Goal: Task Accomplishment & Management: Manage account settings

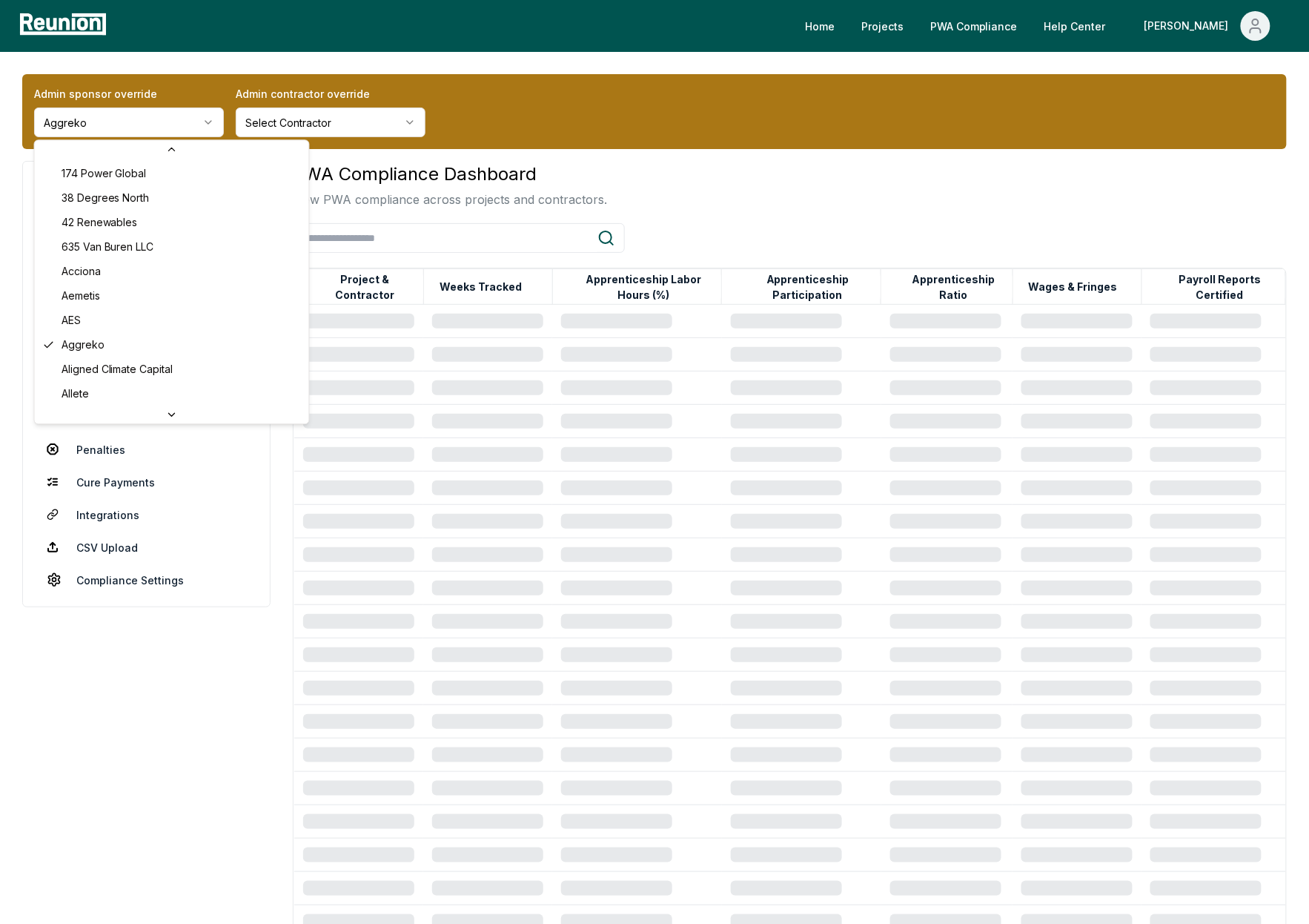
scroll to position [4437, 0]
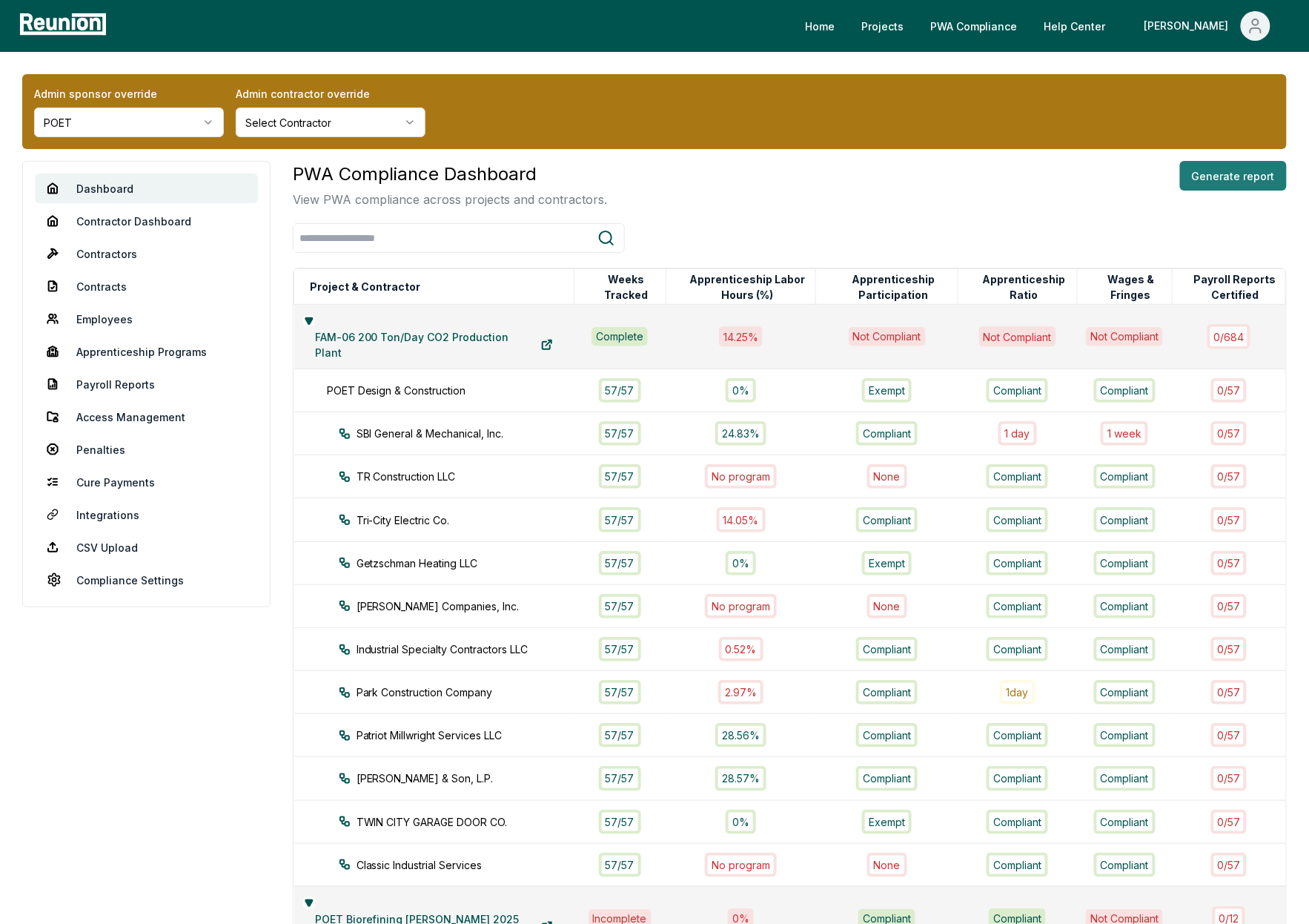
click at [1228, 181] on button "Generate report" at bounding box center [1233, 176] width 107 height 30
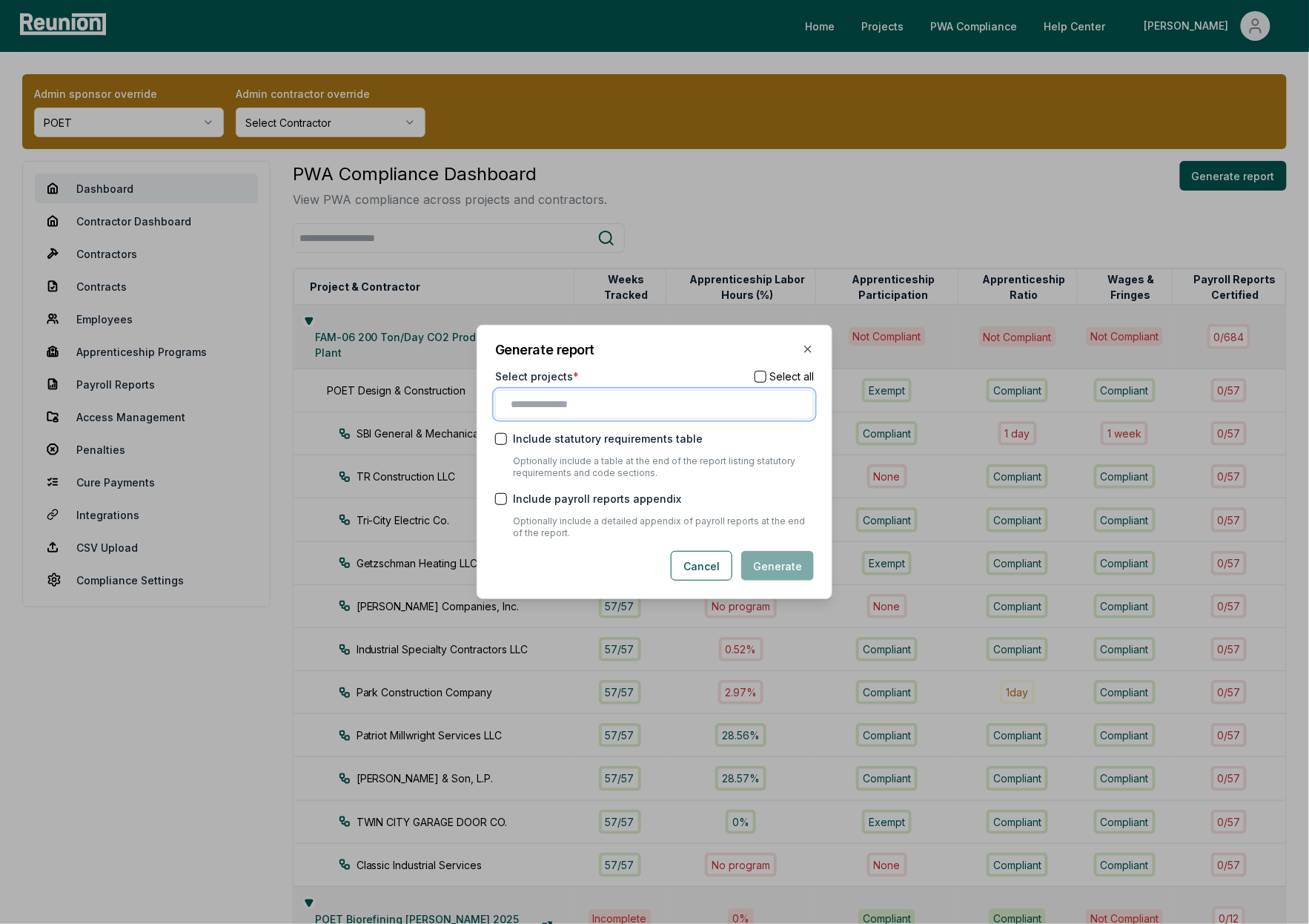
click at [610, 407] on input "text" at bounding box center [658, 404] width 293 height 16
click at [596, 458] on div "FOS-09 200 Ton/Day CO2 Production Plant" at bounding box center [654, 459] width 311 height 24
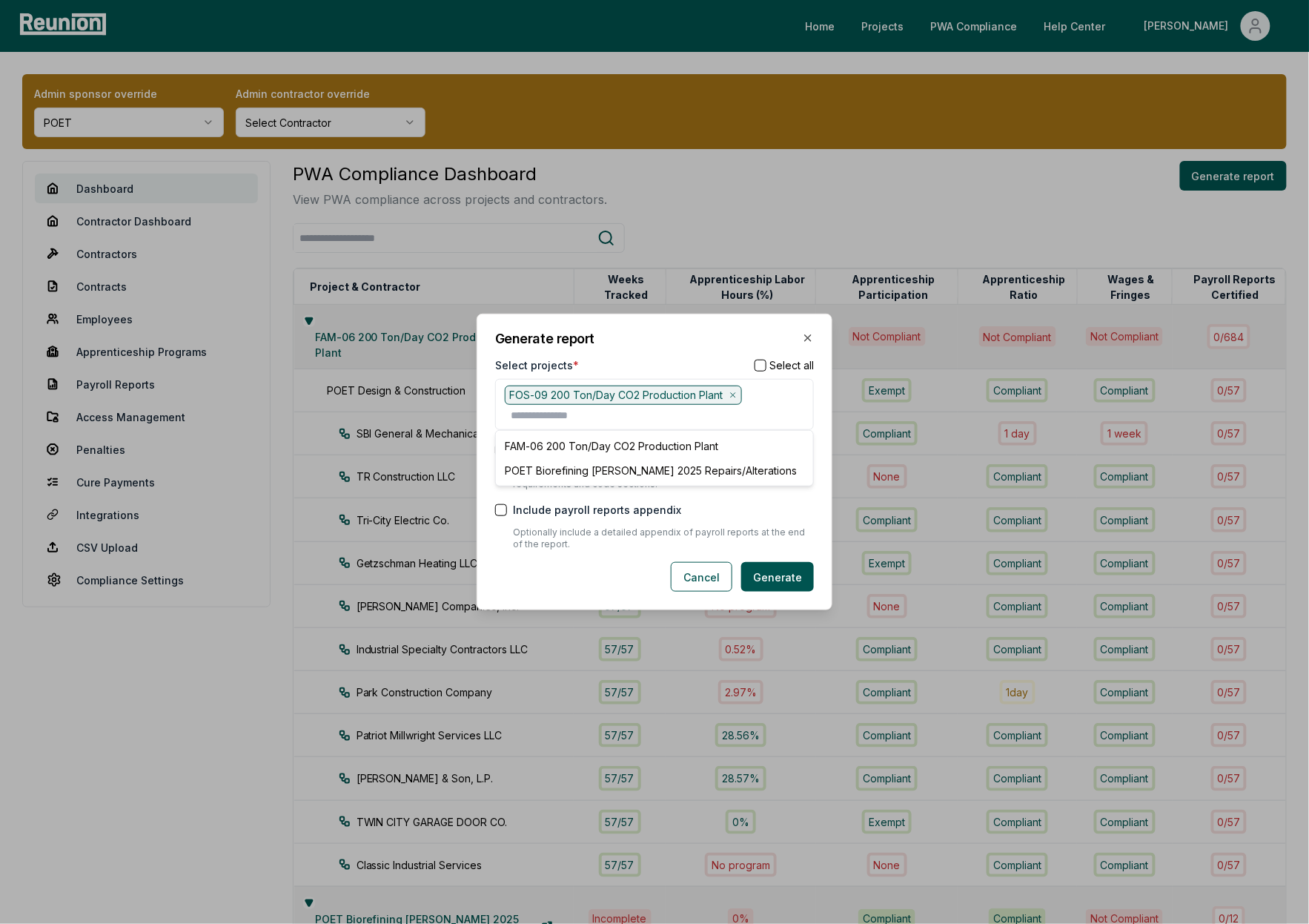
click at [723, 354] on div "Generate report Select projects * Select all FOS-09 200 Ton/Day CO2 Production …" at bounding box center [654, 462] width 355 height 297
click at [784, 570] on button "Generate" at bounding box center [777, 576] width 72 height 30
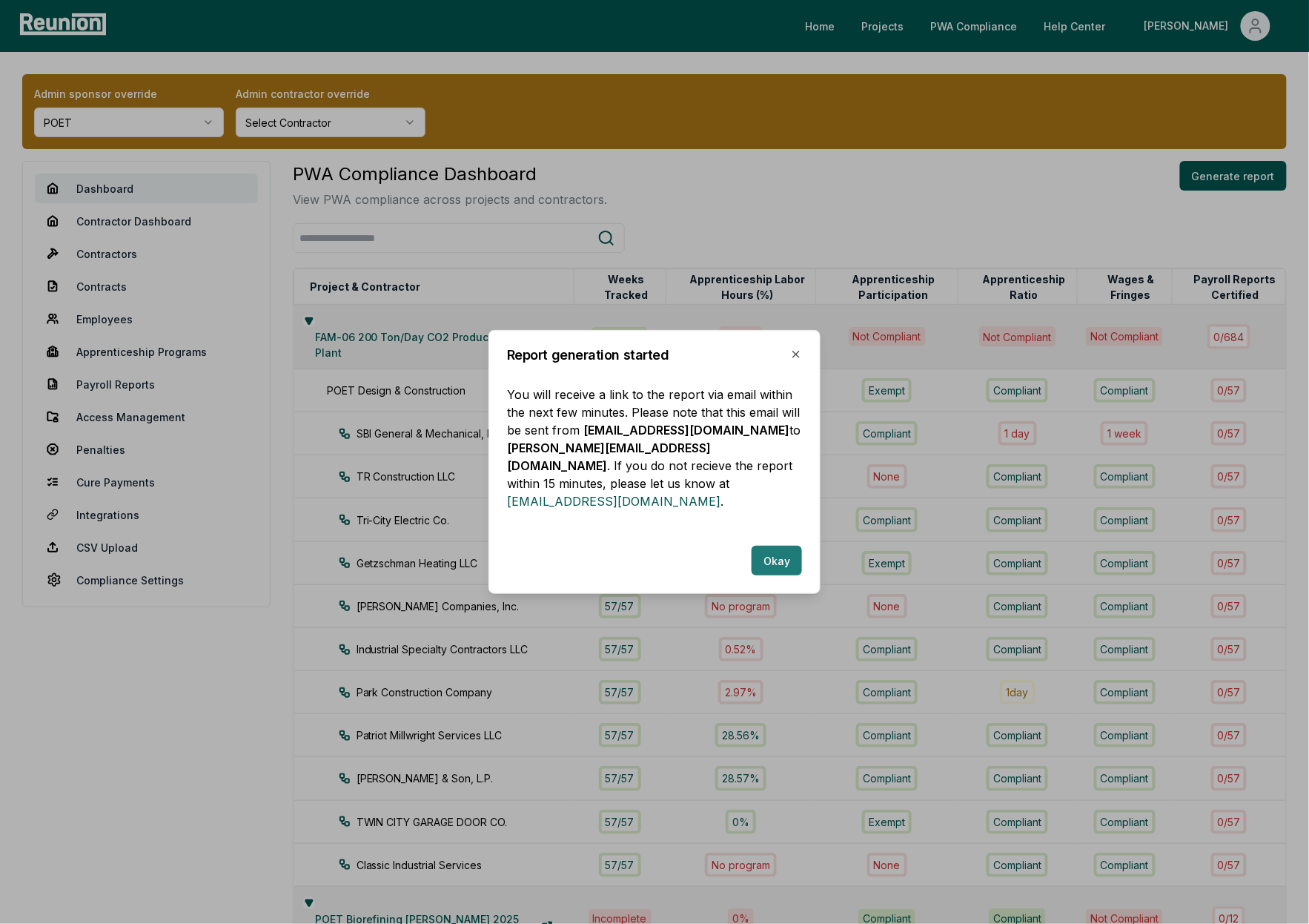
click at [782, 554] on button "Okay" at bounding box center [777, 561] width 51 height 30
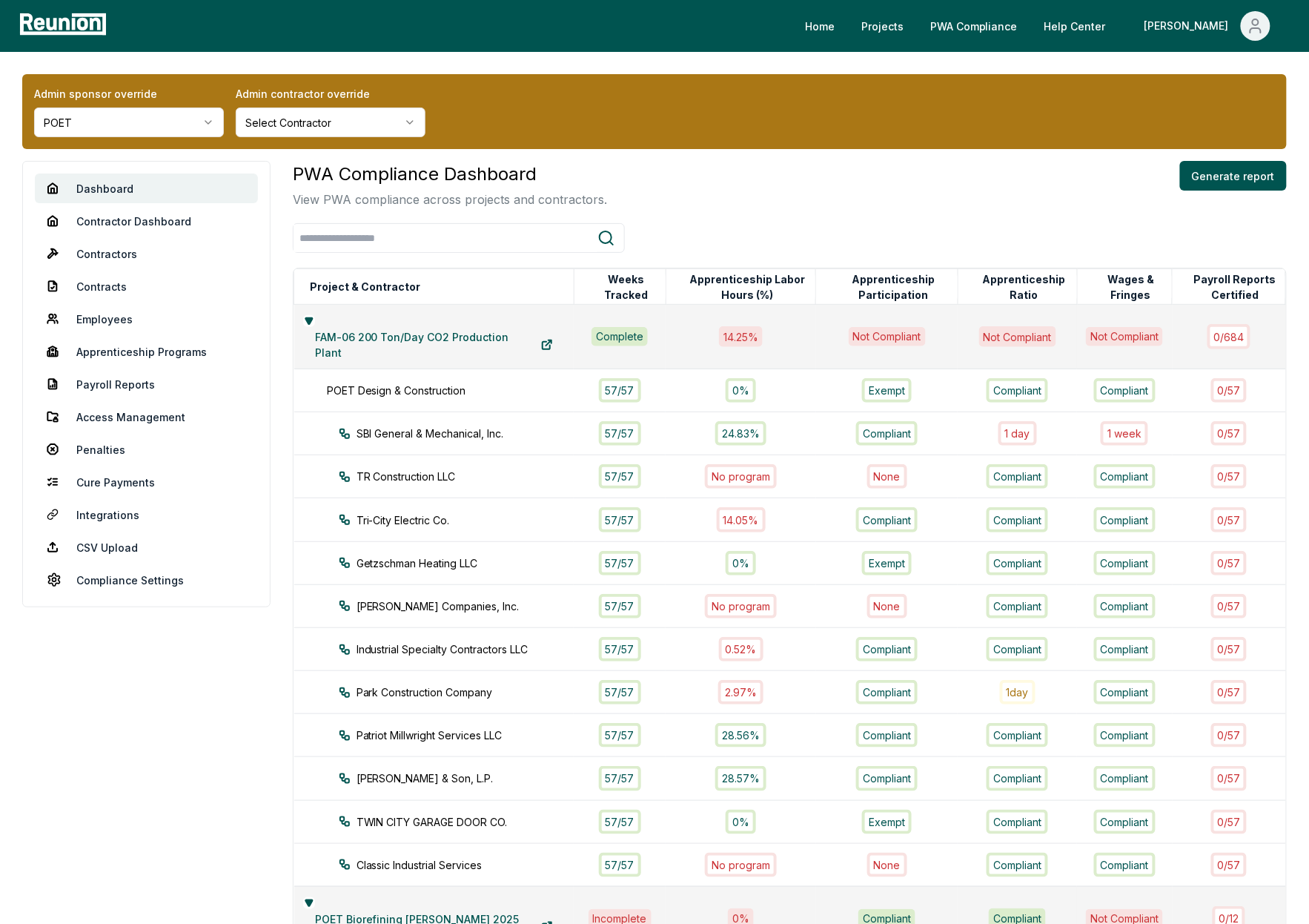
click at [855, 195] on div "PWA Compliance Dashboard View PWA compliance across projects and contractors. G…" at bounding box center [789, 184] width 994 height 47
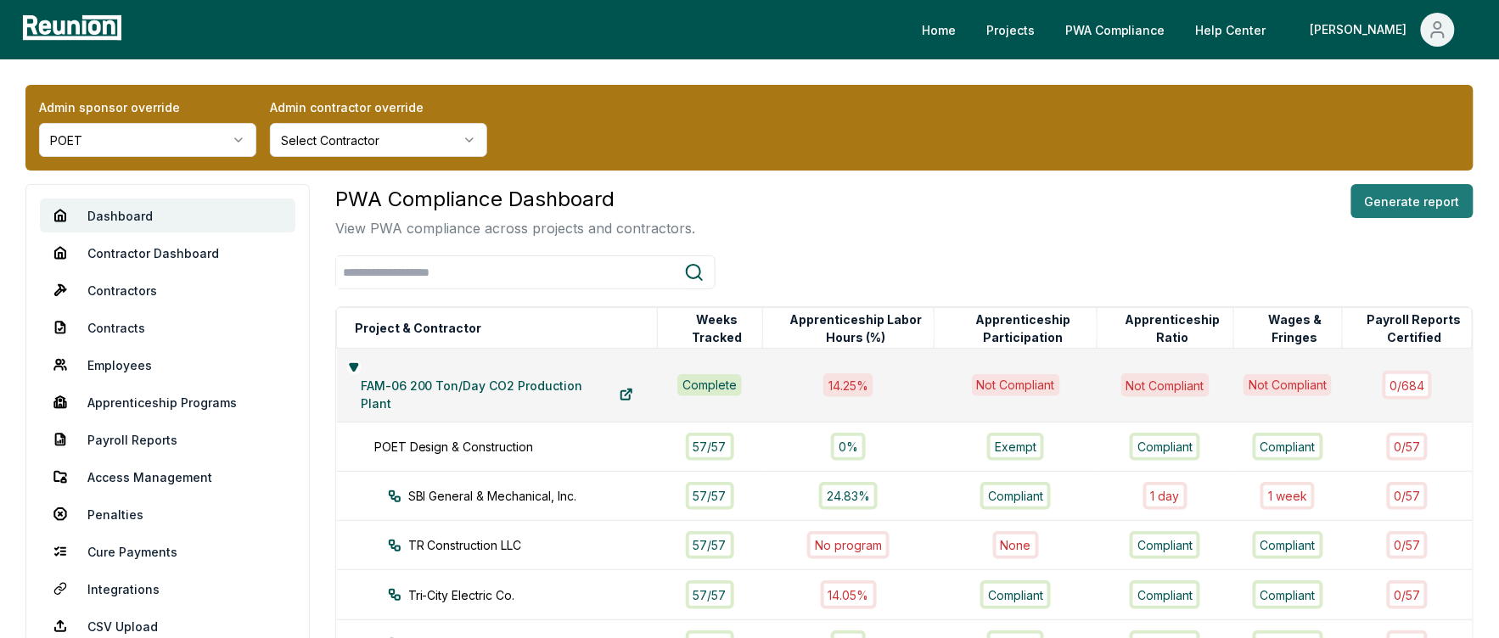
click at [1440, 202] on button "Generate report" at bounding box center [1412, 201] width 122 height 34
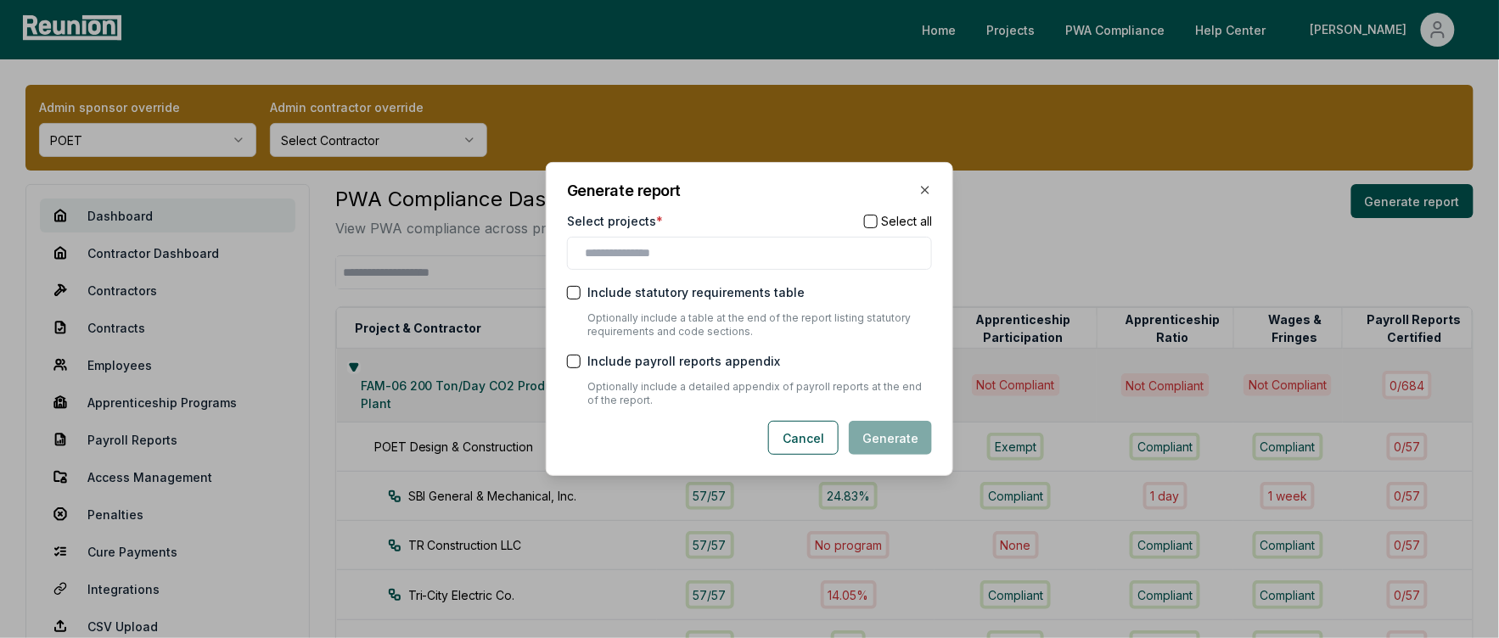
click at [665, 264] on div at bounding box center [749, 253] width 365 height 33
click at [688, 247] on input "text" at bounding box center [753, 253] width 336 height 18
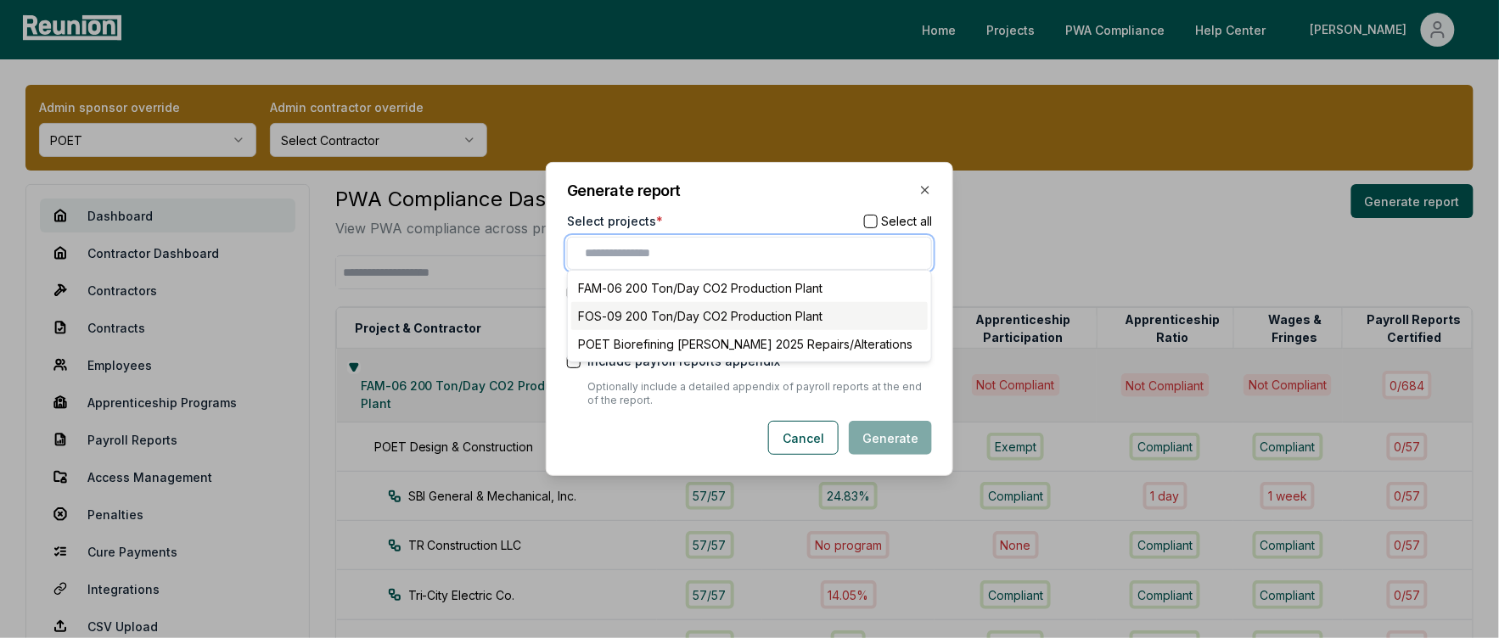
click at [680, 323] on div "FOS-09 200 Ton/Day CO2 Production Plant" at bounding box center [749, 316] width 356 height 28
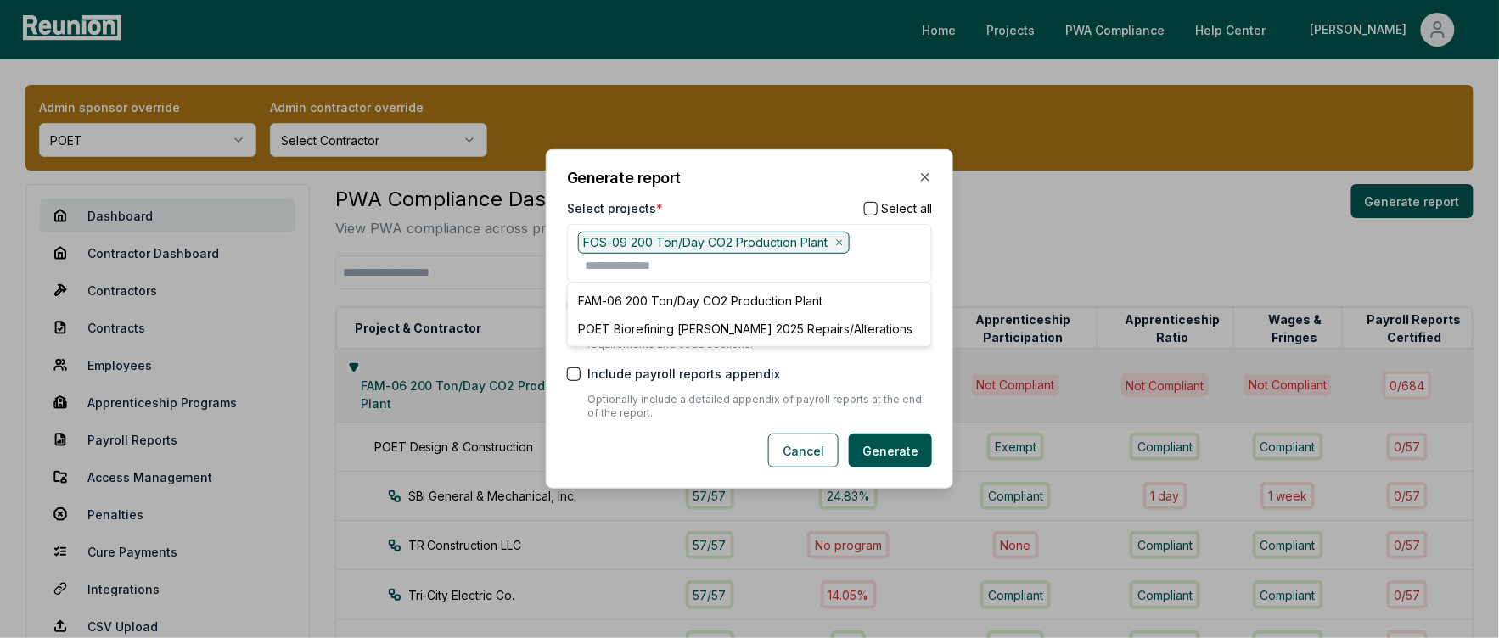
click at [770, 188] on div "Generate report Select projects * Select all FOS-09 200 Ton/Day CO2 Production …" at bounding box center [749, 319] width 407 height 340
click at [887, 448] on button "Generate" at bounding box center [890, 451] width 83 height 34
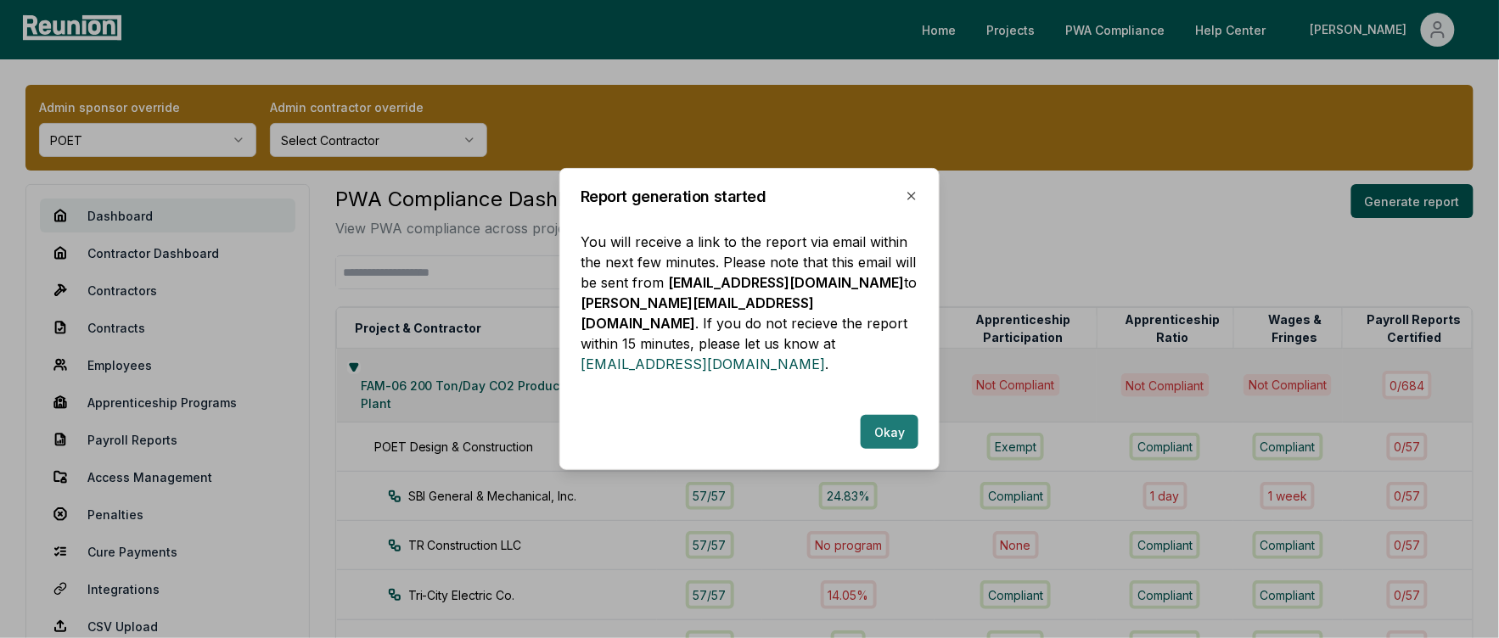
click at [901, 427] on button "Okay" at bounding box center [890, 432] width 58 height 34
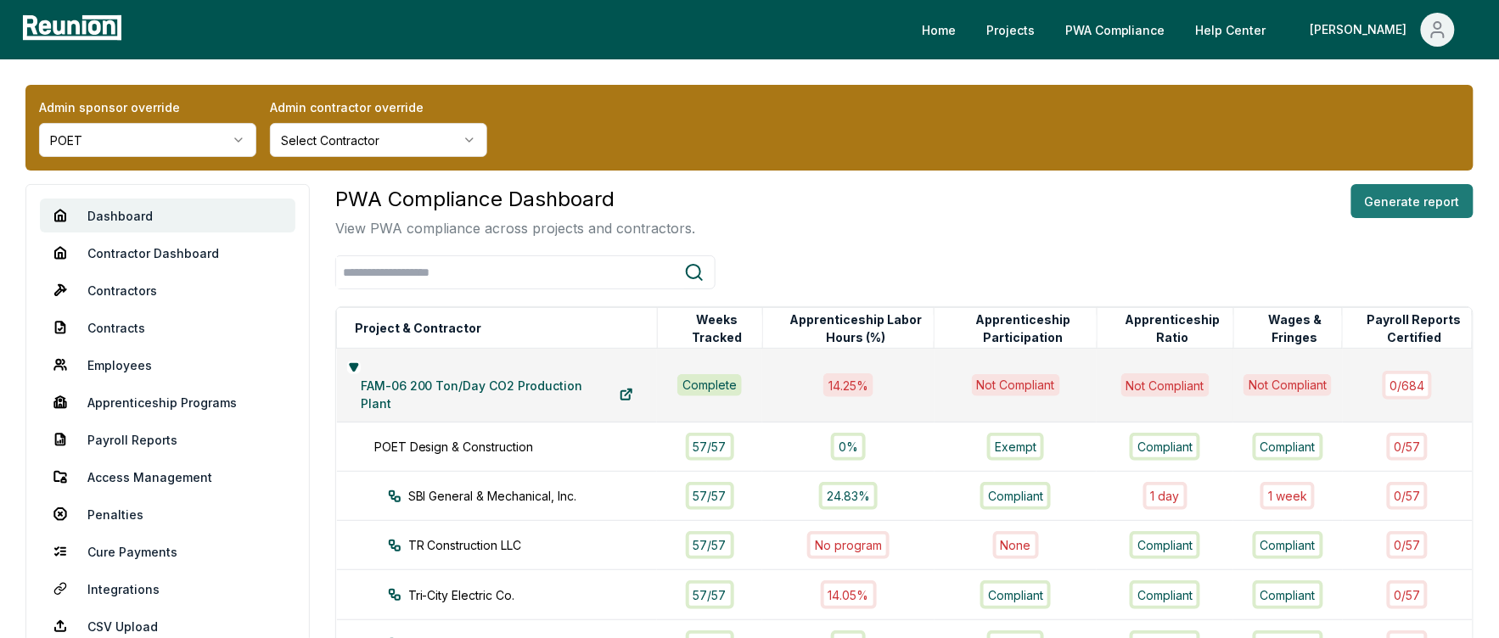
click at [1417, 207] on button "Generate report" at bounding box center [1412, 201] width 122 height 34
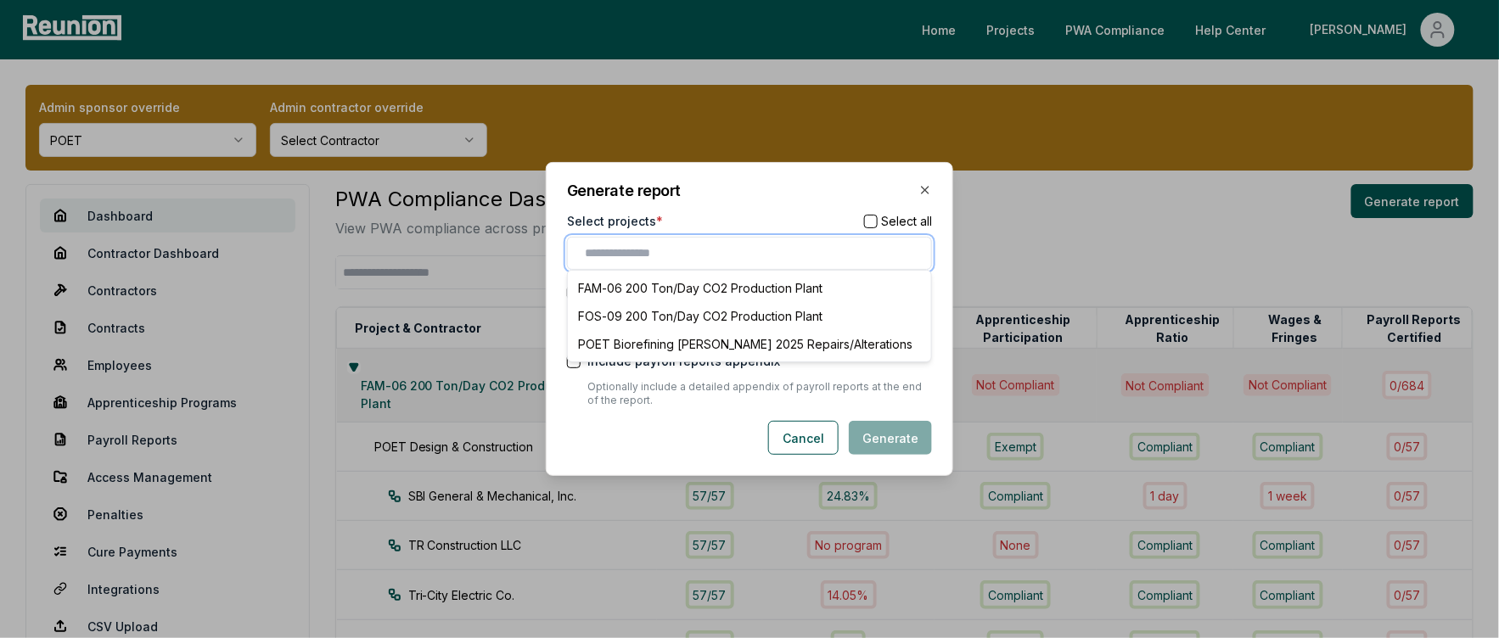
click at [744, 257] on input "text" at bounding box center [753, 253] width 336 height 18
click at [729, 314] on div "FOS-09 200 Ton/Day CO2 Production Plant" at bounding box center [749, 316] width 356 height 28
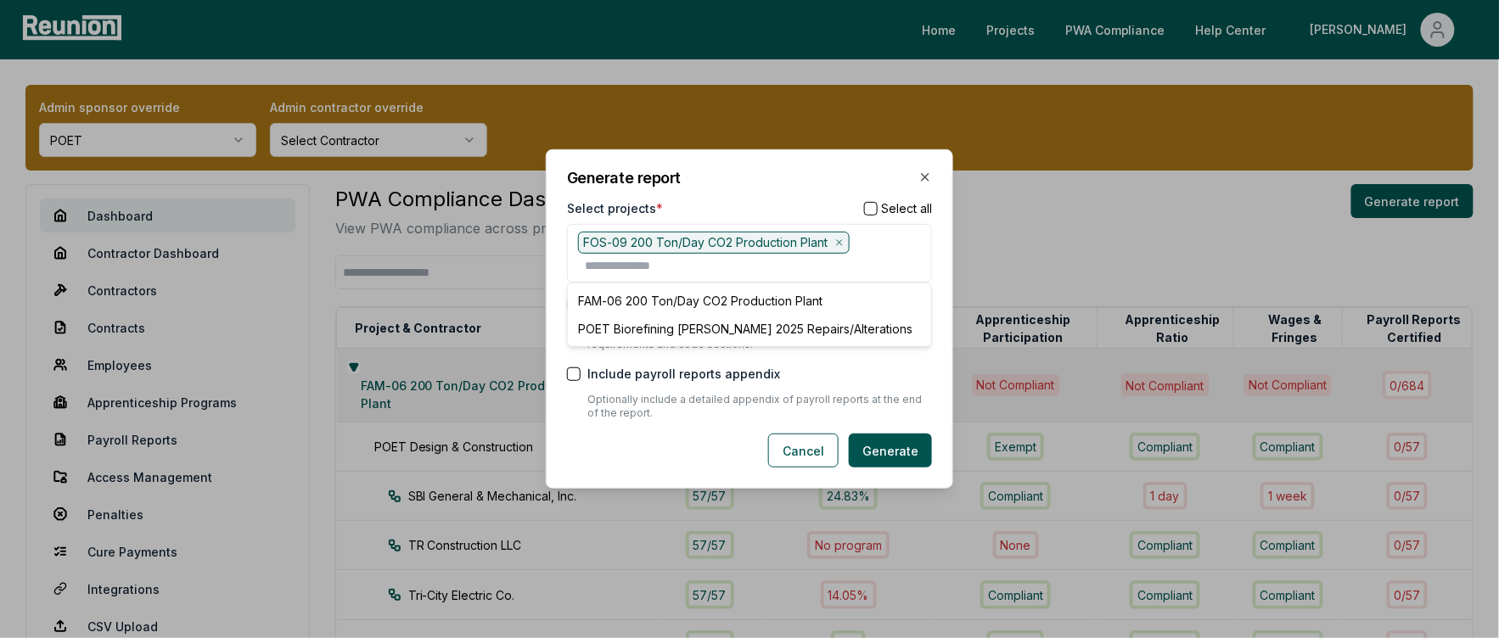
click at [785, 195] on div "Generate report Select projects * Select all FOS-09 200 Ton/Day CO2 Production …" at bounding box center [749, 319] width 407 height 340
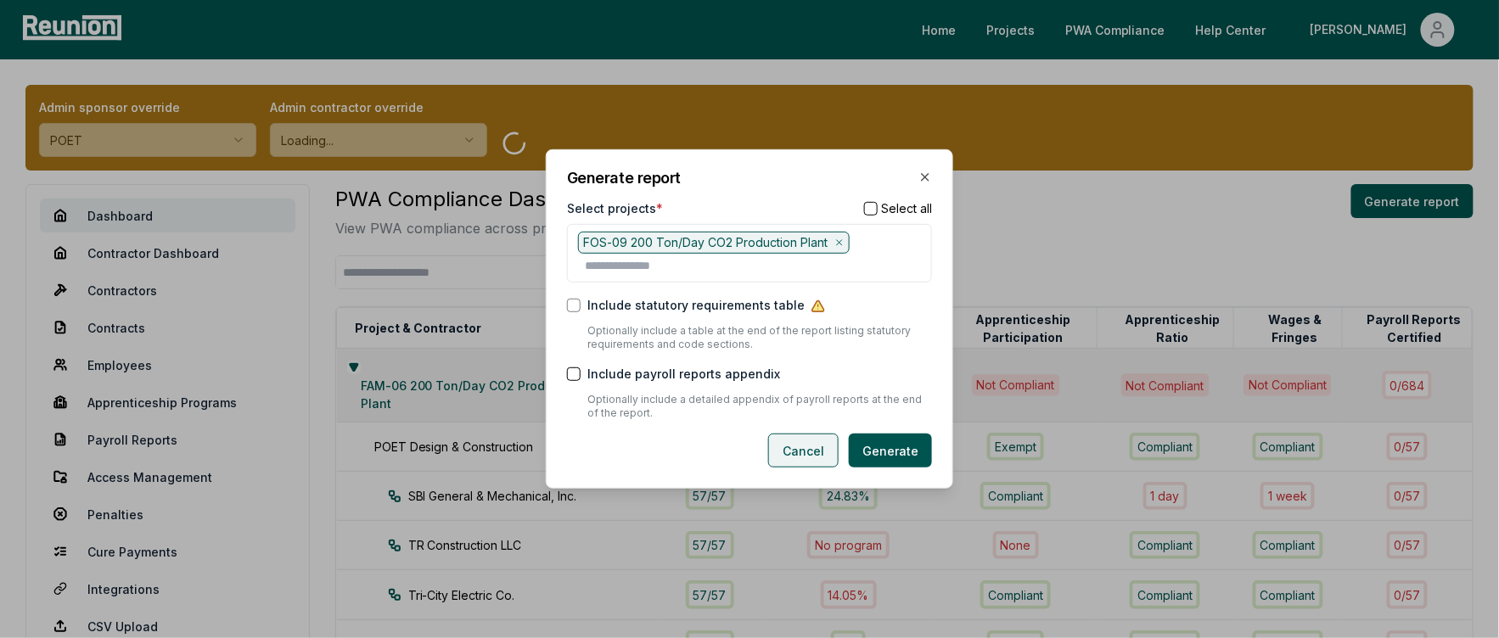
click at [817, 454] on button "Cancel" at bounding box center [803, 451] width 70 height 34
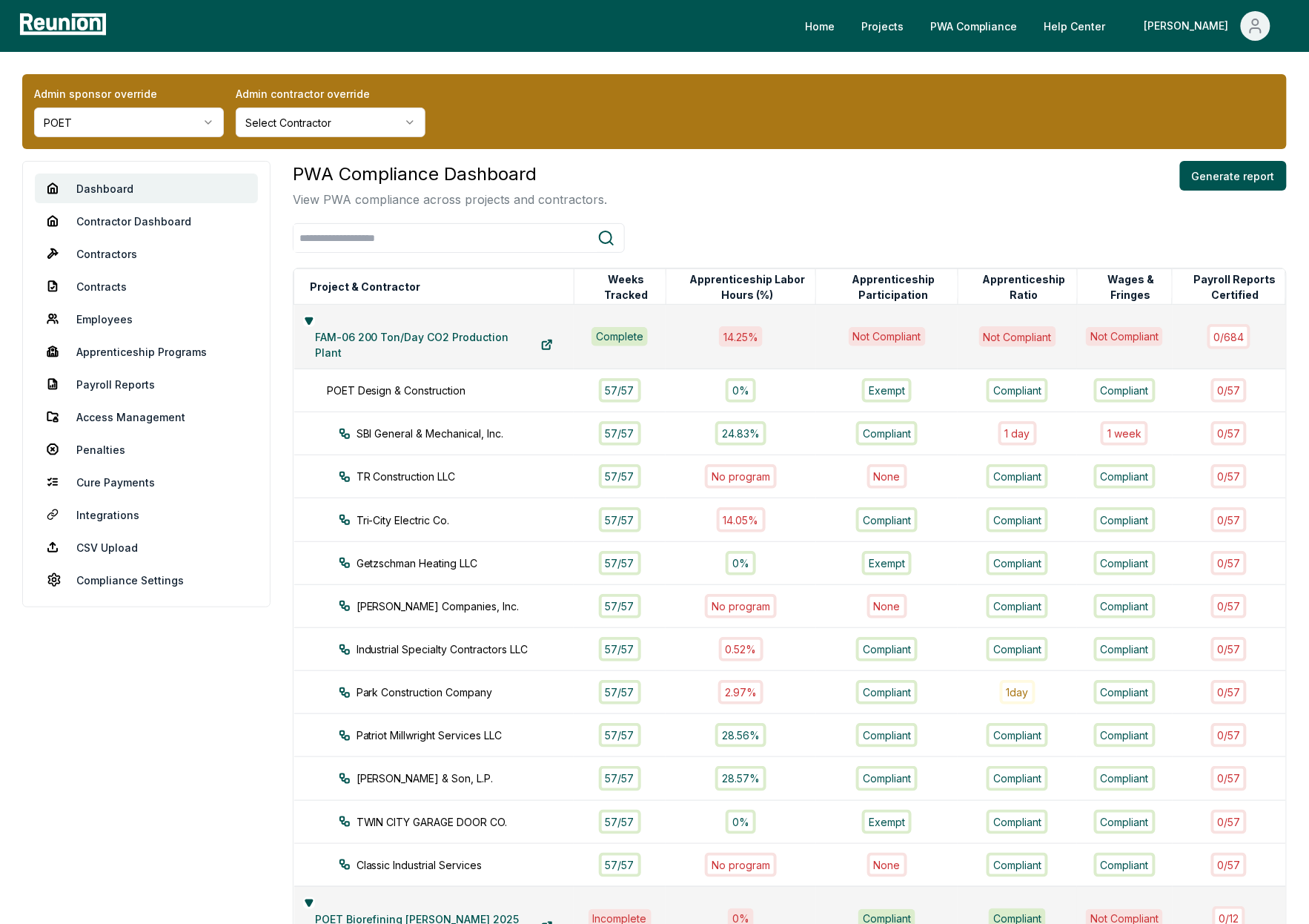
click at [785, 227] on div at bounding box center [789, 238] width 994 height 30
click at [130, 341] on link "Apprenticeship Programs" at bounding box center [146, 351] width 223 height 30
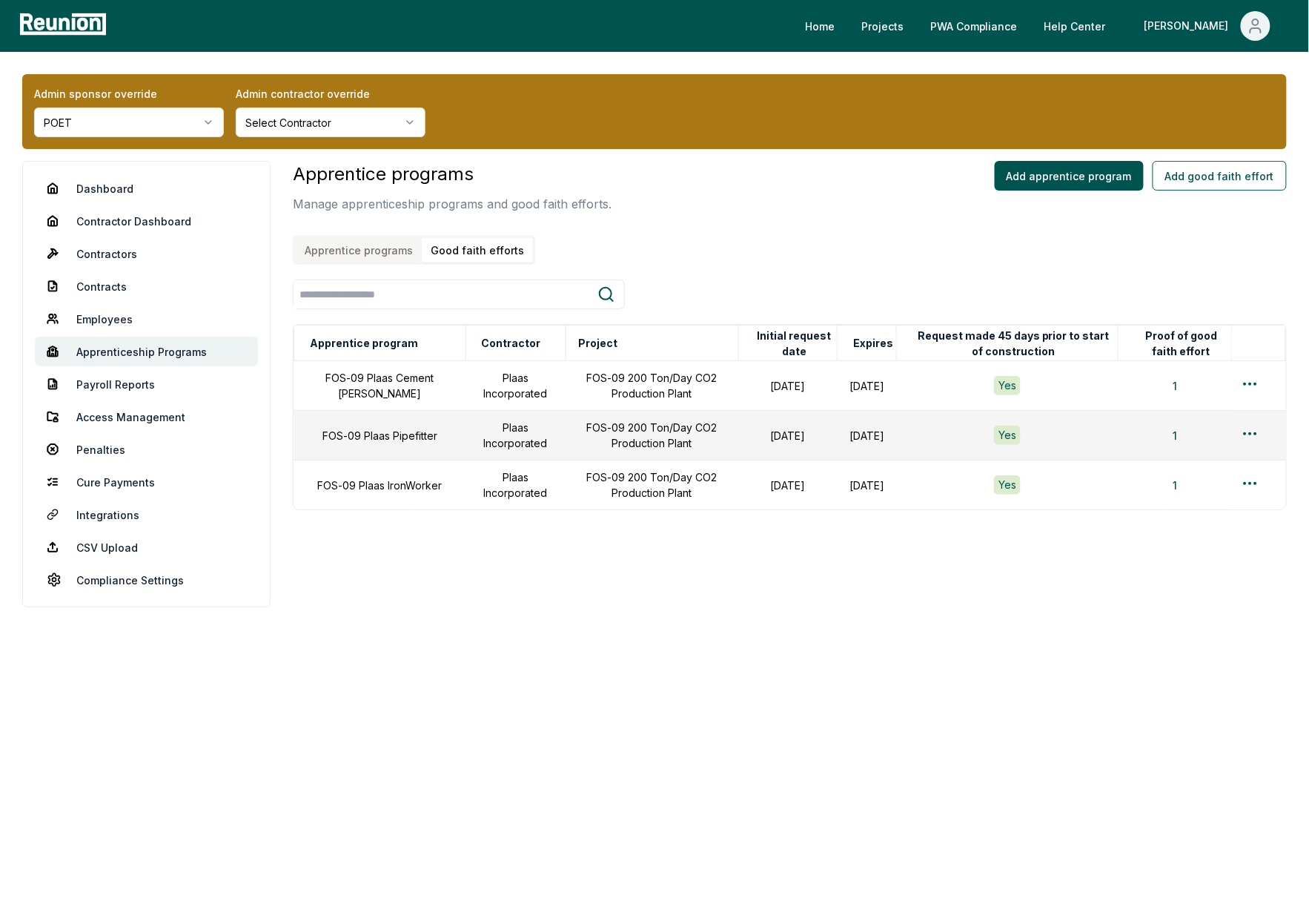
click at [458, 249] on button "Good faith efforts" at bounding box center [477, 250] width 111 height 24
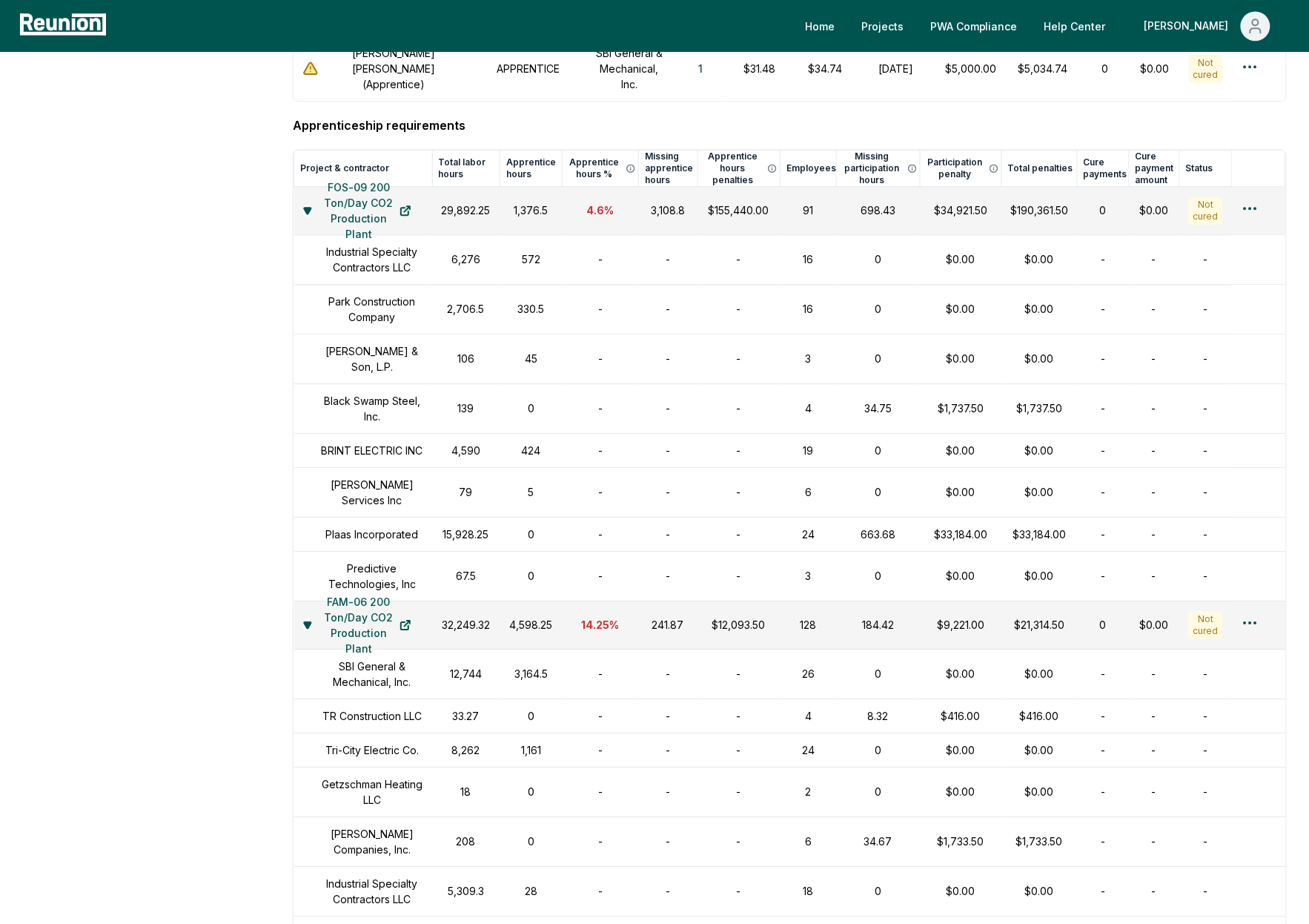
scroll to position [1140, 0]
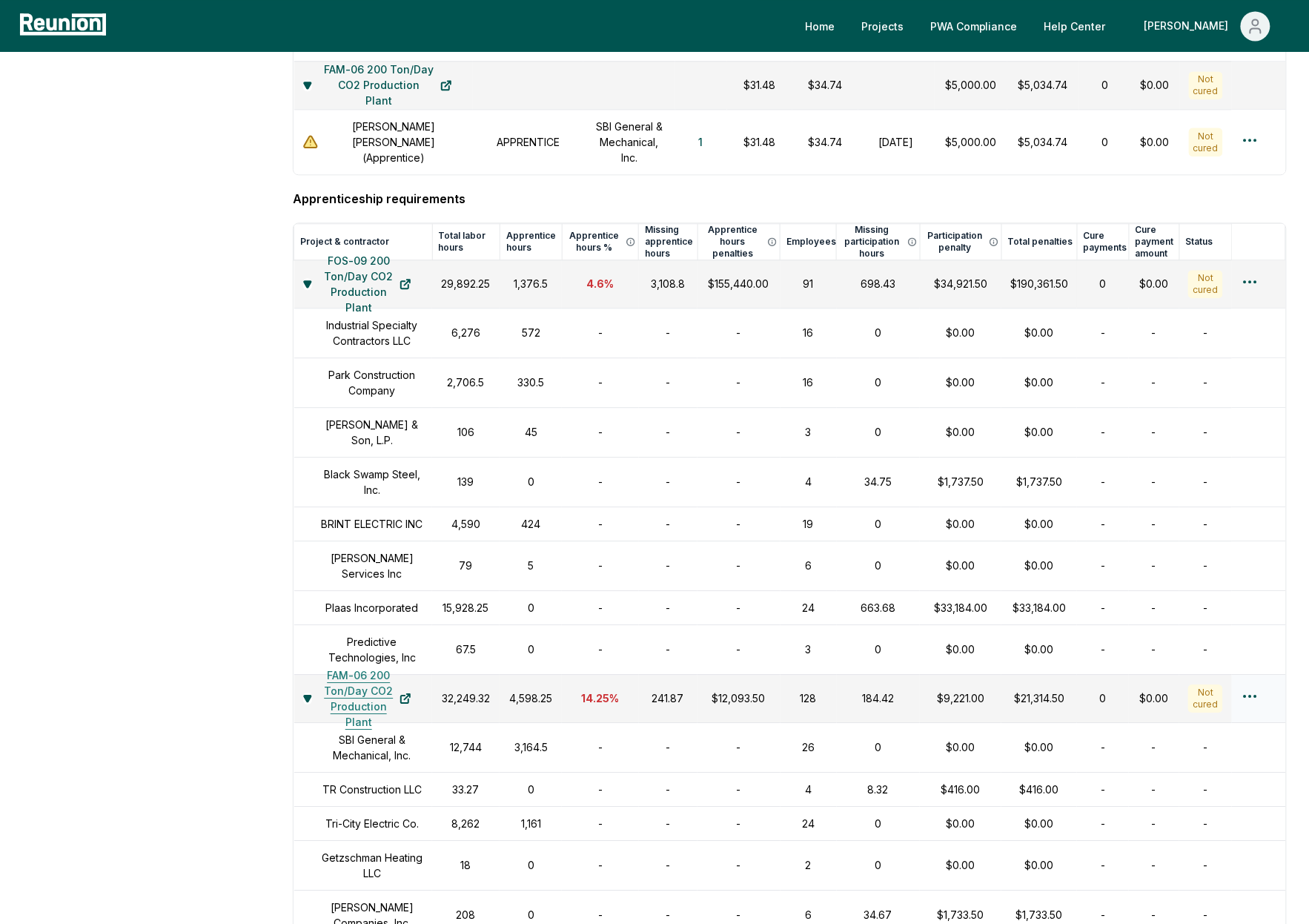
click at [313, 714] on link "FAM-06 200 Ton/Day CO2 Production Plant" at bounding box center [367, 699] width 111 height 30
click at [307, 700] on icon at bounding box center [307, 697] width 7 height 6
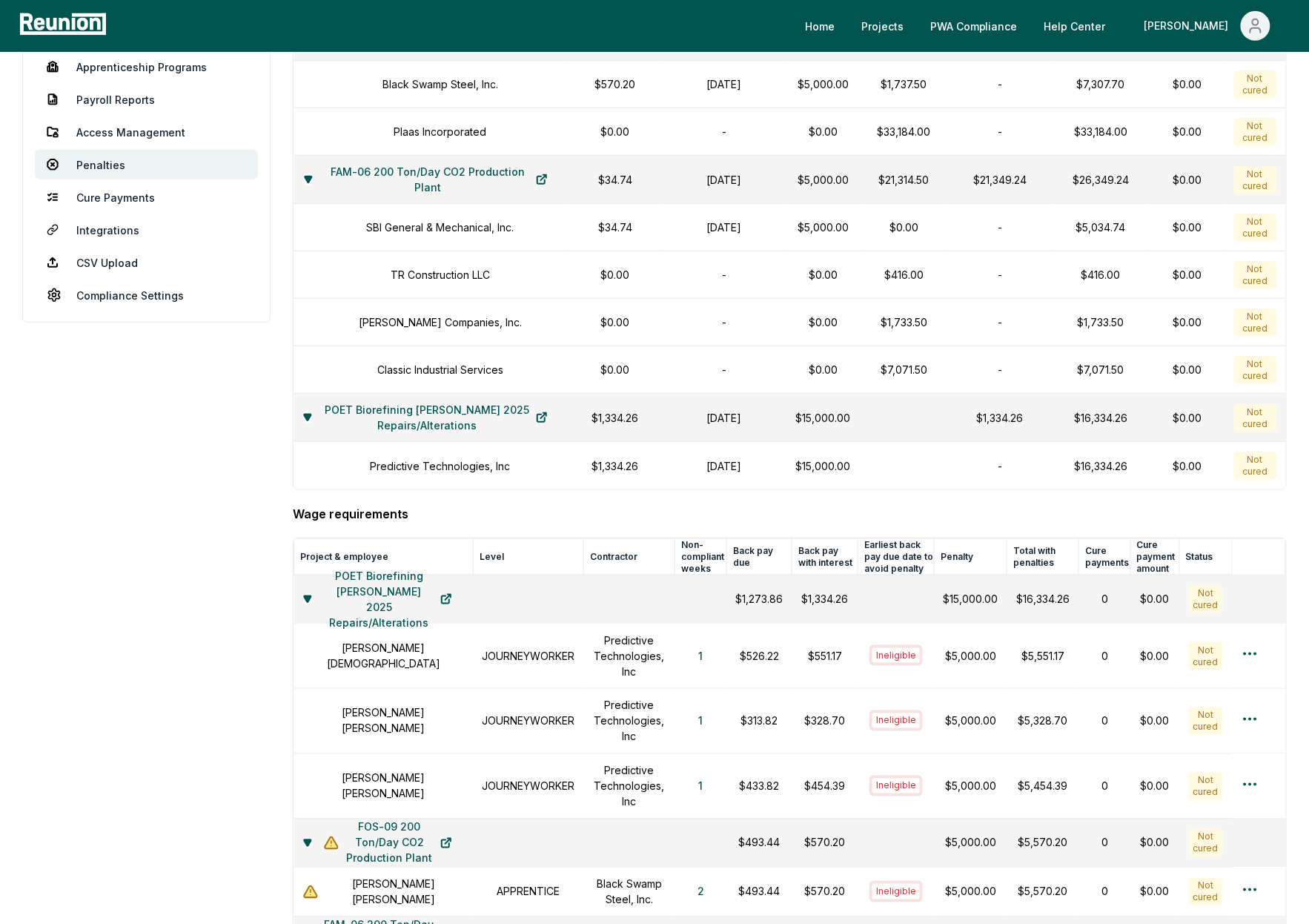
scroll to position [3, 0]
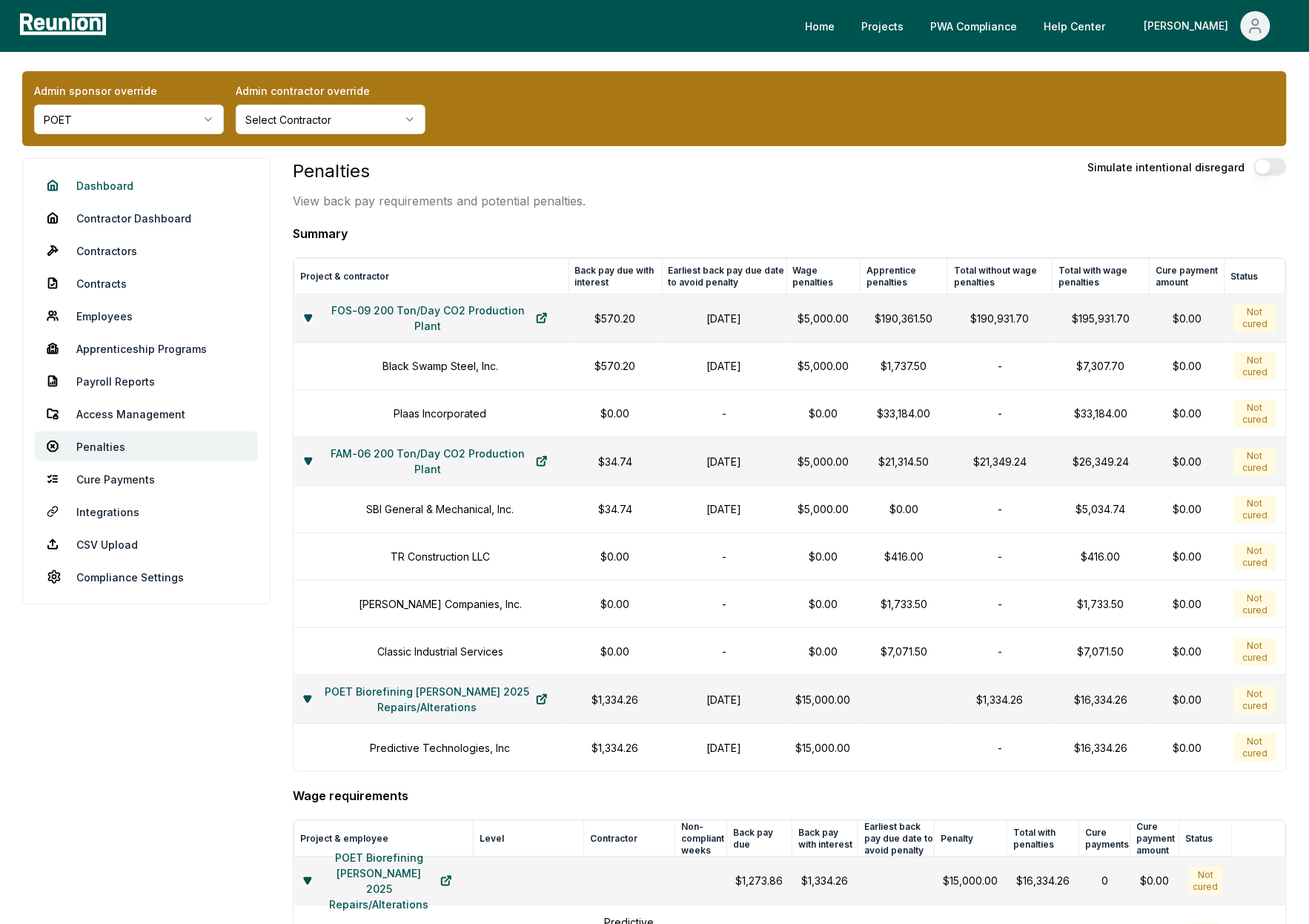
click at [101, 189] on link "Dashboard" at bounding box center [146, 185] width 223 height 30
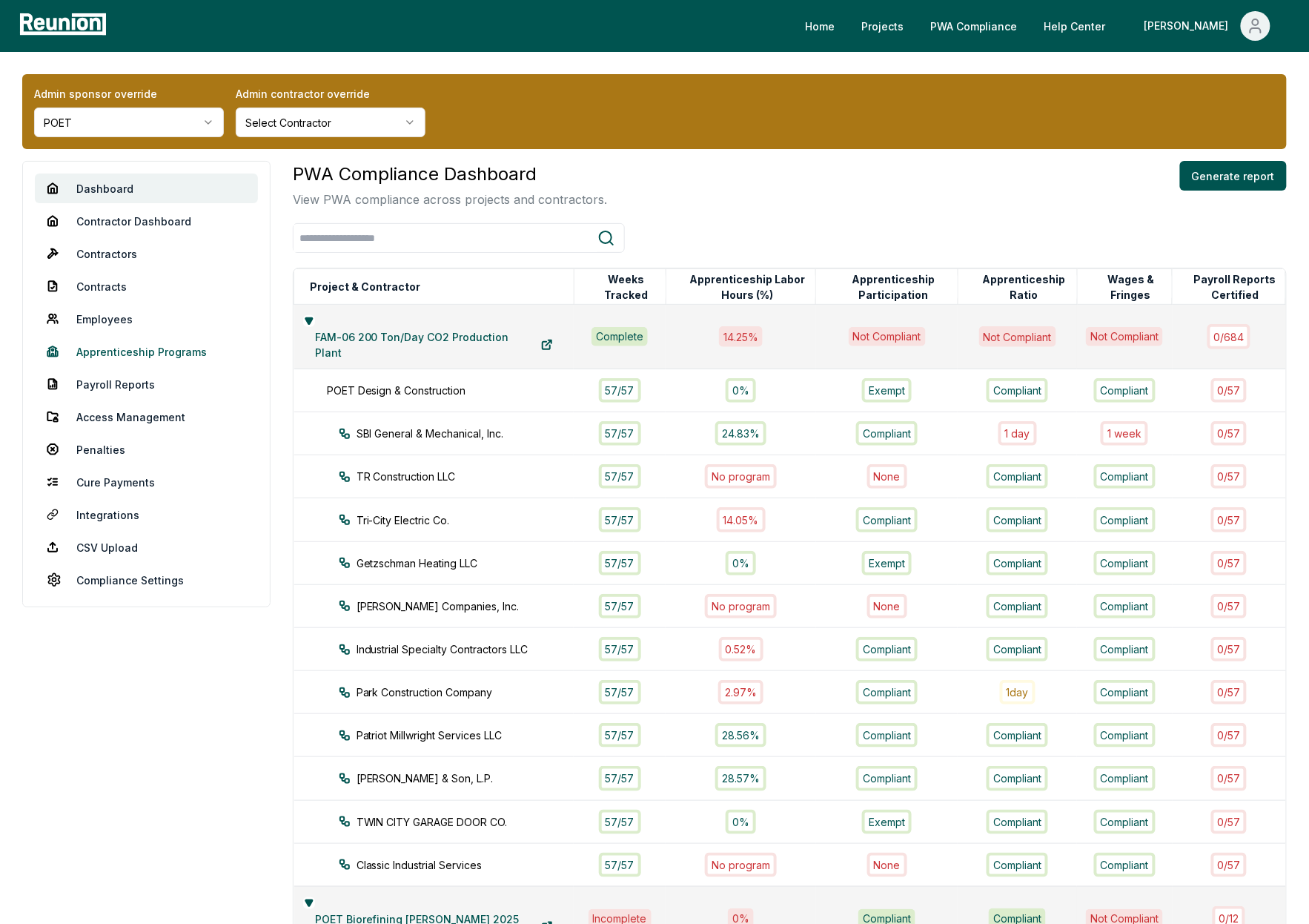
click at [155, 352] on link "Apprenticeship Programs" at bounding box center [146, 351] width 223 height 30
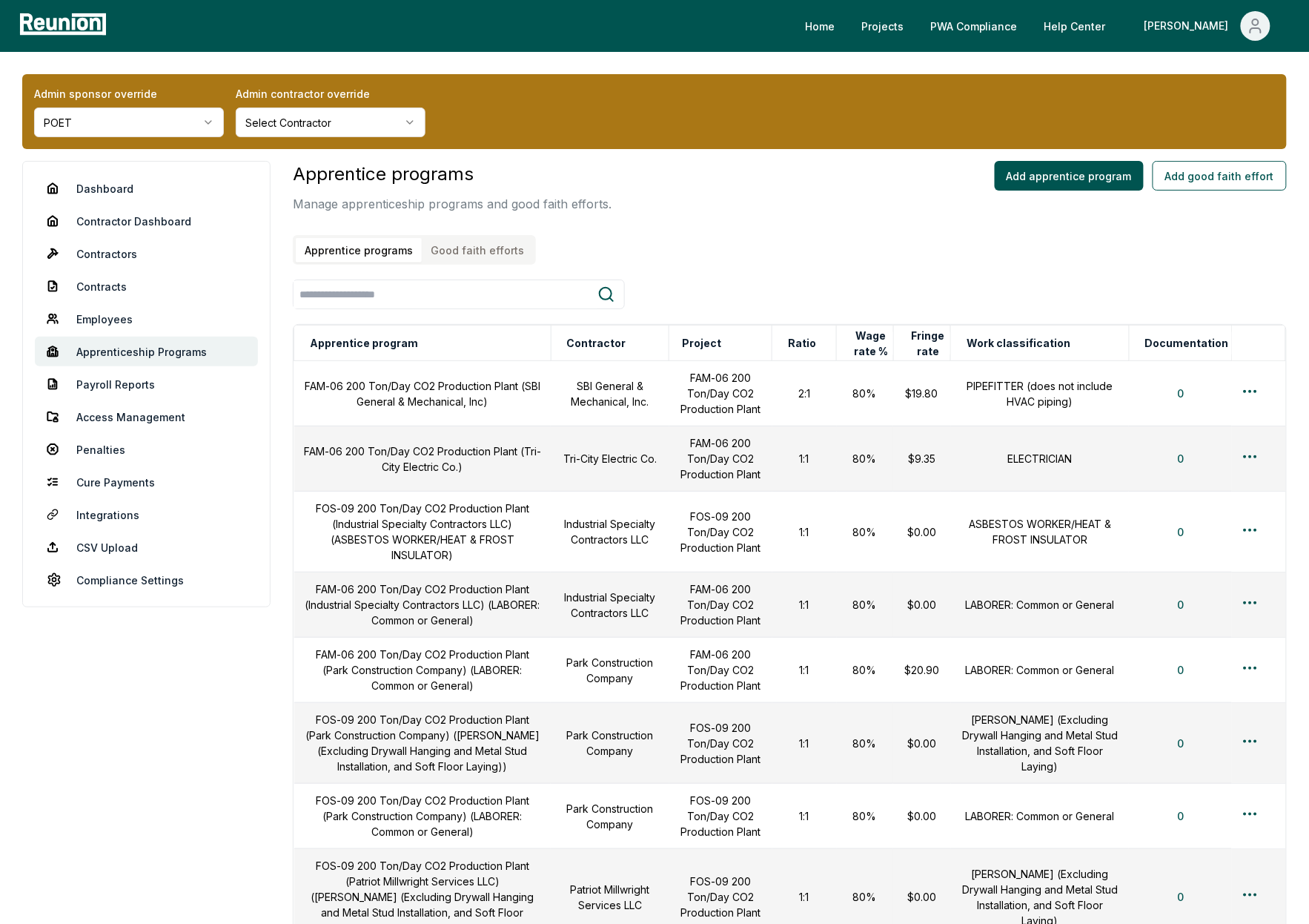
click at [478, 252] on button "Good faith efforts" at bounding box center [477, 250] width 111 height 24
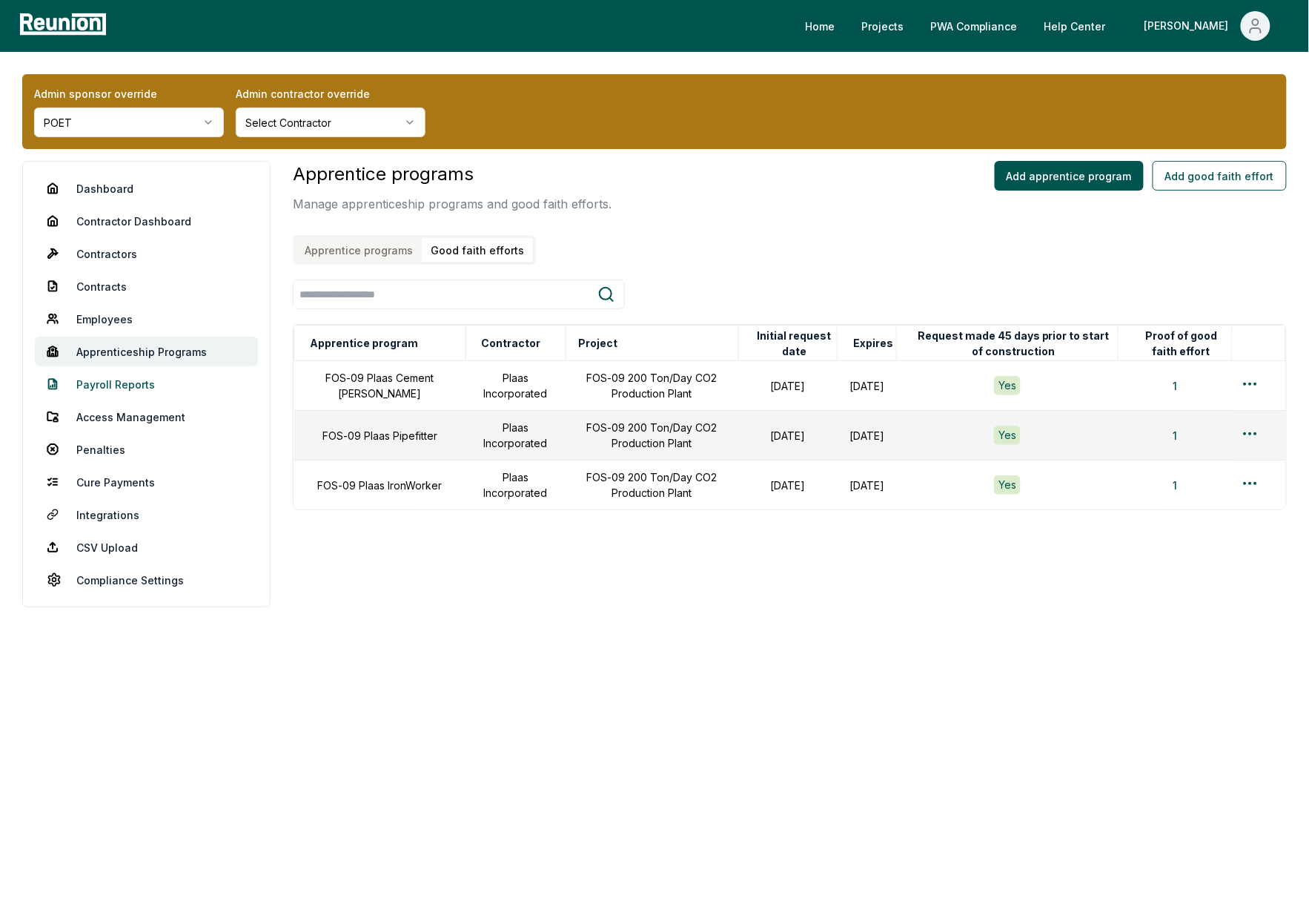
click at [113, 385] on link "Payroll Reports" at bounding box center [146, 384] width 223 height 30
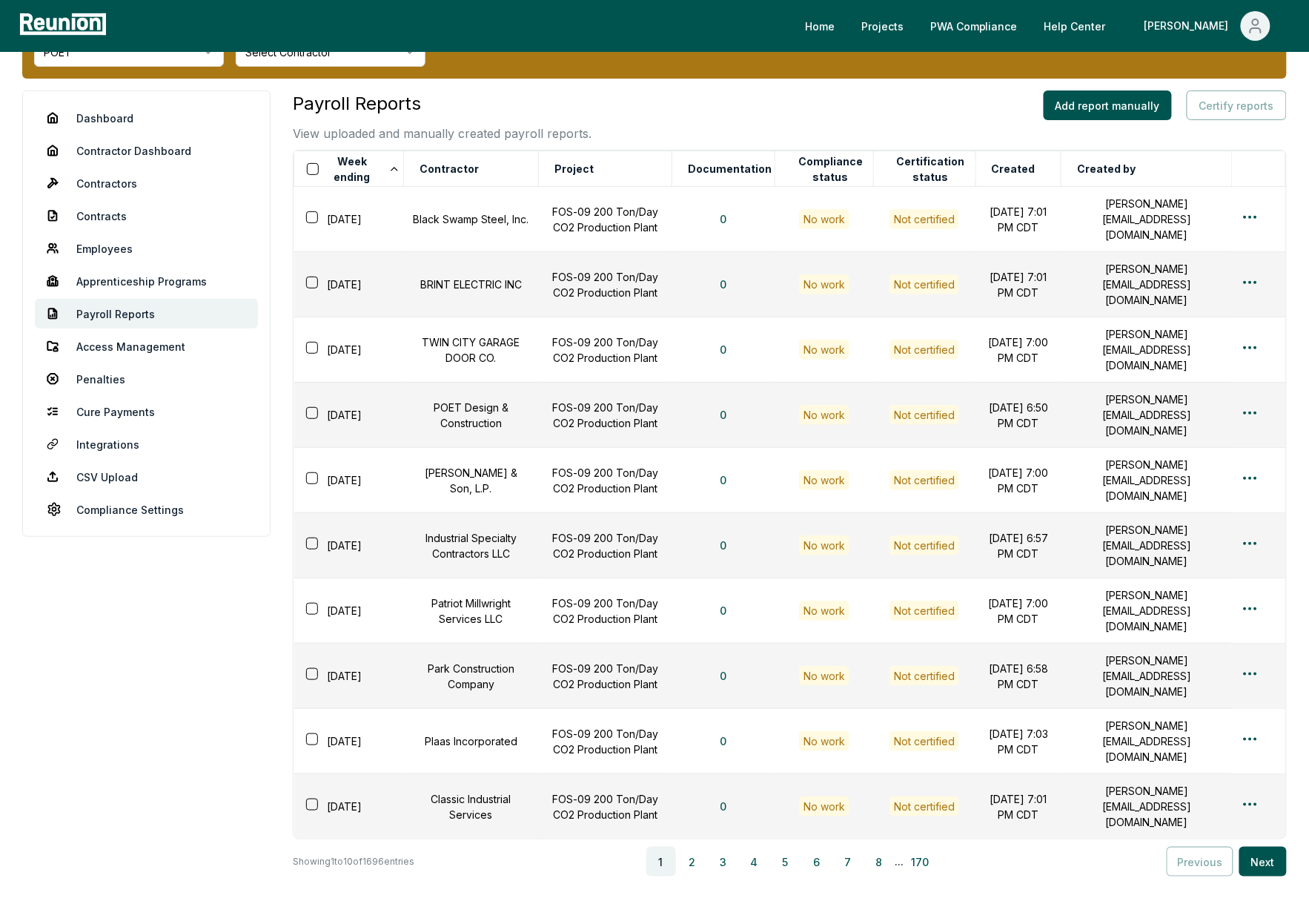
scroll to position [75, 0]
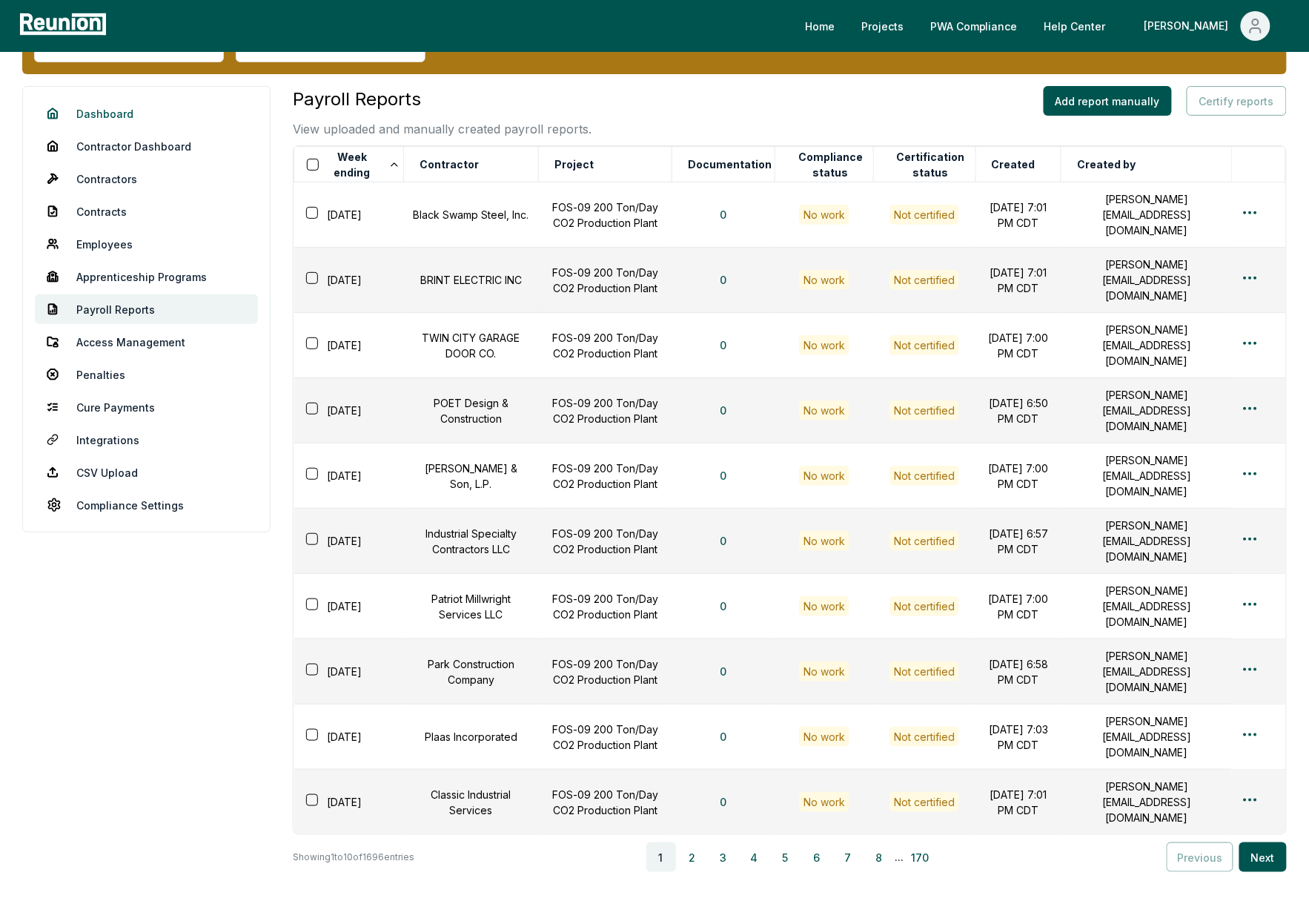
click at [93, 111] on link "Dashboard" at bounding box center [146, 114] width 223 height 30
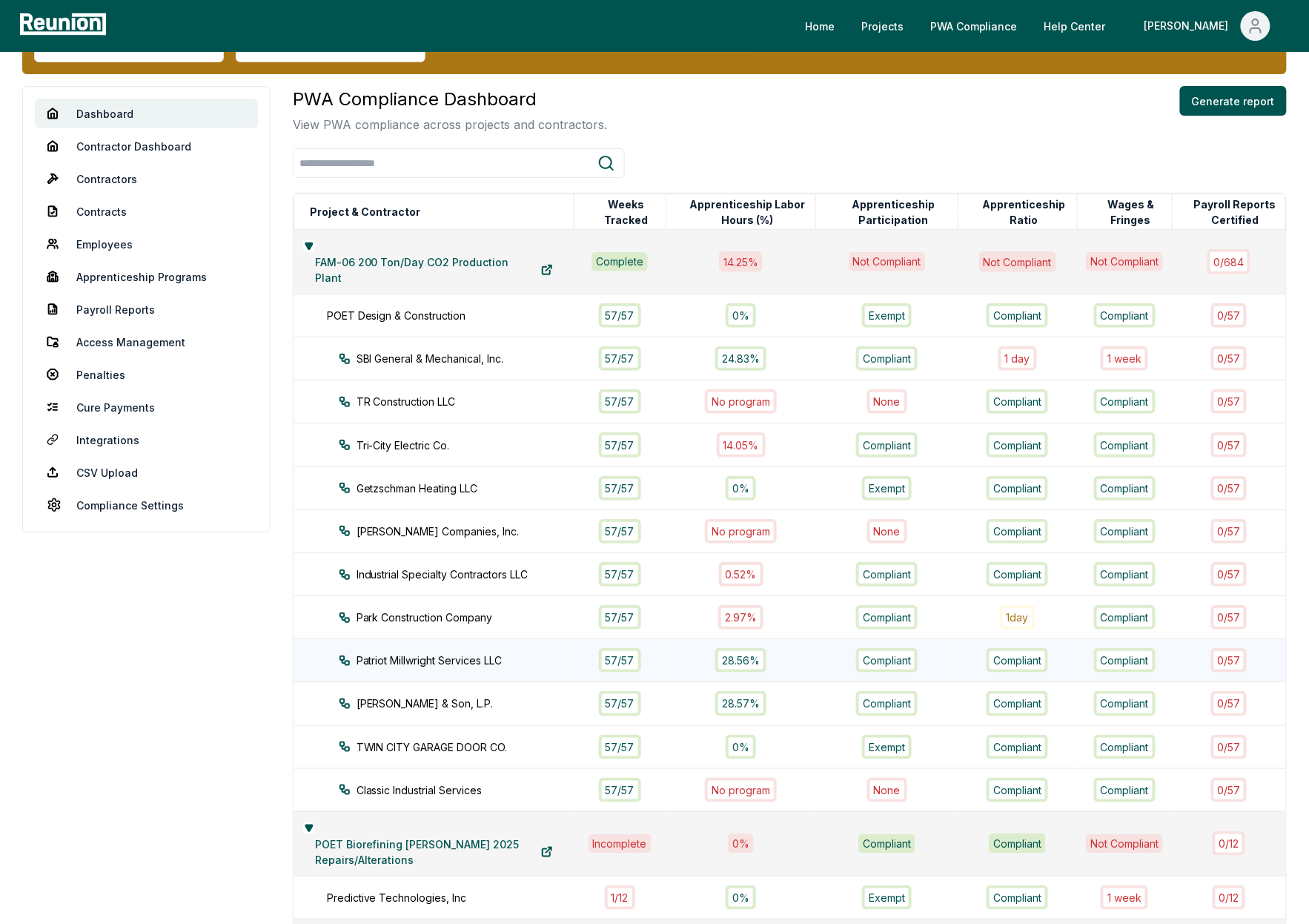
scroll to position [643, 0]
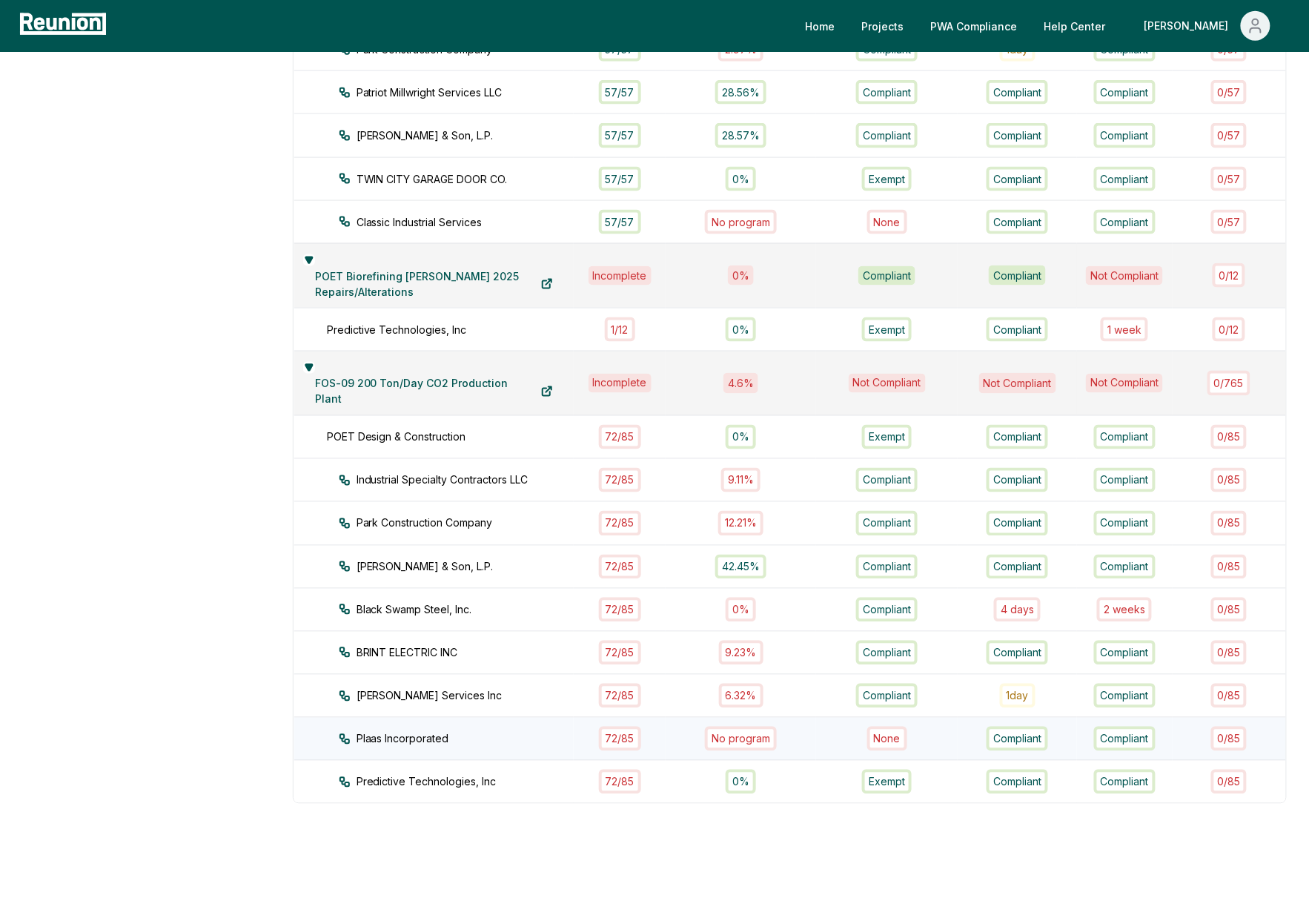
click at [470, 731] on div "Plaas Incorporated" at bounding box center [470, 739] width 262 height 16
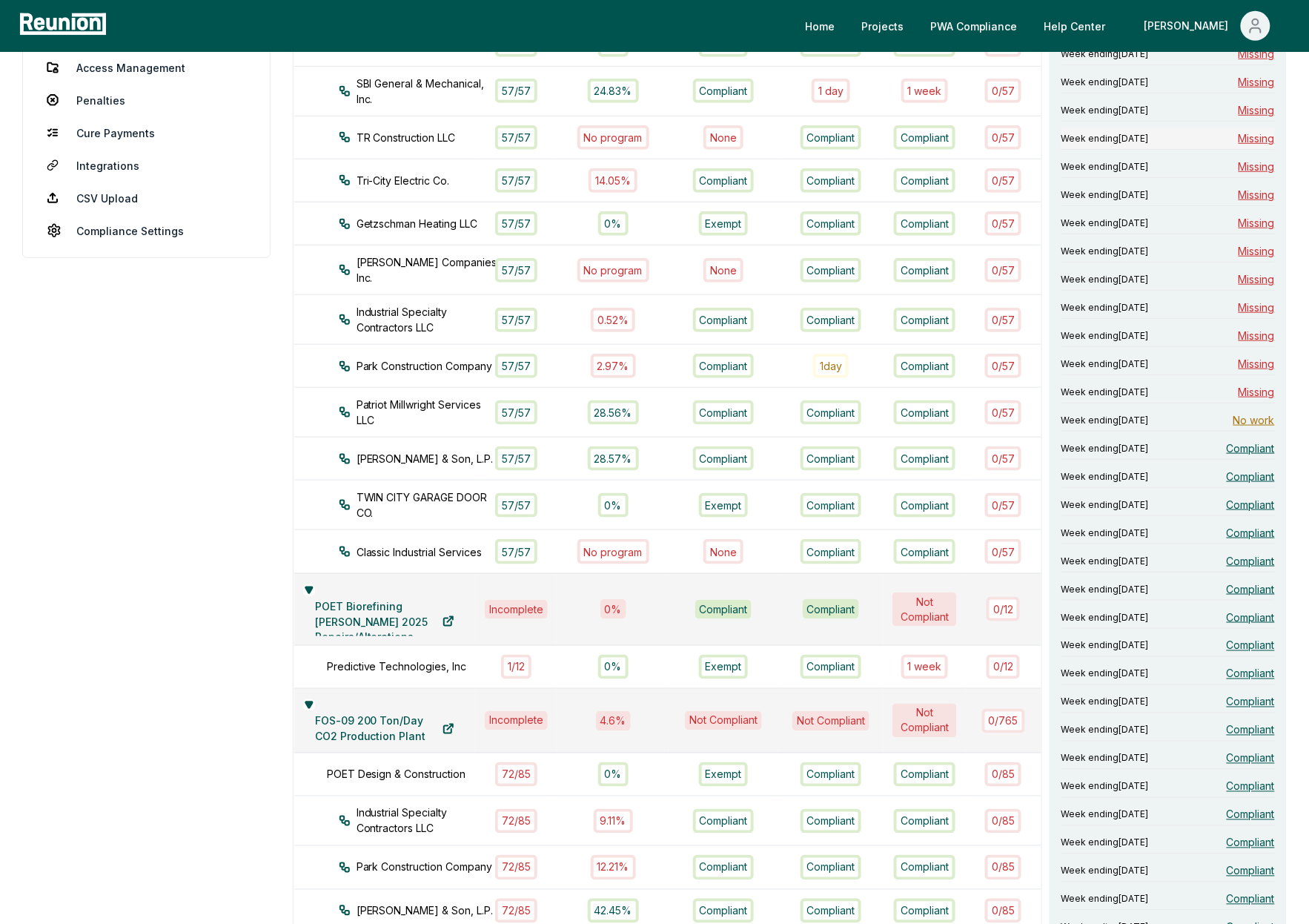
scroll to position [0, 0]
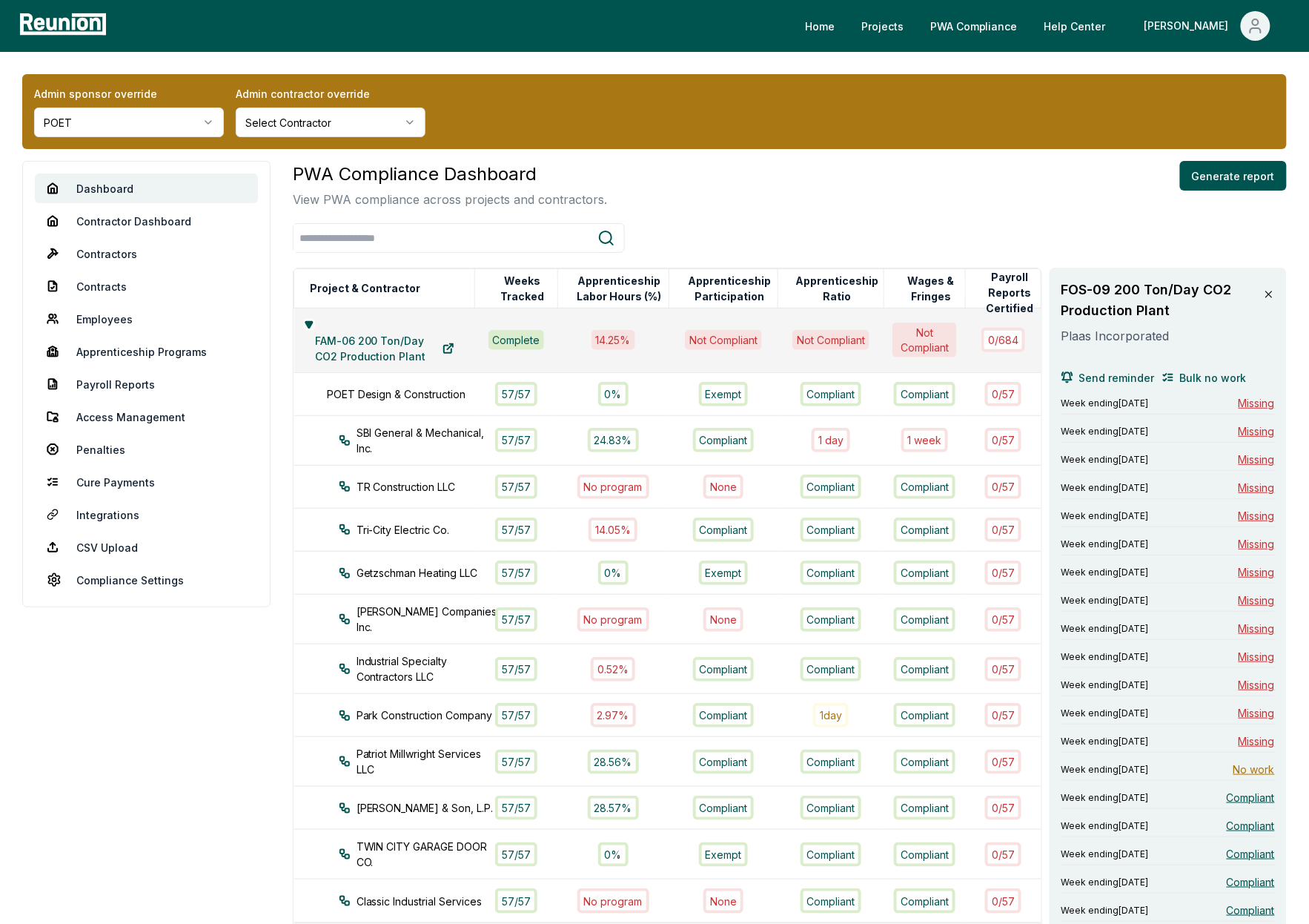
click at [1271, 293] on icon at bounding box center [1269, 294] width 12 height 12
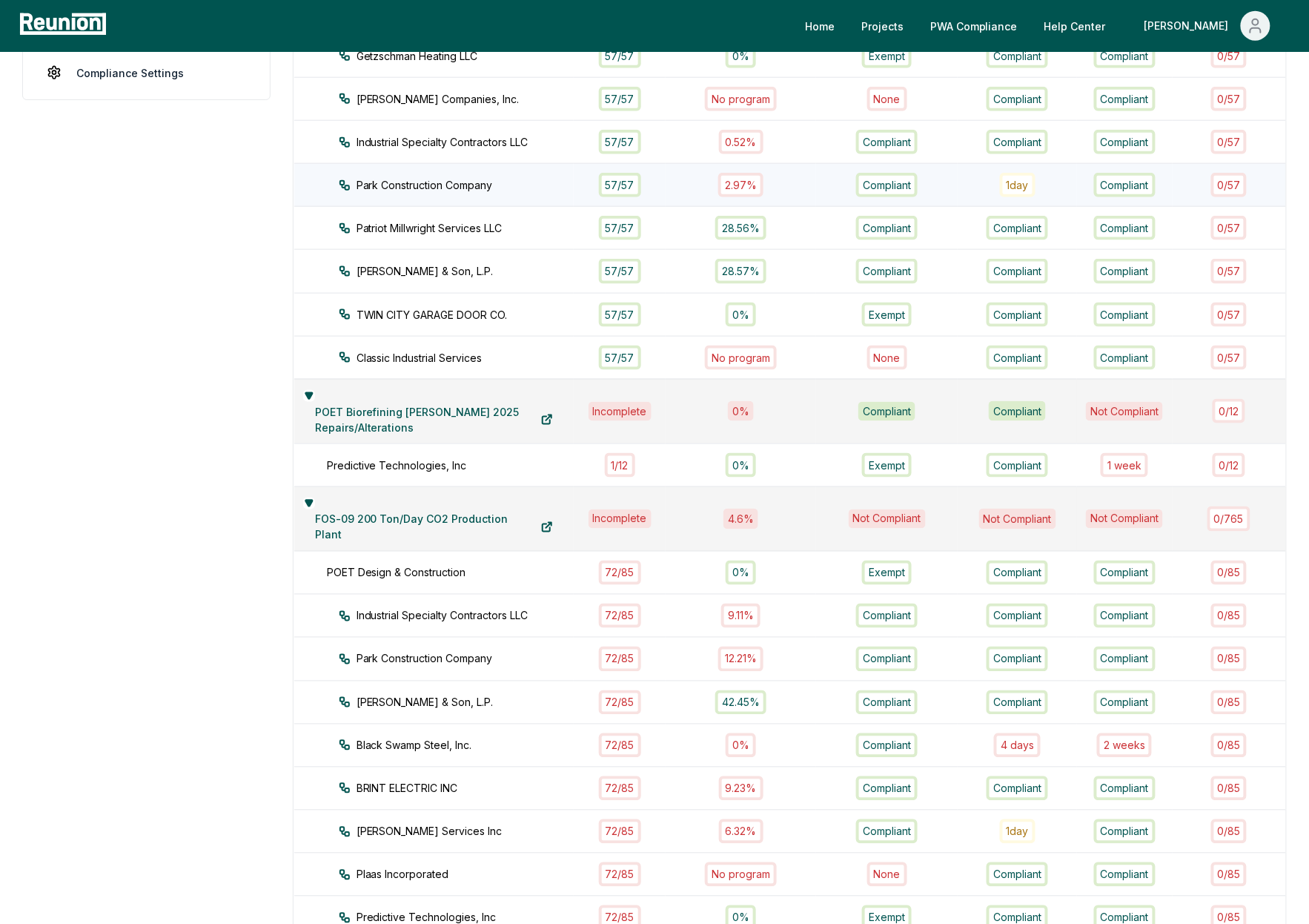
scroll to position [643, 0]
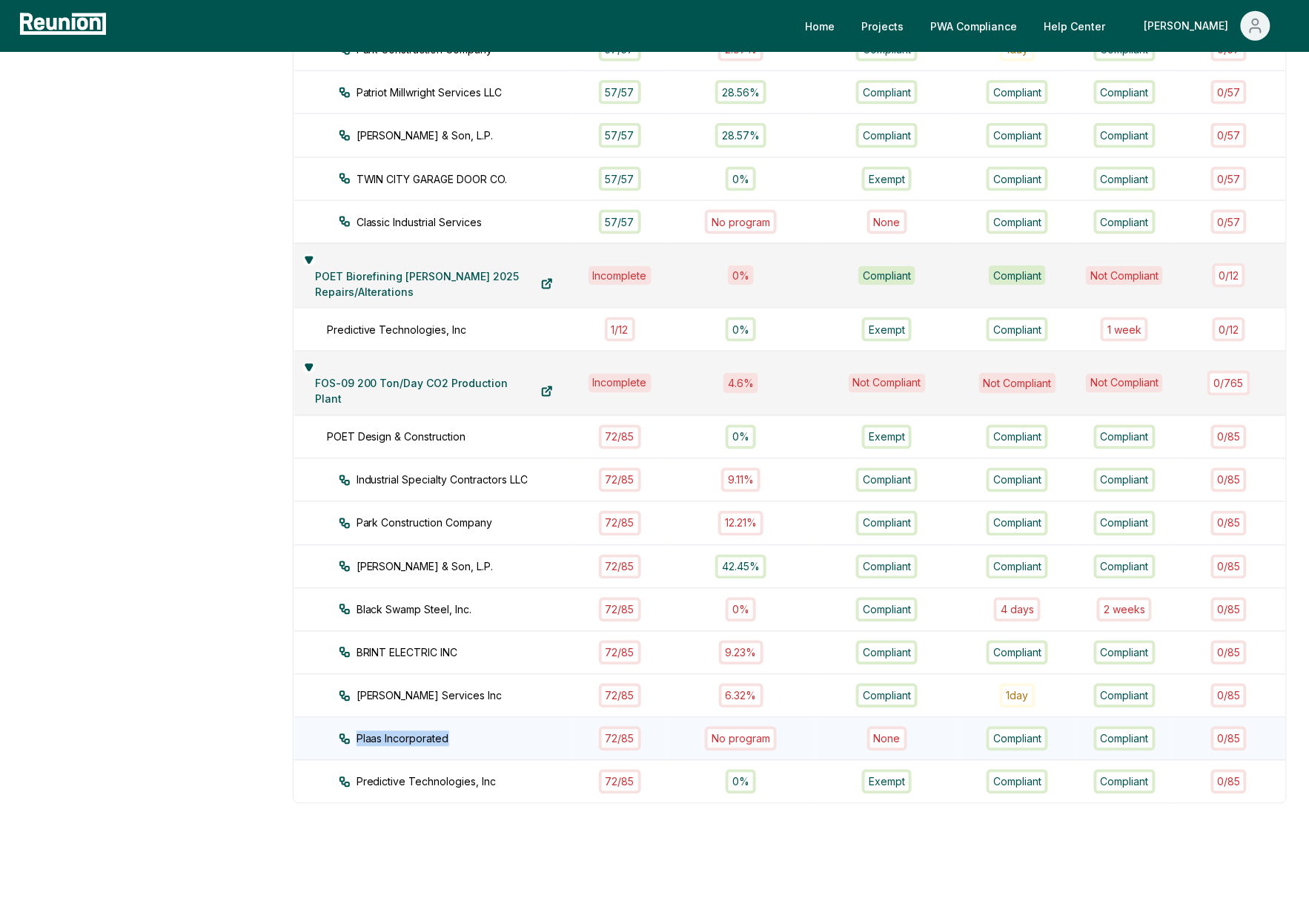
drag, startPoint x: 449, startPoint y: 718, endPoint x: 347, endPoint y: 719, distance: 102.0
click at [347, 731] on div "Plaas Incorporated" at bounding box center [470, 739] width 262 height 16
copy div "Plaas Incorporated"
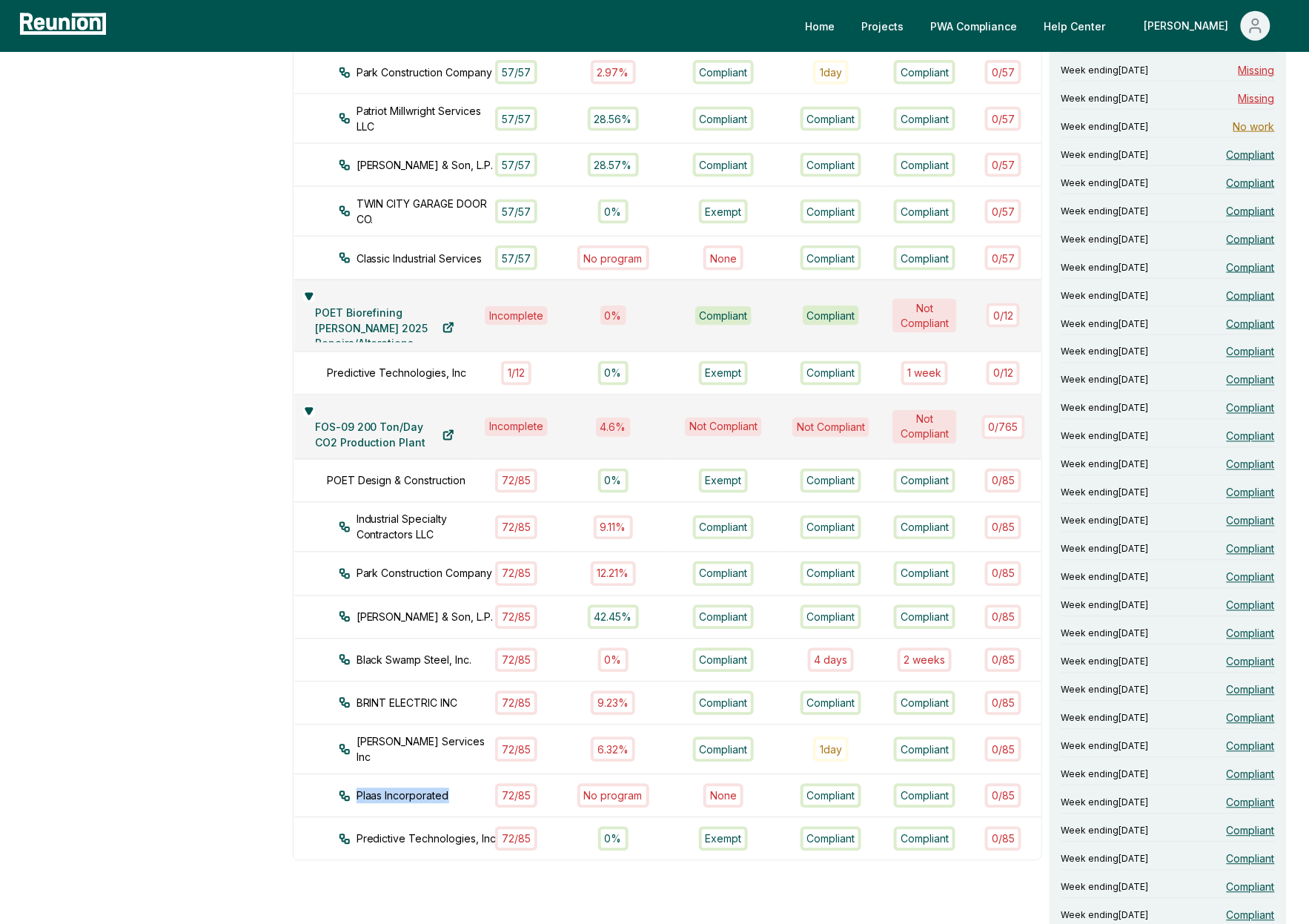
scroll to position [0, 0]
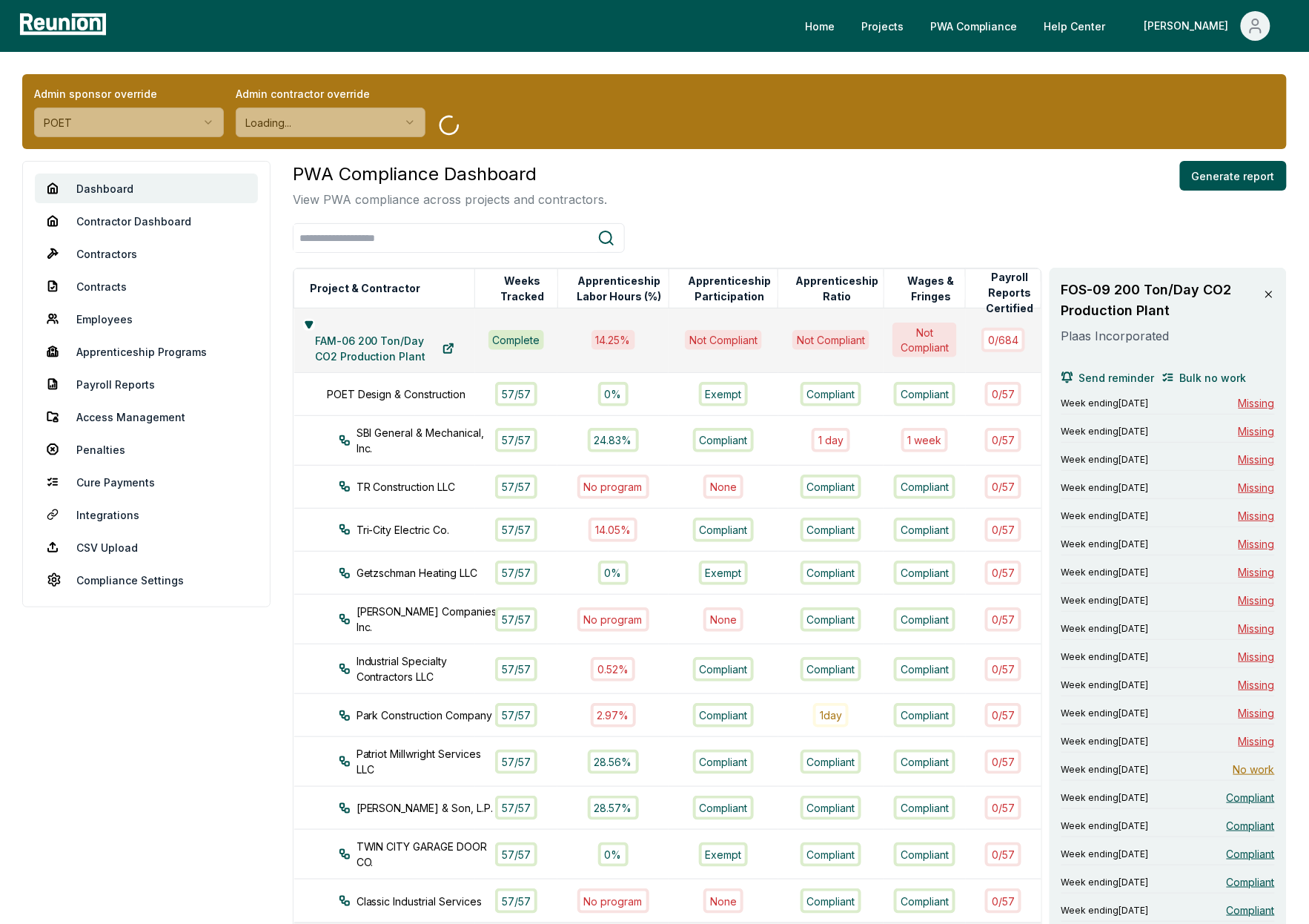
click at [739, 148] on div "Admin sponsor override POET Admin contractor override Loading..." at bounding box center [654, 112] width 1264 height 75
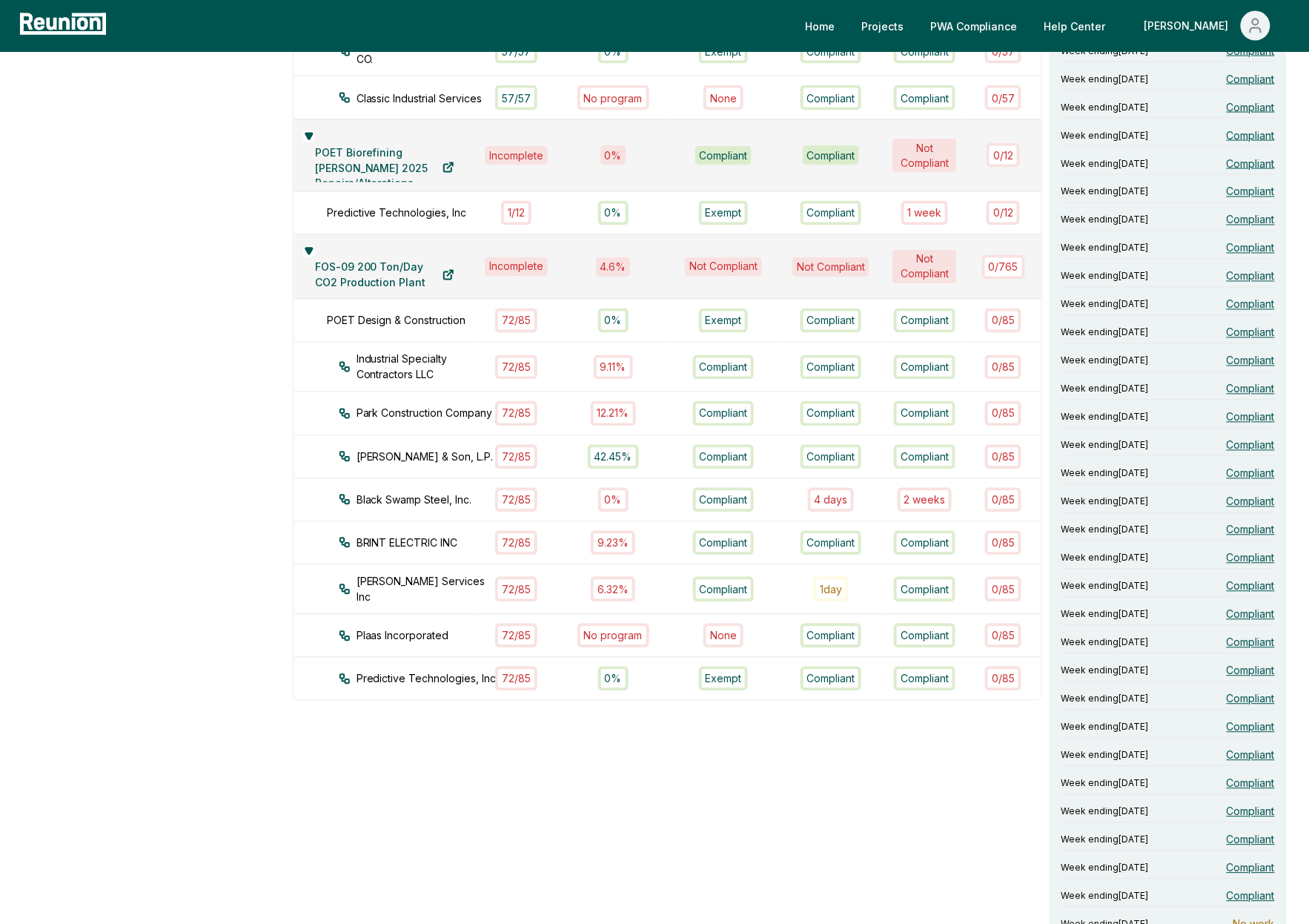
scroll to position [682, 0]
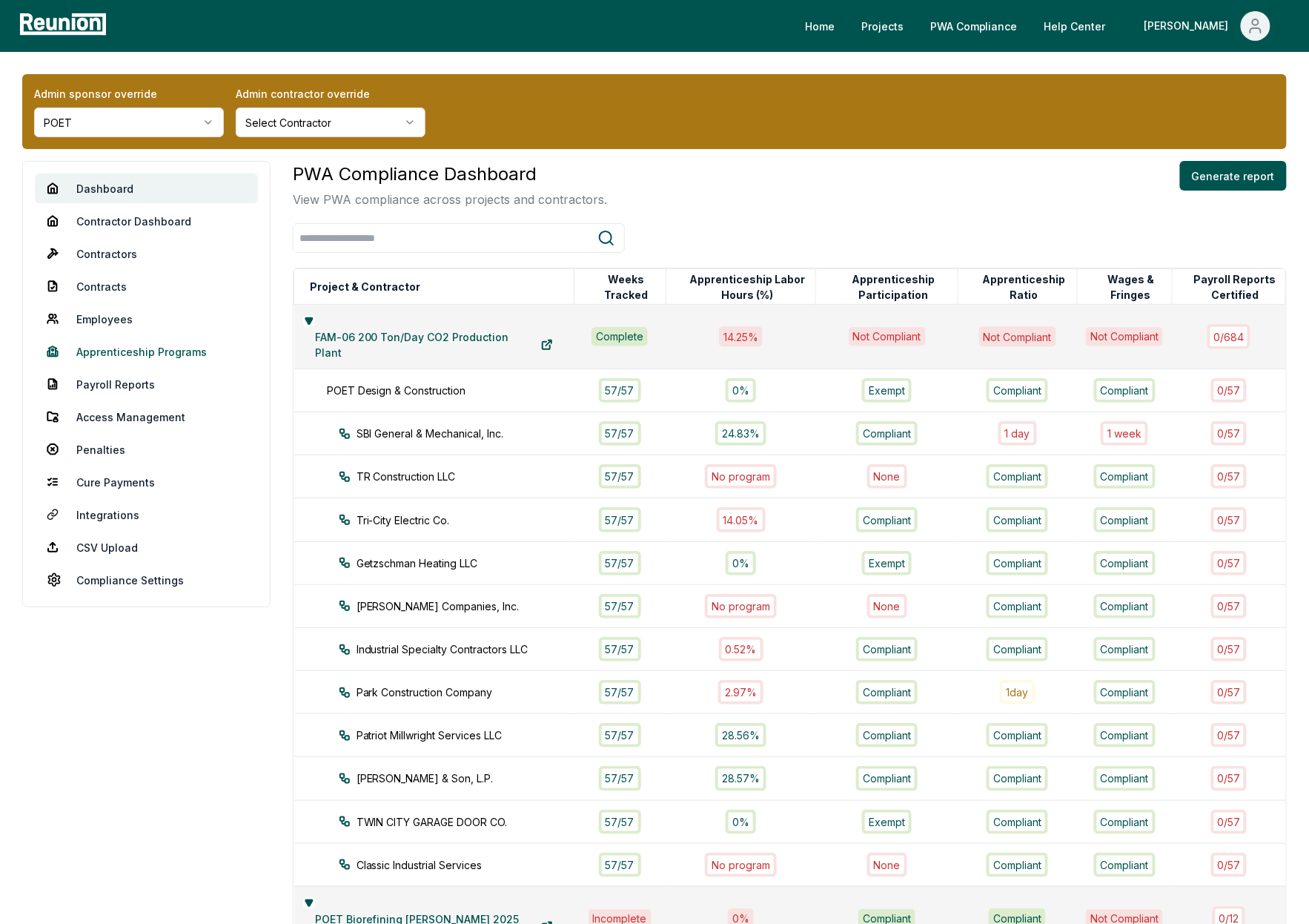
click at [130, 350] on link "Apprenticeship Programs" at bounding box center [146, 351] width 223 height 30
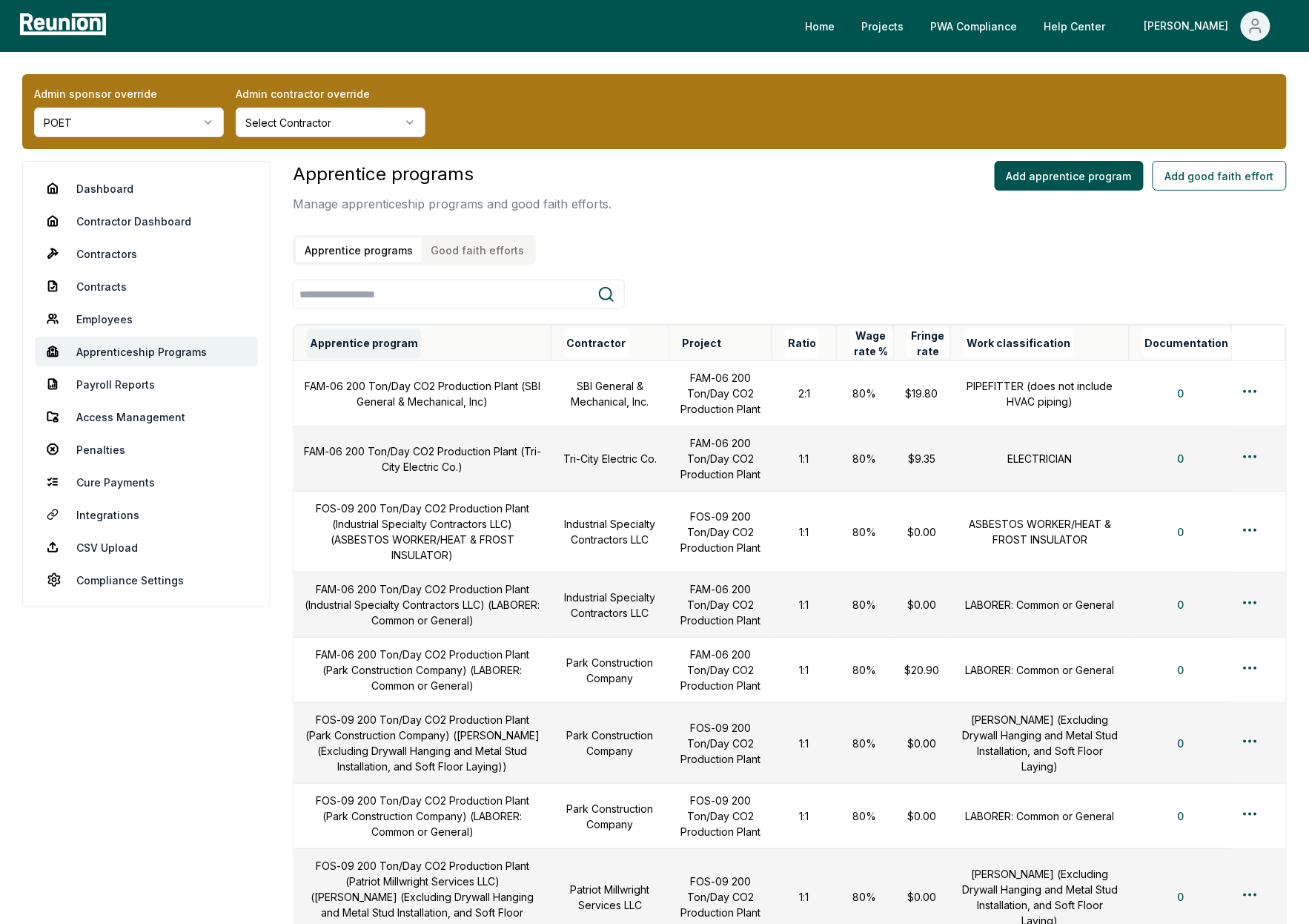
click at [353, 343] on button "Apprentice program" at bounding box center [363, 343] width 114 height 30
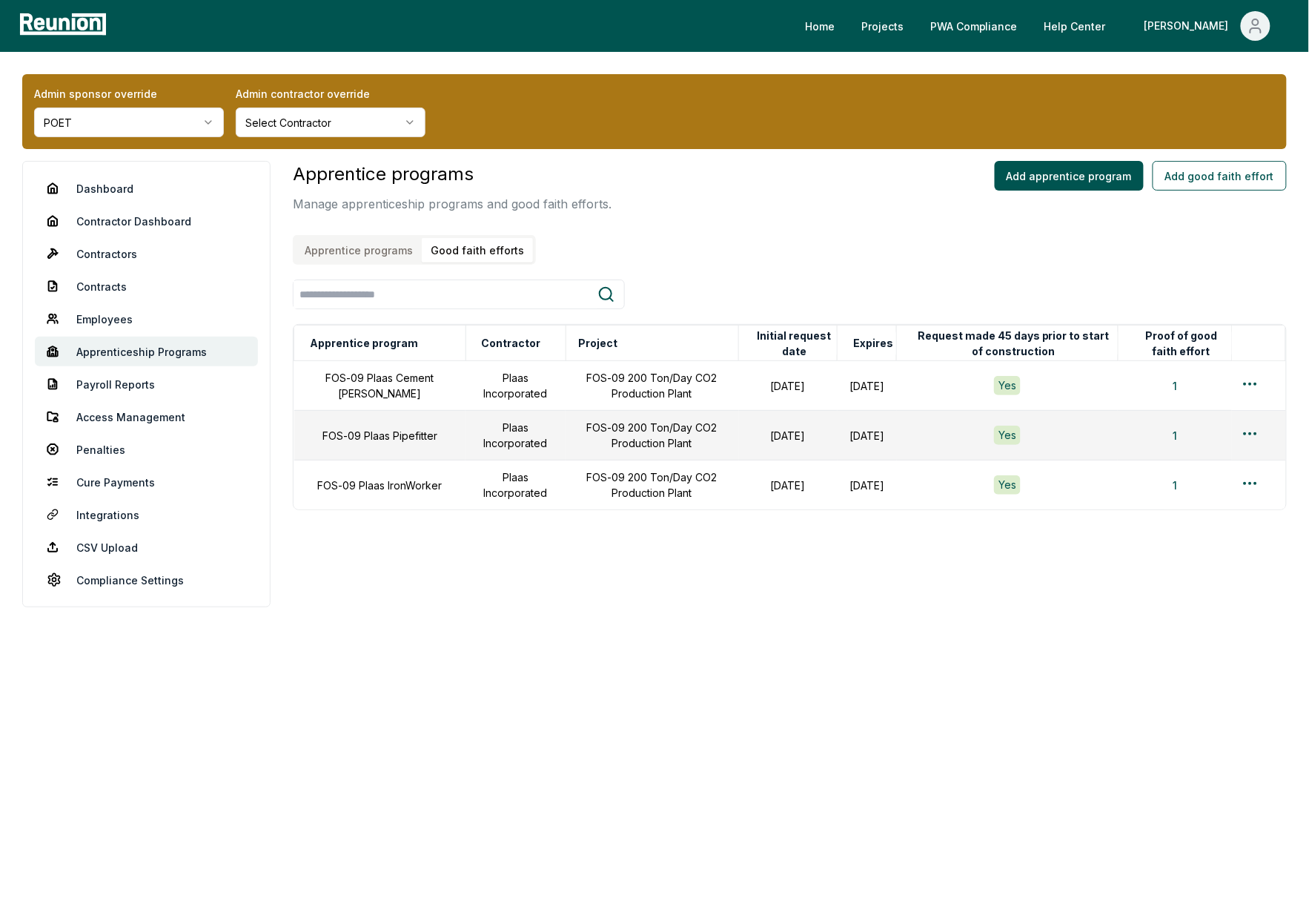
click at [483, 252] on button "Good faith efforts" at bounding box center [477, 250] width 111 height 24
click at [1251, 383] on html "Please visit us on your desktop We're working on making our marketplace mobile-…" at bounding box center [654, 462] width 1309 height 924
click at [1188, 438] on div "Edit" at bounding box center [1225, 442] width 141 height 24
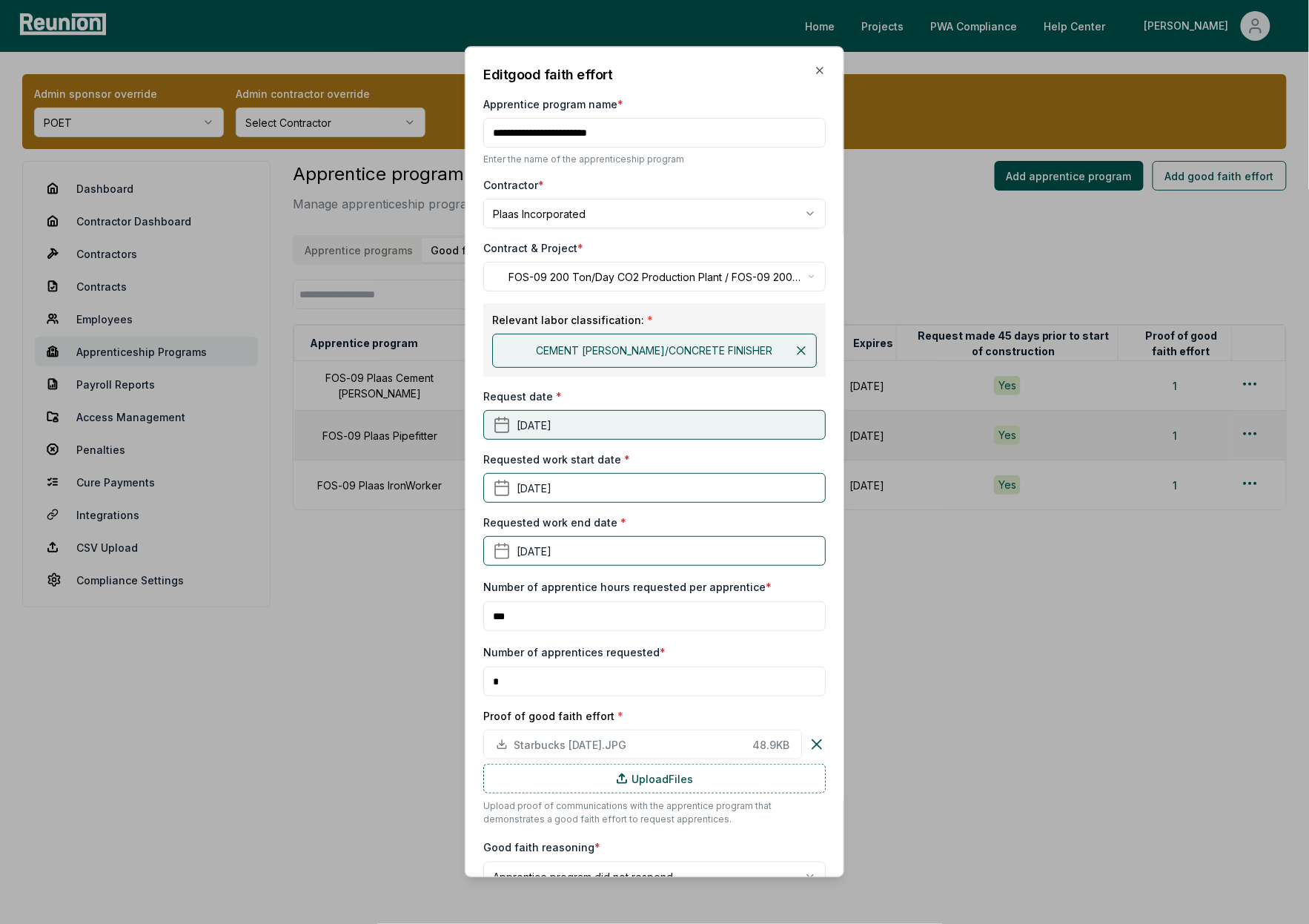
click at [589, 431] on button "[DATE]" at bounding box center [654, 424] width 342 height 30
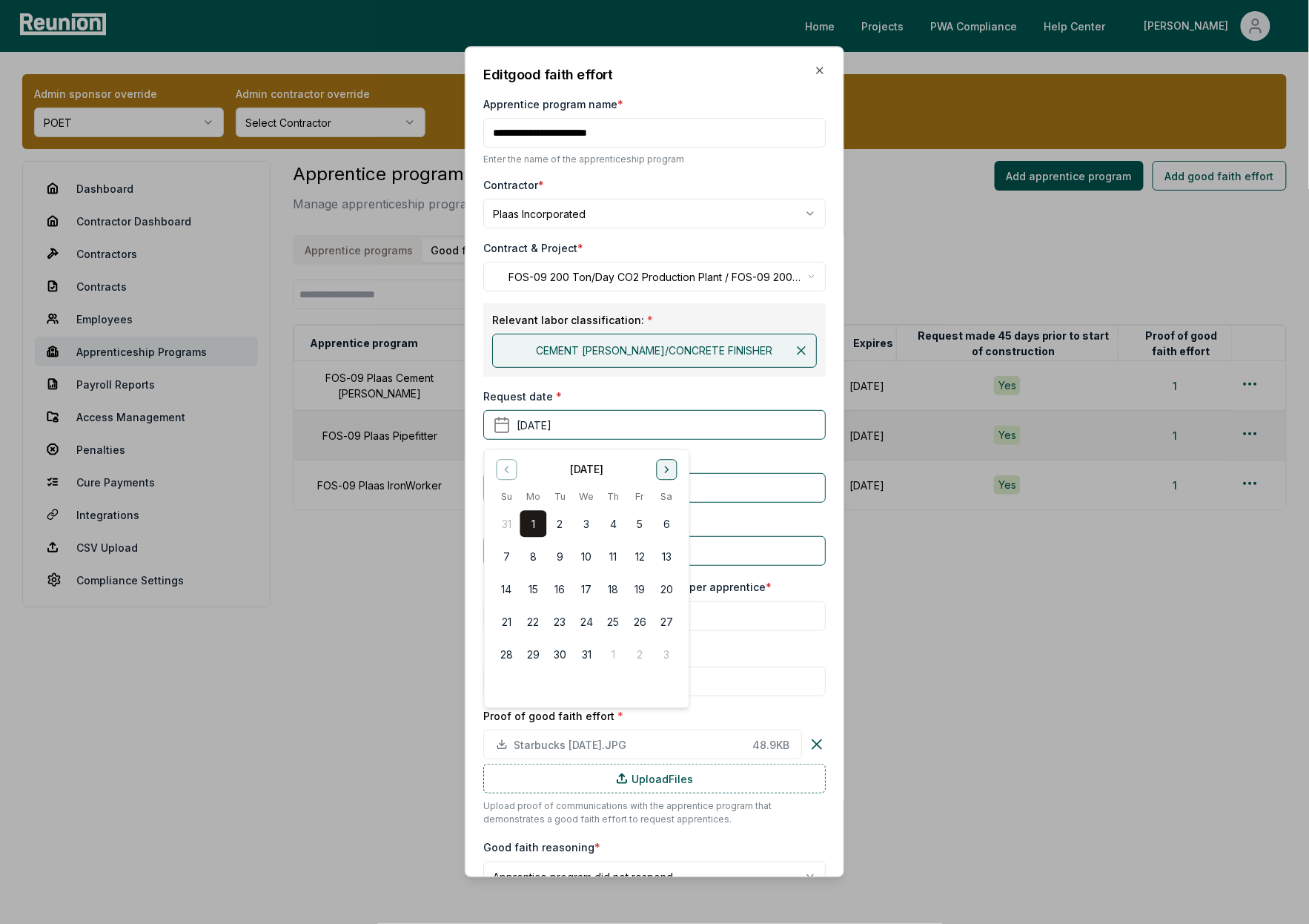
click at [671, 475] on button "Go to next month" at bounding box center [666, 469] width 21 height 21
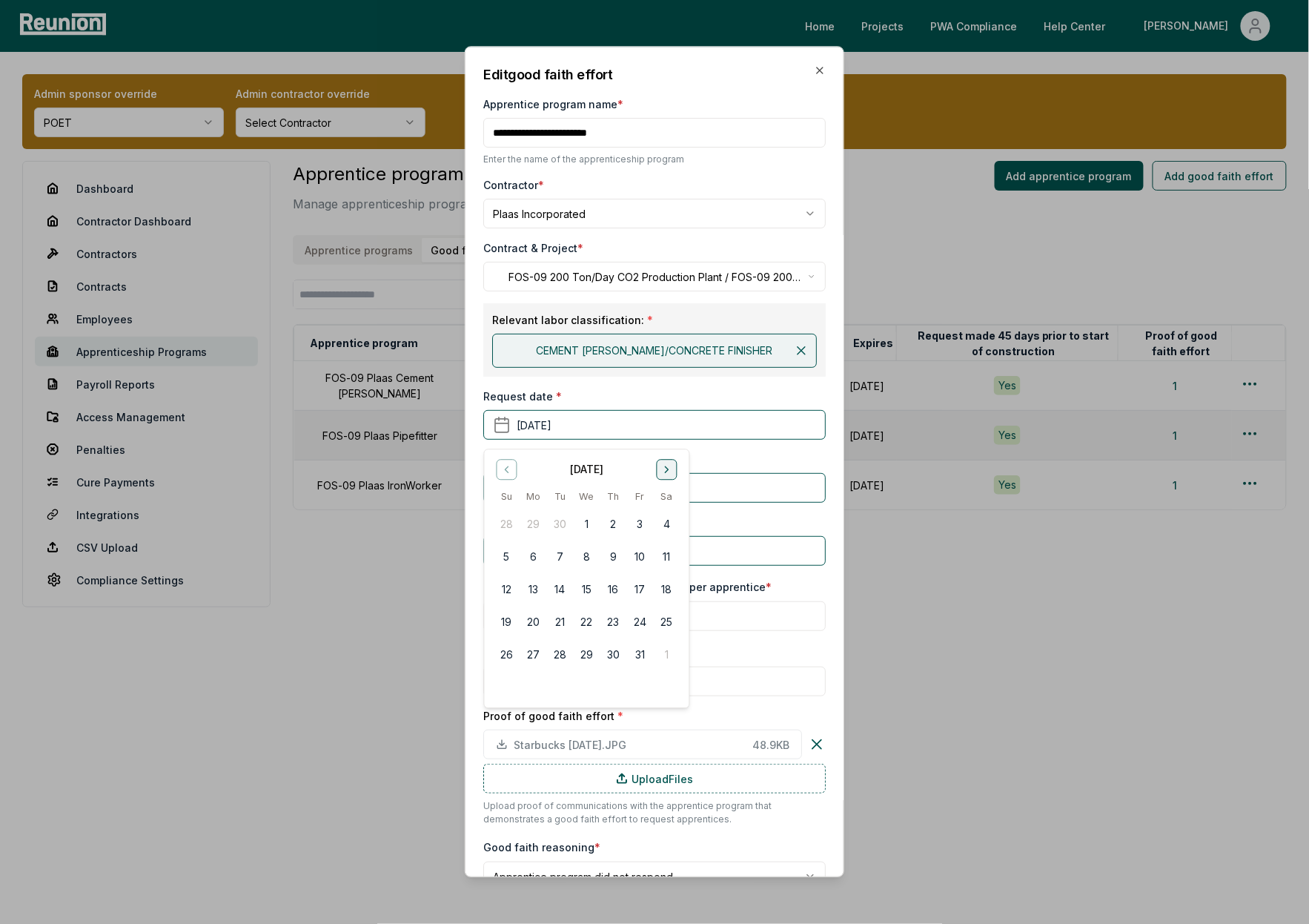
click at [671, 475] on button "Go to next month" at bounding box center [666, 469] width 21 height 21
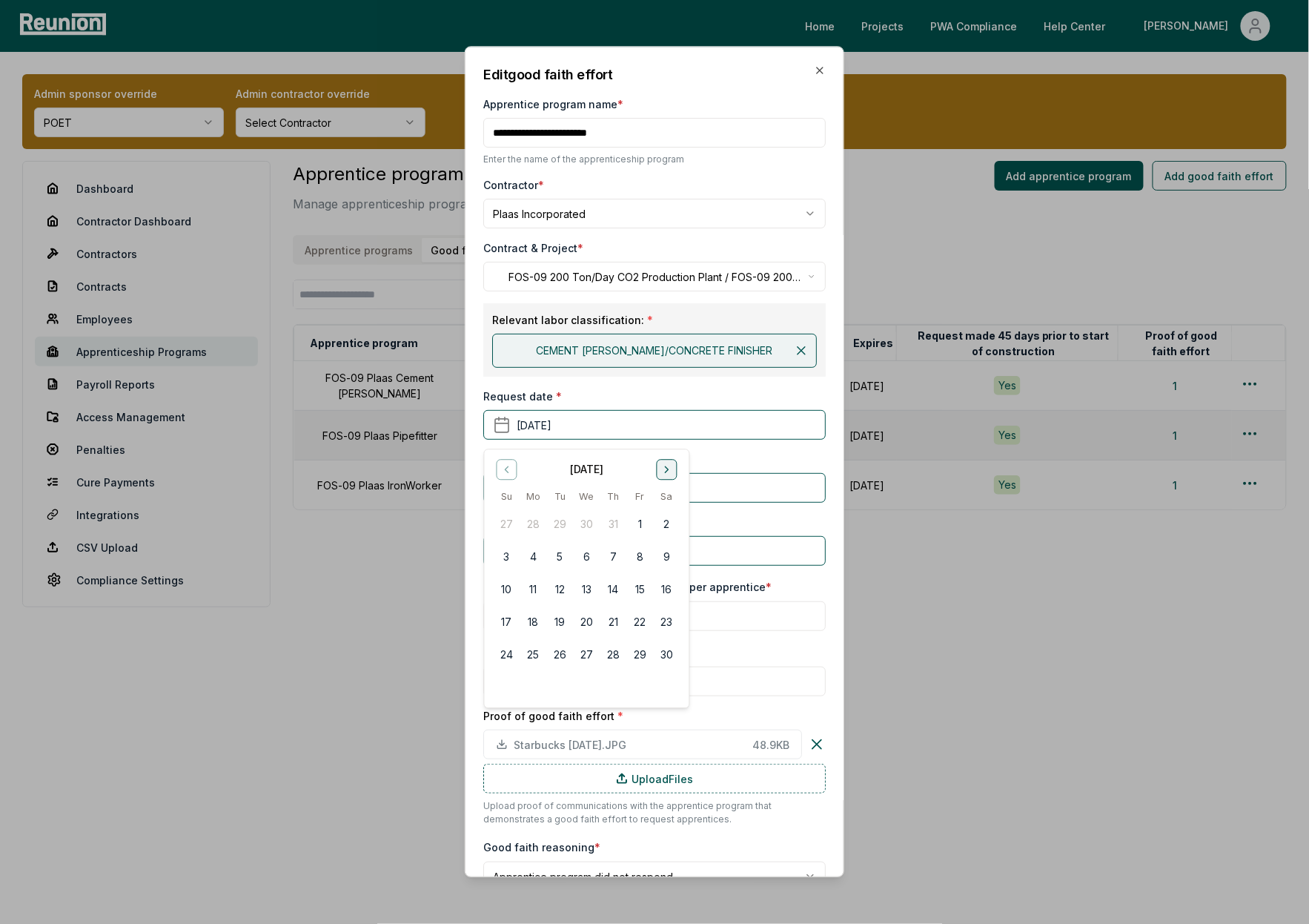
click at [671, 475] on button "Go to next month" at bounding box center [666, 469] width 21 height 21
click at [666, 471] on icon "Go to next month" at bounding box center [665, 469] width 3 height 6
click at [587, 521] on button "1" at bounding box center [586, 524] width 27 height 27
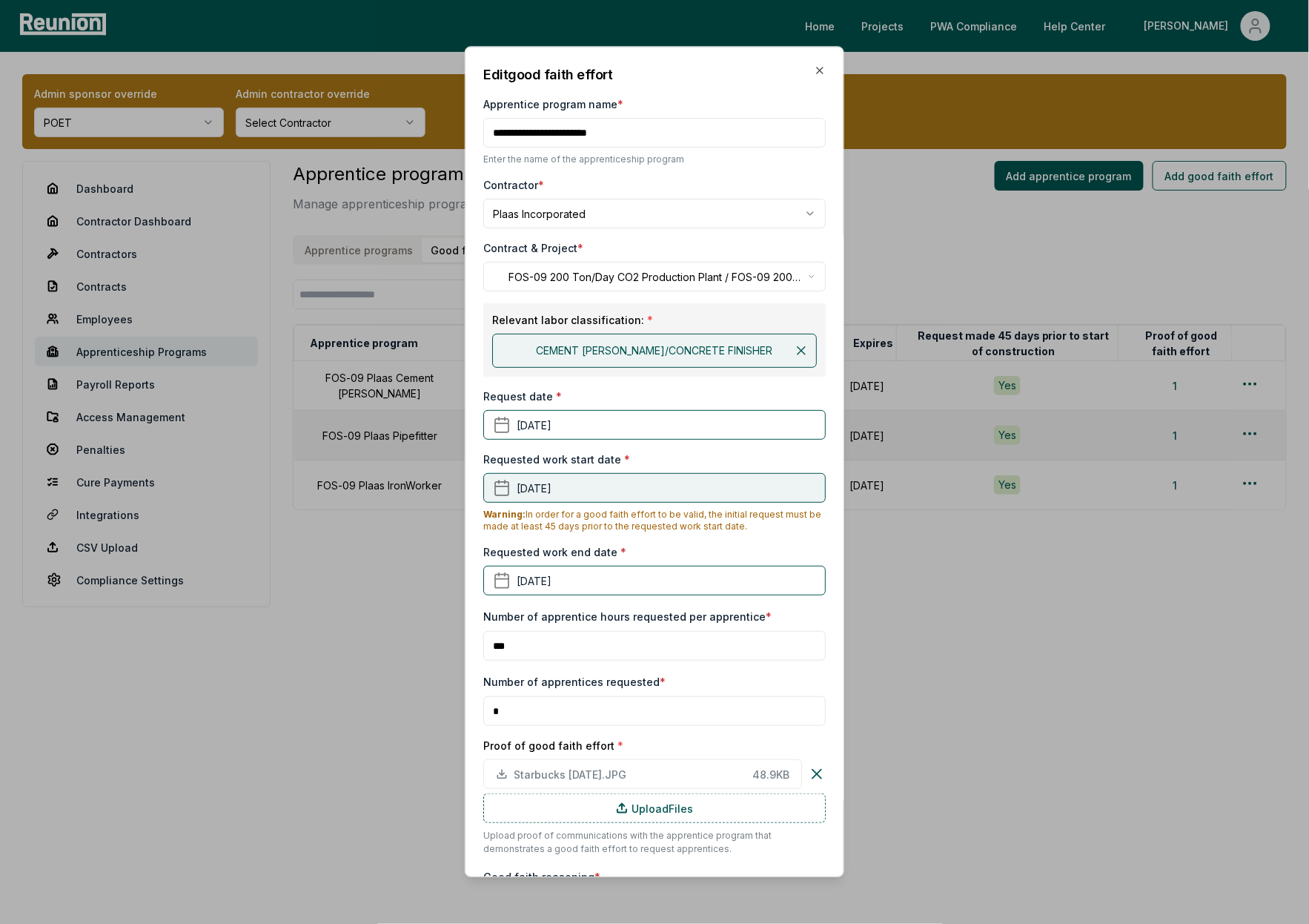
click at [595, 490] on button "April 1st, 2024" at bounding box center [654, 488] width 342 height 30
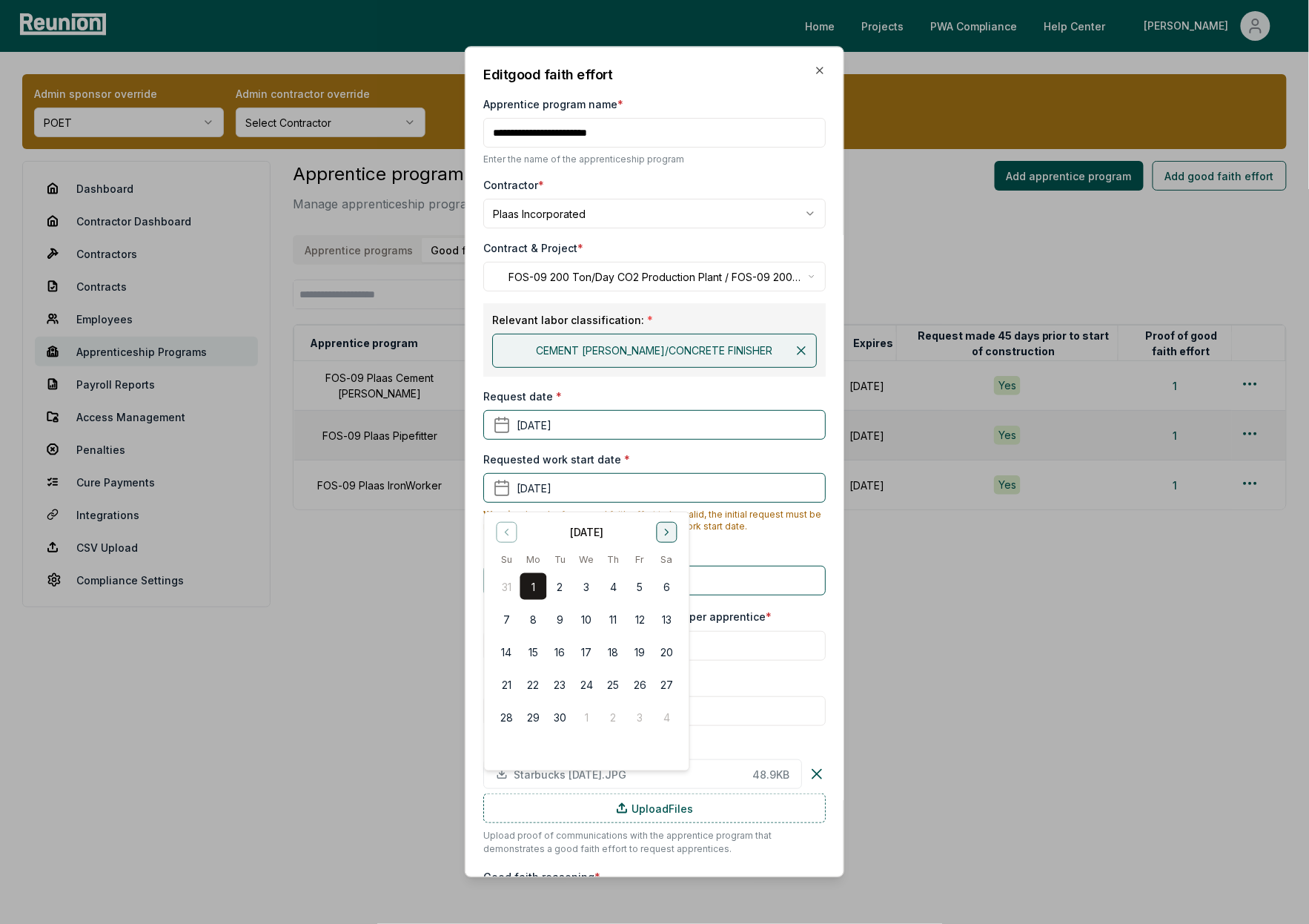
click at [672, 535] on icon "Go to next month" at bounding box center [666, 533] width 12 height 12
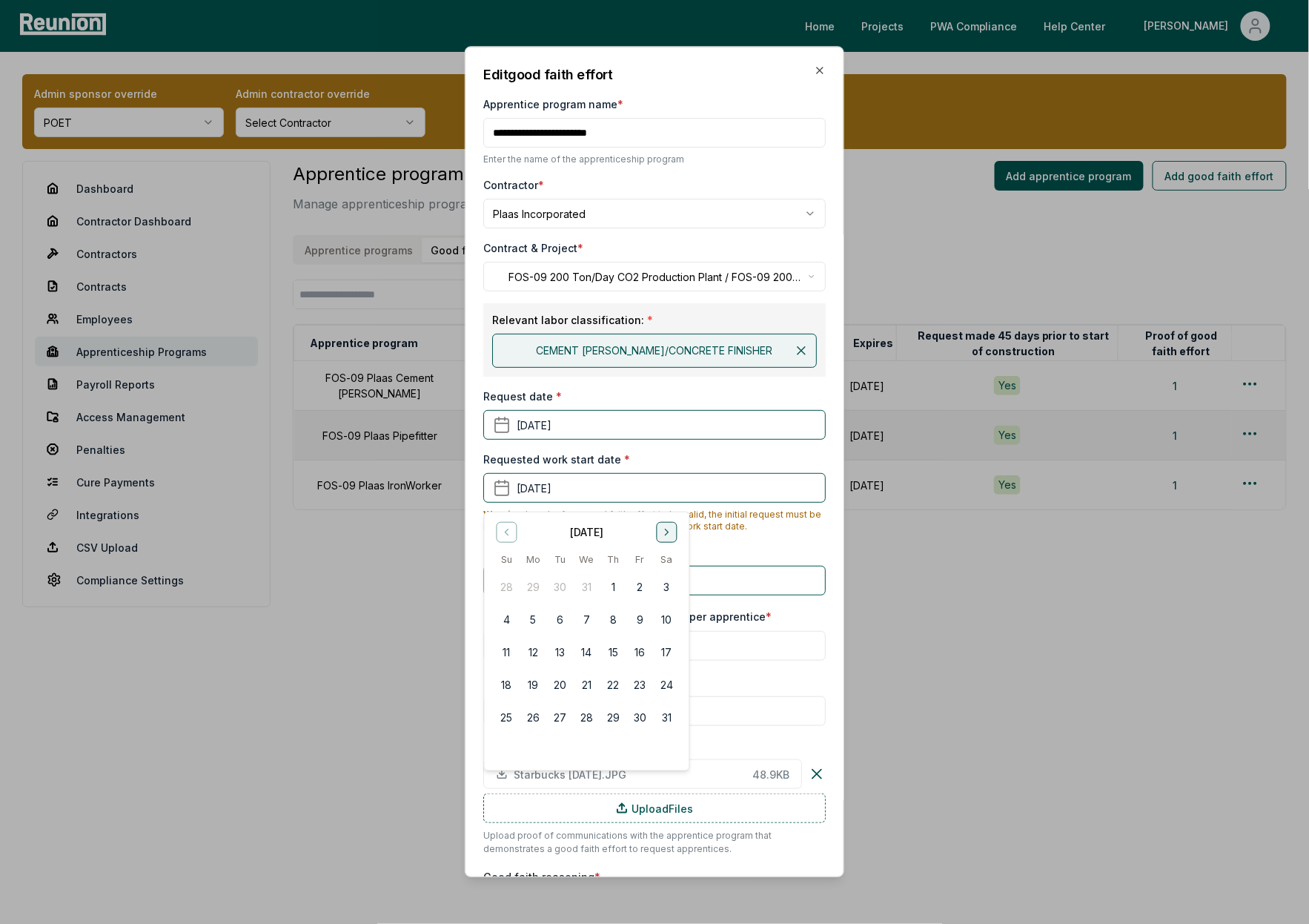
click at [672, 535] on icon "Go to next month" at bounding box center [666, 533] width 12 height 12
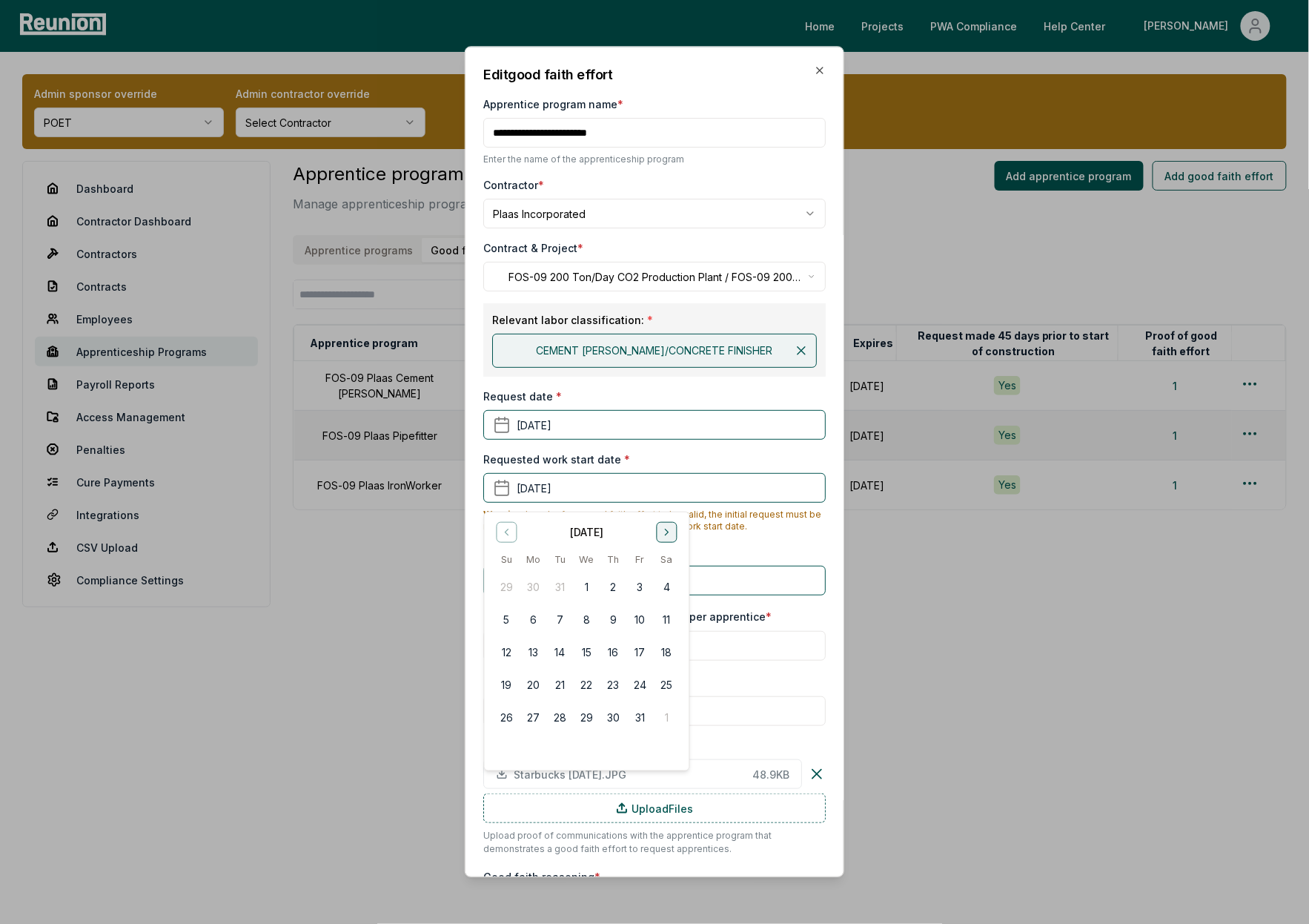
click at [672, 535] on icon "Go to next month" at bounding box center [666, 533] width 12 height 12
click at [506, 534] on icon "Go to previous month" at bounding box center [506, 533] width 12 height 12
click at [560, 583] on button "1" at bounding box center [560, 586] width 27 height 27
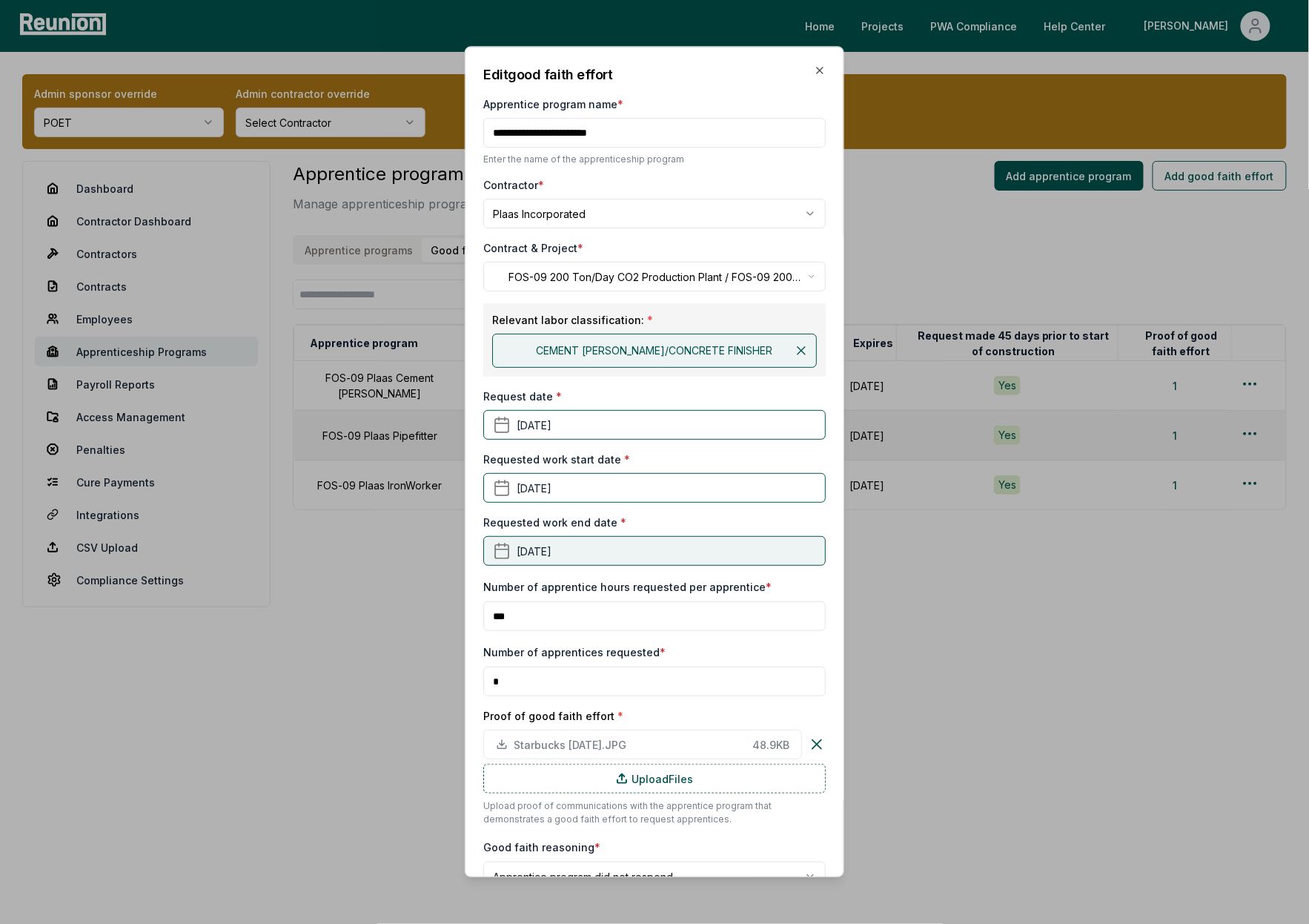
click at [585, 554] on button "June 30th, 2025" at bounding box center [654, 551] width 342 height 30
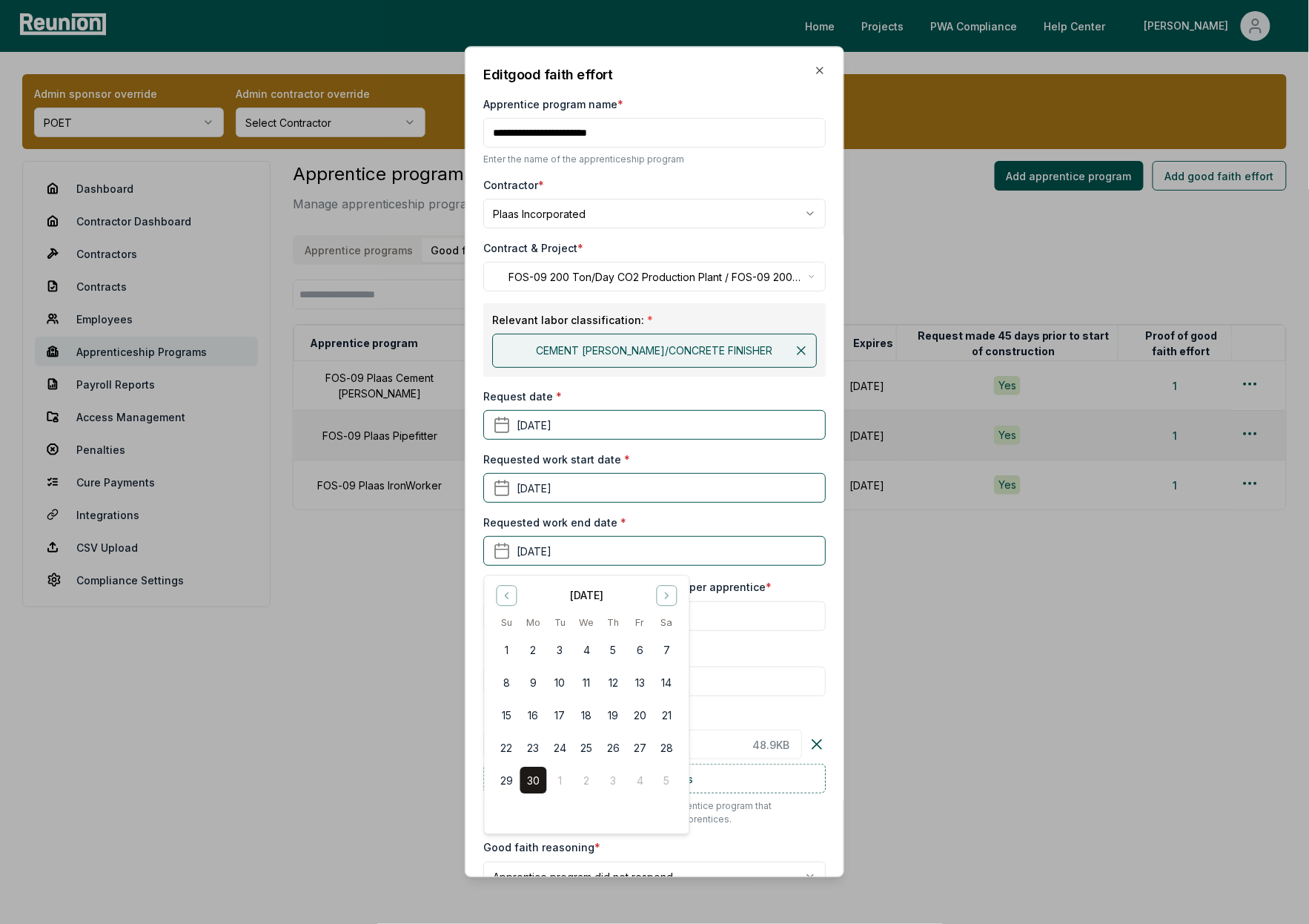
click at [675, 519] on div "Requested work end date * June 30th, 2025 June 2025 Su Mo Tu We Th Fr Sa 1 2 3 …" at bounding box center [654, 540] width 342 height 52
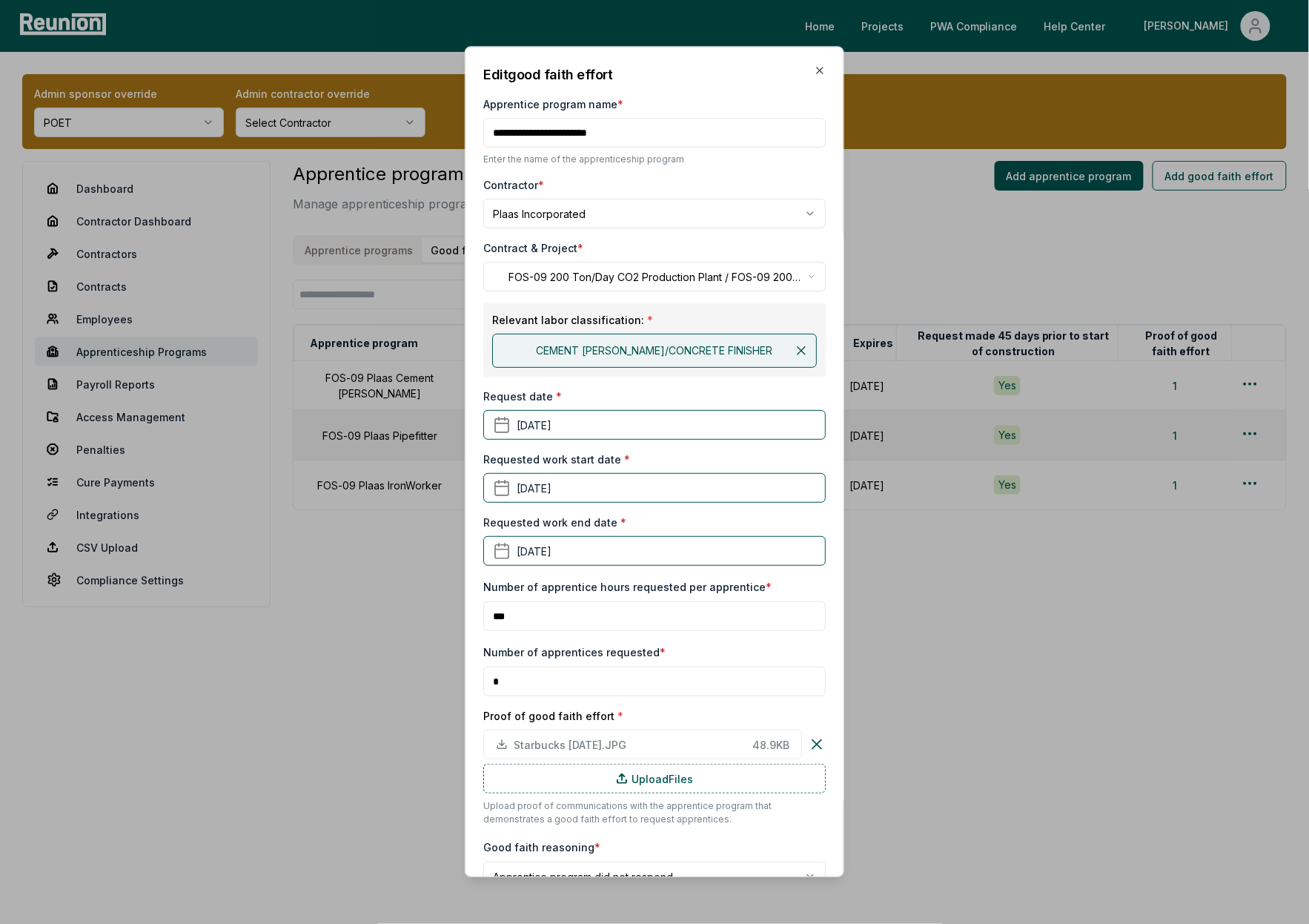
scroll to position [80, 0]
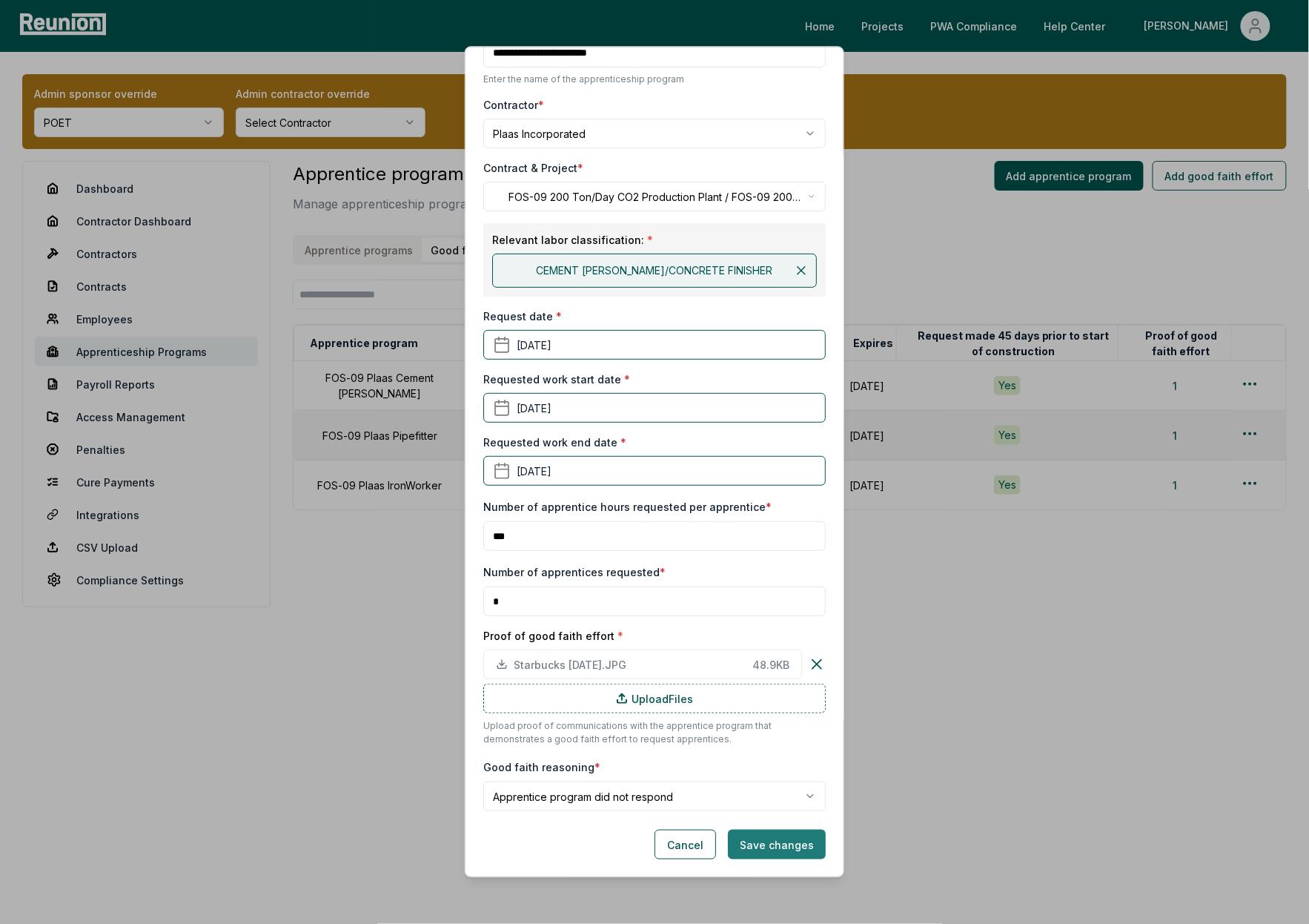
click at [780, 843] on button "Save changes" at bounding box center [777, 845] width 98 height 30
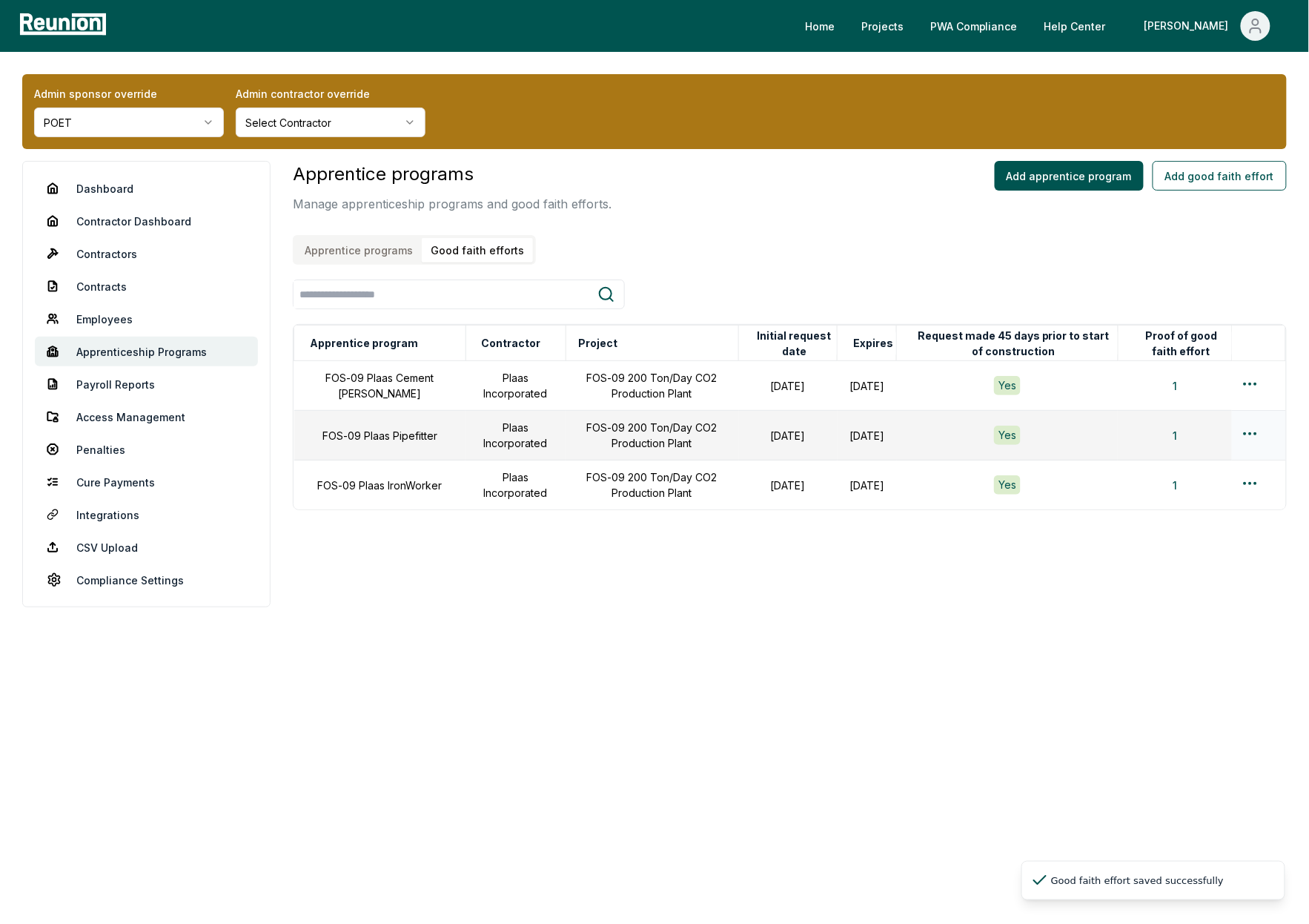
click at [1249, 433] on html "Please visit us on your desktop We're working on making our marketplace mobile-…" at bounding box center [654, 462] width 1309 height 924
click at [1185, 493] on div "Edit" at bounding box center [1225, 492] width 141 height 24
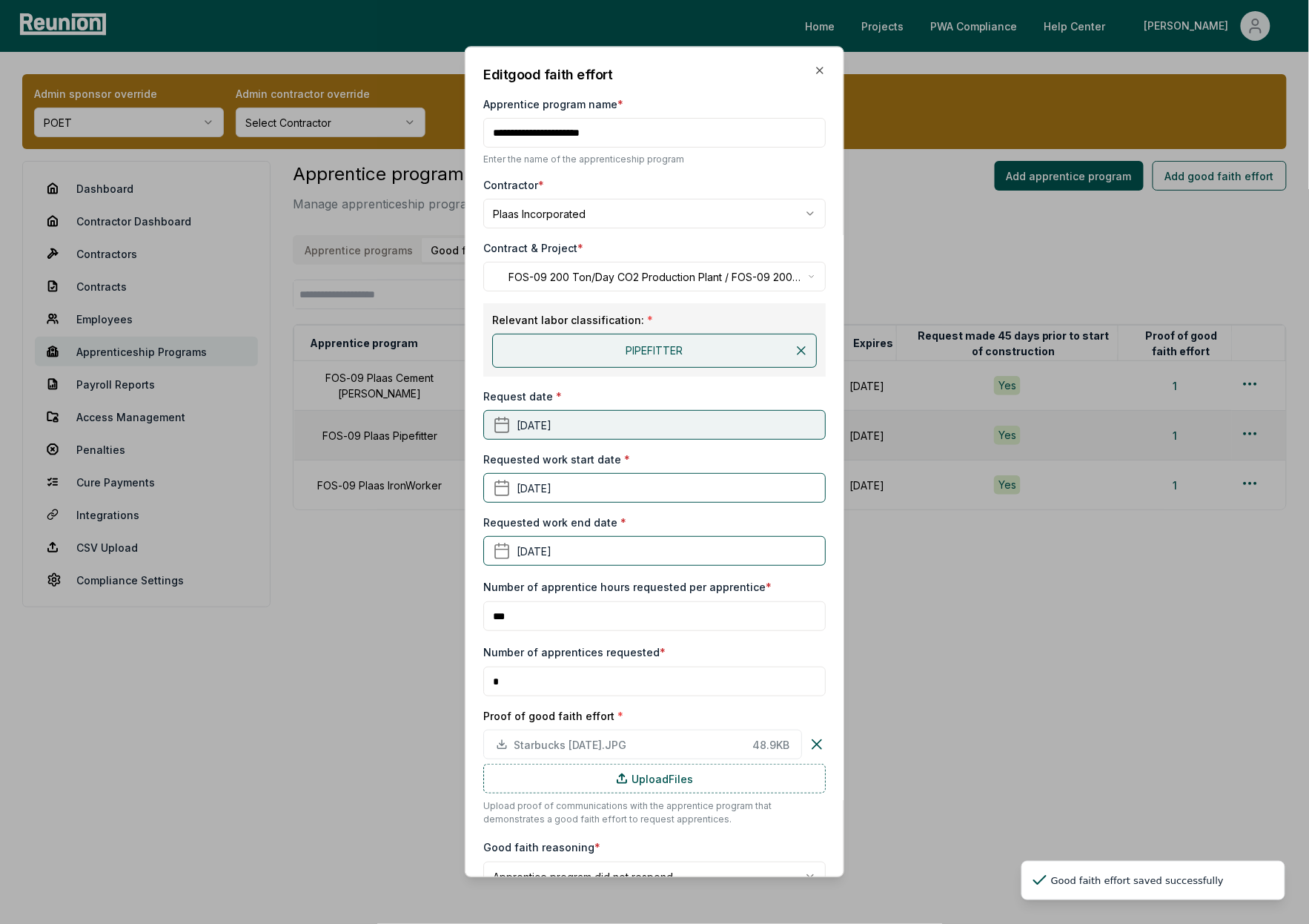
click at [601, 420] on button "April 5th, 2024" at bounding box center [654, 424] width 342 height 30
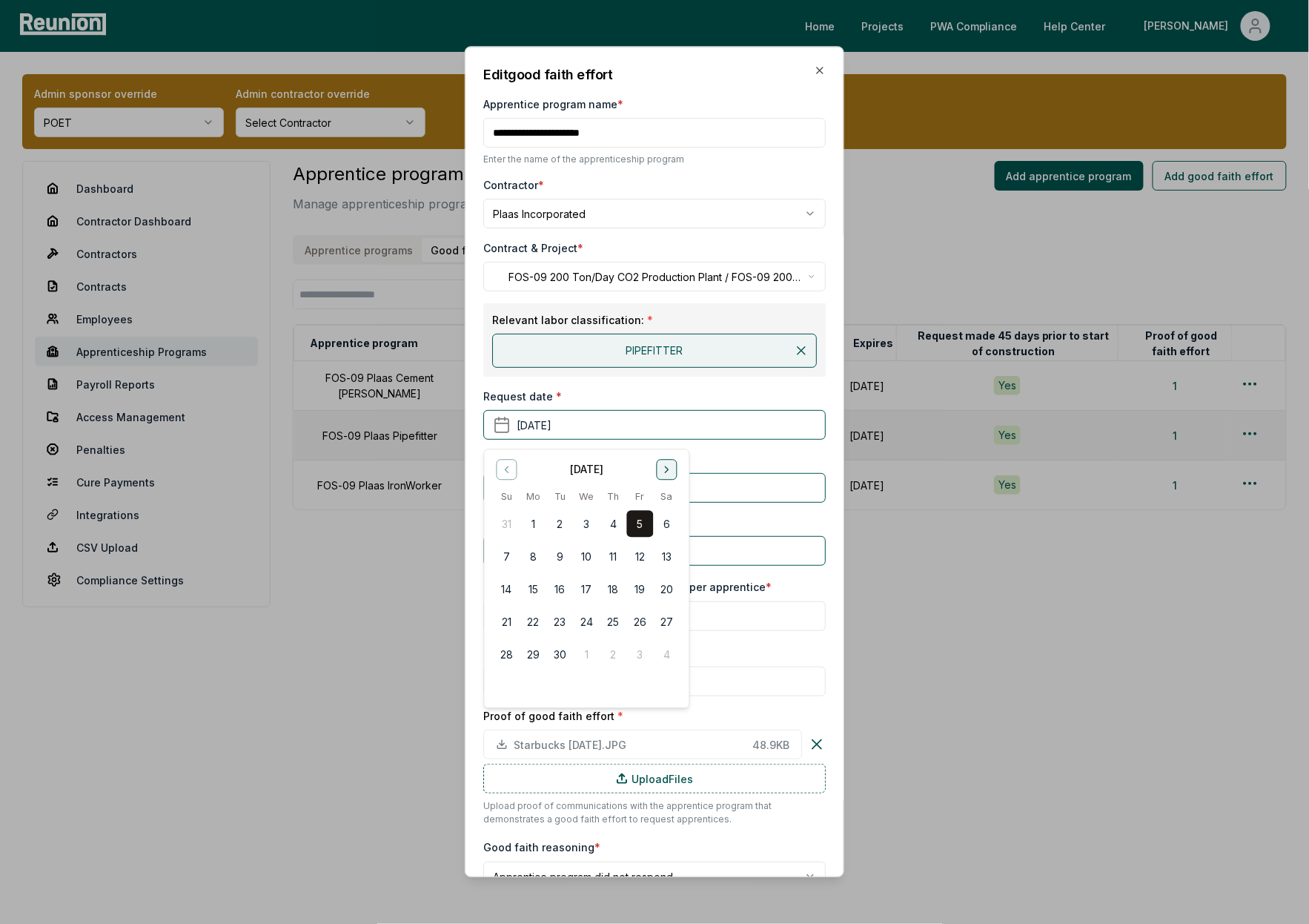
click at [674, 465] on button "Go to next month" at bounding box center [666, 469] width 21 height 21
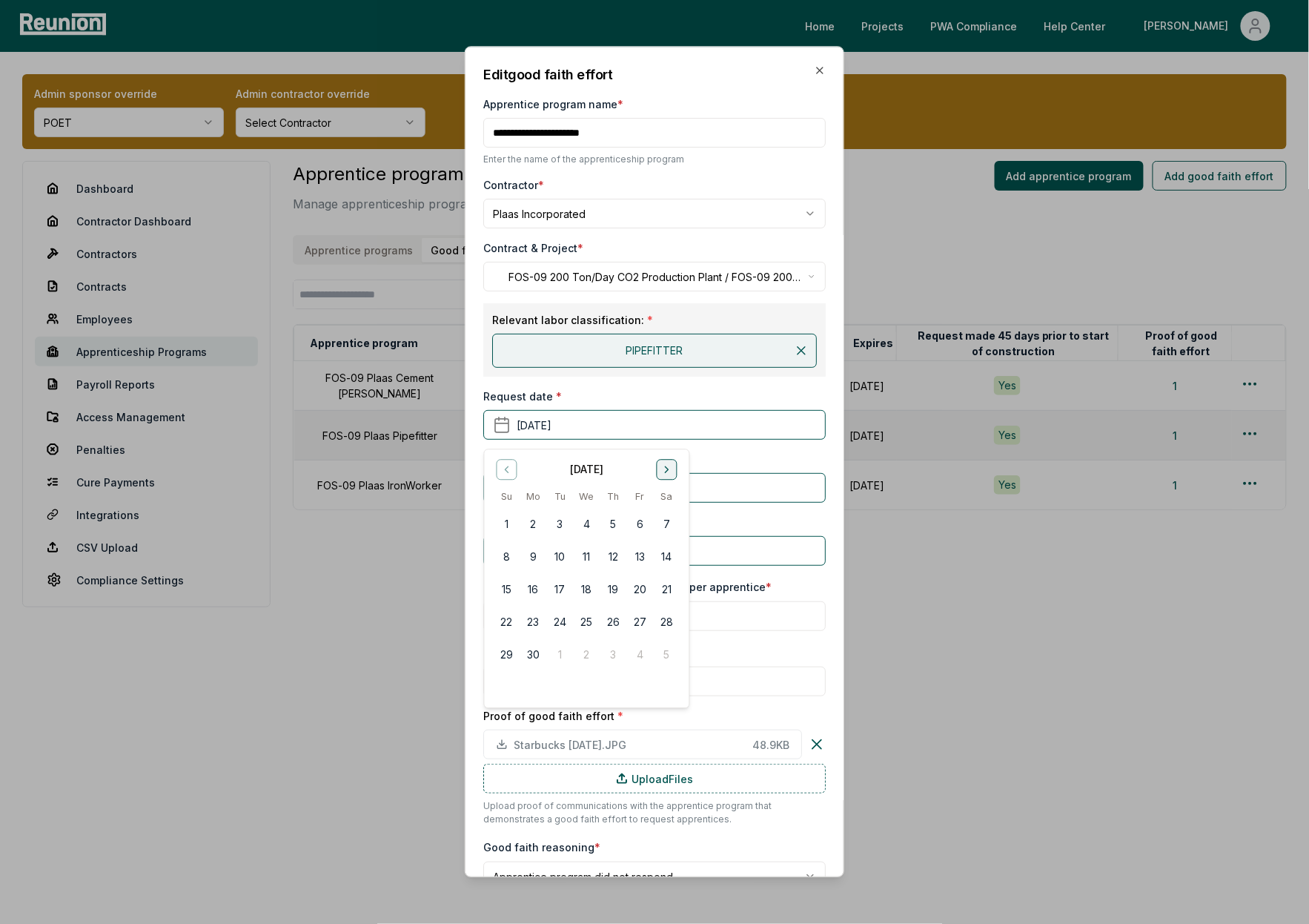
click at [674, 465] on button "Go to next month" at bounding box center [666, 469] width 21 height 21
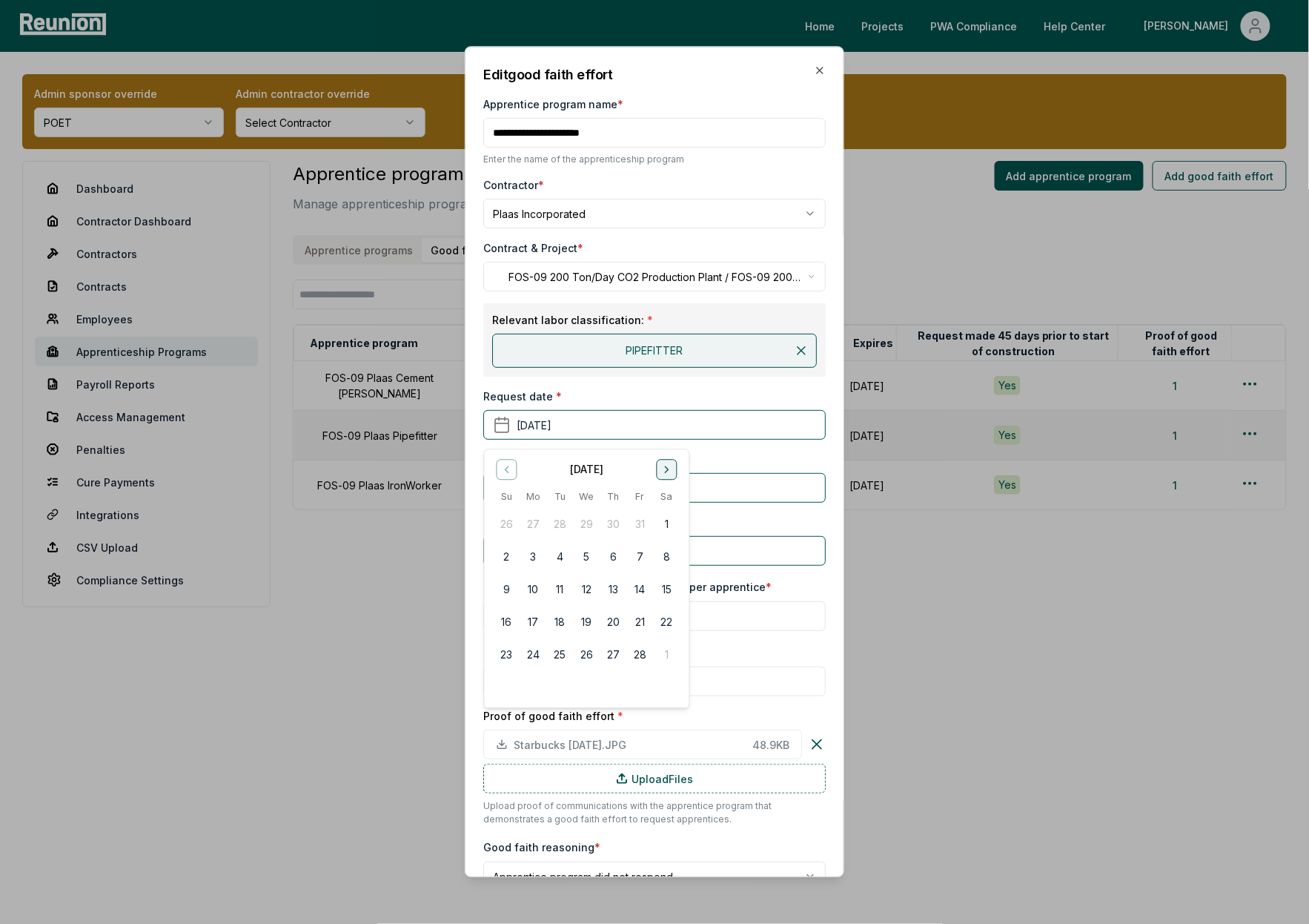
click at [674, 465] on button "Go to next month" at bounding box center [666, 469] width 21 height 21
click at [661, 523] on button "5" at bounding box center [666, 524] width 27 height 27
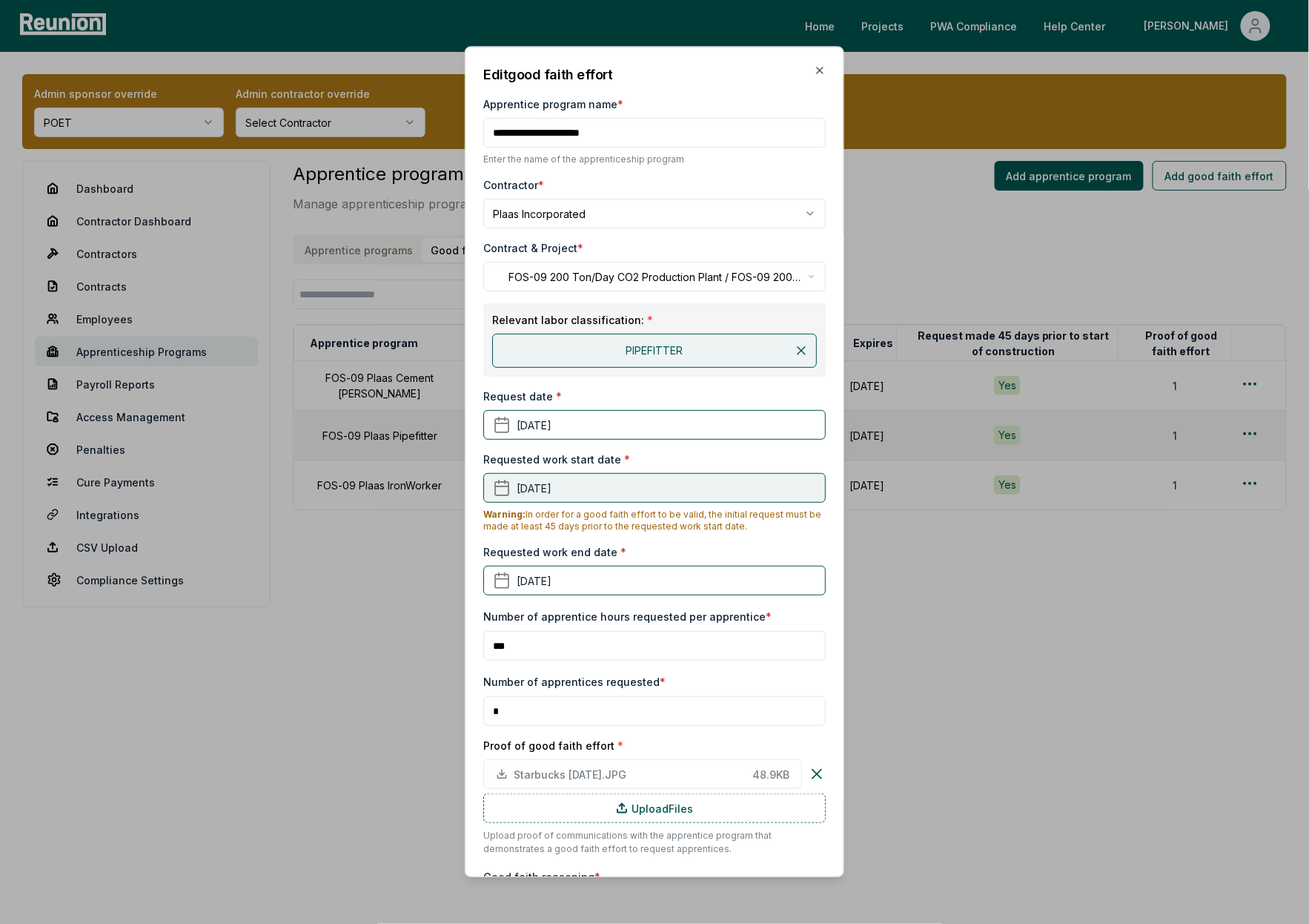
click at [586, 483] on button "June 1st, 2024" at bounding box center [654, 488] width 342 height 30
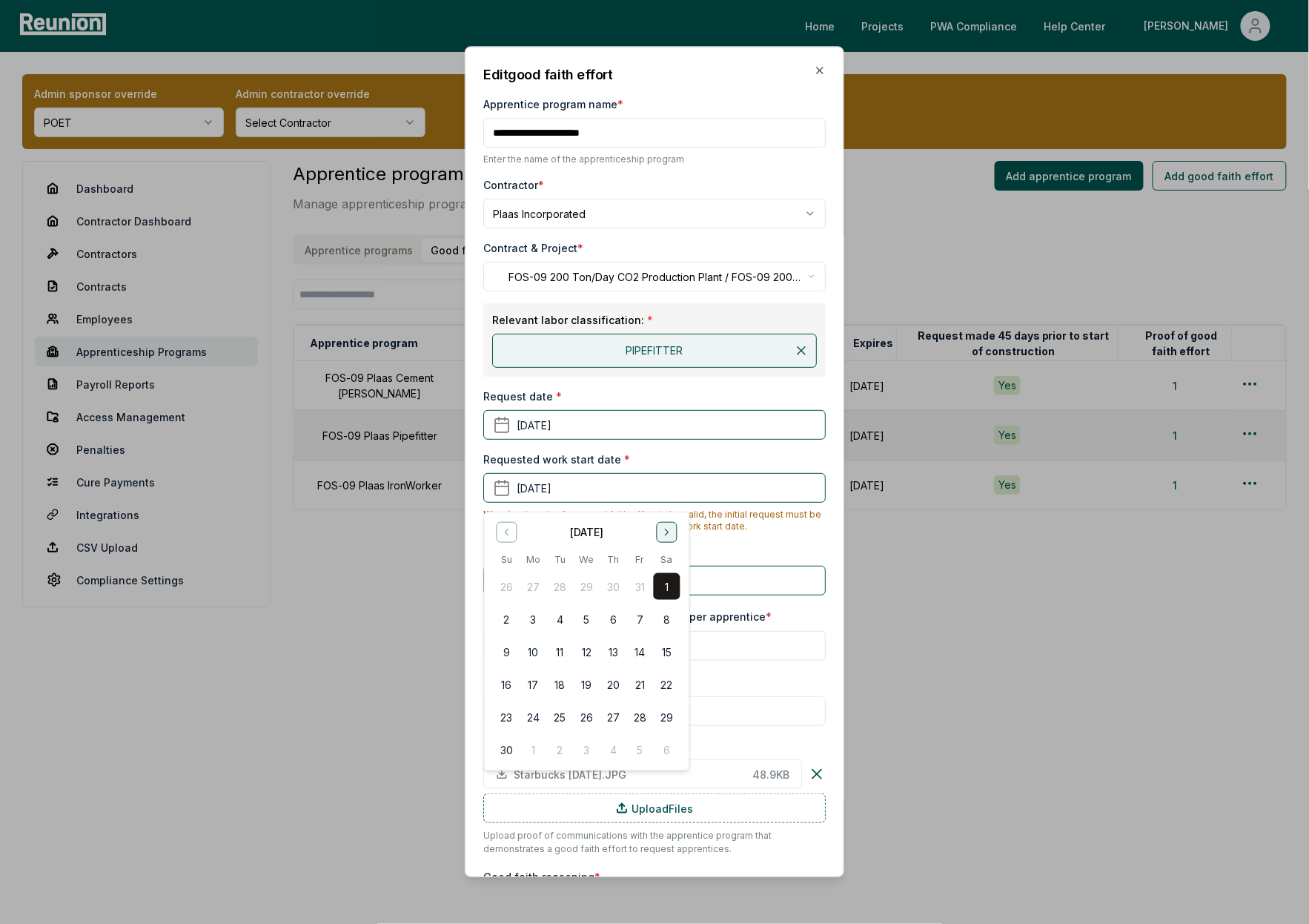
click at [671, 539] on button "Go to next month" at bounding box center [666, 533] width 21 height 21
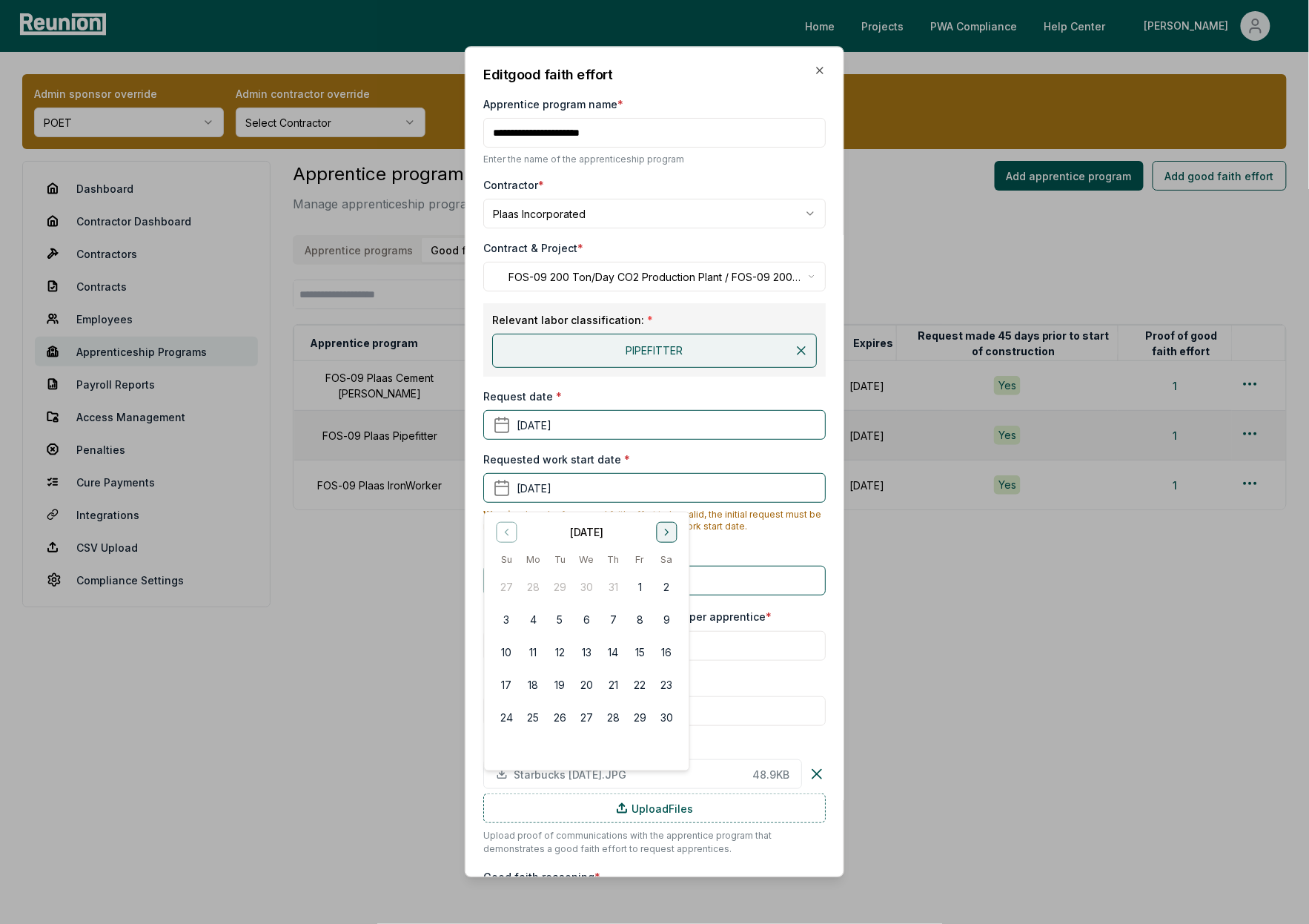
click at [671, 539] on button "Go to next month" at bounding box center [666, 533] width 21 height 21
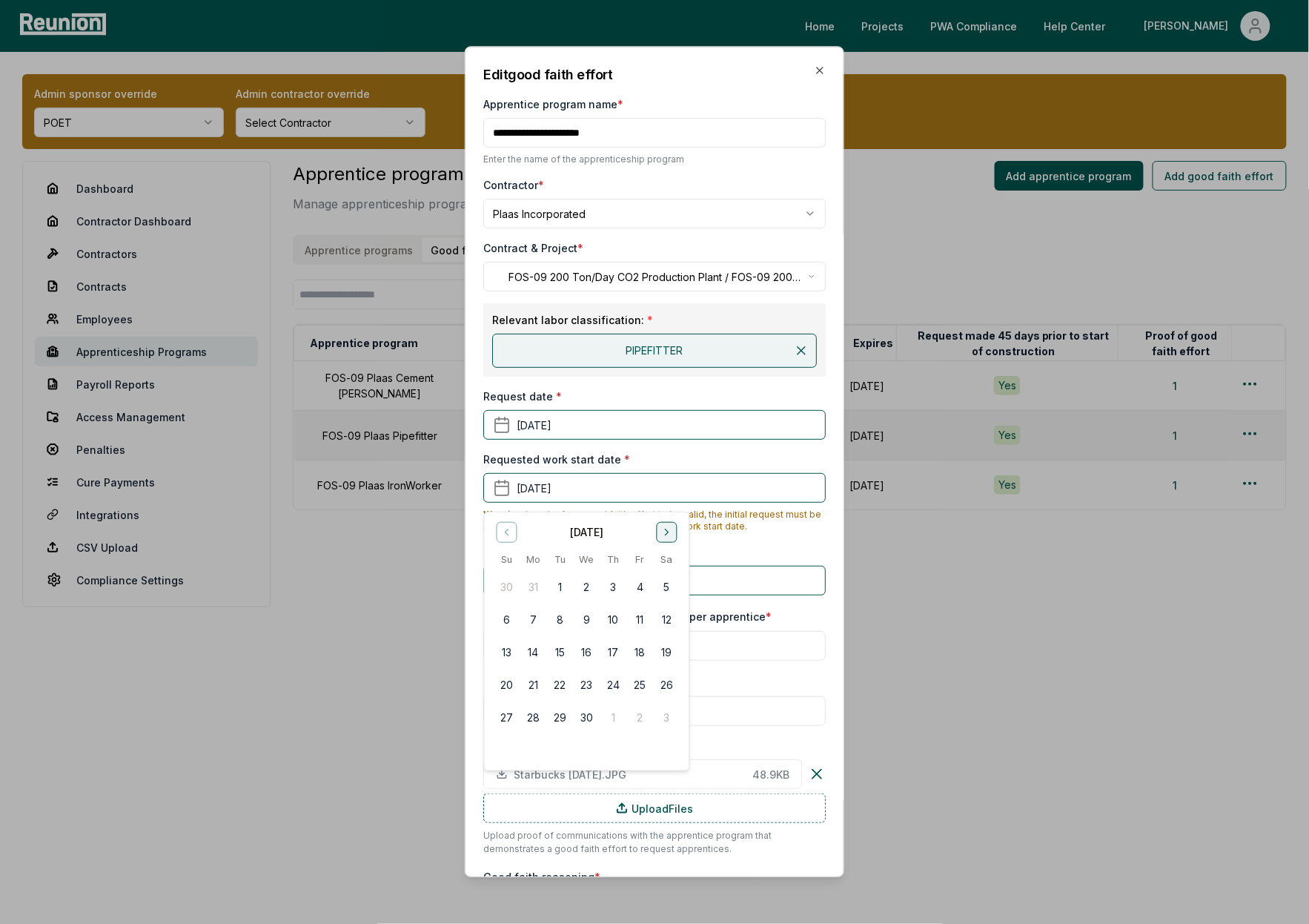
click at [671, 539] on button "Go to next month" at bounding box center [666, 533] width 21 height 21
click at [507, 587] on button "1" at bounding box center [506, 586] width 27 height 27
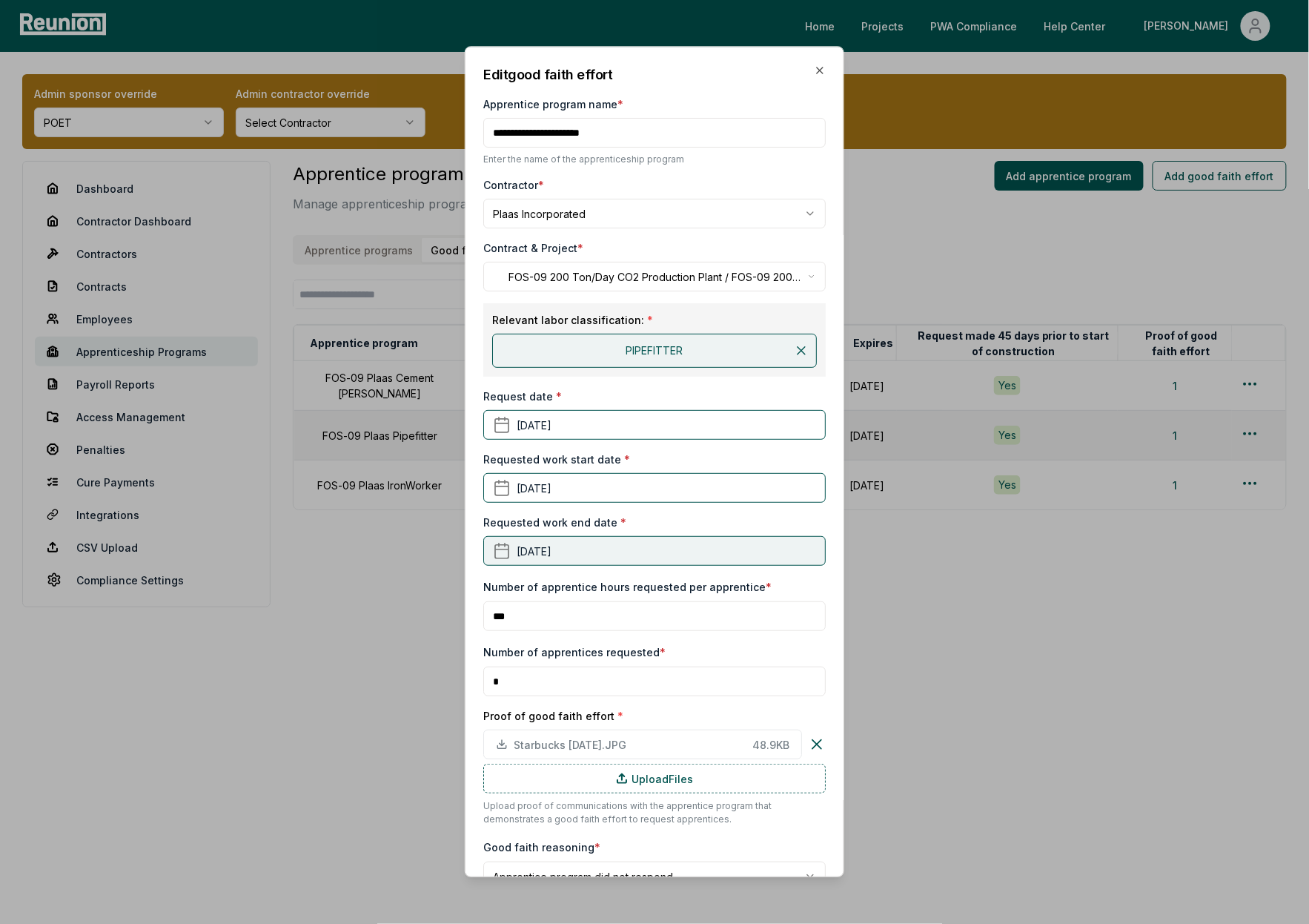
click at [651, 550] on button "November 2nd, 2024" at bounding box center [654, 551] width 342 height 30
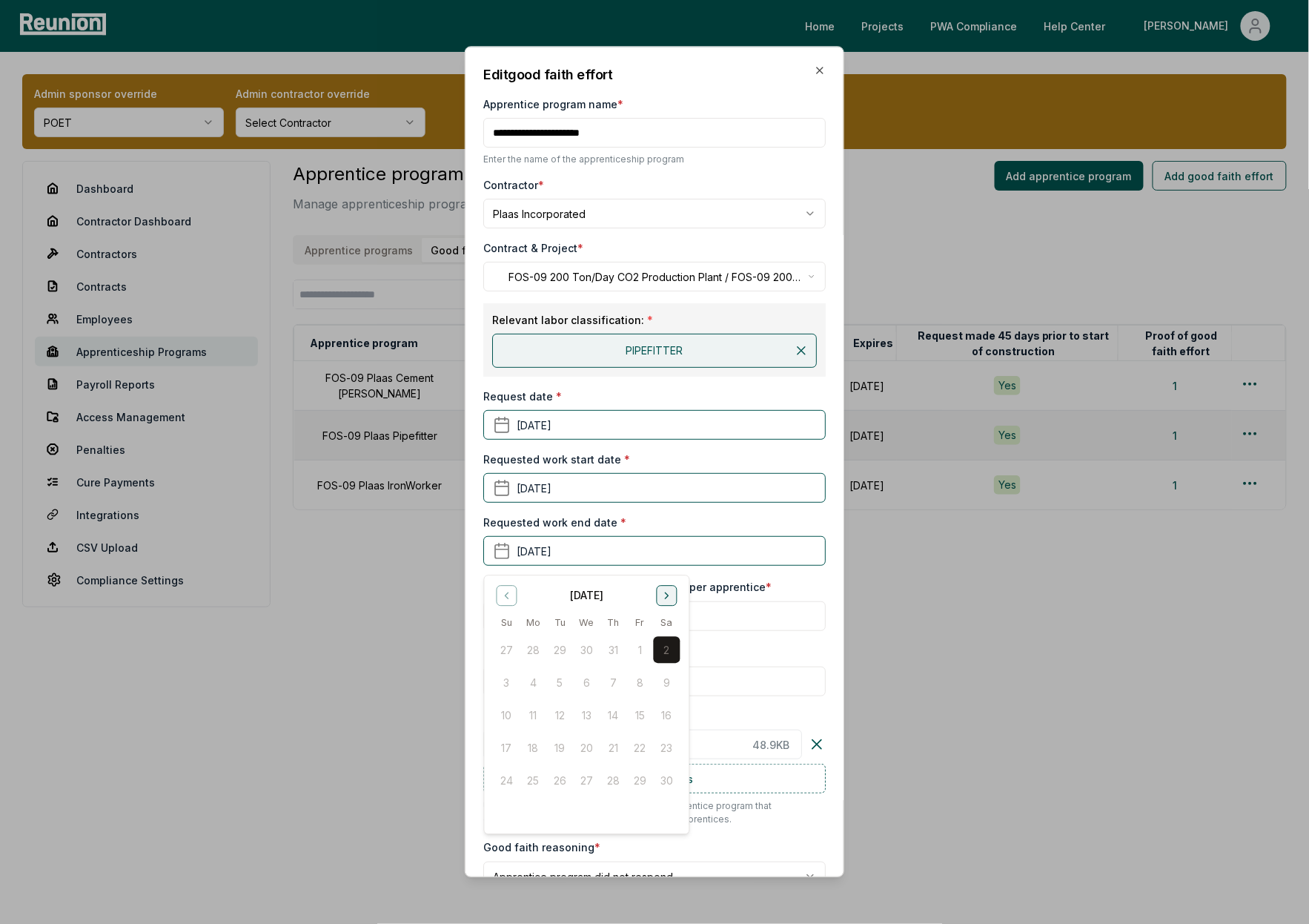
click at [668, 595] on icon "Go to next month" at bounding box center [665, 595] width 3 height 6
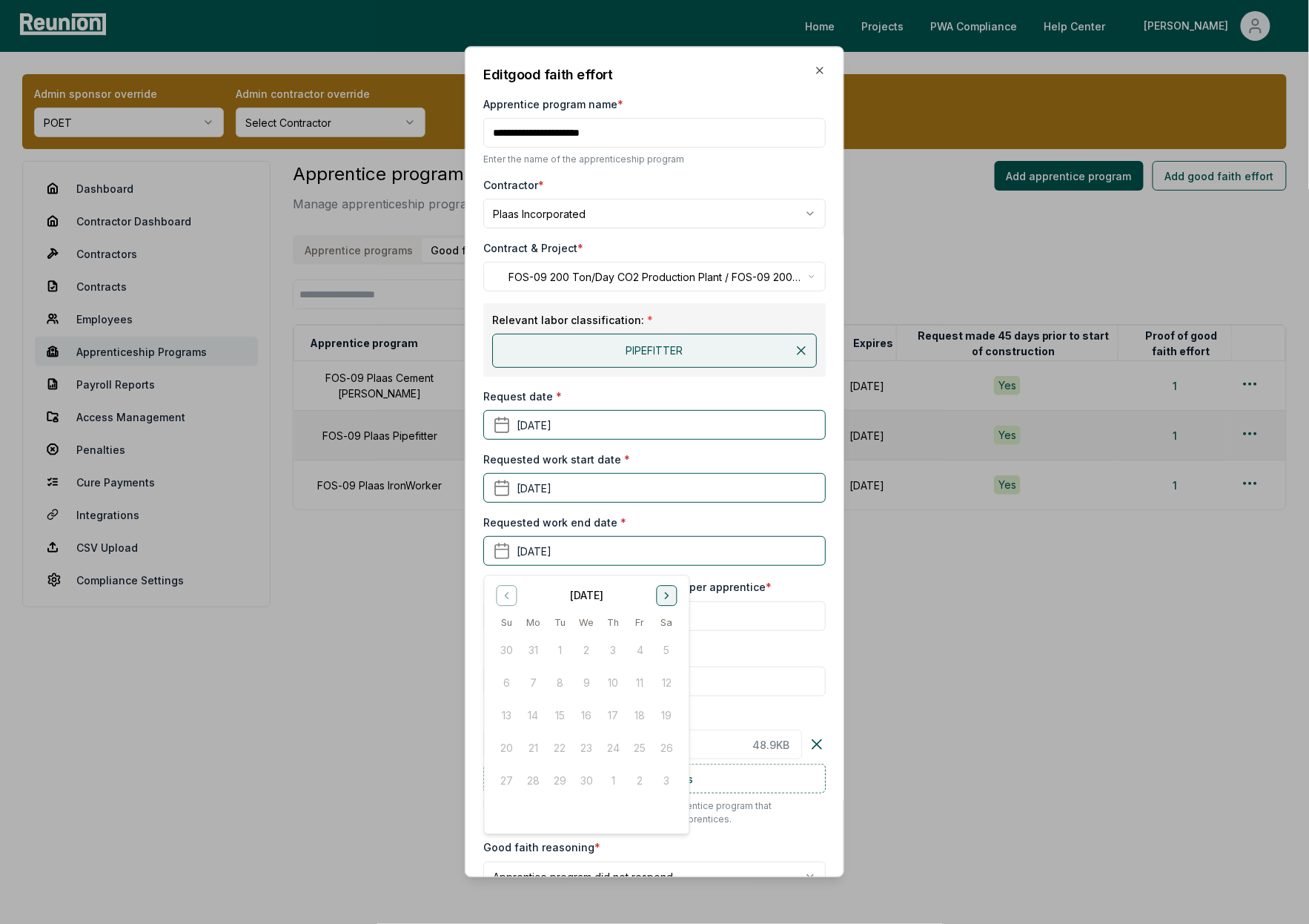
click at [668, 595] on icon "Go to next month" at bounding box center [665, 595] width 3 height 6
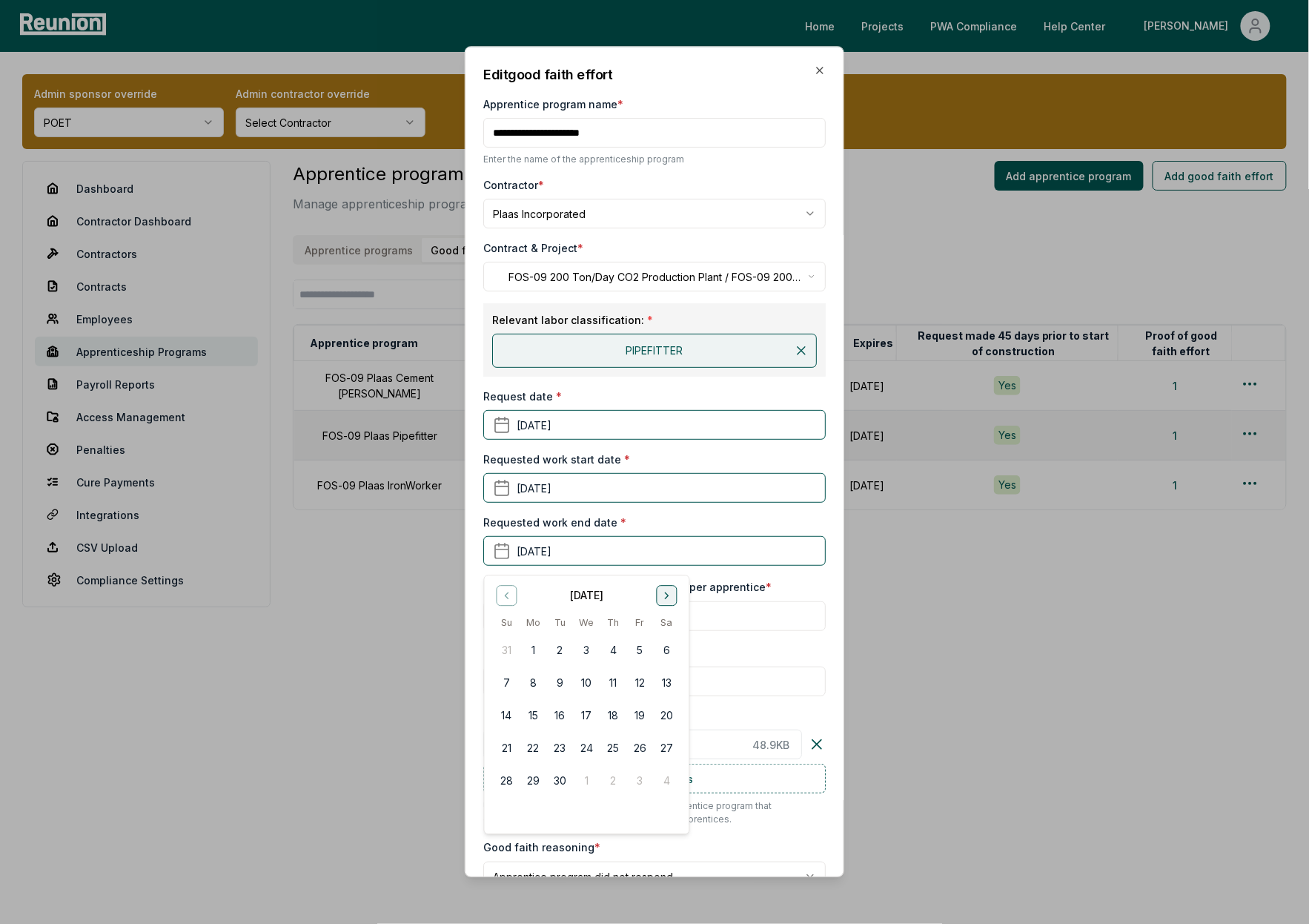
click at [668, 595] on icon "Go to next month" at bounding box center [665, 595] width 3 height 6
click at [510, 596] on icon "Go to previous month" at bounding box center [506, 596] width 12 height 12
click at [507, 682] on button "2" at bounding box center [506, 682] width 27 height 27
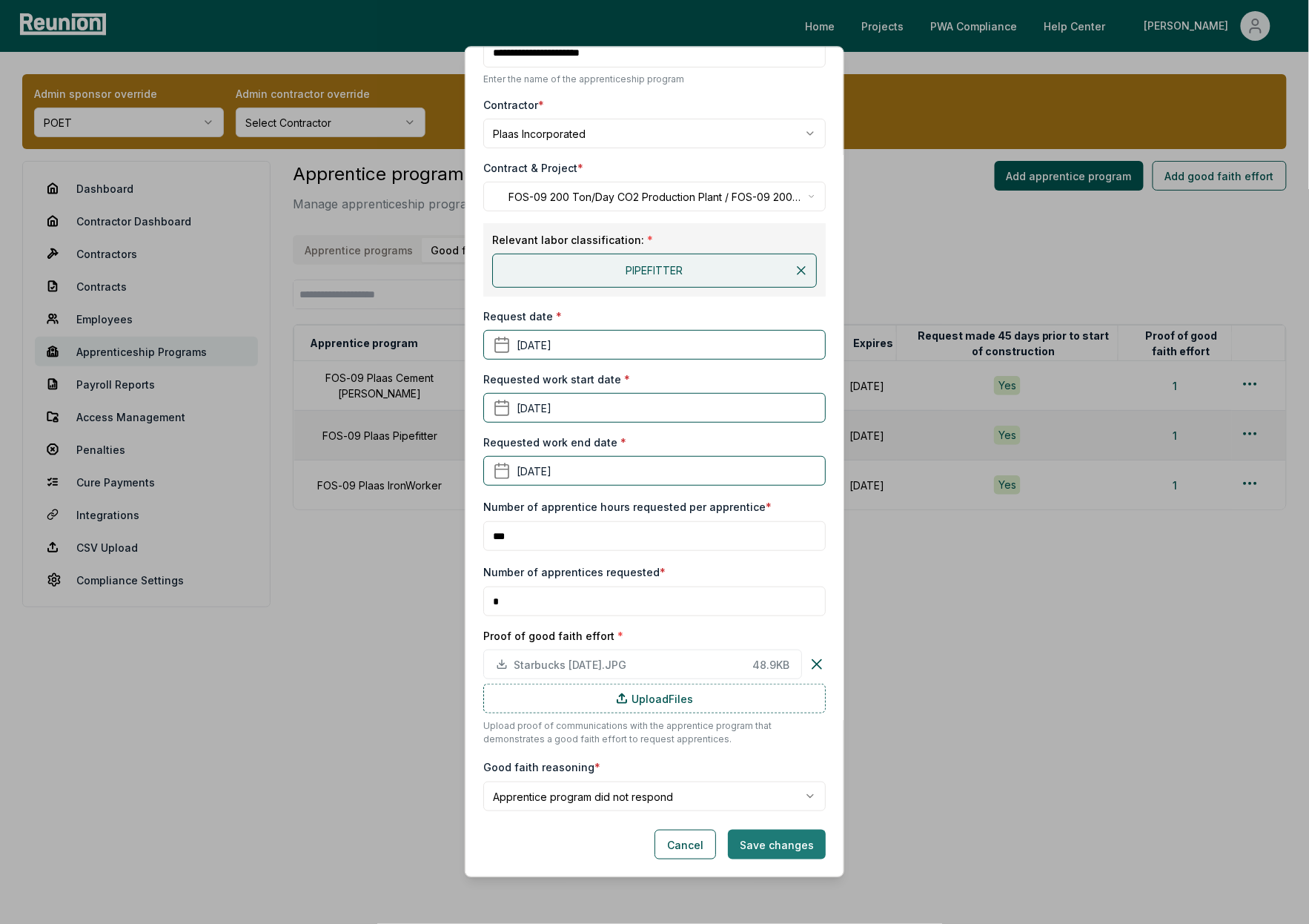
click at [783, 857] on button "Save changes" at bounding box center [777, 845] width 98 height 30
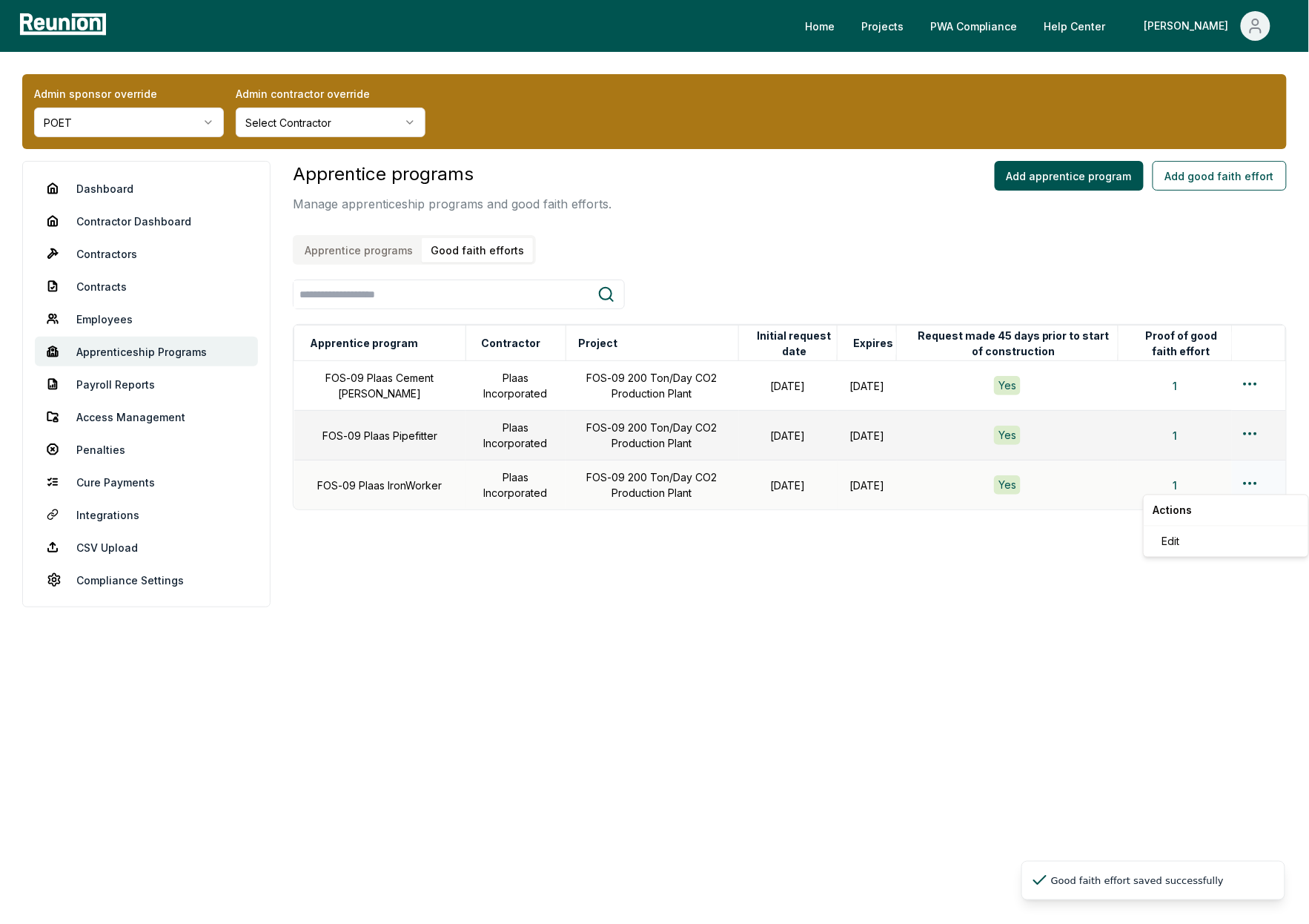
click at [1250, 482] on html "Please visit us on your desktop We're working on making our marketplace mobile-…" at bounding box center [654, 462] width 1309 height 924
click at [1200, 539] on div "Edit" at bounding box center [1225, 541] width 141 height 24
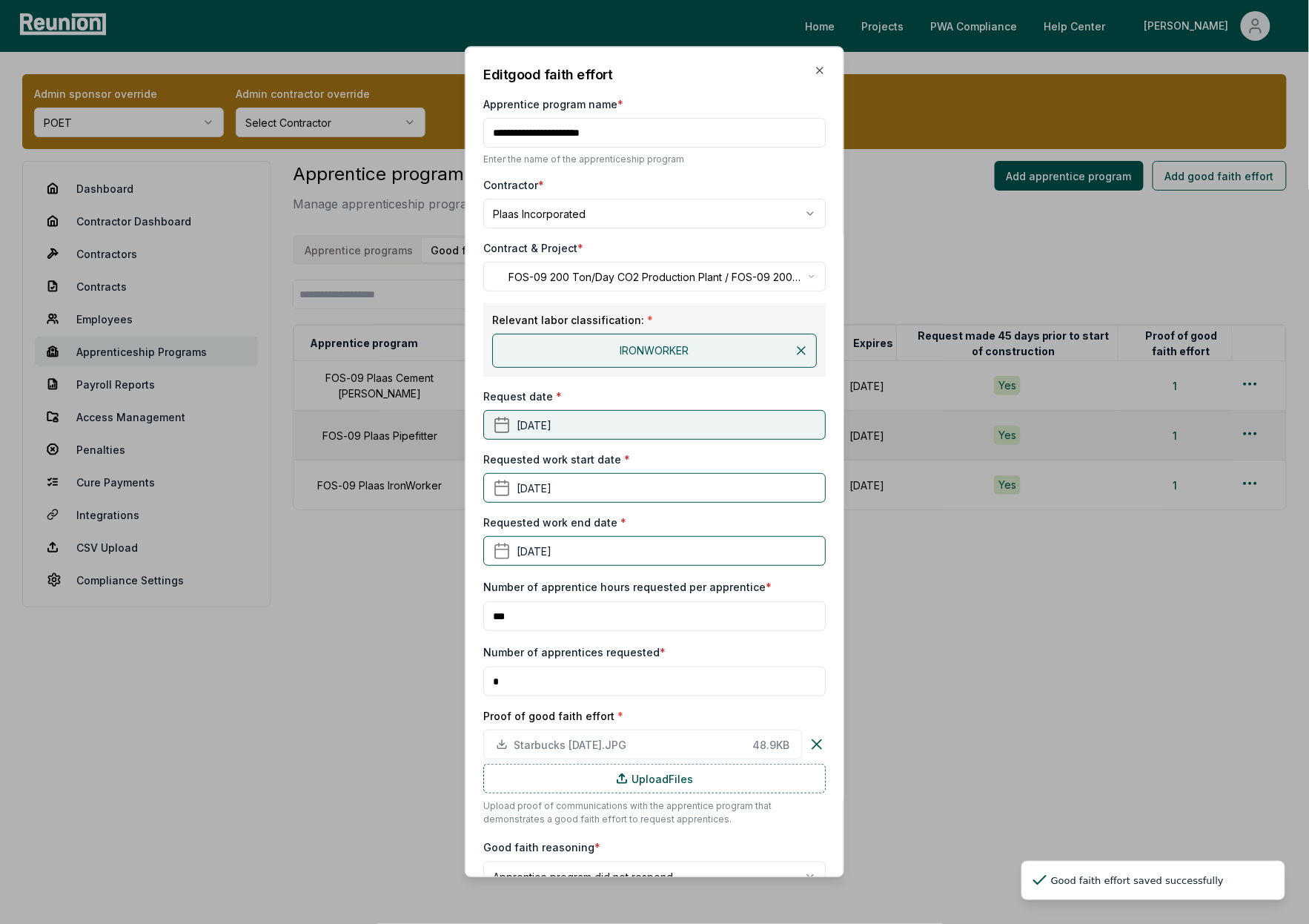
click at [579, 428] on button "January 1st, 2024" at bounding box center [654, 424] width 342 height 30
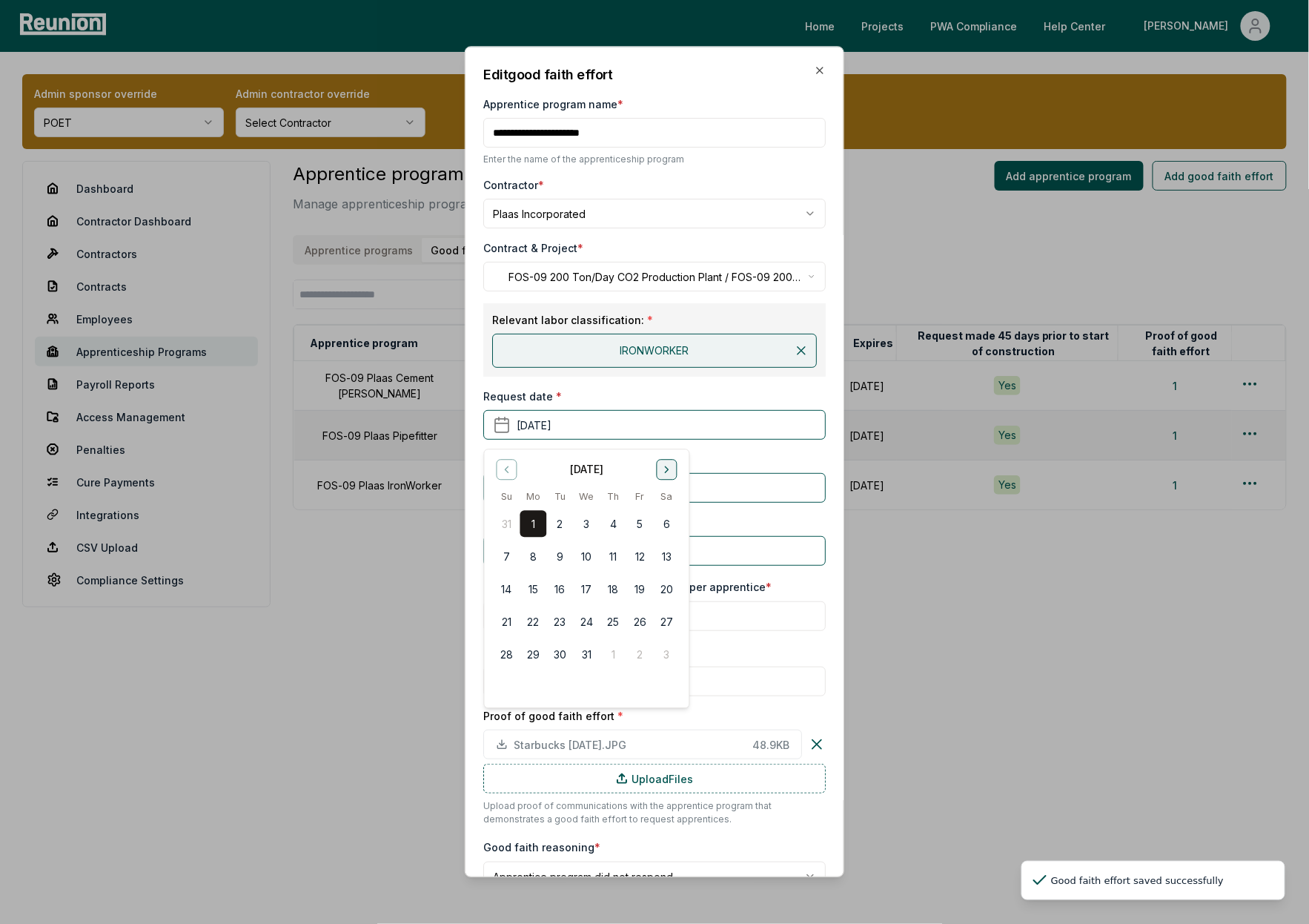
click at [661, 472] on icon "Go to next month" at bounding box center [666, 469] width 12 height 12
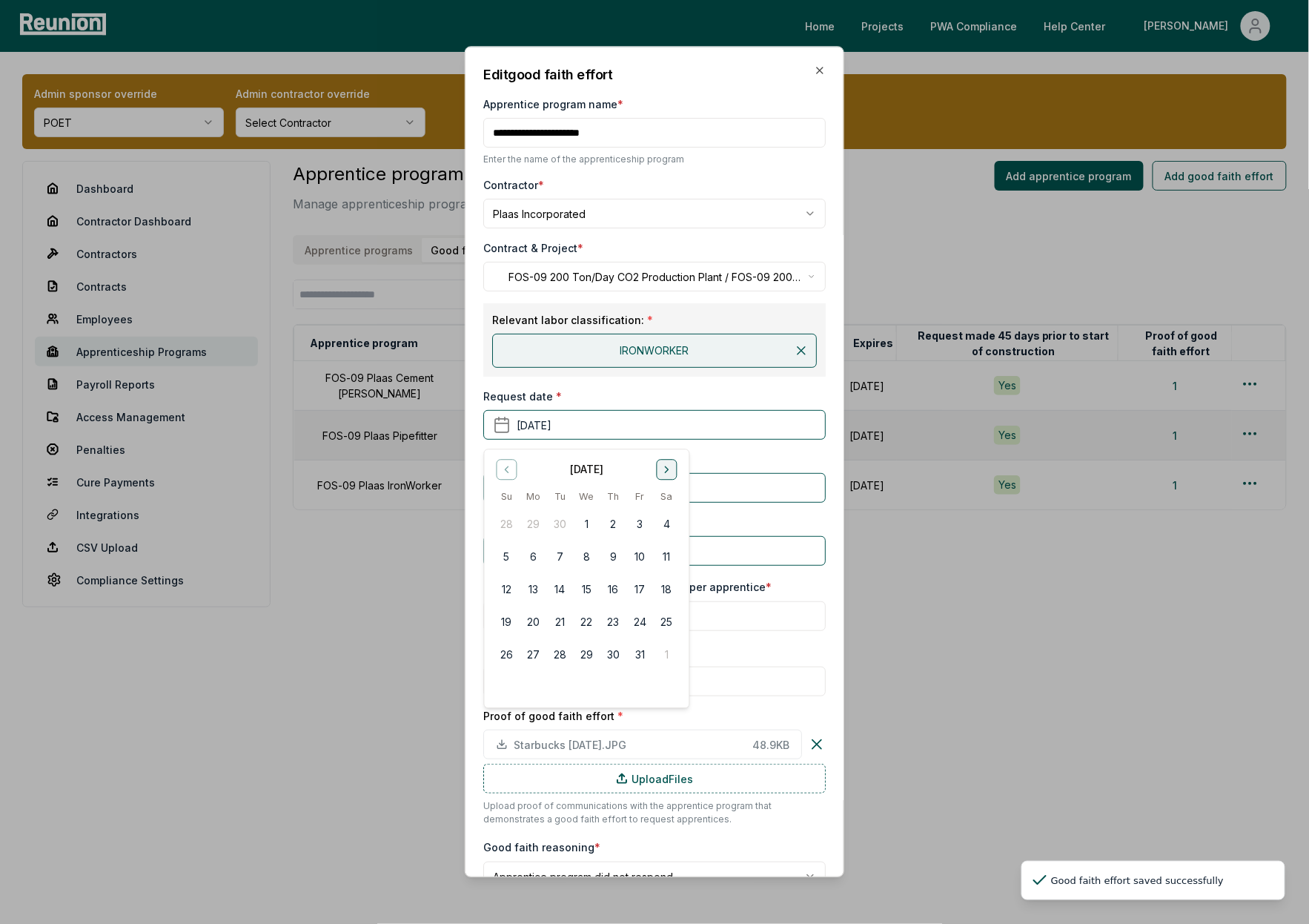
click at [661, 472] on icon "Go to next month" at bounding box center [666, 469] width 12 height 12
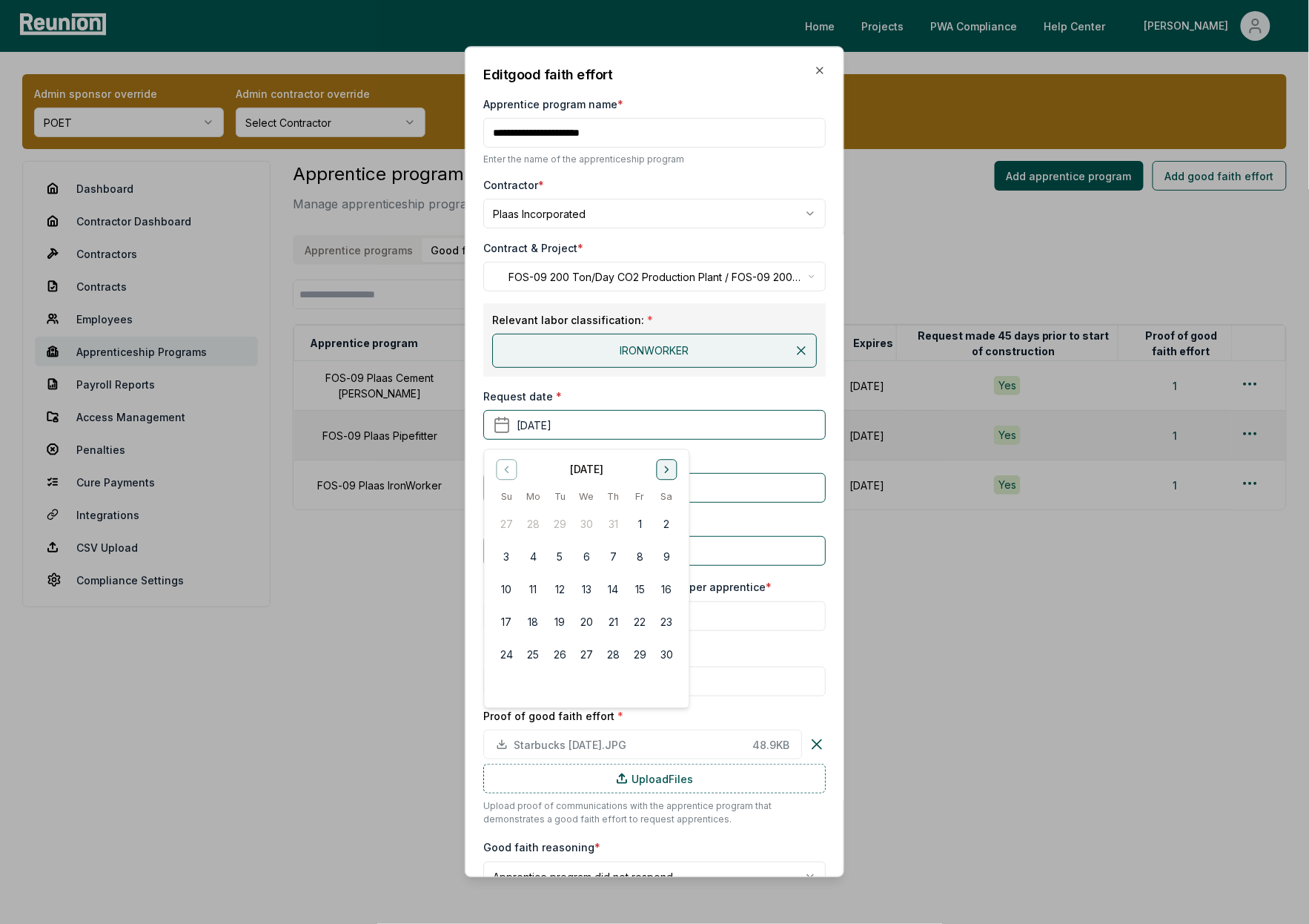
click at [661, 472] on icon "Go to next month" at bounding box center [666, 469] width 12 height 12
click at [589, 524] on button "1" at bounding box center [586, 524] width 27 height 27
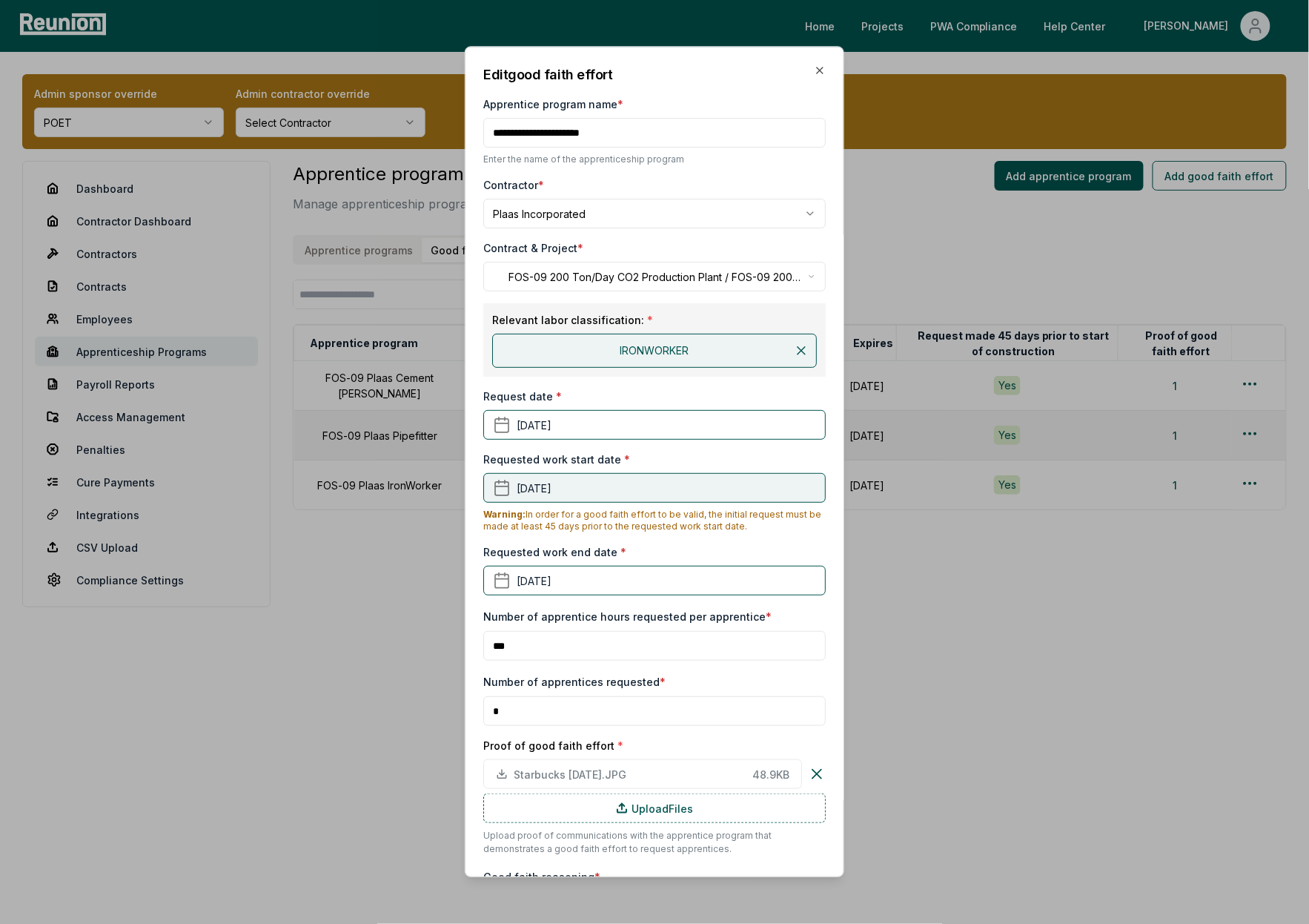
click at [599, 493] on button "April 1st, 2024" at bounding box center [654, 488] width 342 height 30
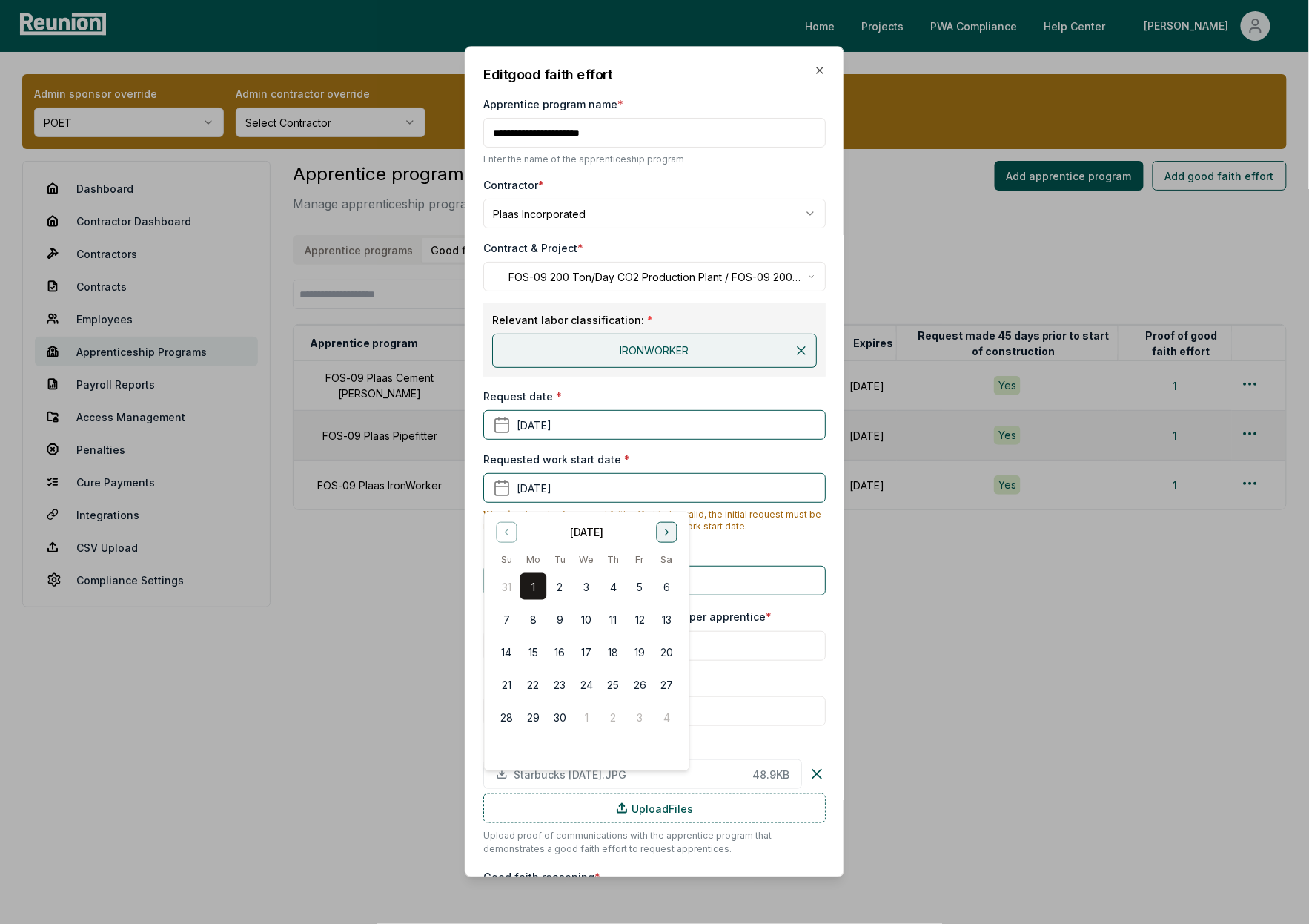
click at [667, 537] on icon "Go to next month" at bounding box center [666, 533] width 12 height 12
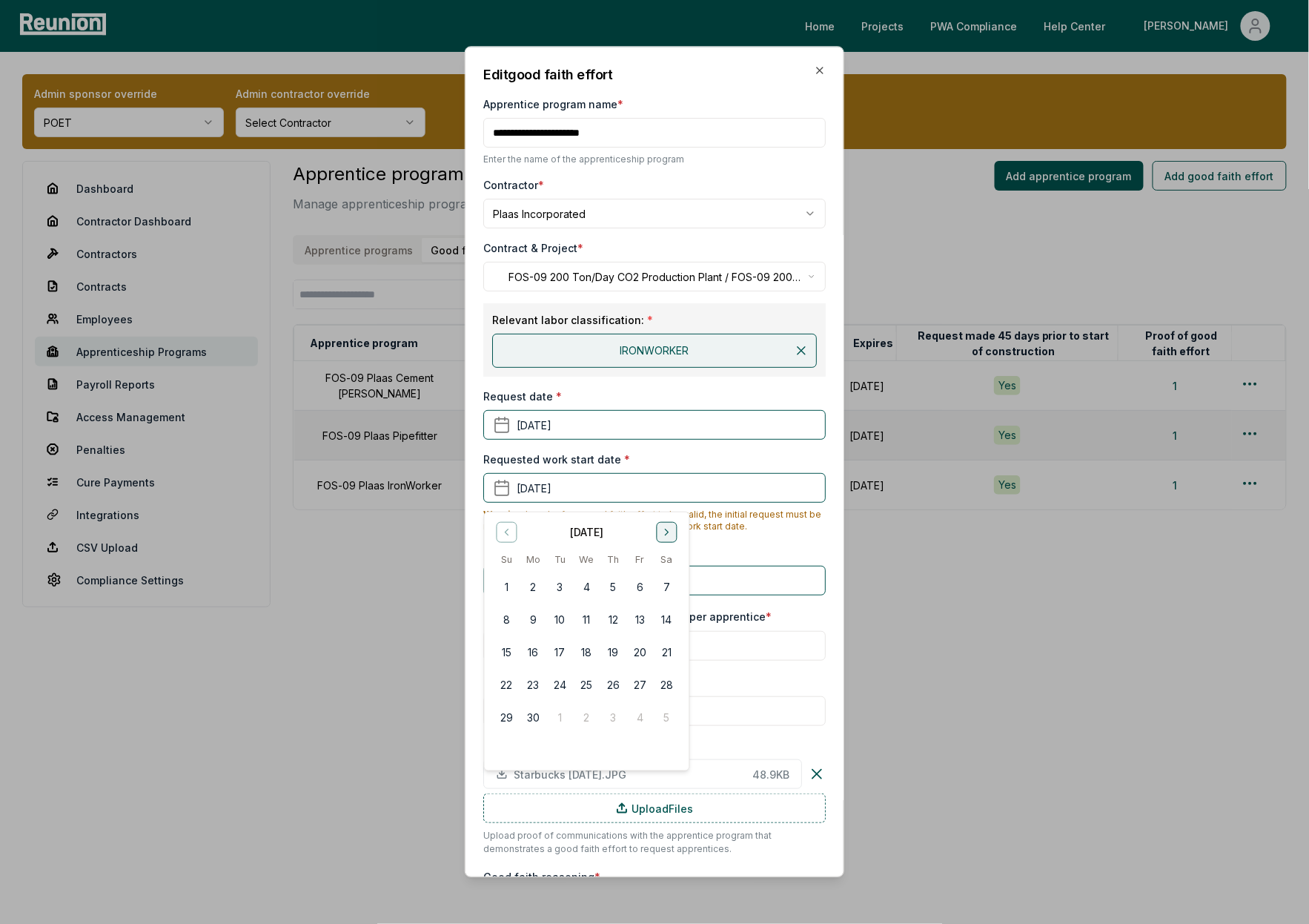
click at [667, 537] on icon "Go to next month" at bounding box center [666, 533] width 12 height 12
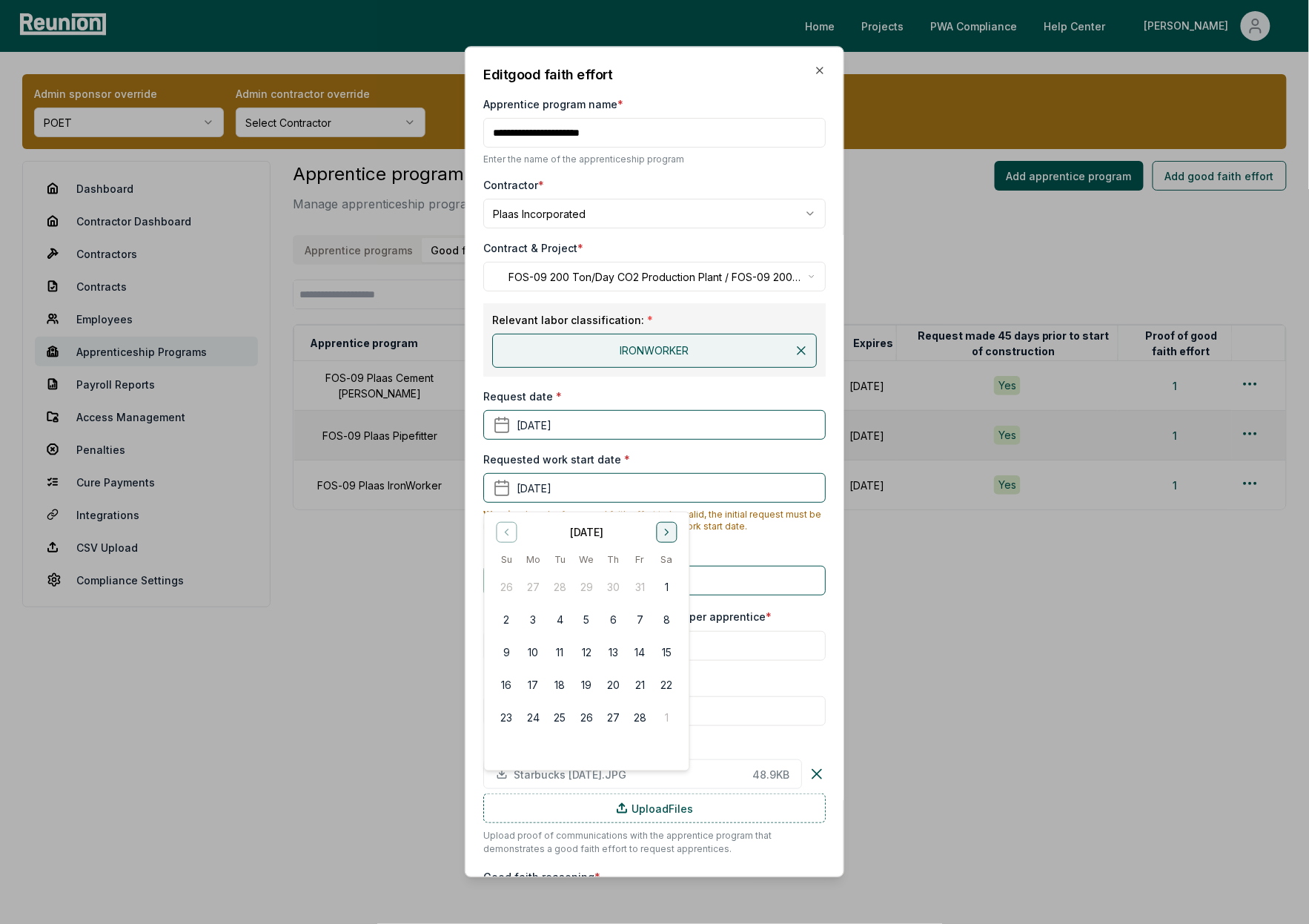
click at [667, 537] on icon "Go to next month" at bounding box center [666, 533] width 12 height 12
click at [561, 587] on button "1" at bounding box center [560, 586] width 27 height 27
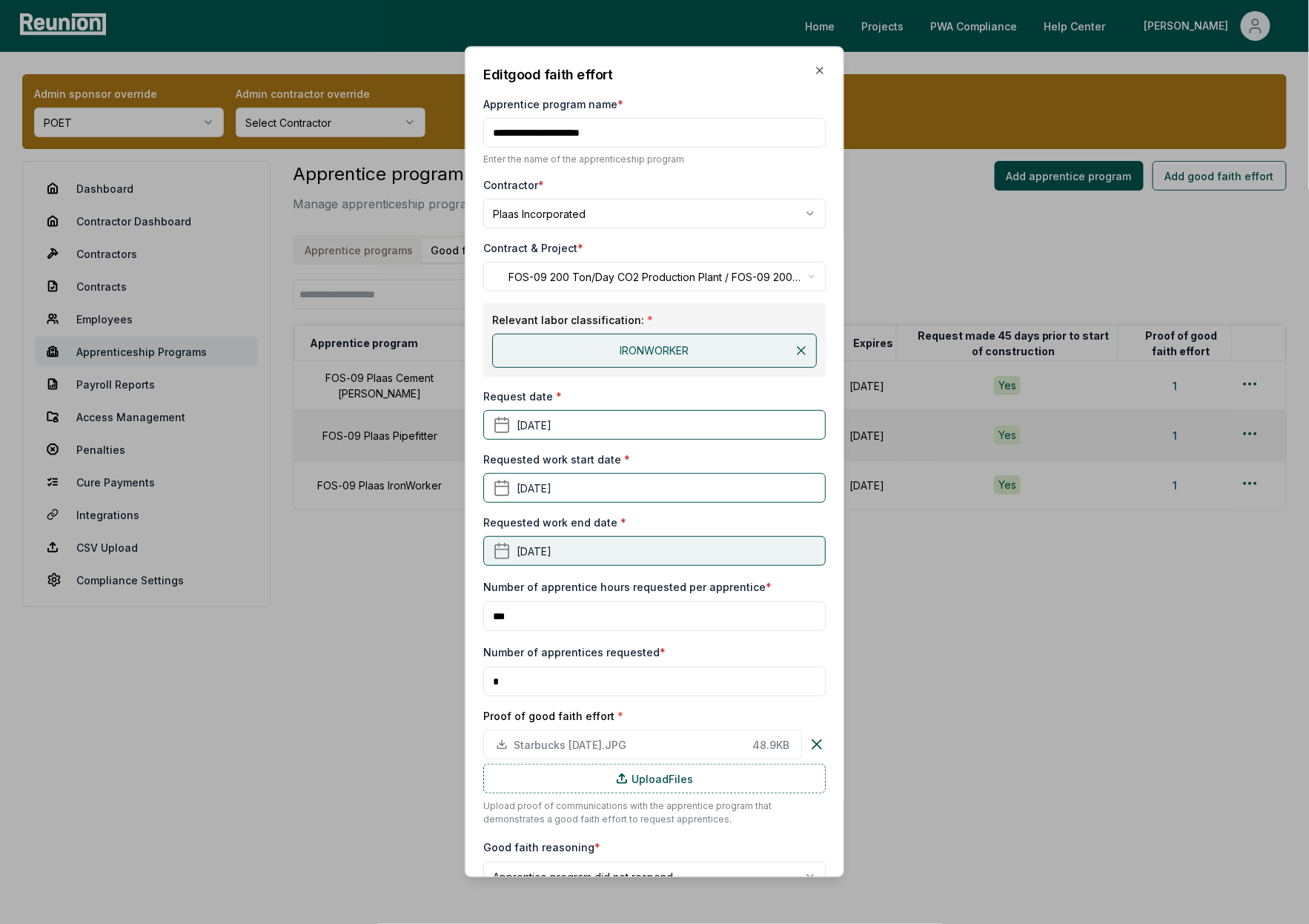
click at [612, 557] on button "July 31st, 2025" at bounding box center [654, 551] width 342 height 30
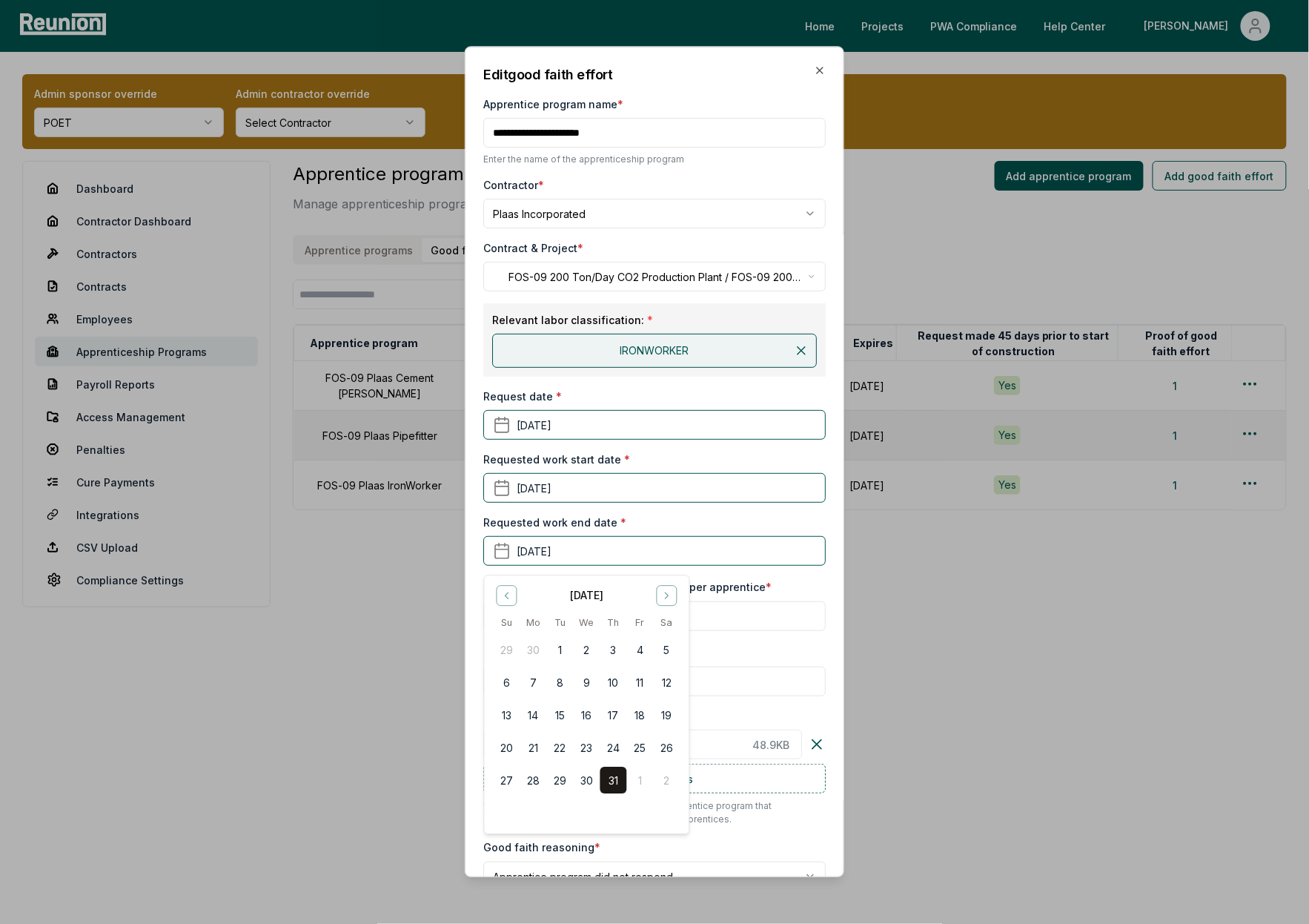
click at [727, 582] on label "Number of apprentice hours requested per apprentice *" at bounding box center [627, 587] width 288 height 12
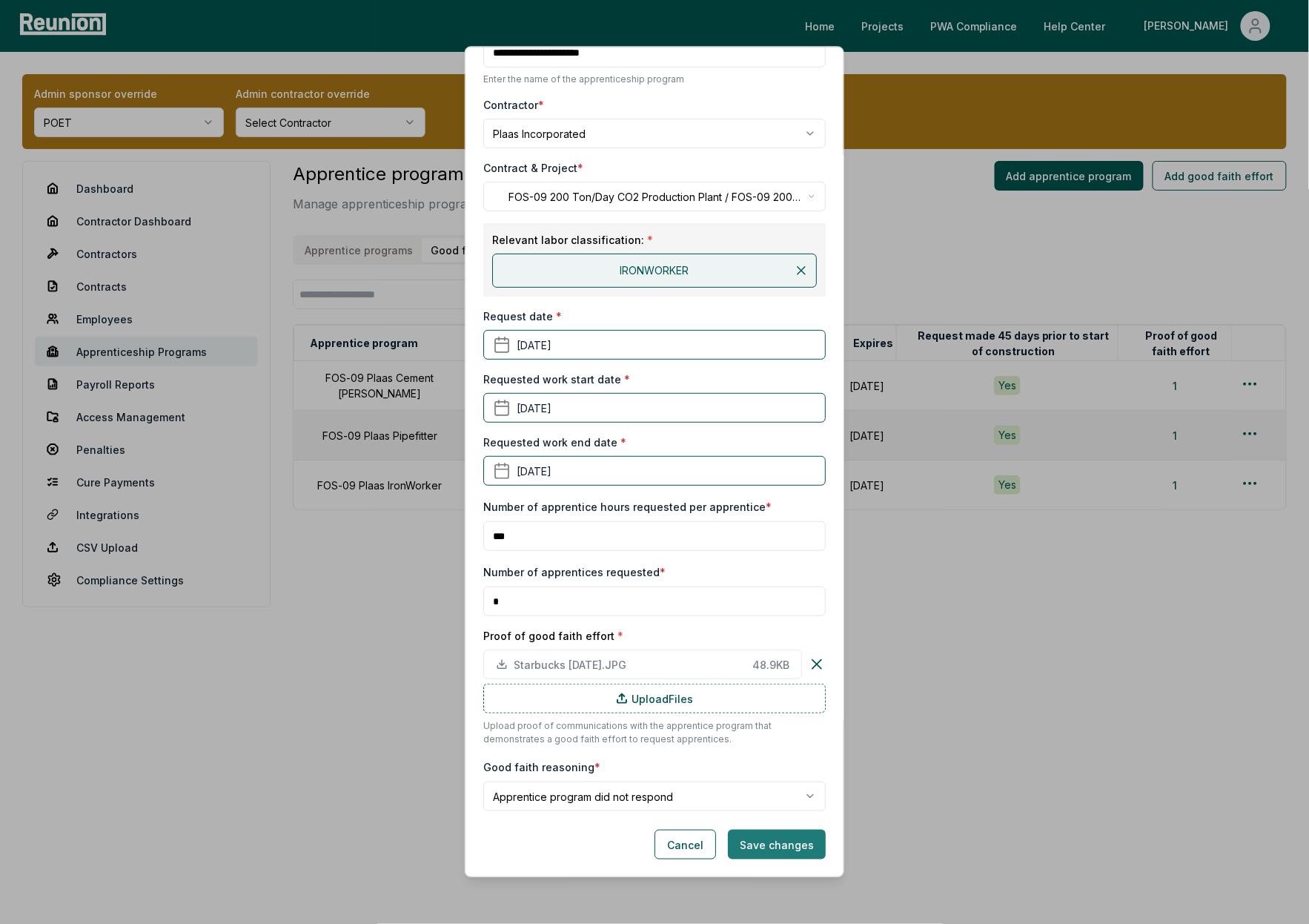
click at [789, 849] on button "Save changes" at bounding box center [777, 845] width 98 height 30
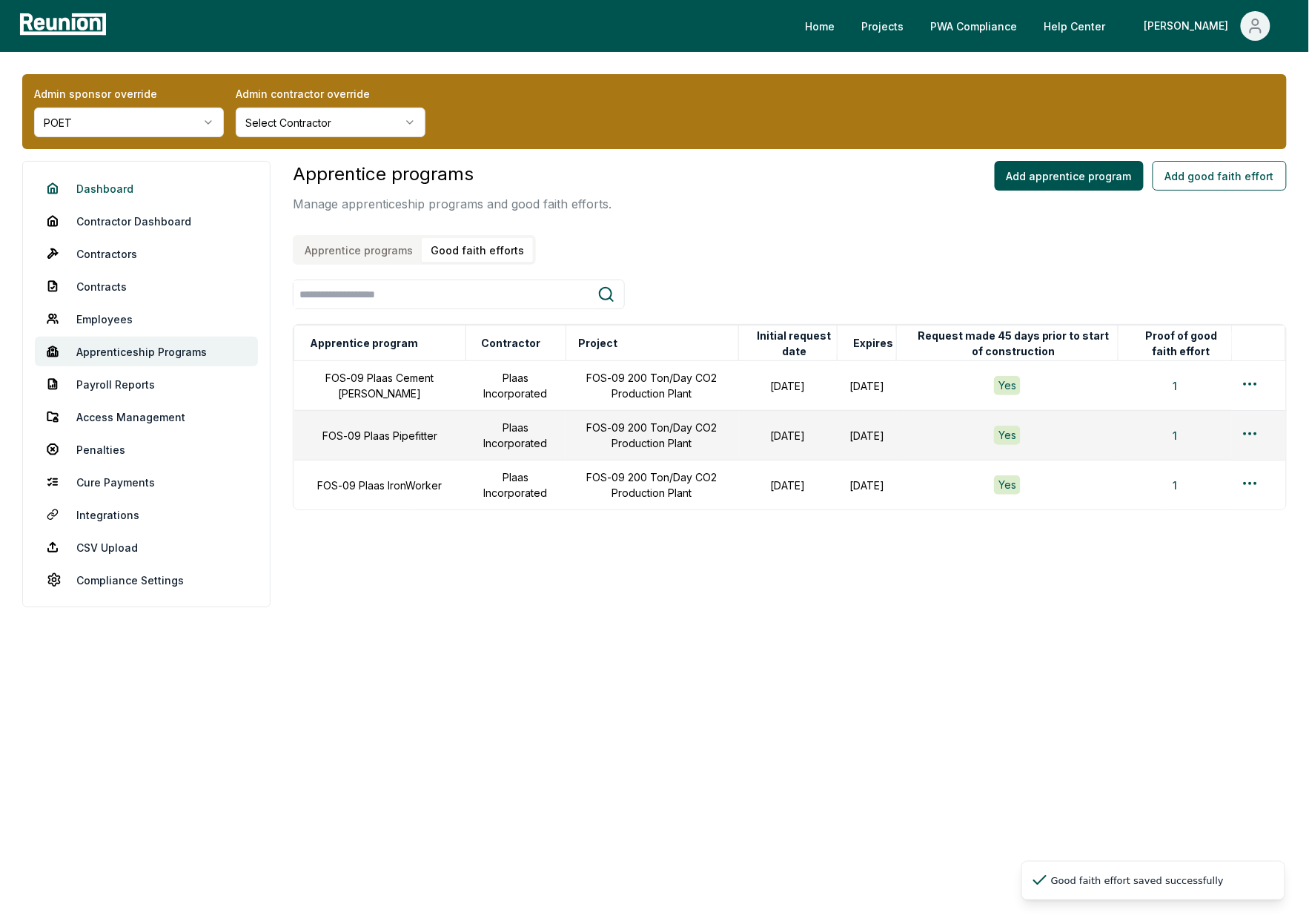
click at [107, 188] on link "Dashboard" at bounding box center [146, 189] width 223 height 30
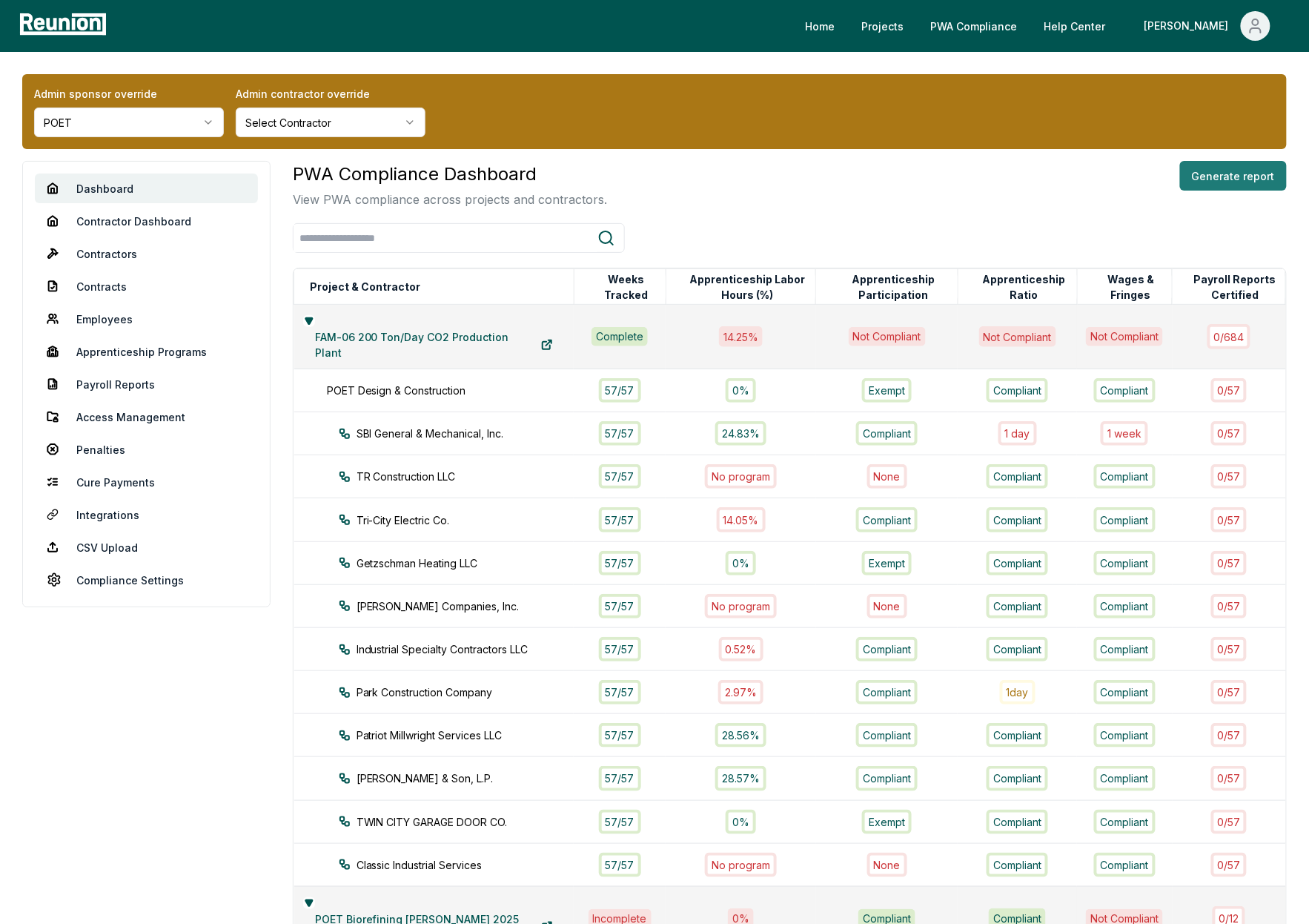
click at [1234, 178] on button "Generate report" at bounding box center [1233, 176] width 107 height 30
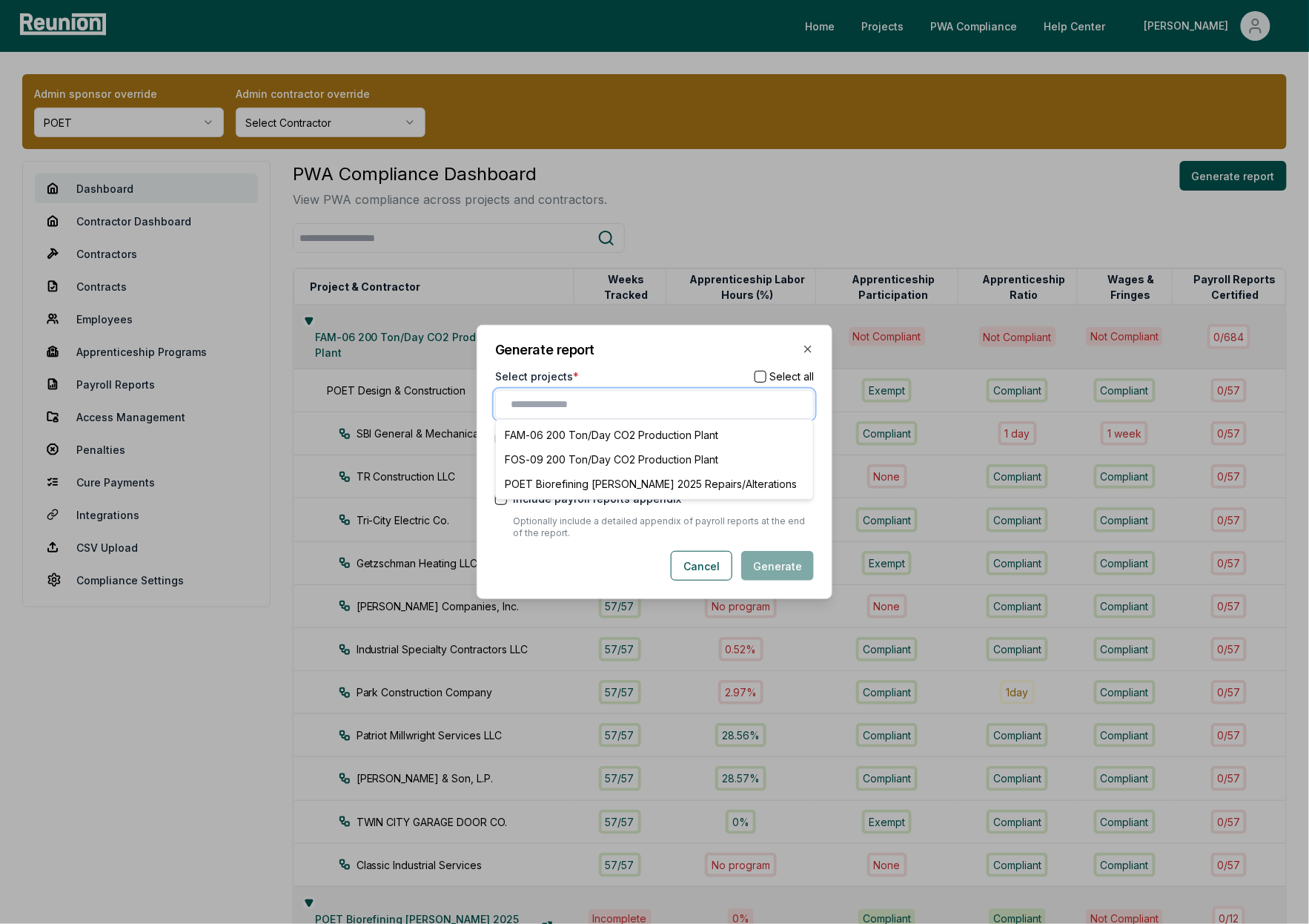
click at [625, 403] on input "text" at bounding box center [658, 404] width 293 height 16
click at [610, 460] on div "FOS-09 200 Ton/Day CO2 Production Plant" at bounding box center [654, 459] width 311 height 24
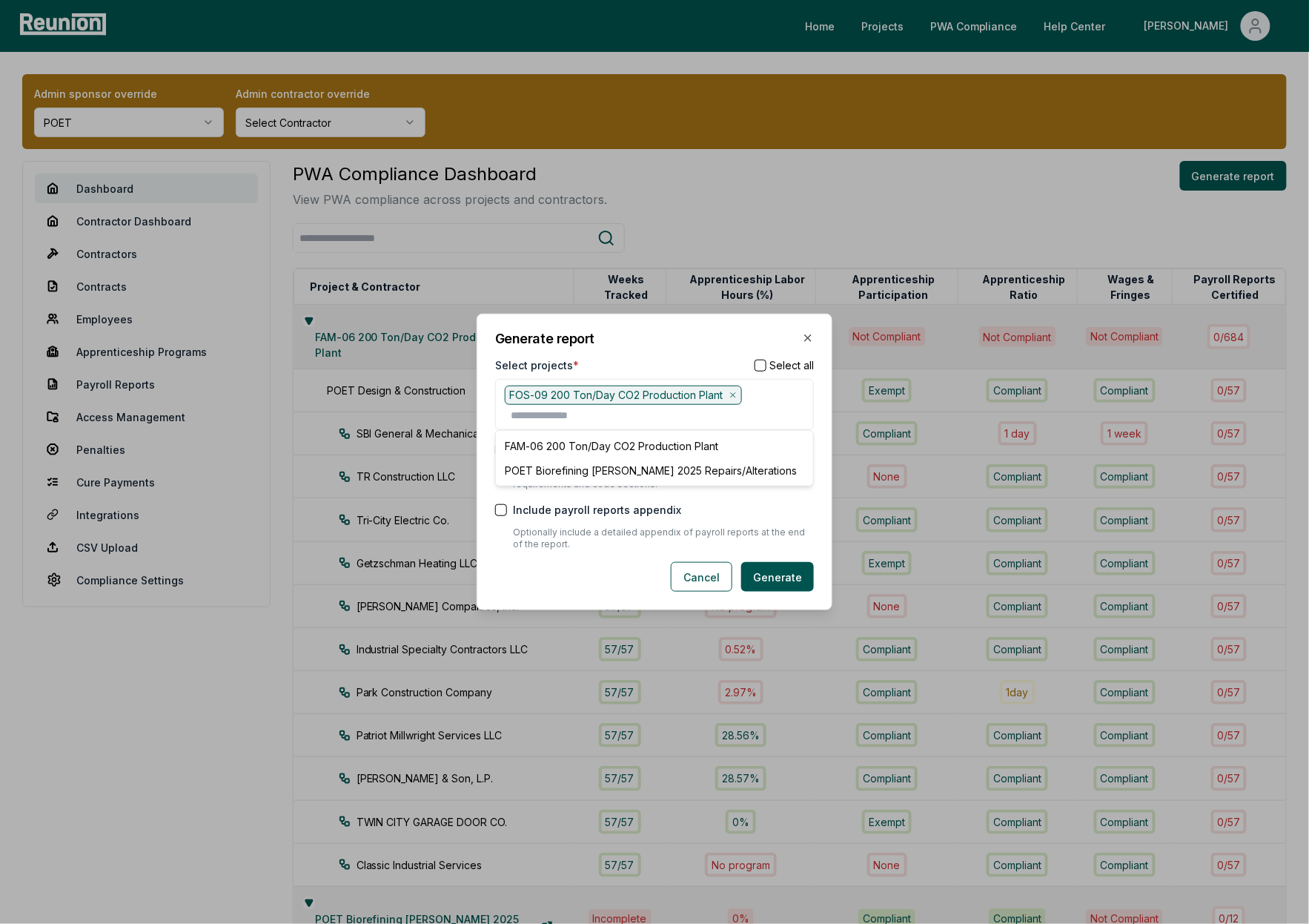
click at [617, 547] on p "Optionally include a detailed appendix of payroll reports at the end of the rep…" at bounding box center [663, 538] width 301 height 24
click at [787, 585] on button "Generate" at bounding box center [777, 576] width 72 height 30
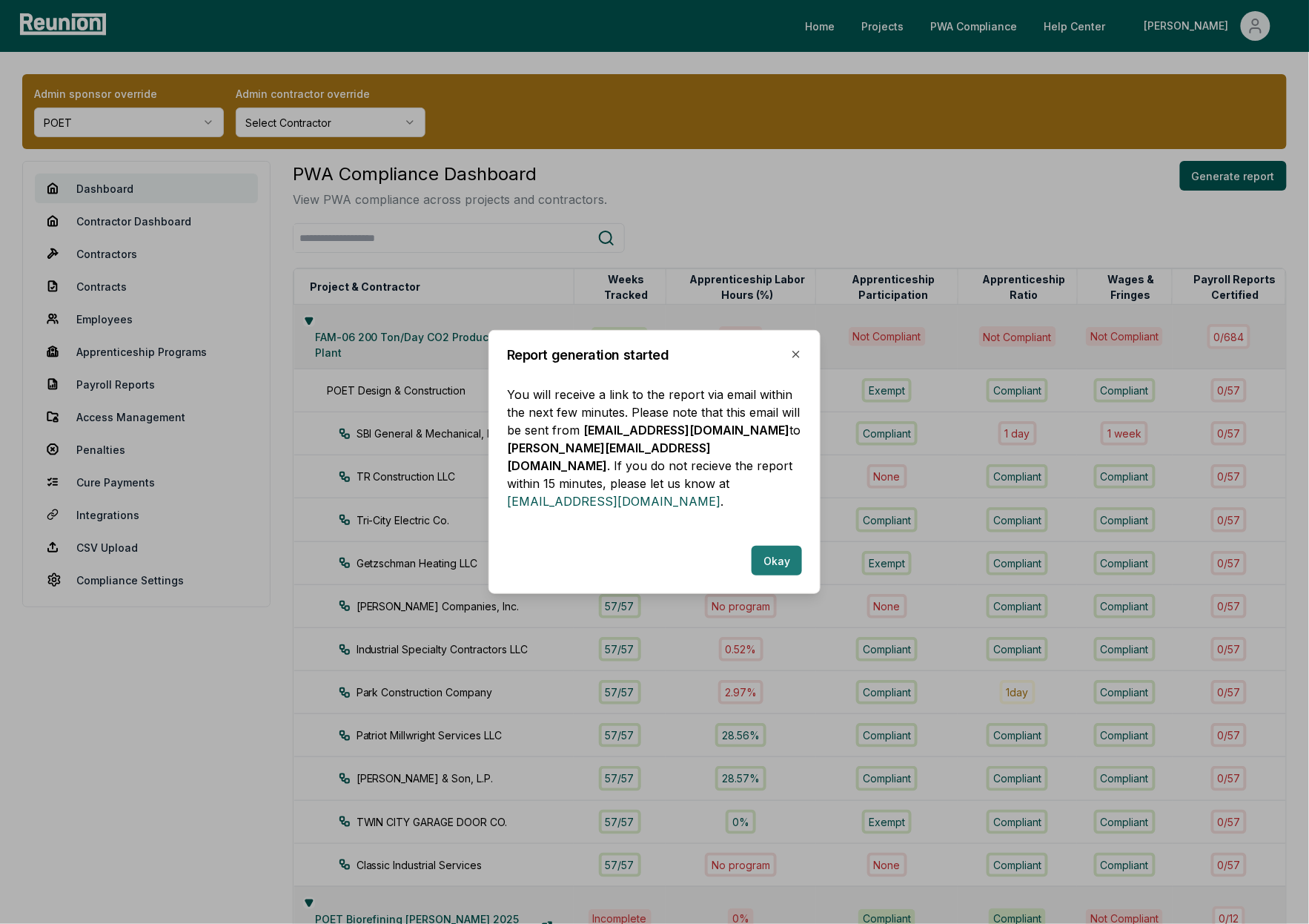
click at [776, 553] on button "Okay" at bounding box center [777, 561] width 51 height 30
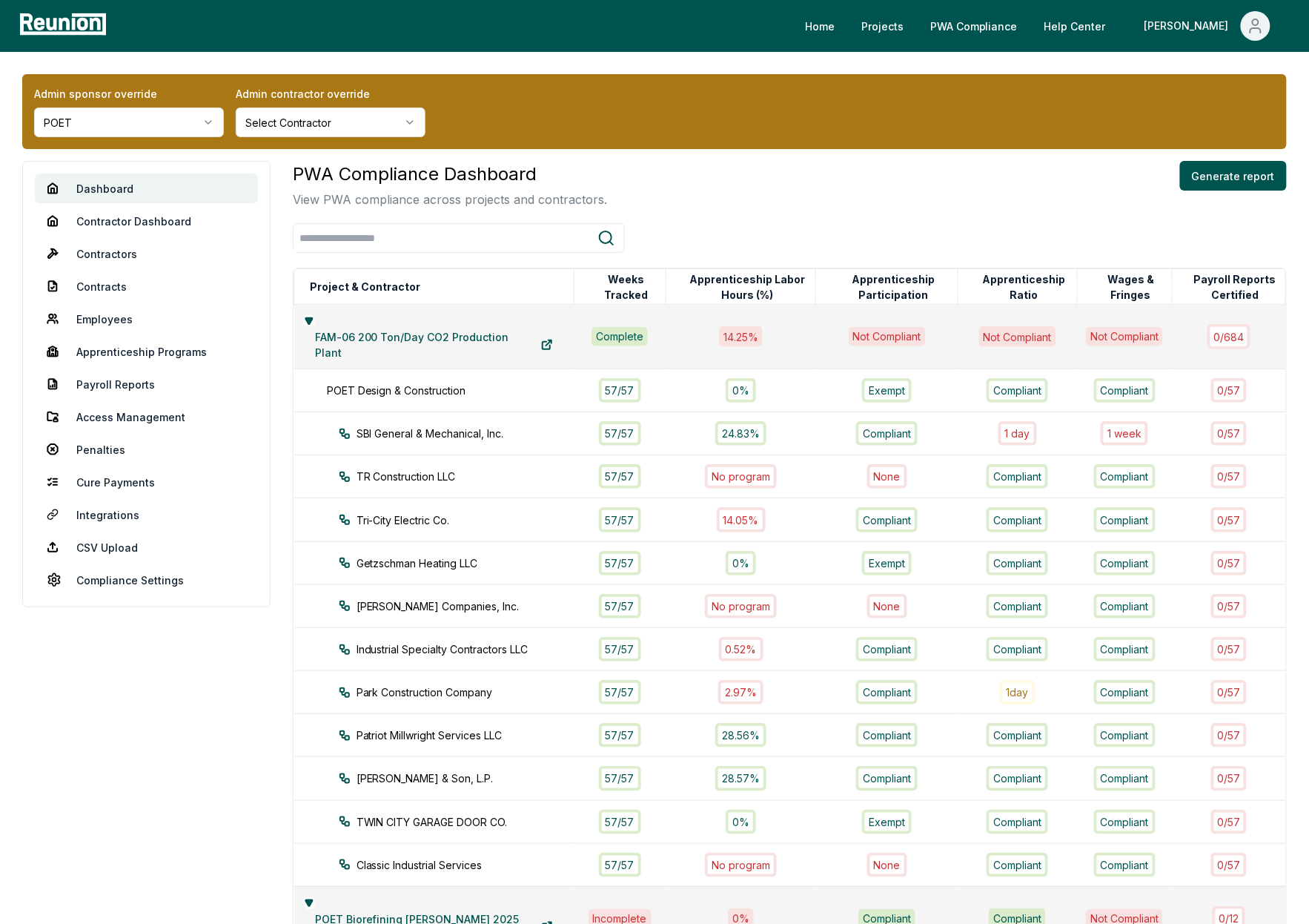
click at [665, 217] on div "PWA Compliance Dashboard View PWA compliance across projects and contractors. G…" at bounding box center [789, 803] width 994 height 1286
click at [142, 346] on link "Apprenticeship Programs" at bounding box center [146, 351] width 223 height 30
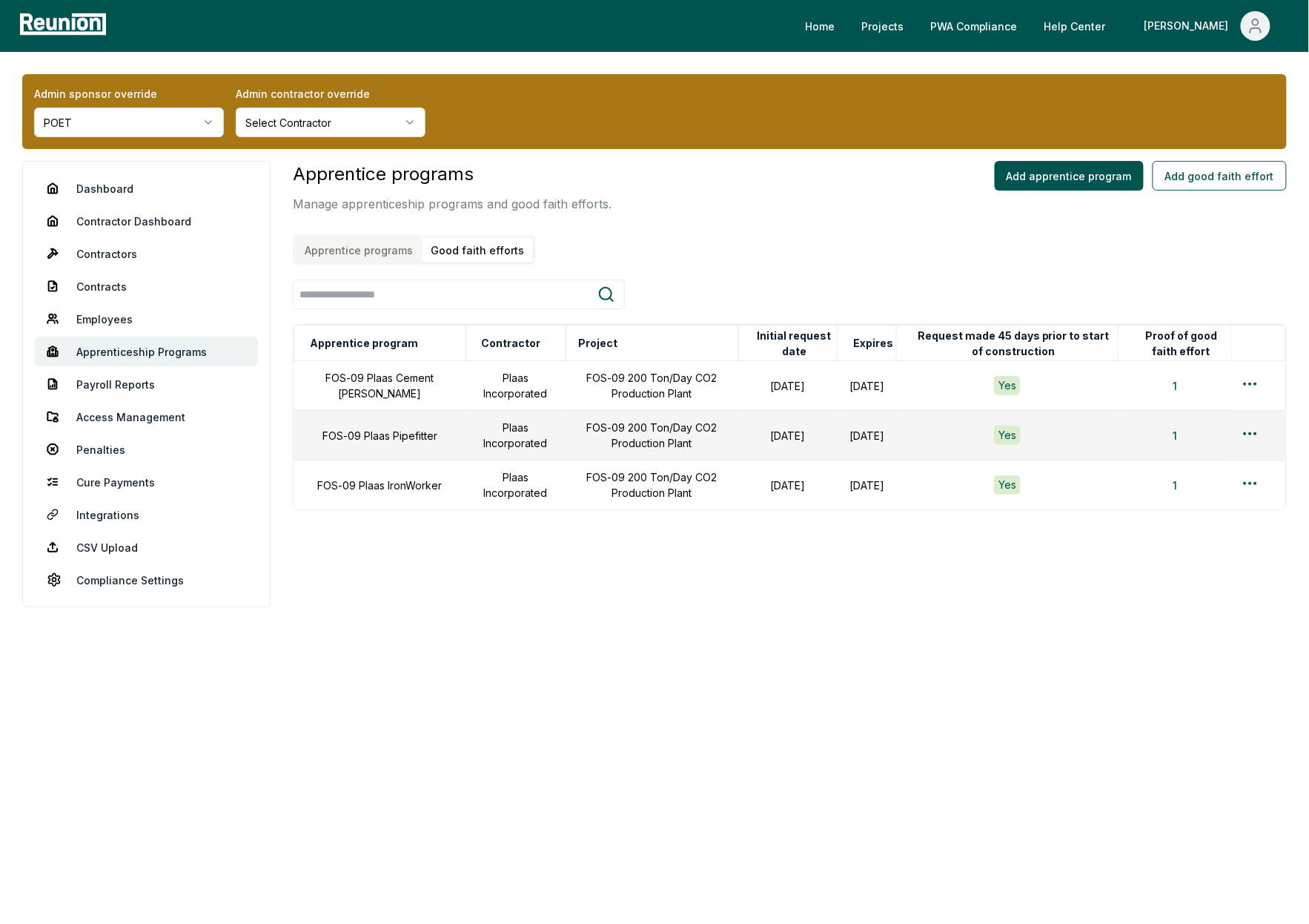
click at [473, 247] on button "Good faith efforts" at bounding box center [477, 250] width 111 height 24
click at [1254, 383] on html "Please visit us on your desktop We're working on making our marketplace mobile-…" at bounding box center [654, 462] width 1309 height 924
click at [1172, 438] on div "Edit" at bounding box center [1225, 442] width 141 height 24
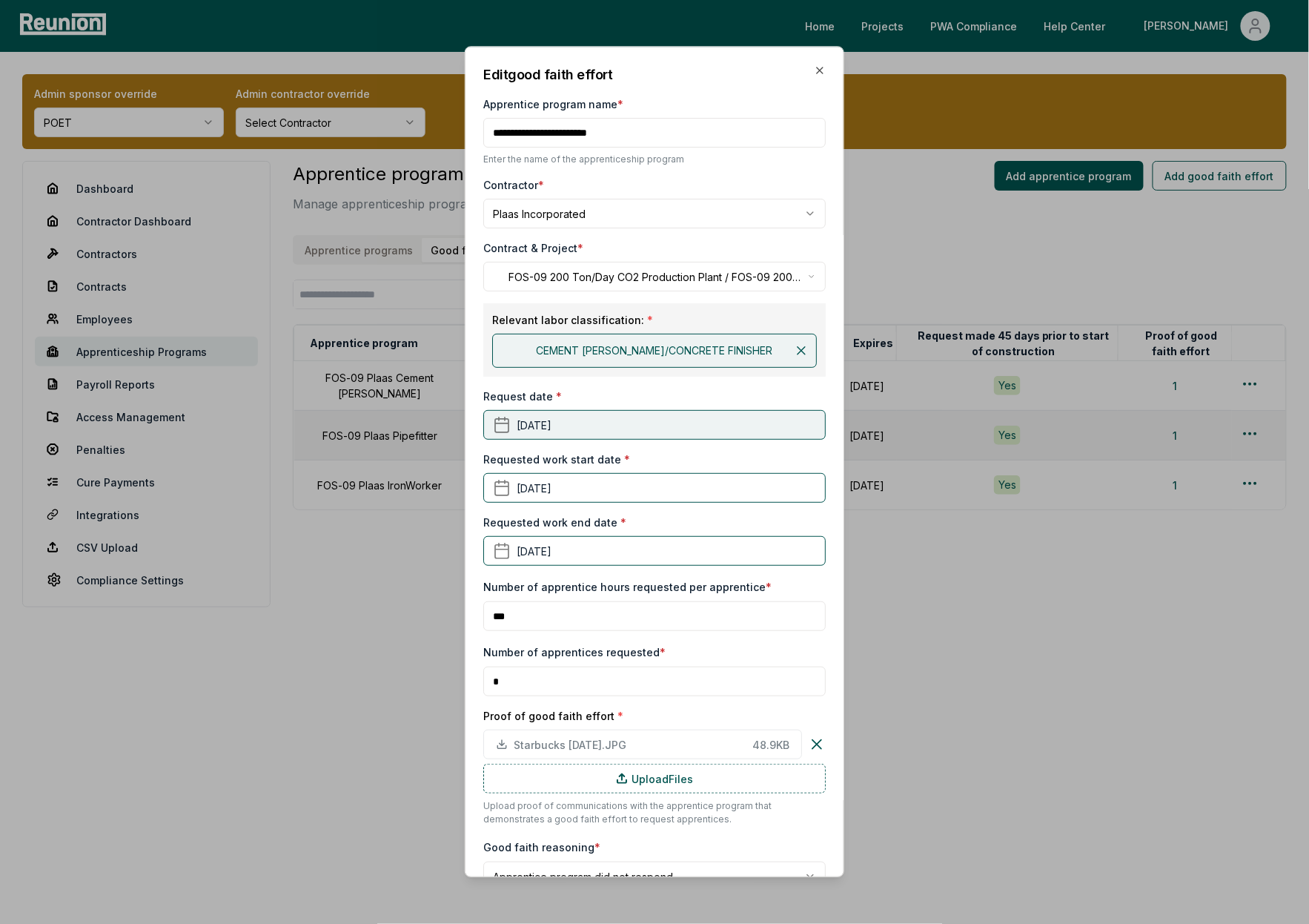
click at [597, 427] on button "January 1st, 2025" at bounding box center [654, 424] width 342 height 30
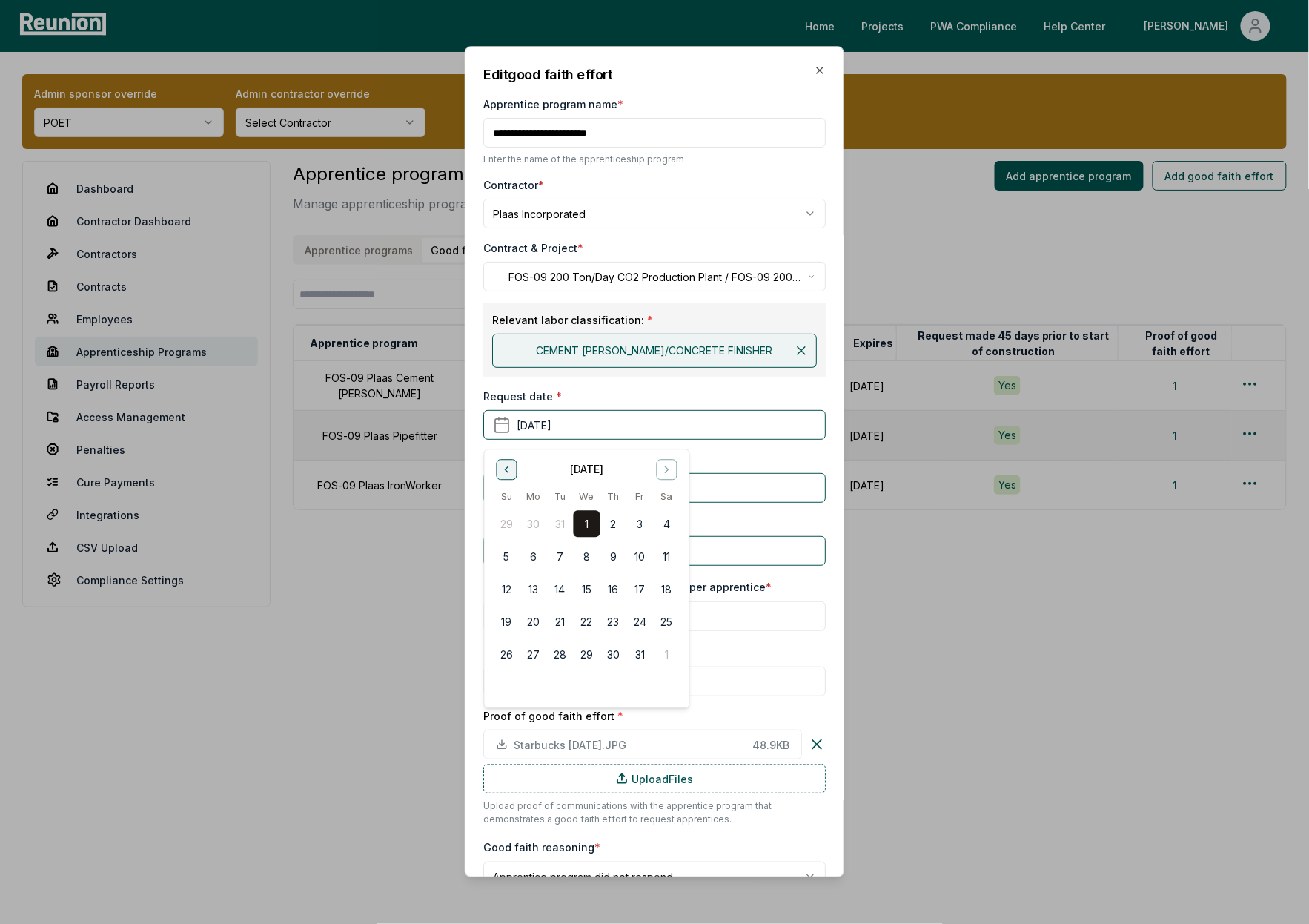
click at [501, 469] on icon "Go to previous month" at bounding box center [506, 469] width 12 height 12
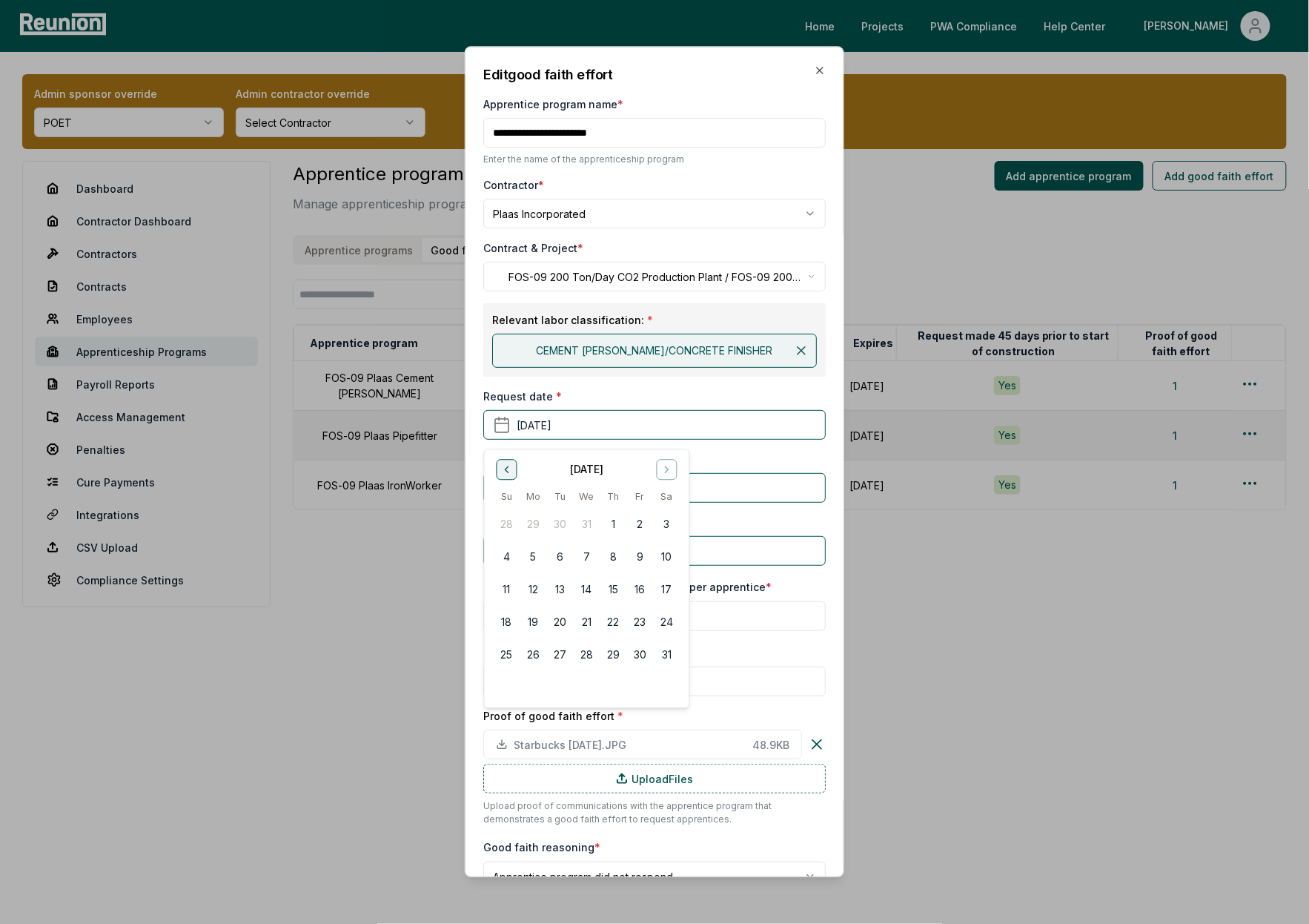
click at [501, 469] on icon "Go to previous month" at bounding box center [506, 469] width 12 height 12
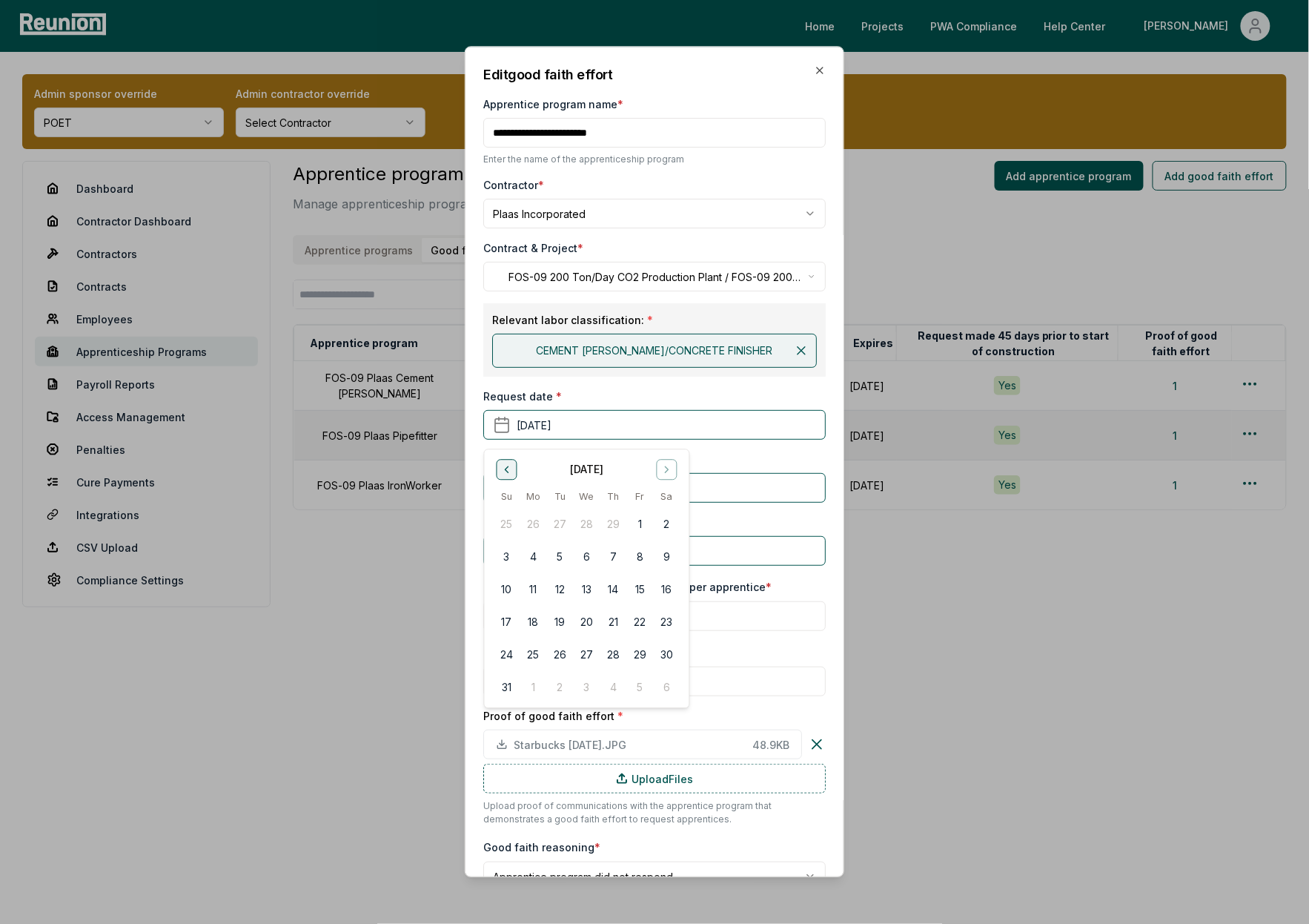
click at [501, 469] on icon "Go to previous month" at bounding box center [506, 469] width 12 height 12
click at [536, 521] on button "1" at bounding box center [533, 524] width 27 height 27
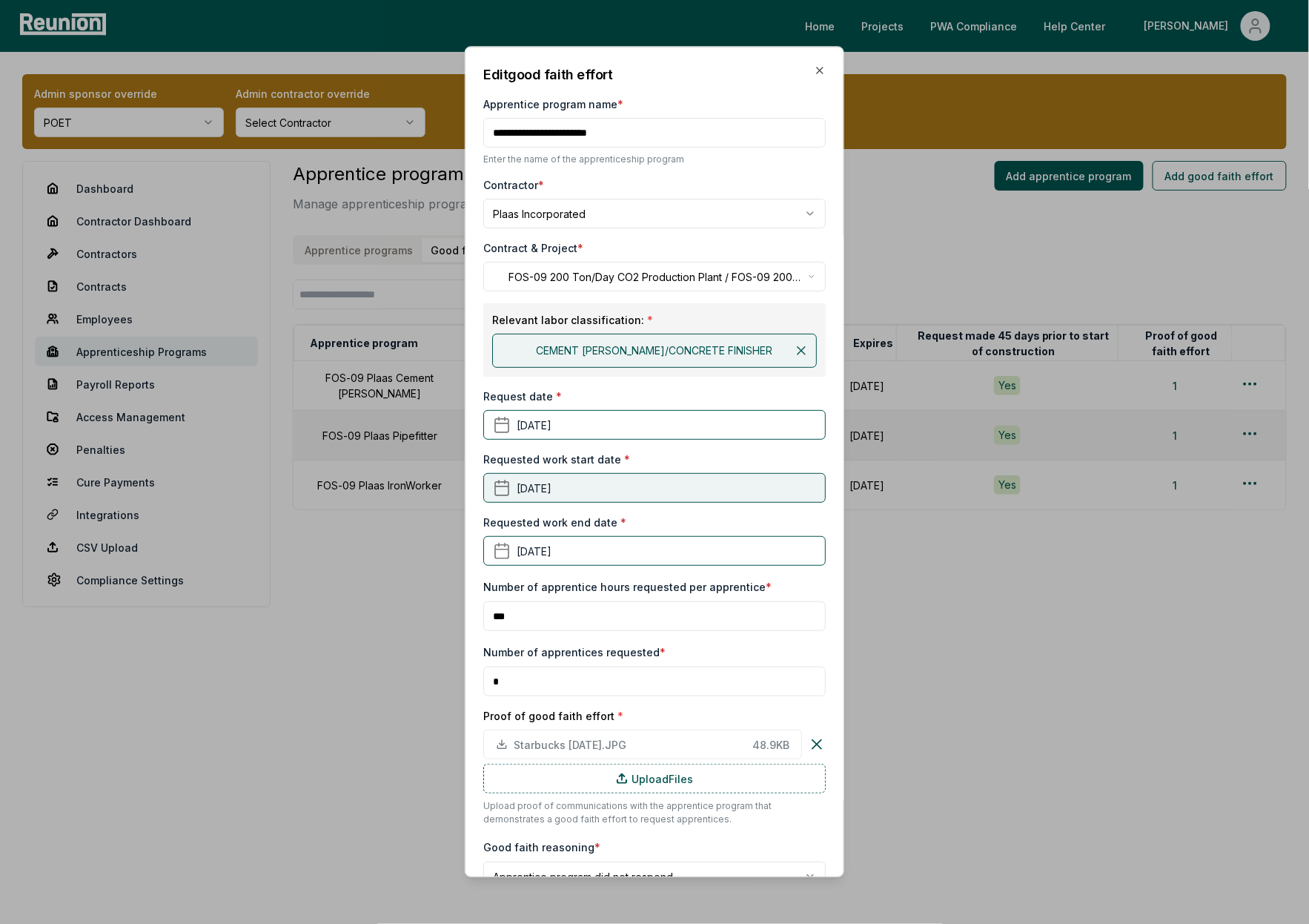
click at [596, 487] on button "April 1st, 2025" at bounding box center [654, 488] width 342 height 30
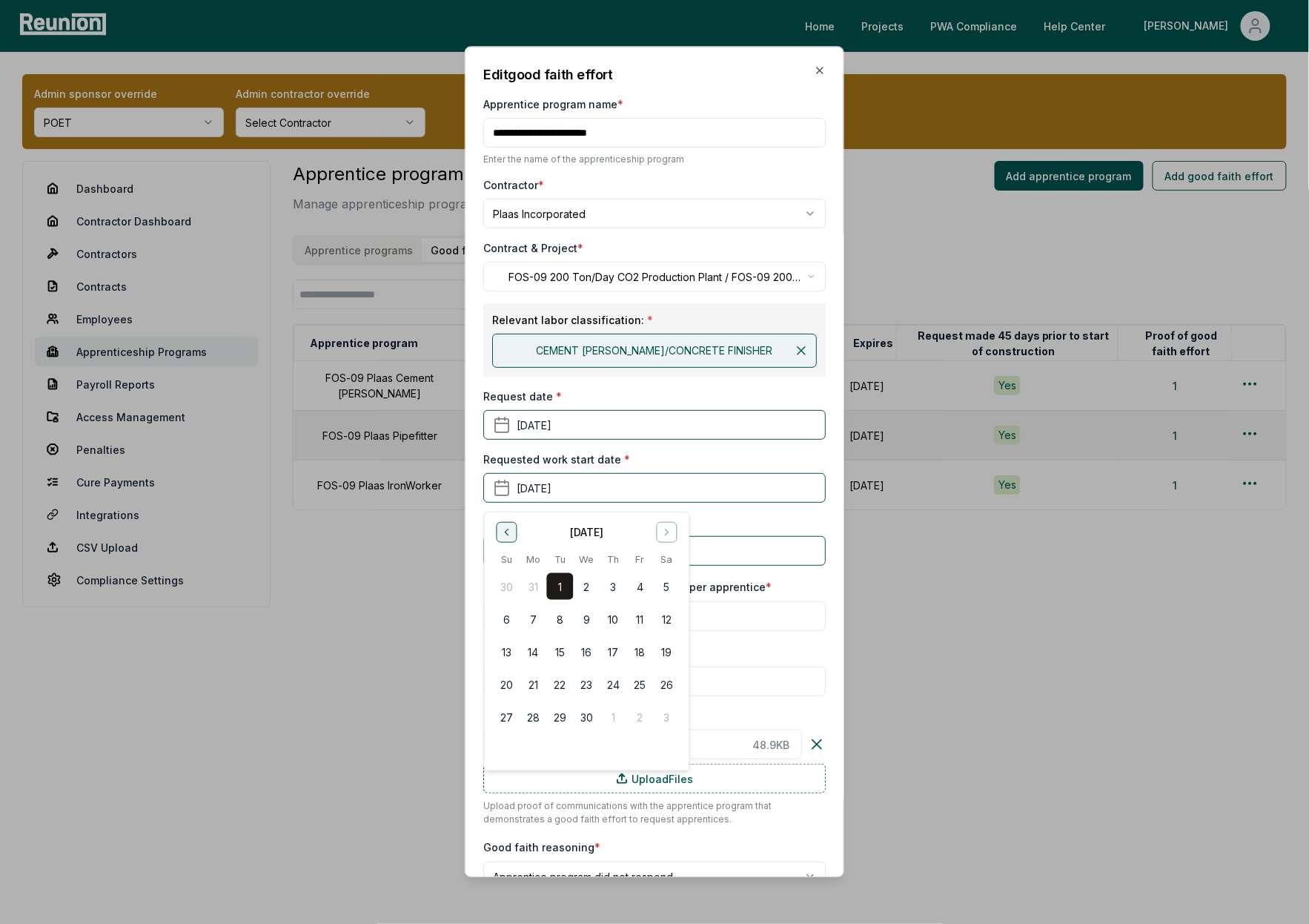
click at [508, 534] on icon "Go to previous month" at bounding box center [506, 533] width 12 height 12
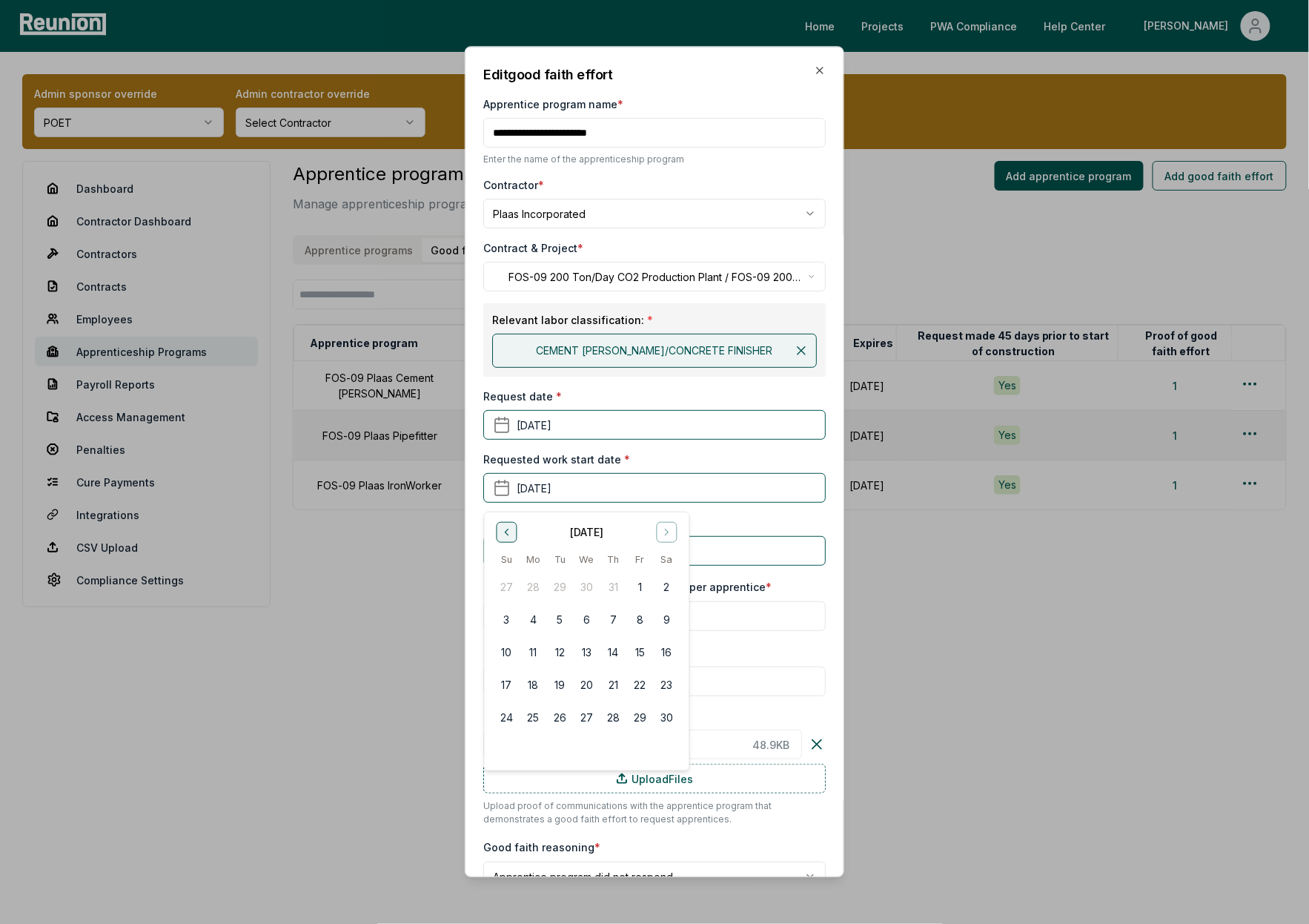
click at [508, 534] on icon "Go to previous month" at bounding box center [506, 533] width 12 height 12
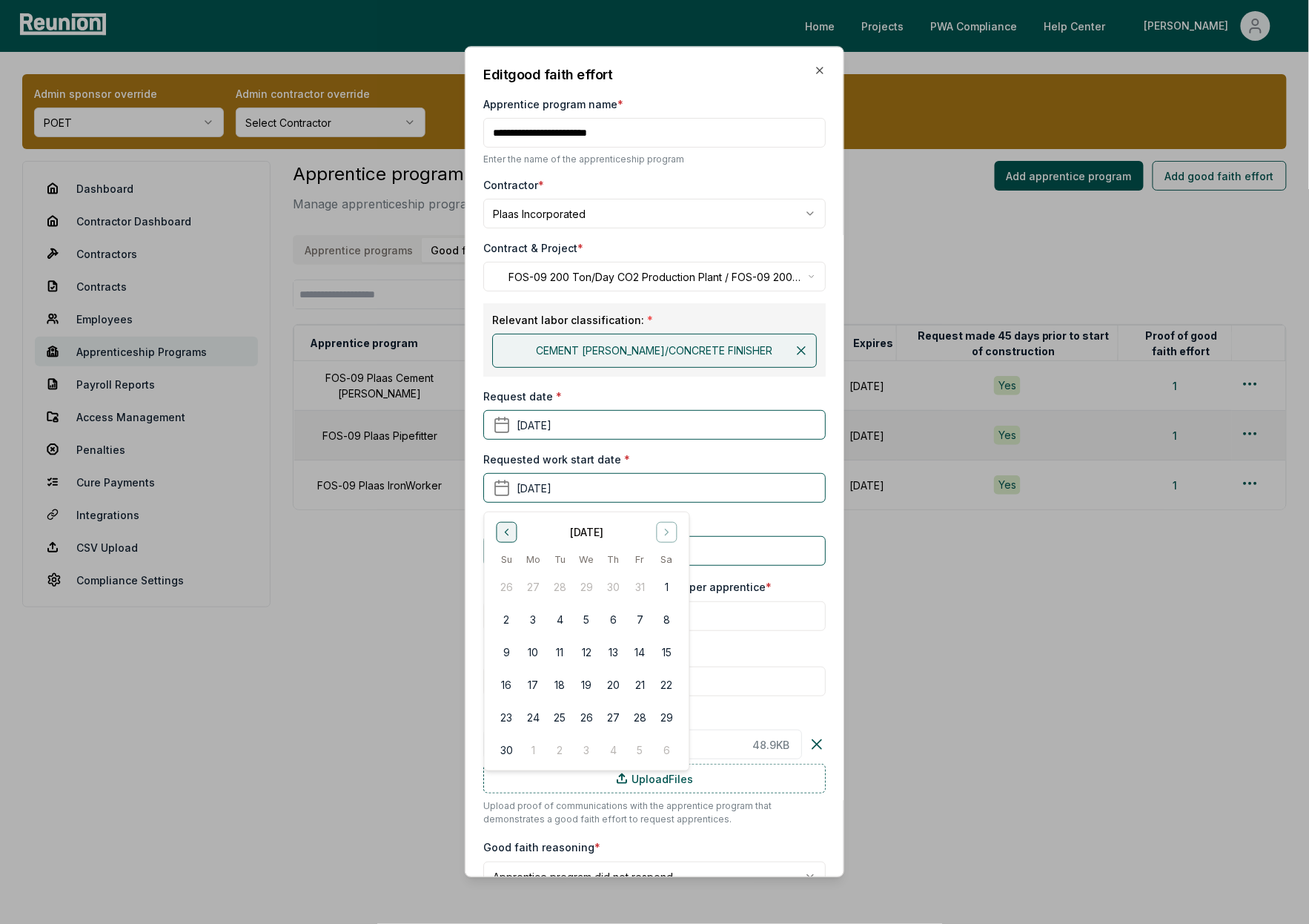
click at [508, 534] on icon "Go to previous month" at bounding box center [506, 533] width 12 height 12
click at [539, 588] on button "1" at bounding box center [533, 586] width 27 height 27
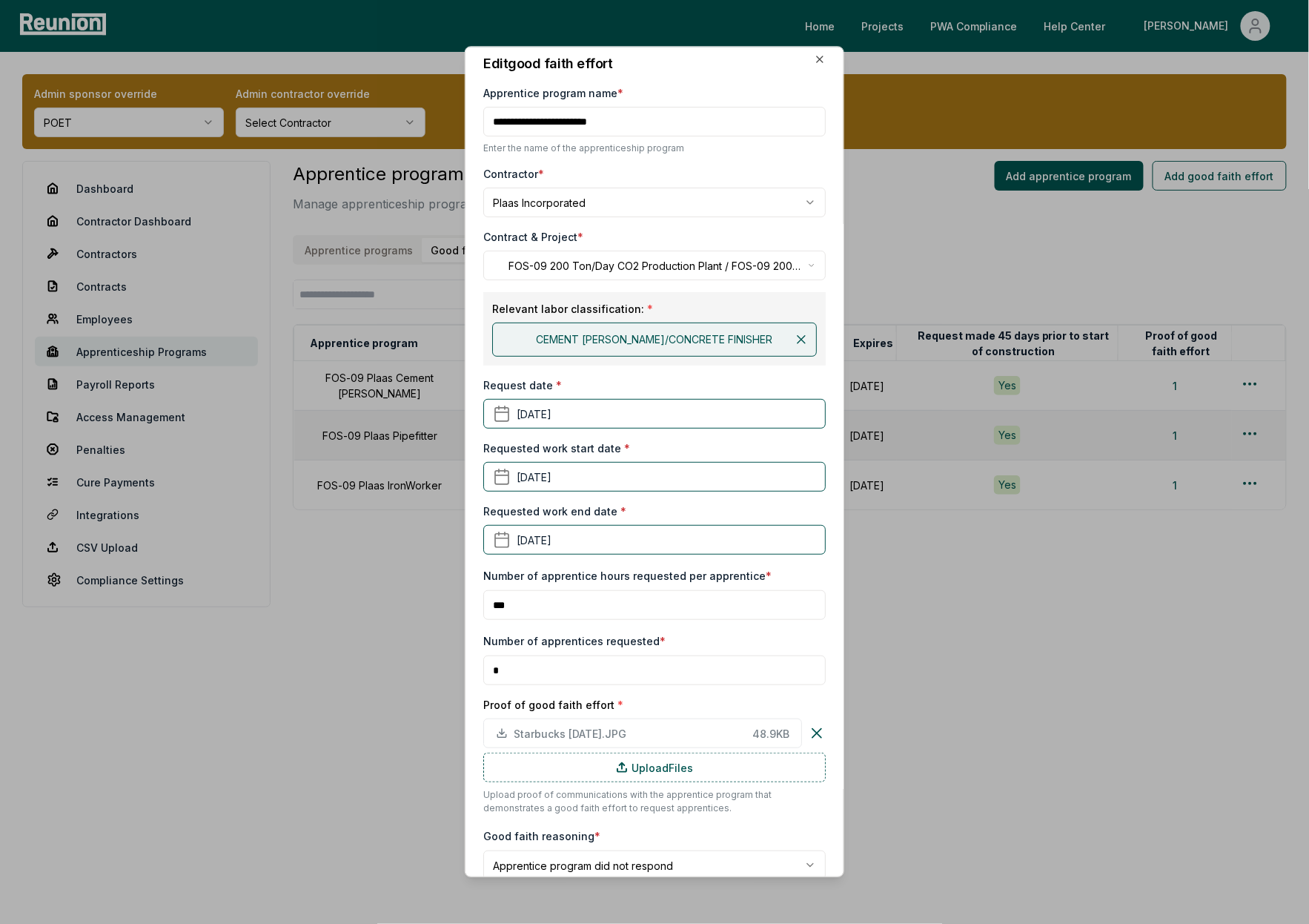
scroll to position [4, 0]
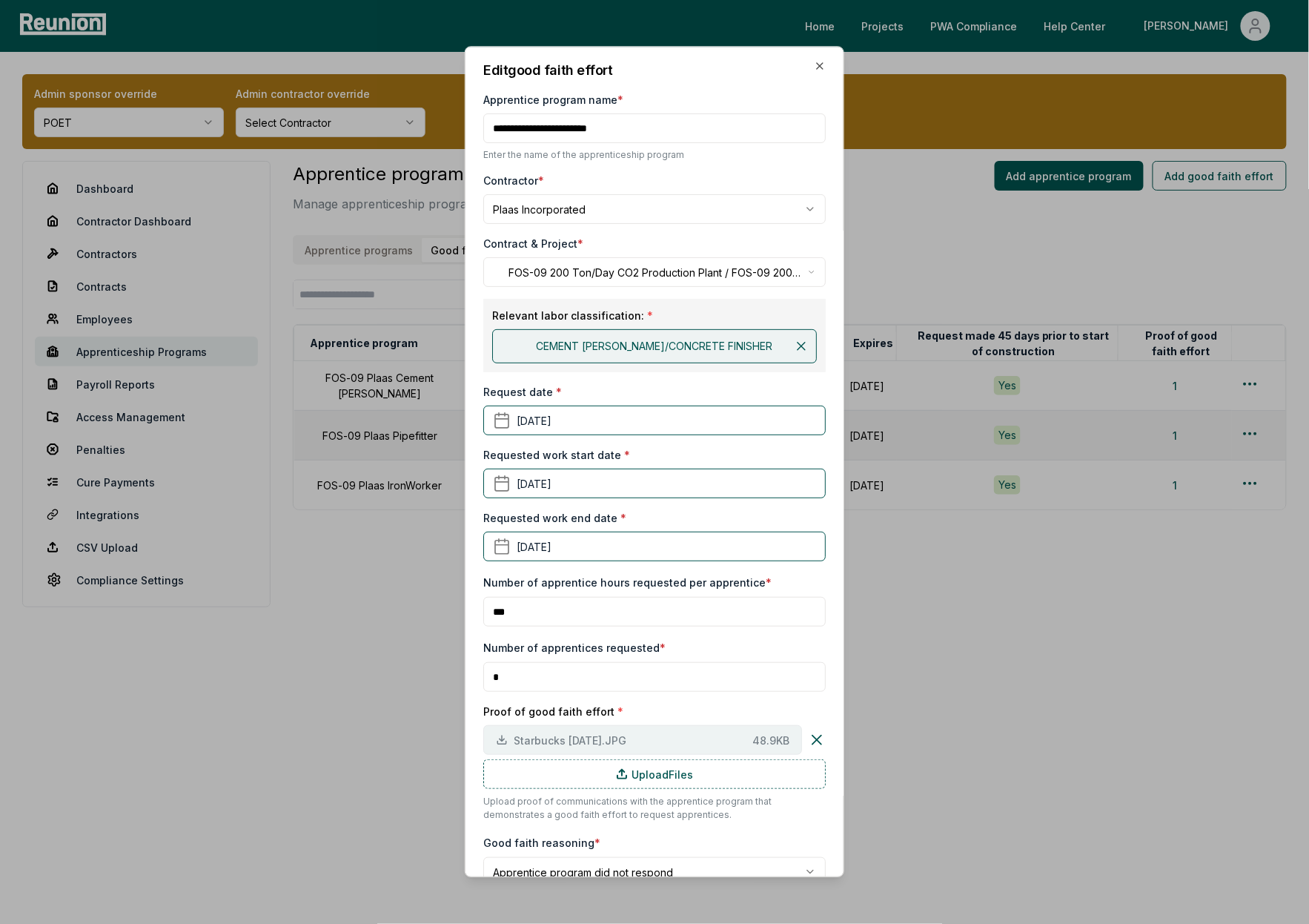
click at [596, 738] on span "Starbucks 05.23.25.JPG" at bounding box center [630, 741] width 233 height 16
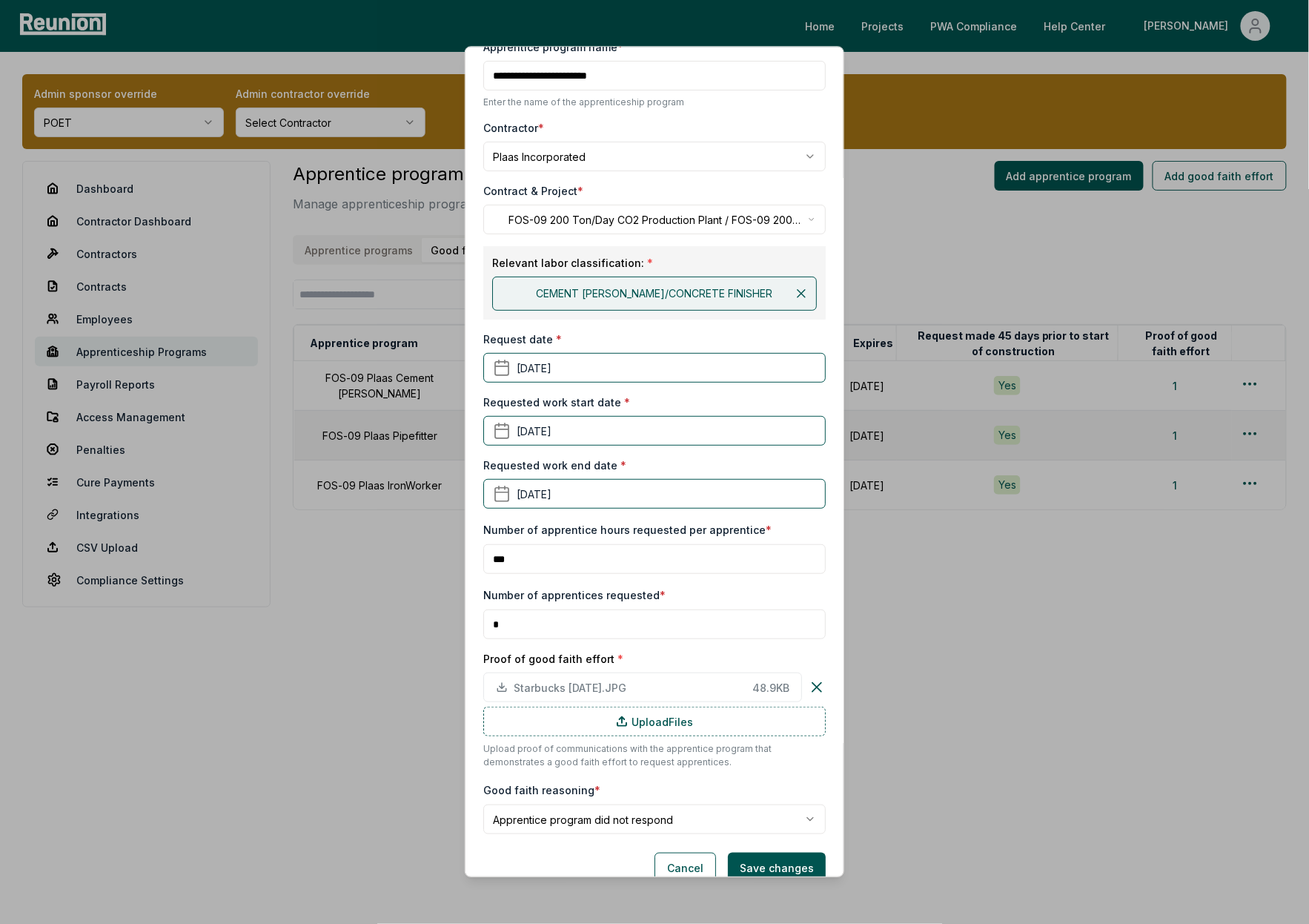
scroll to position [80, 0]
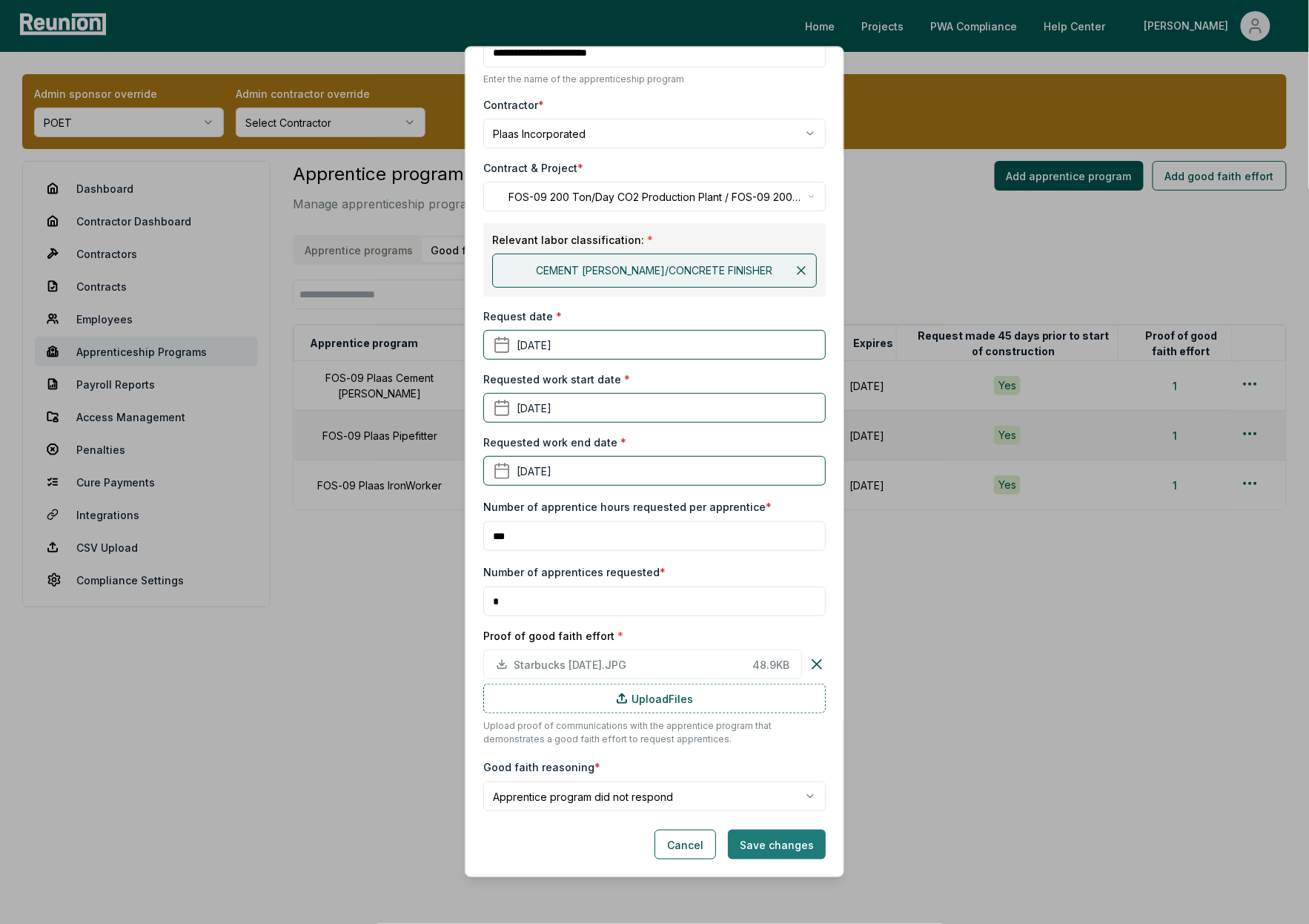
click at [766, 841] on button "Save changes" at bounding box center [777, 845] width 98 height 30
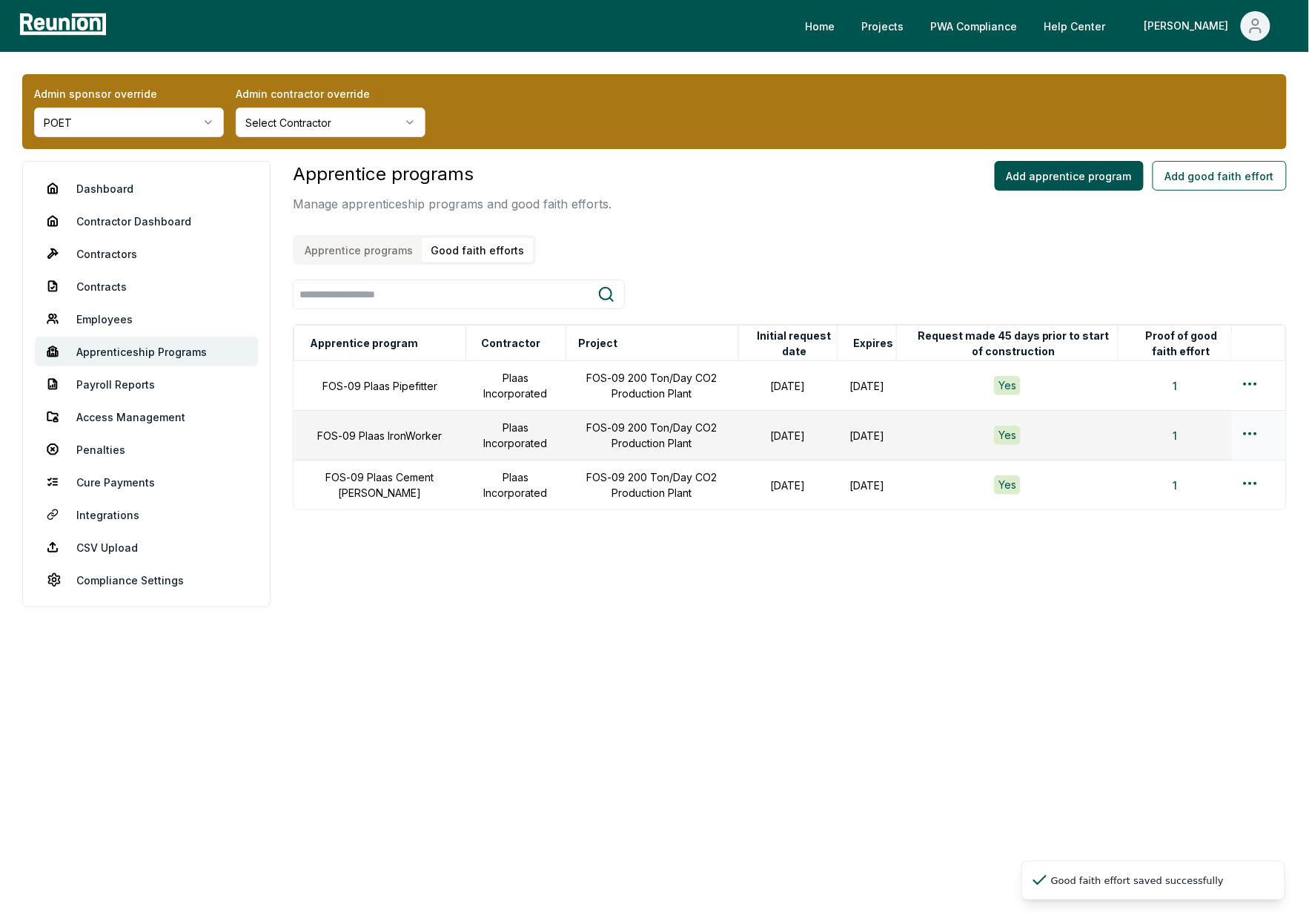
click at [1253, 435] on html "Please visit us on your desktop We're working on making our marketplace mobile-…" at bounding box center [654, 462] width 1309 height 924
click at [1041, 517] on html "Please visit us on your desktop We're working on making our marketplace mobile-…" at bounding box center [654, 462] width 1309 height 924
click at [1248, 385] on html "Please visit us on your desktop We're working on making our marketplace mobile-…" at bounding box center [654, 462] width 1309 height 924
click at [1194, 446] on div "Edit" at bounding box center [1225, 442] width 141 height 24
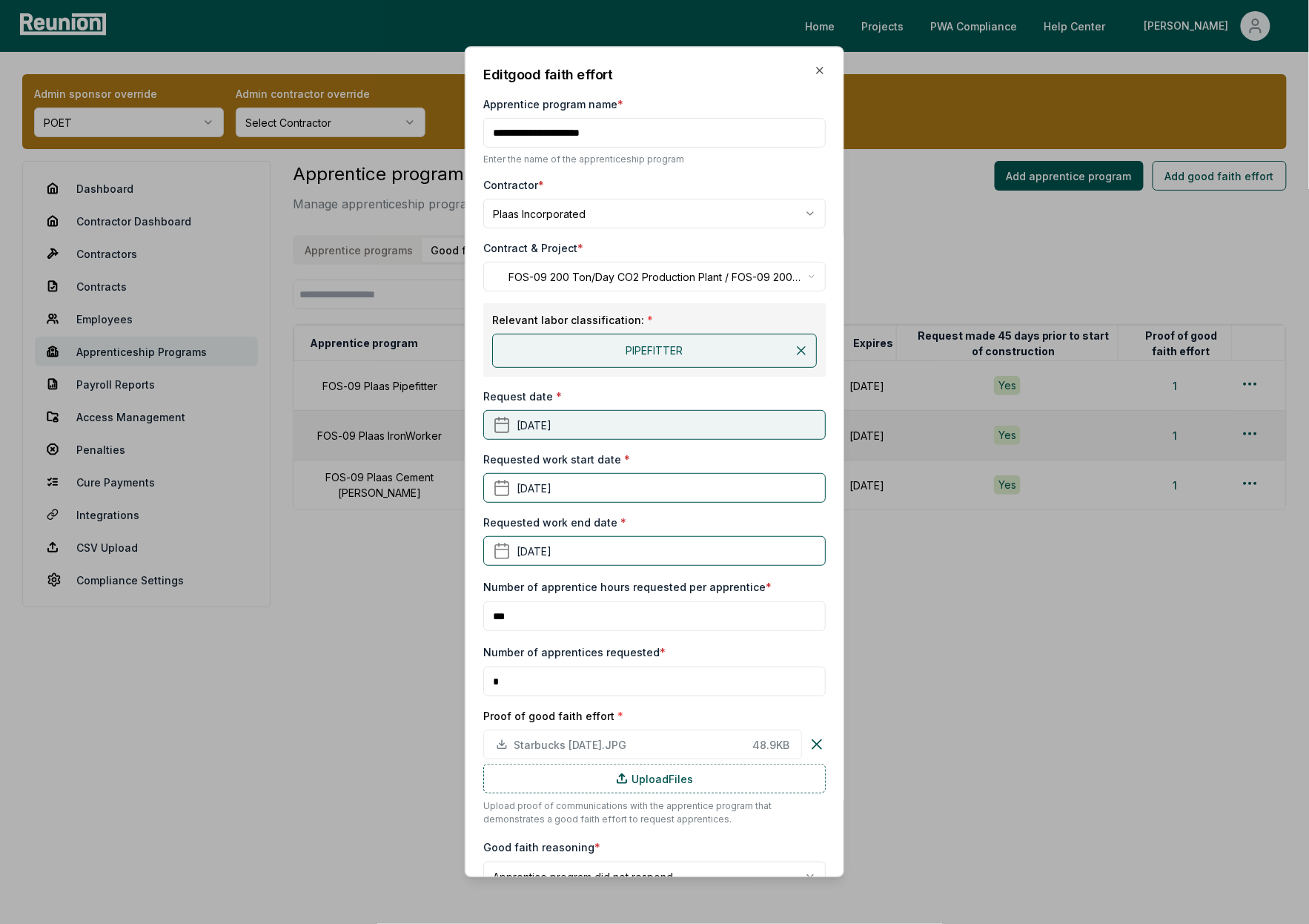
click at [591, 424] on button "April 5th, 2025" at bounding box center [654, 424] width 342 height 30
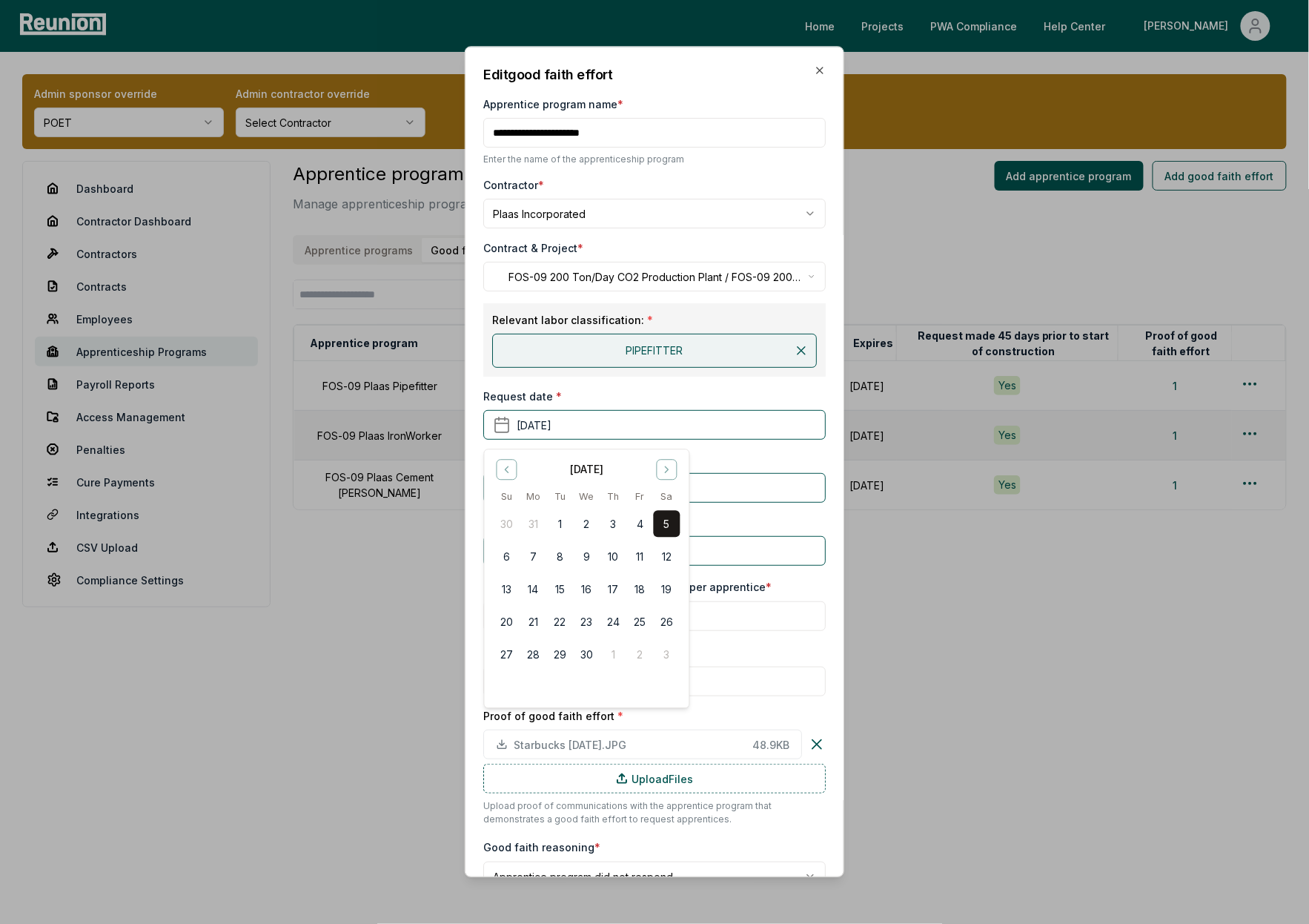
click at [517, 475] on div "April 2025" at bounding box center [586, 467] width 187 height 18
click at [508, 473] on icon "Go to previous month" at bounding box center [506, 469] width 12 height 12
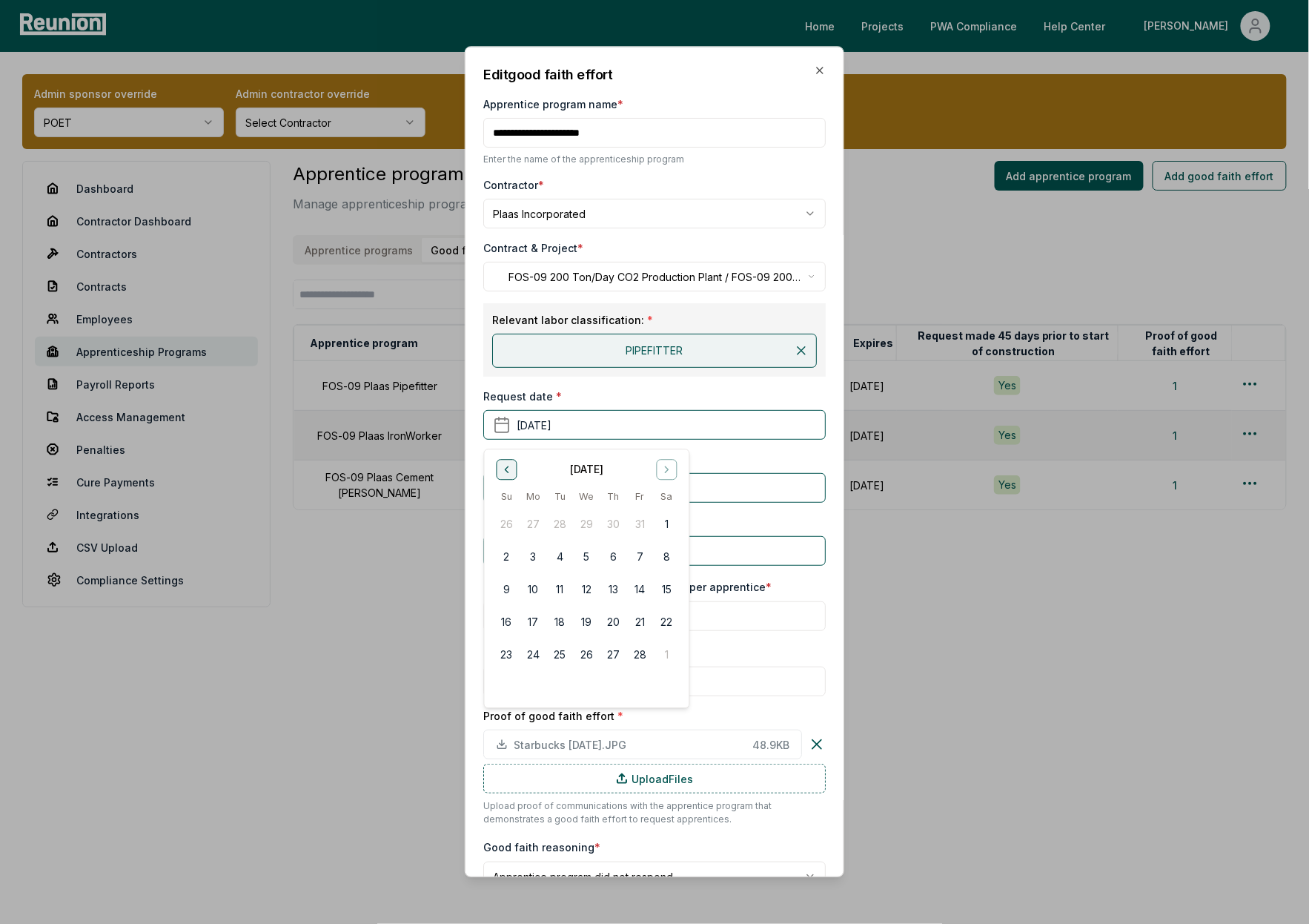
click at [508, 473] on icon "Go to previous month" at bounding box center [506, 469] width 12 height 12
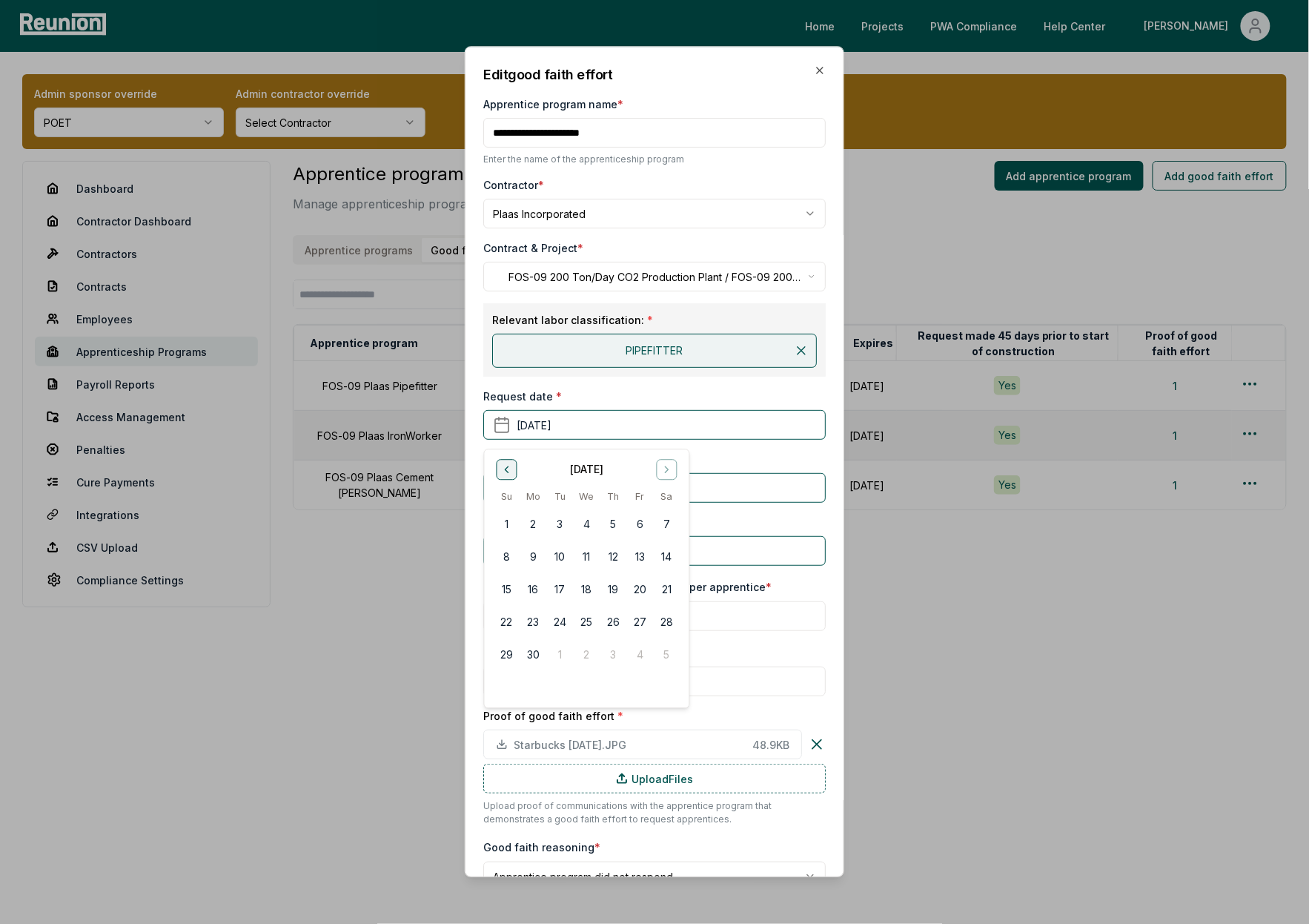
click at [508, 473] on icon "Go to previous month" at bounding box center [506, 469] width 12 height 12
click at [637, 524] on button "5" at bounding box center [639, 524] width 27 height 27
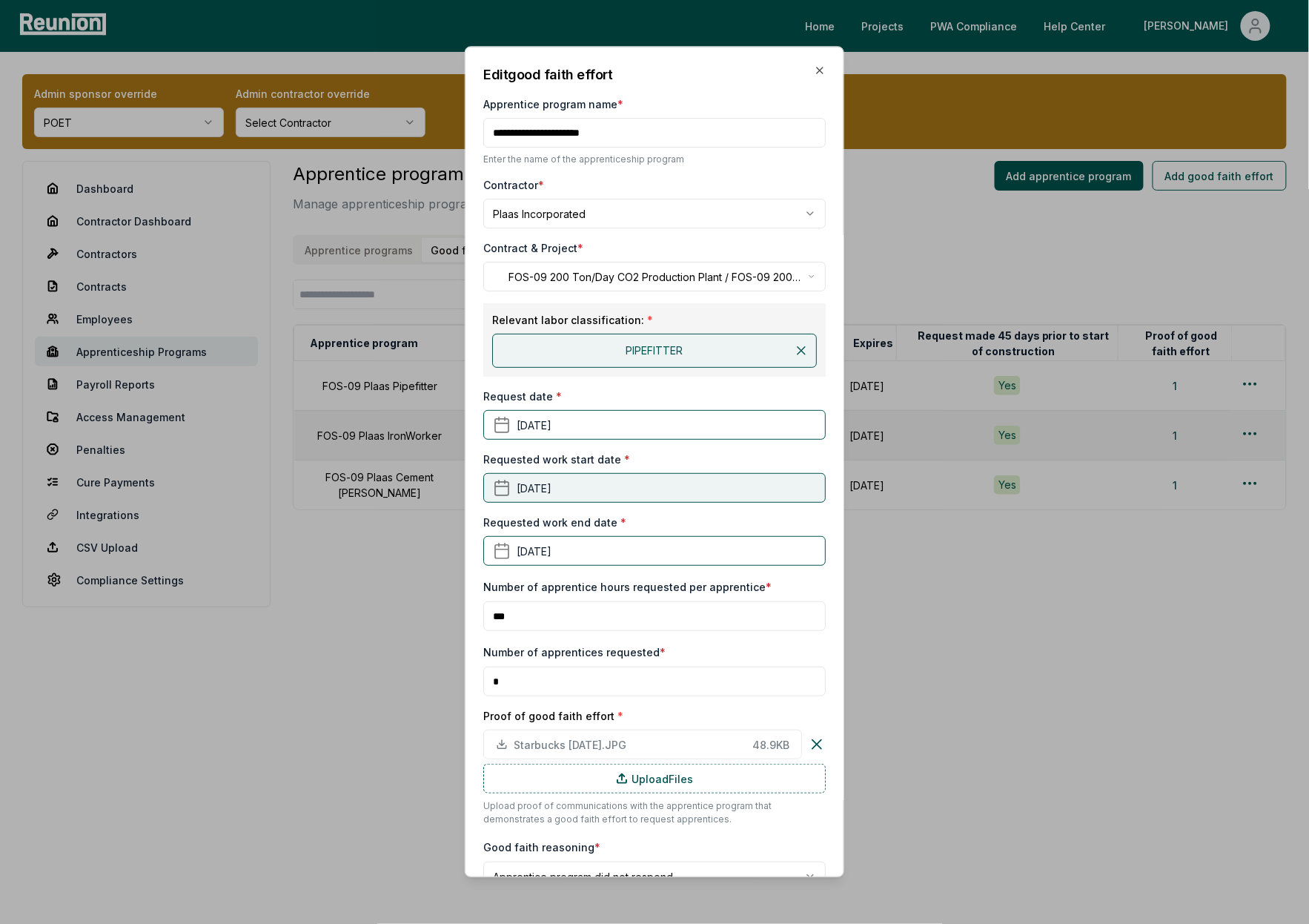
click at [615, 486] on button "June 1st, 2025" at bounding box center [654, 488] width 342 height 30
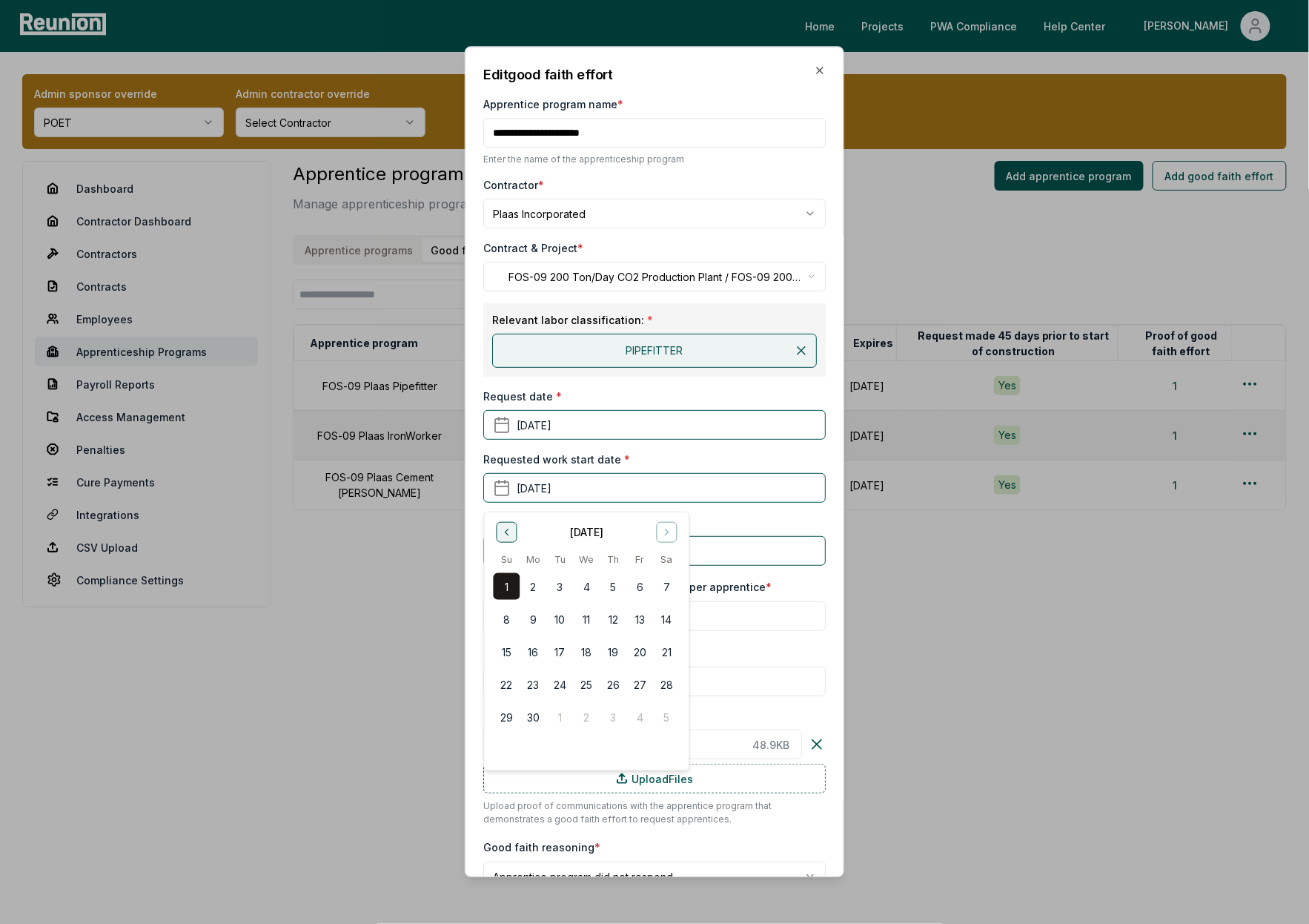
click at [511, 534] on icon "Go to previous month" at bounding box center [506, 533] width 12 height 12
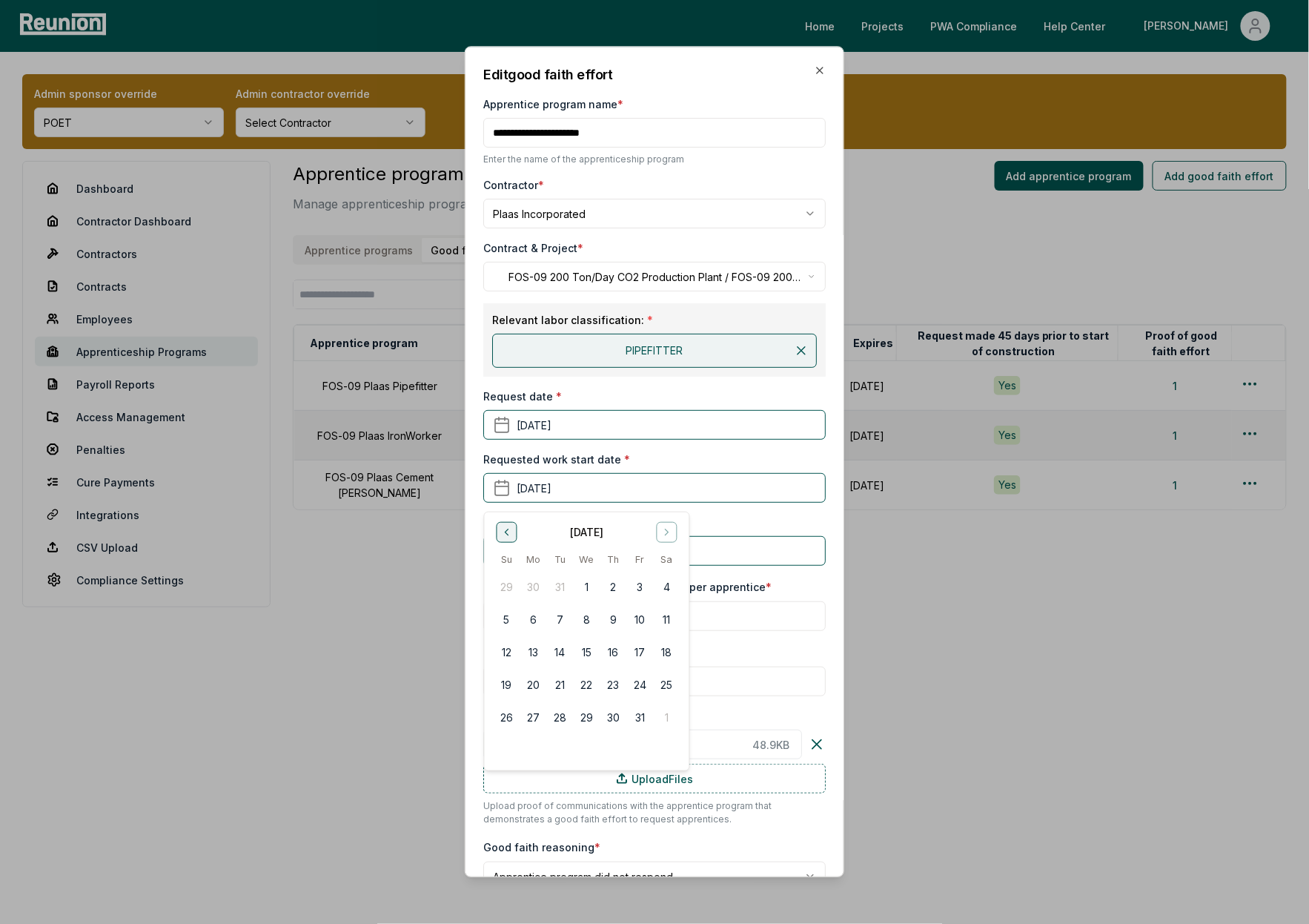
click at [511, 534] on icon "Go to previous month" at bounding box center [506, 533] width 12 height 12
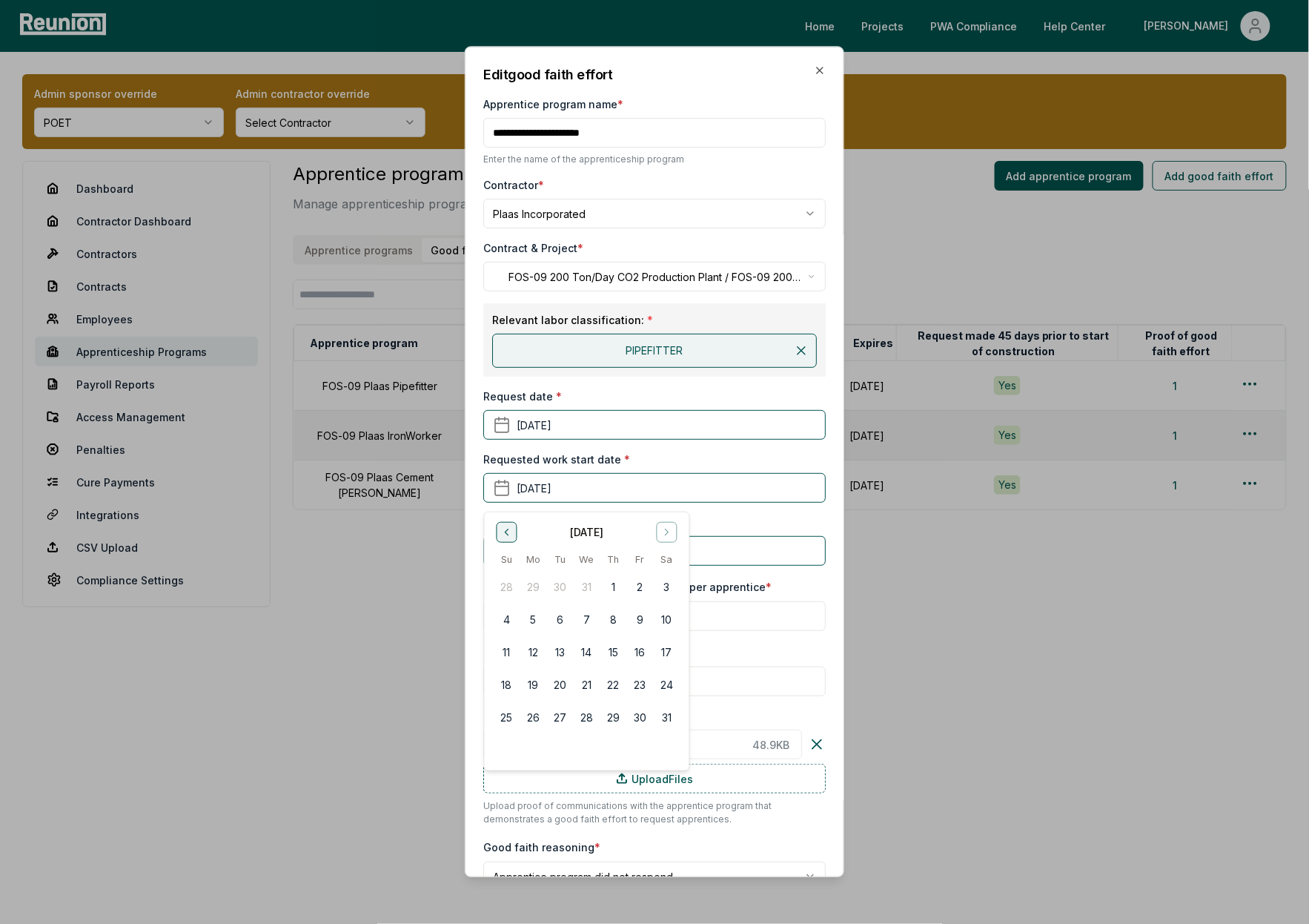
click at [511, 534] on icon "Go to previous month" at bounding box center [506, 533] width 12 height 12
click at [665, 590] on button "1" at bounding box center [666, 586] width 27 height 27
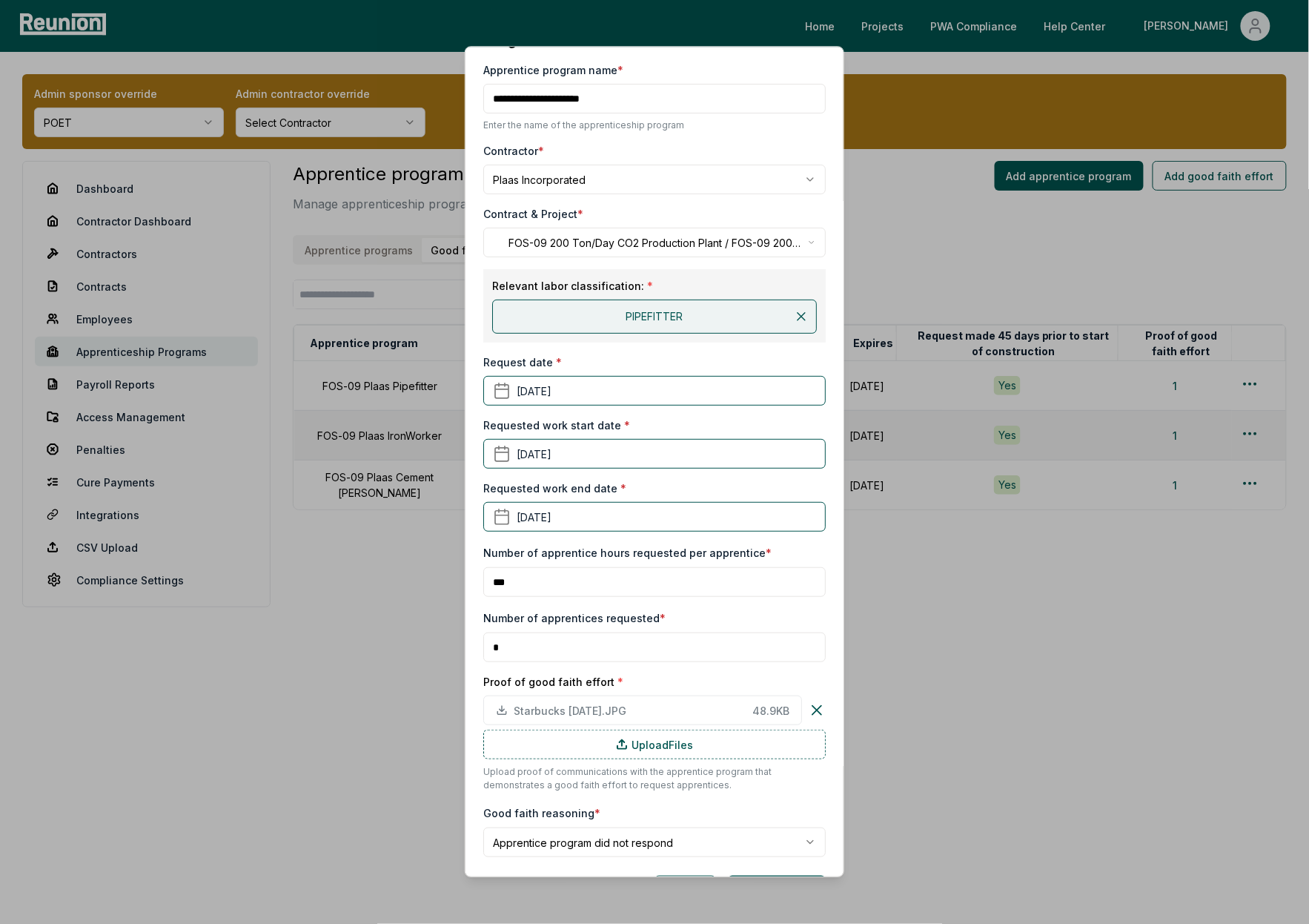
scroll to position [21, 0]
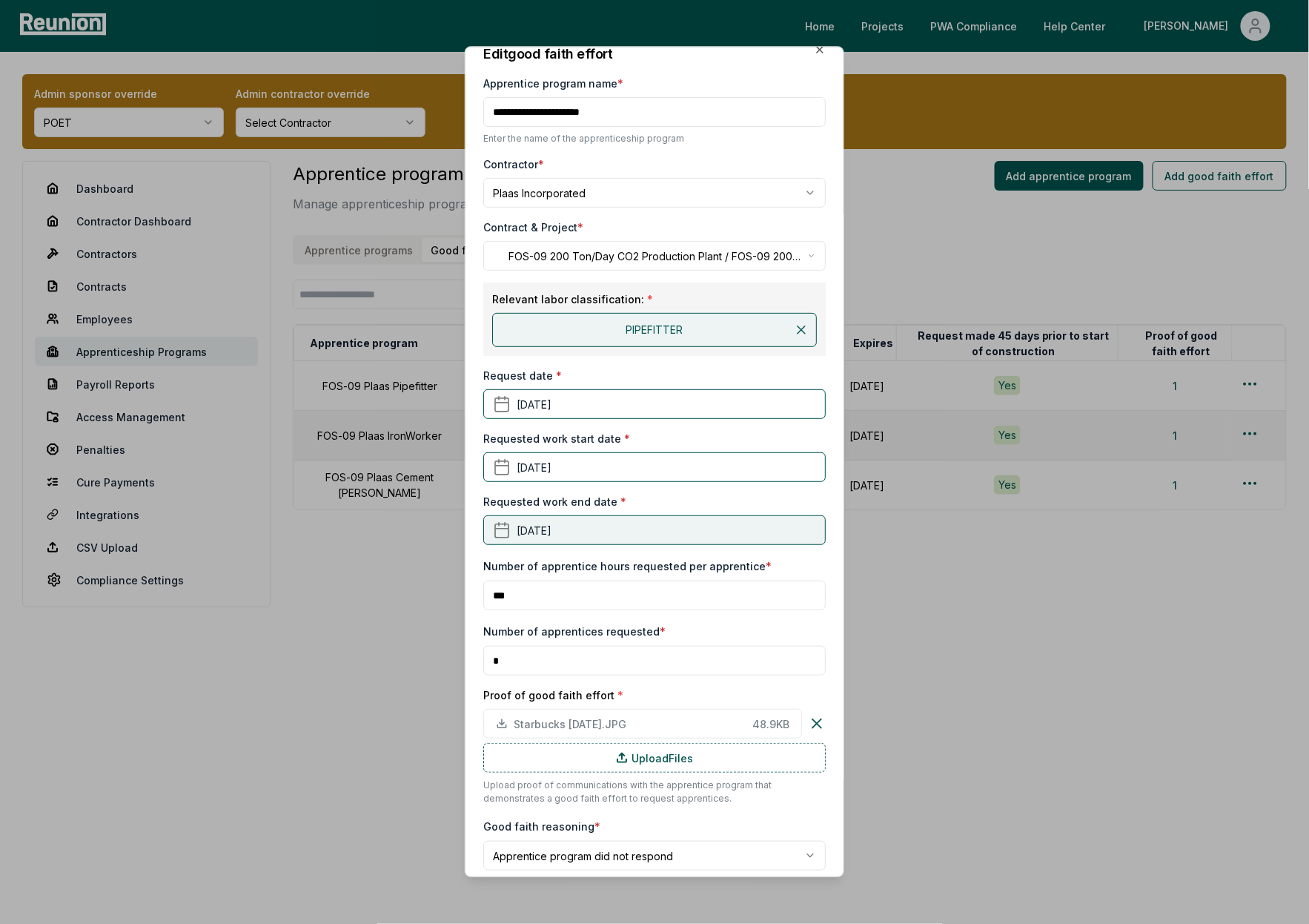
click at [649, 540] on button "November 2nd, 2025" at bounding box center [654, 530] width 342 height 30
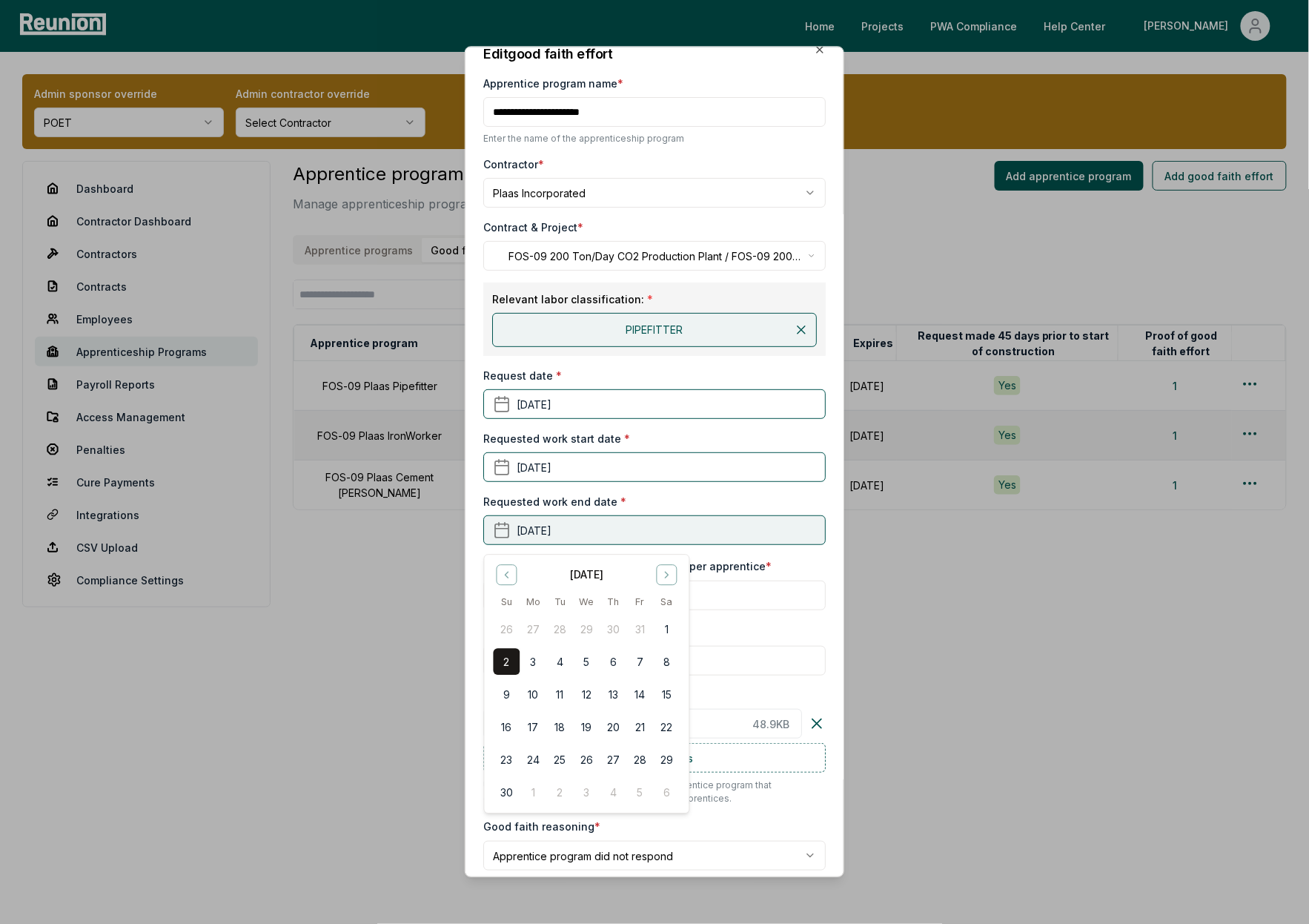
scroll to position [0, 0]
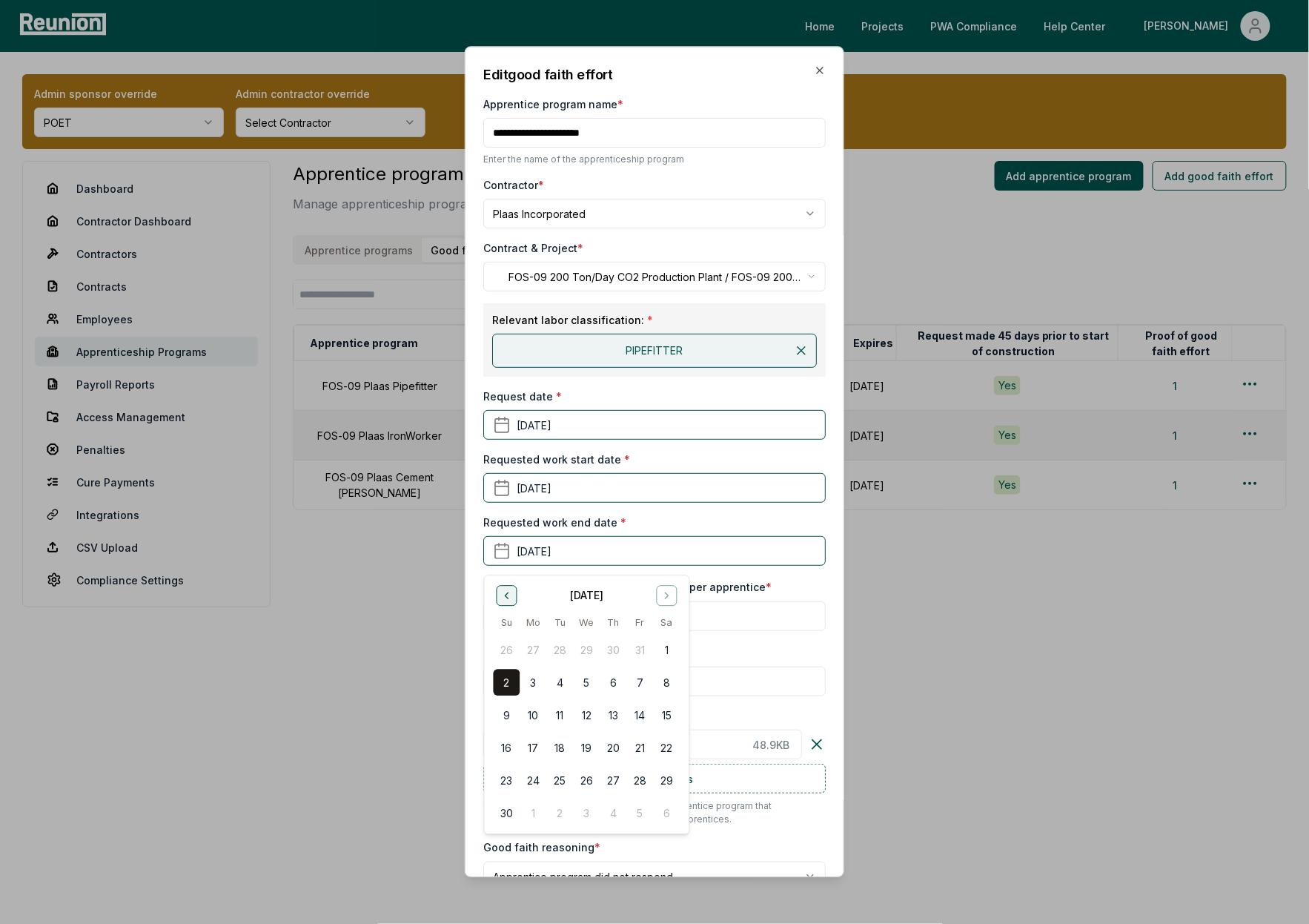
click at [511, 591] on icon "Go to previous month" at bounding box center [506, 596] width 12 height 12
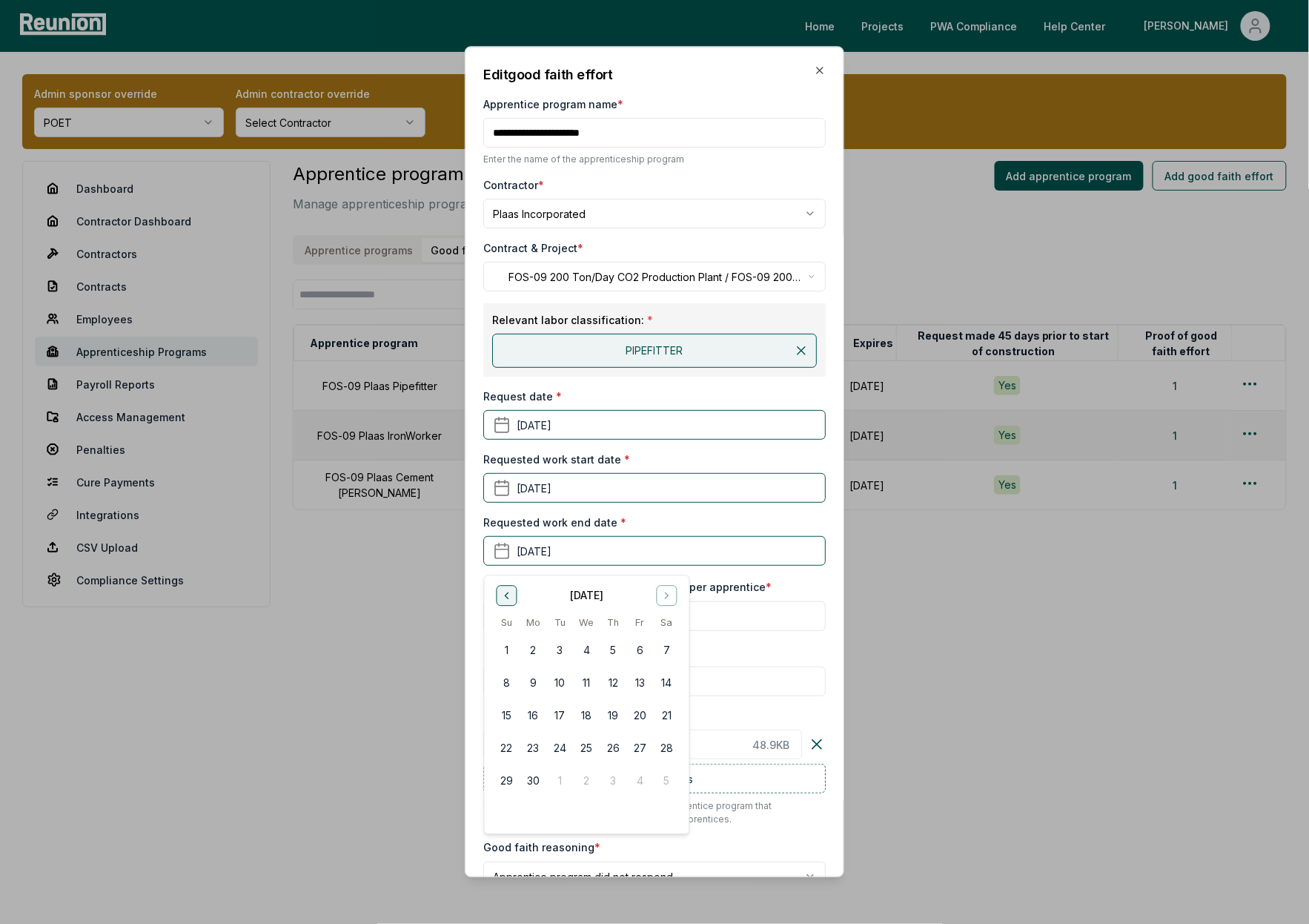
click at [511, 591] on icon "Go to previous month" at bounding box center [506, 596] width 12 height 12
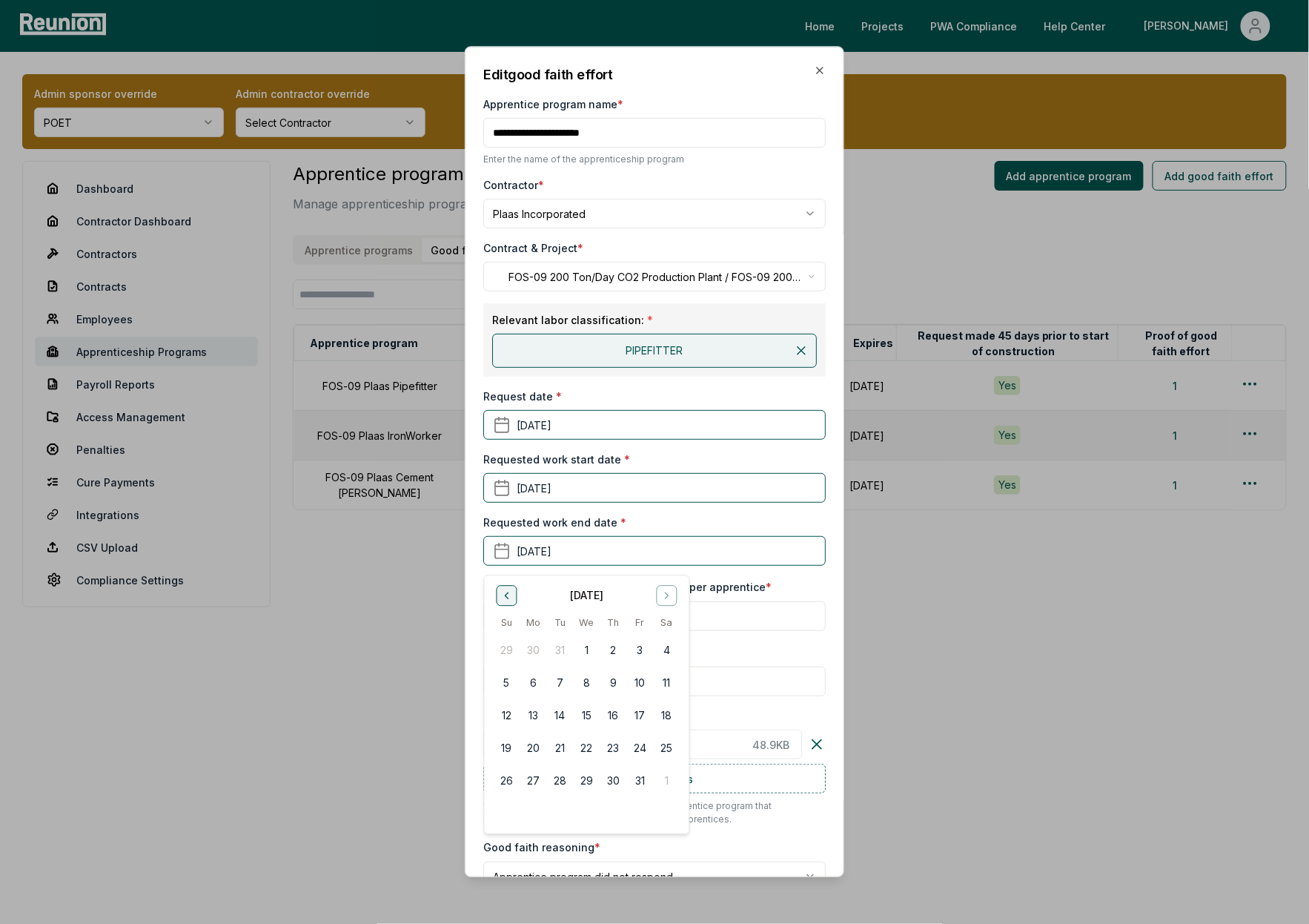
click at [511, 591] on icon "Go to previous month" at bounding box center [506, 596] width 12 height 12
click at [669, 604] on button "Go to next month" at bounding box center [666, 596] width 21 height 21
click at [669, 654] on button "2" at bounding box center [666, 650] width 27 height 27
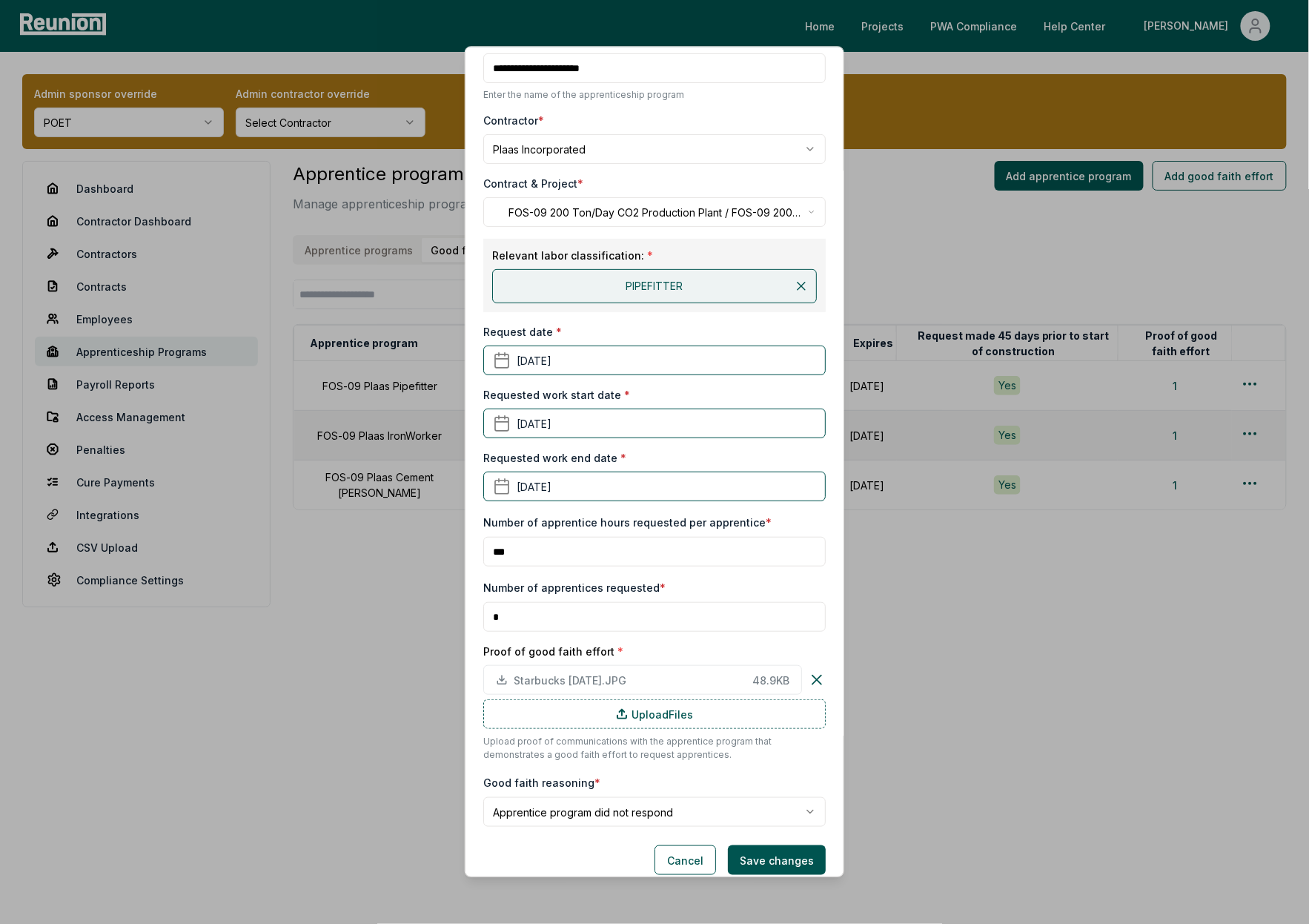
scroll to position [80, 0]
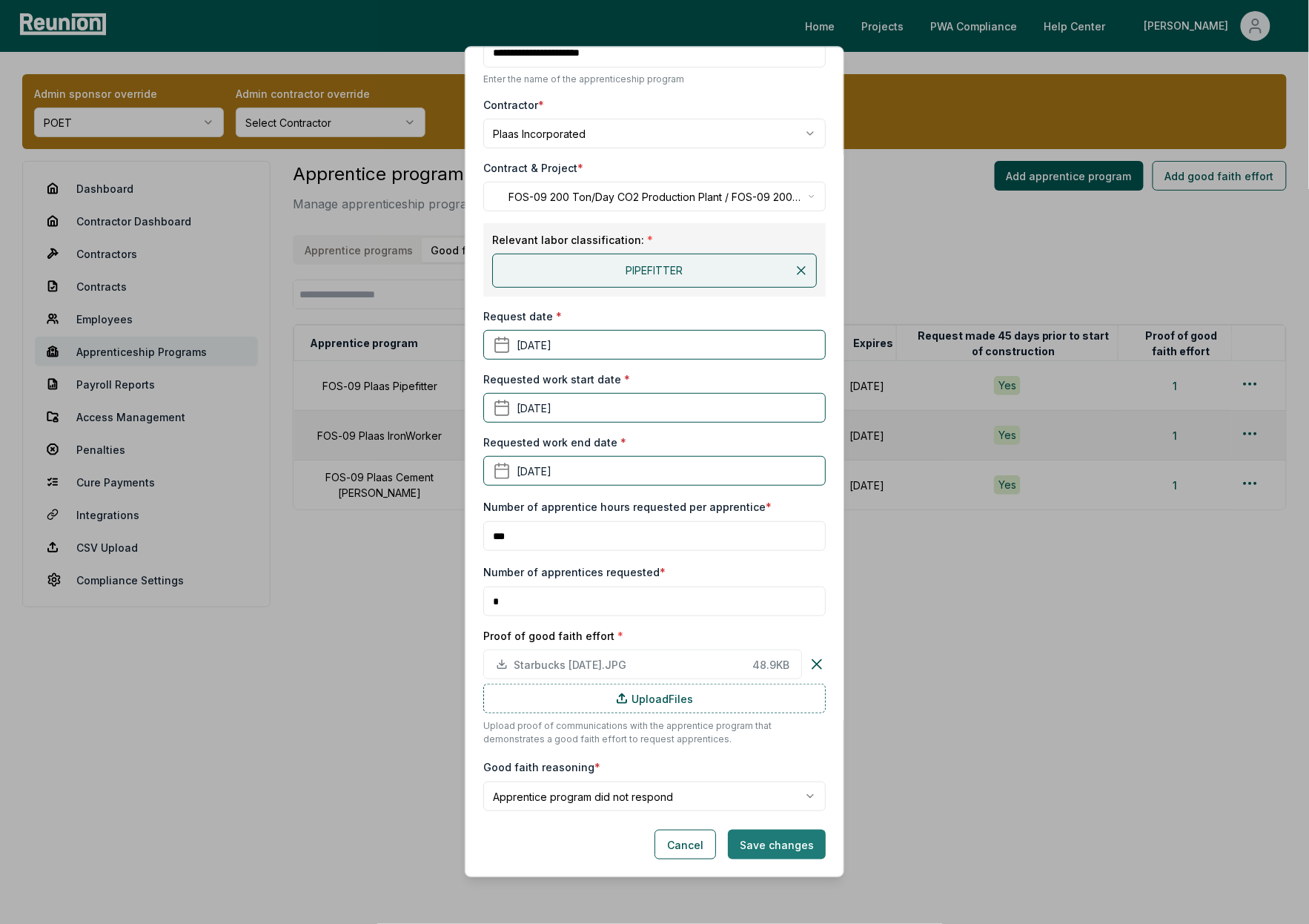
click at [791, 842] on button "Save changes" at bounding box center [777, 845] width 98 height 30
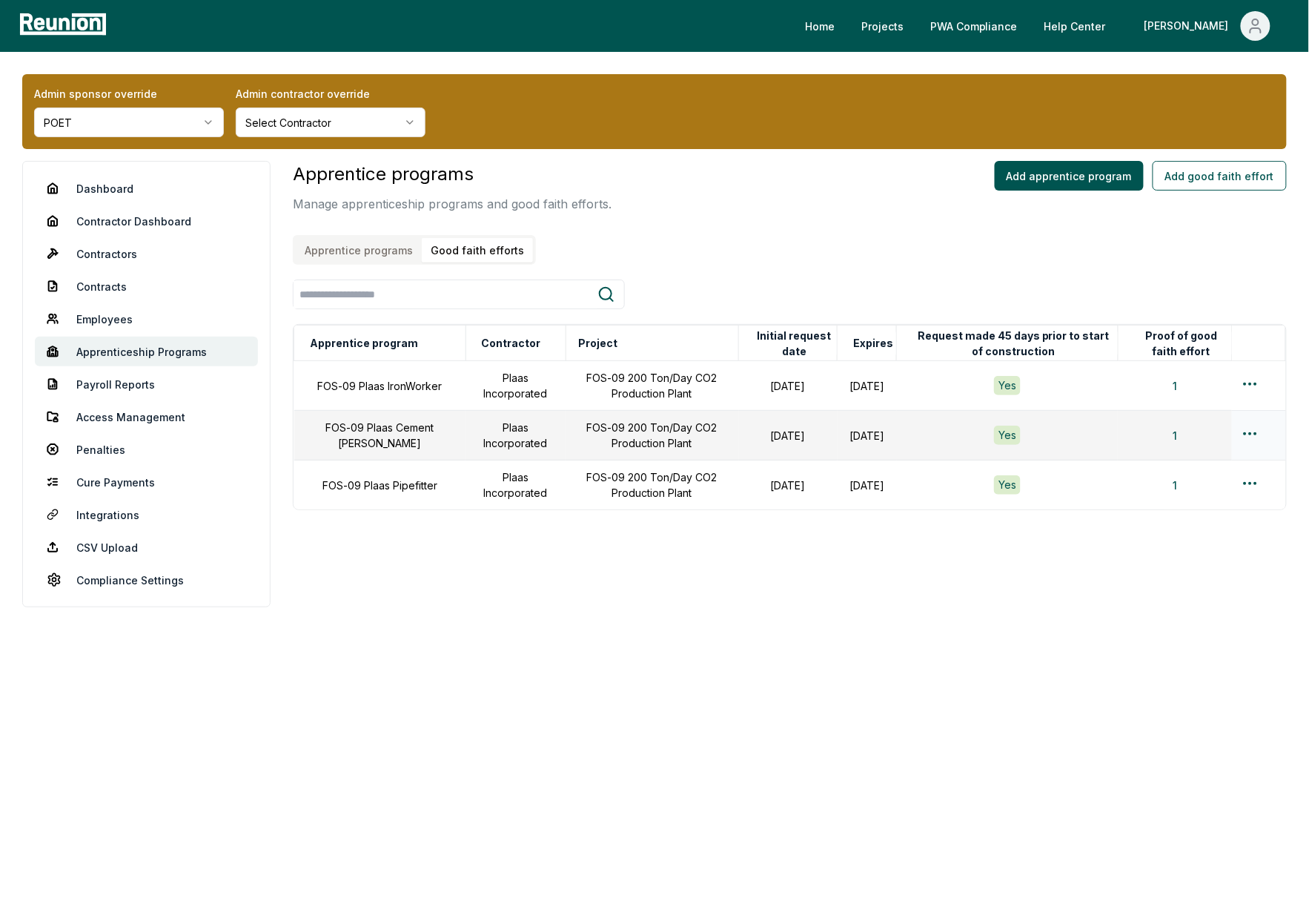
click at [1251, 435] on html "Please visit us on your desktop We're working on making our marketplace mobile-…" at bounding box center [654, 462] width 1309 height 924
click at [1216, 483] on div "Edit" at bounding box center [1225, 492] width 141 height 24
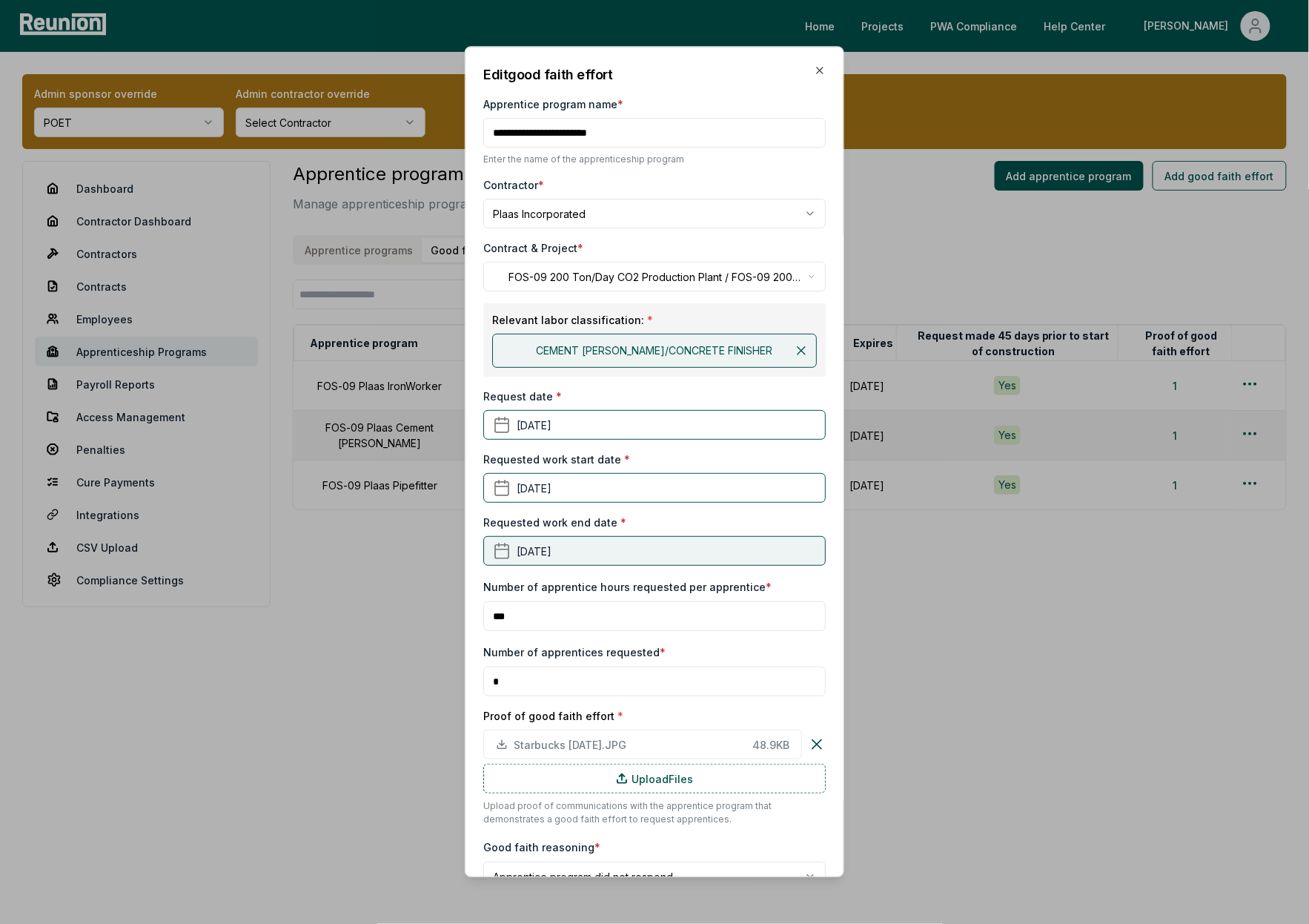
click at [609, 549] on button "June 30th, 2025" at bounding box center [654, 551] width 342 height 30
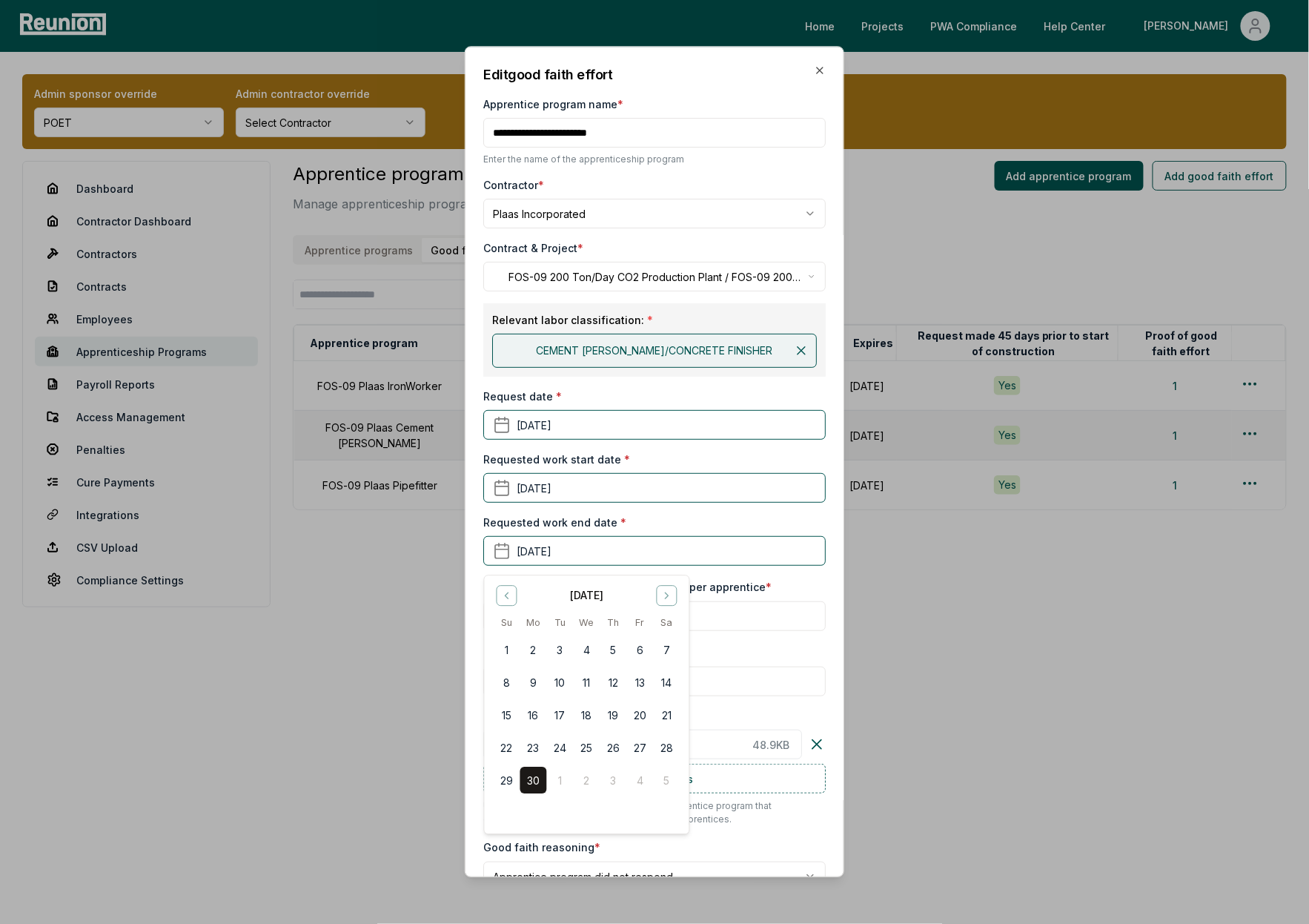
click at [517, 596] on div "June 2025" at bounding box center [586, 594] width 187 height 18
click at [506, 598] on icon "Go to previous month" at bounding box center [506, 596] width 12 height 12
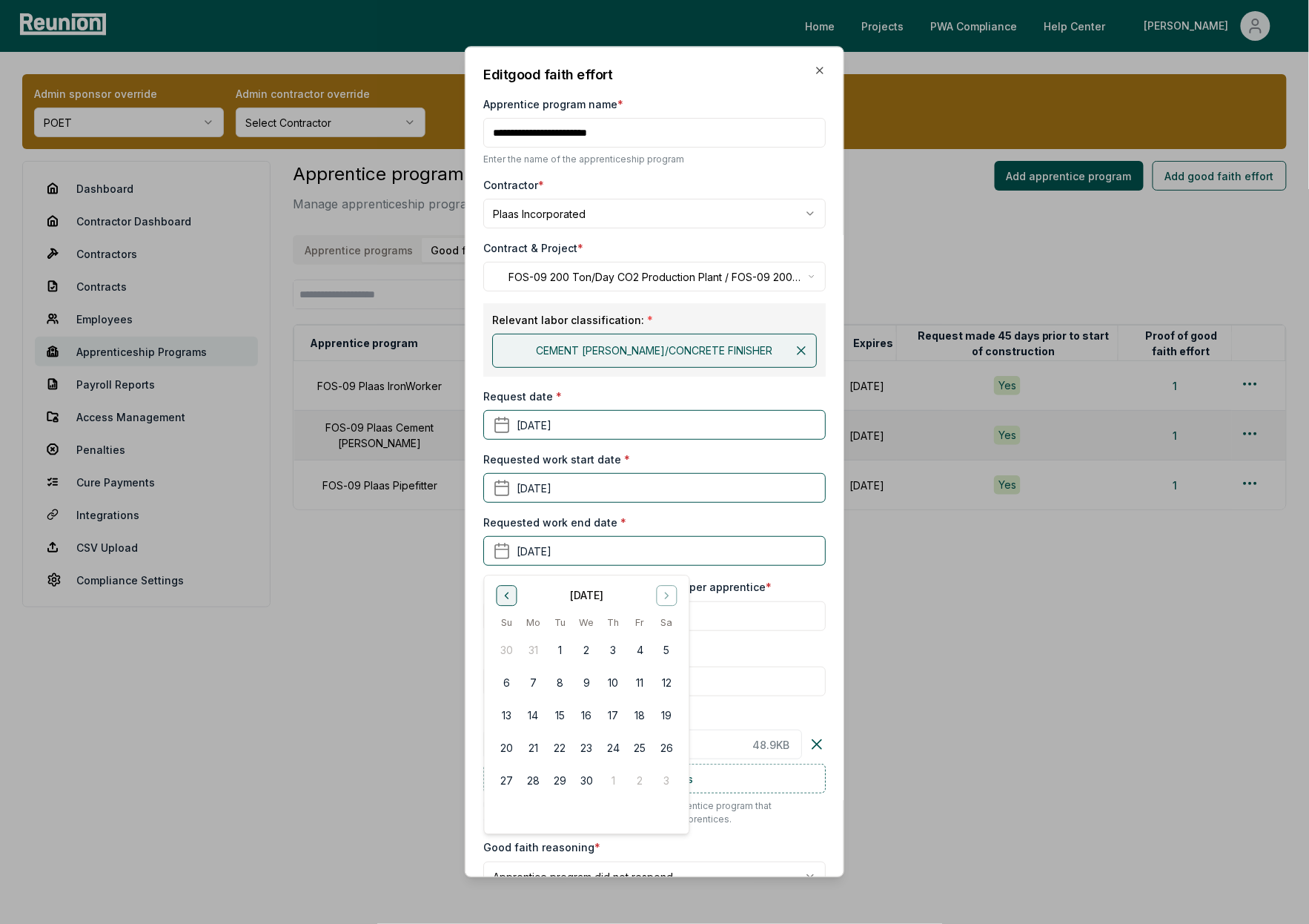
click at [506, 598] on icon "Go to previous month" at bounding box center [506, 596] width 12 height 12
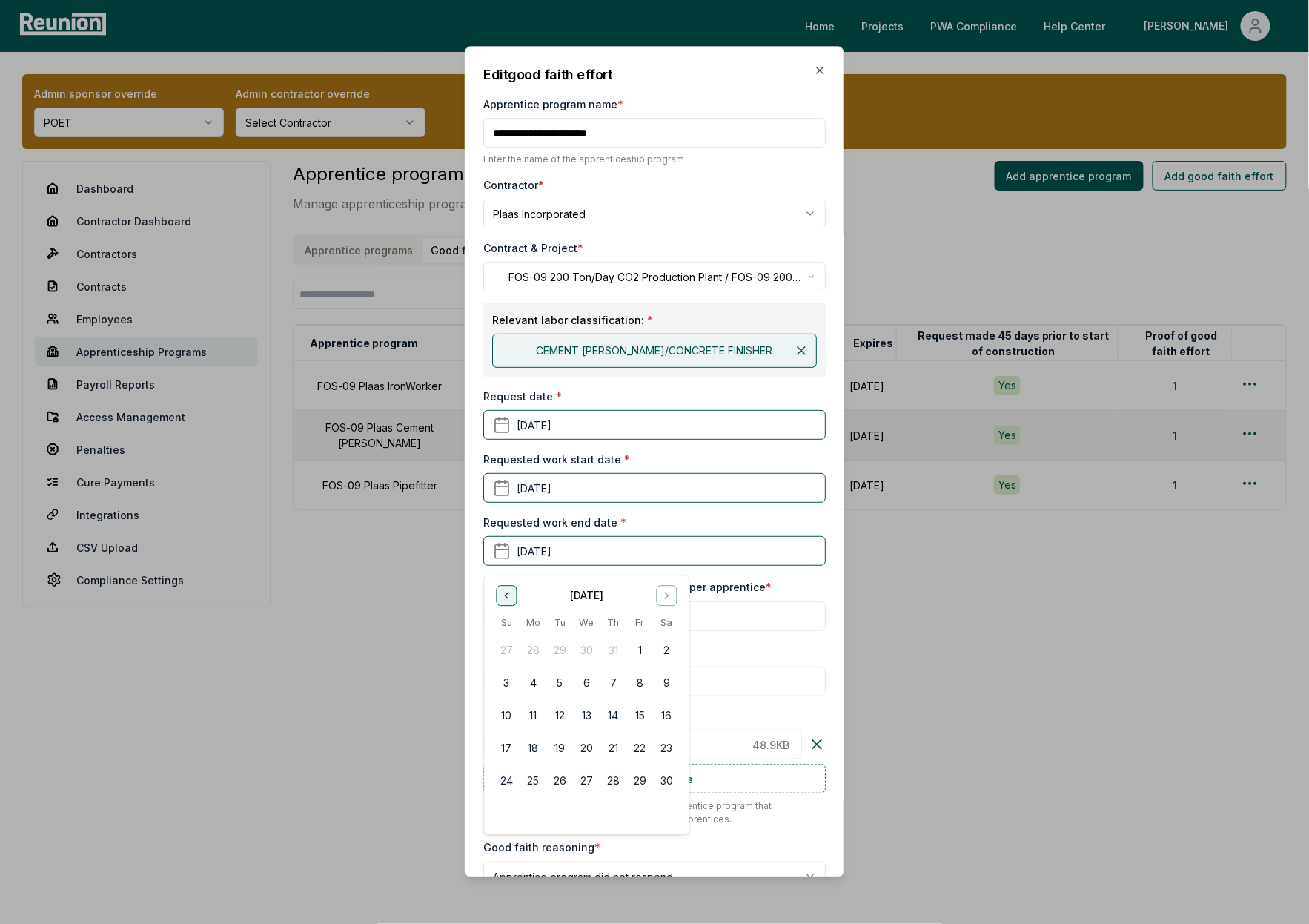
click at [506, 598] on icon "Go to previous month" at bounding box center [506, 596] width 12 height 12
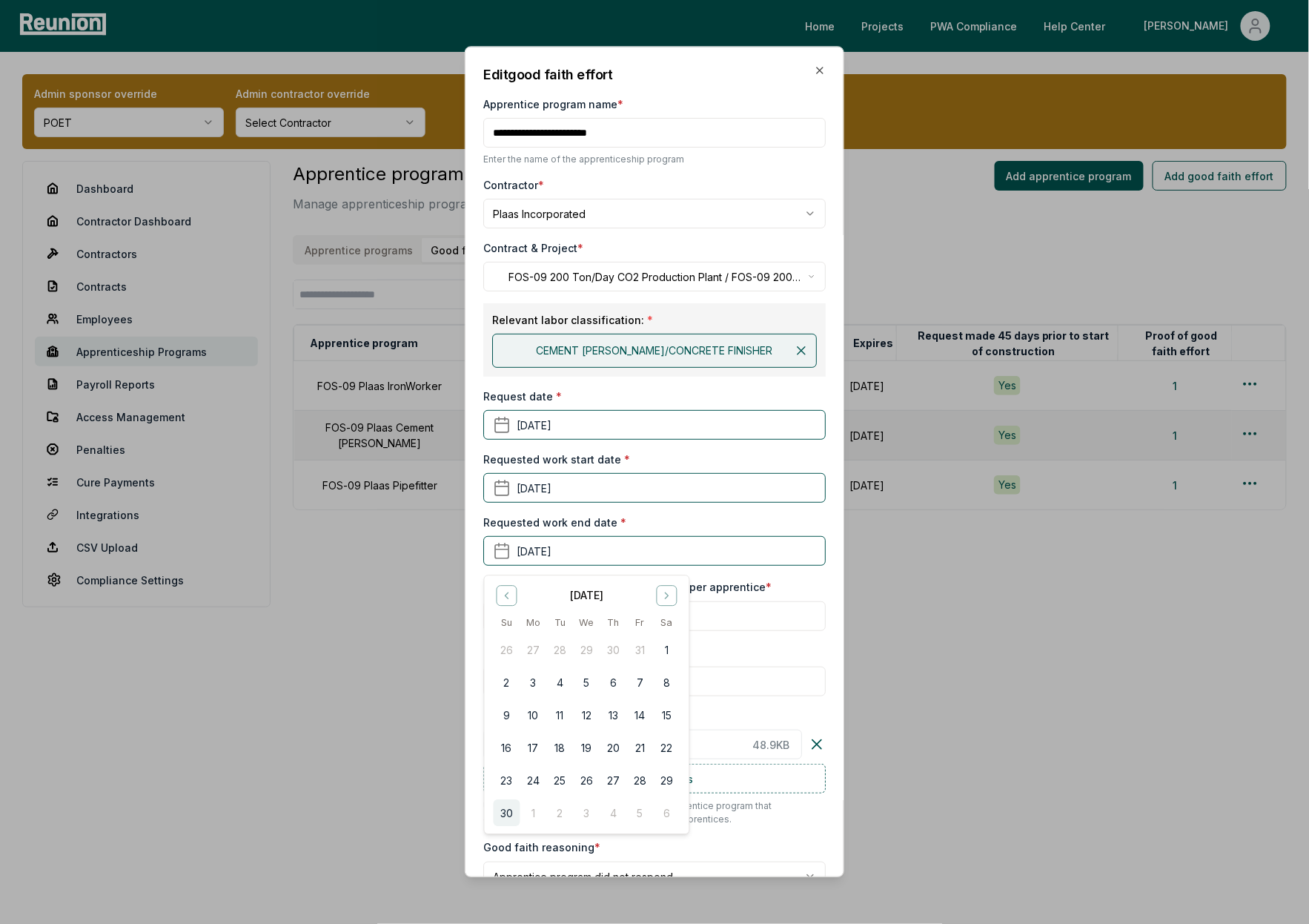
click at [508, 811] on button "30" at bounding box center [506, 813] width 27 height 27
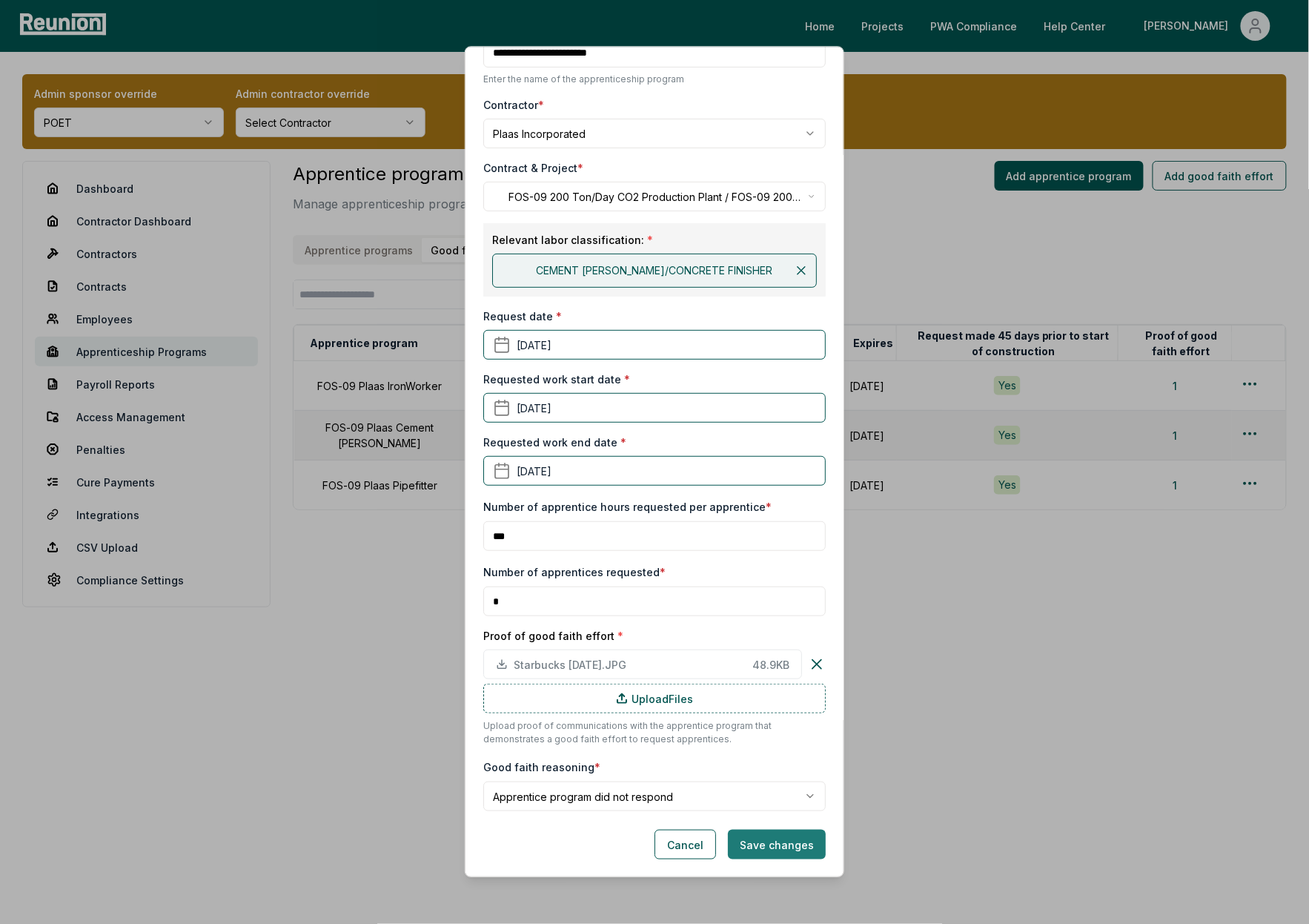
click at [787, 837] on button "Save changes" at bounding box center [777, 845] width 98 height 30
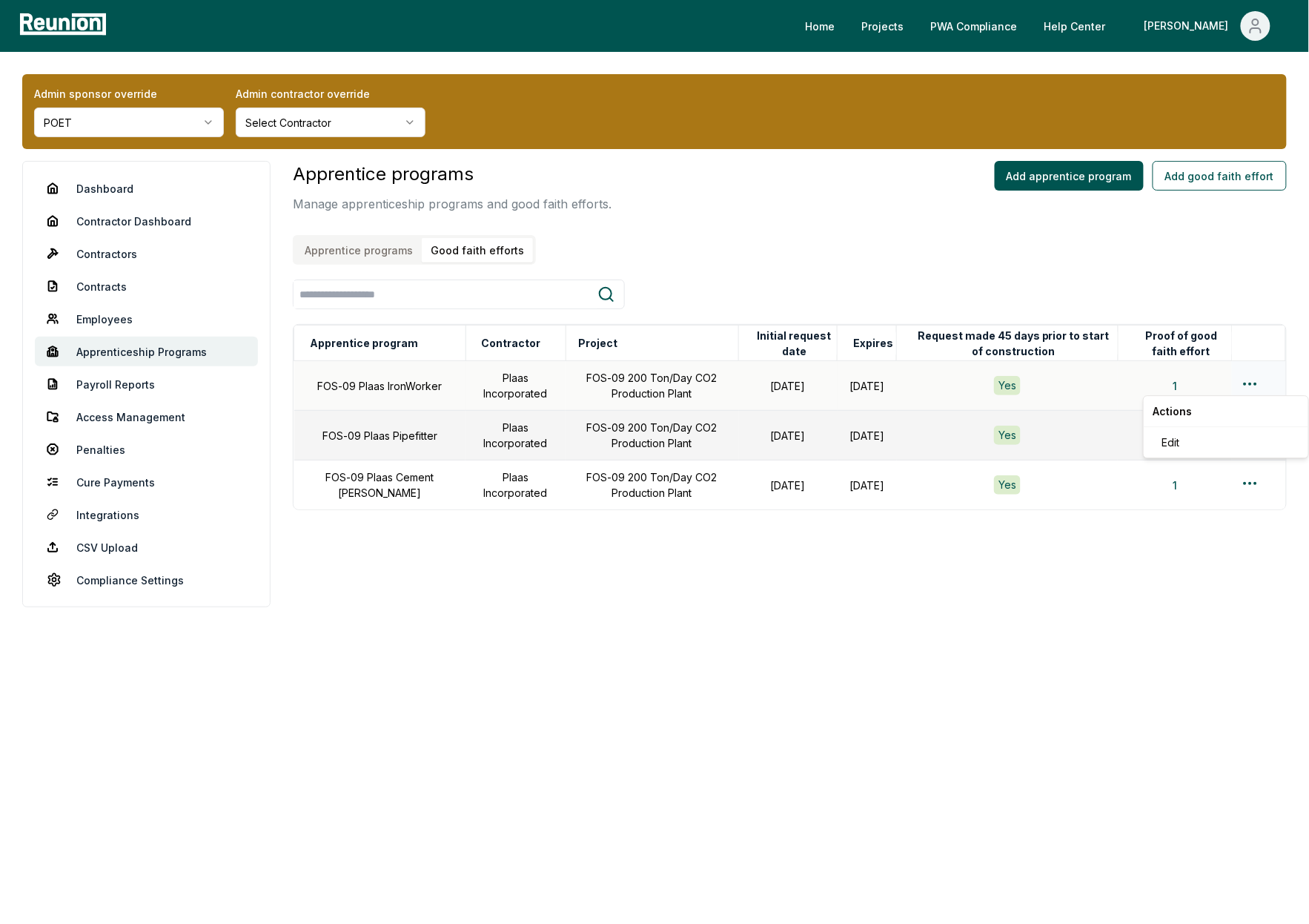
click at [1251, 382] on html "Please visit us on your desktop We're working on making our marketplace mobile-…" at bounding box center [654, 462] width 1309 height 924
click at [1209, 445] on div "Edit" at bounding box center [1225, 442] width 141 height 24
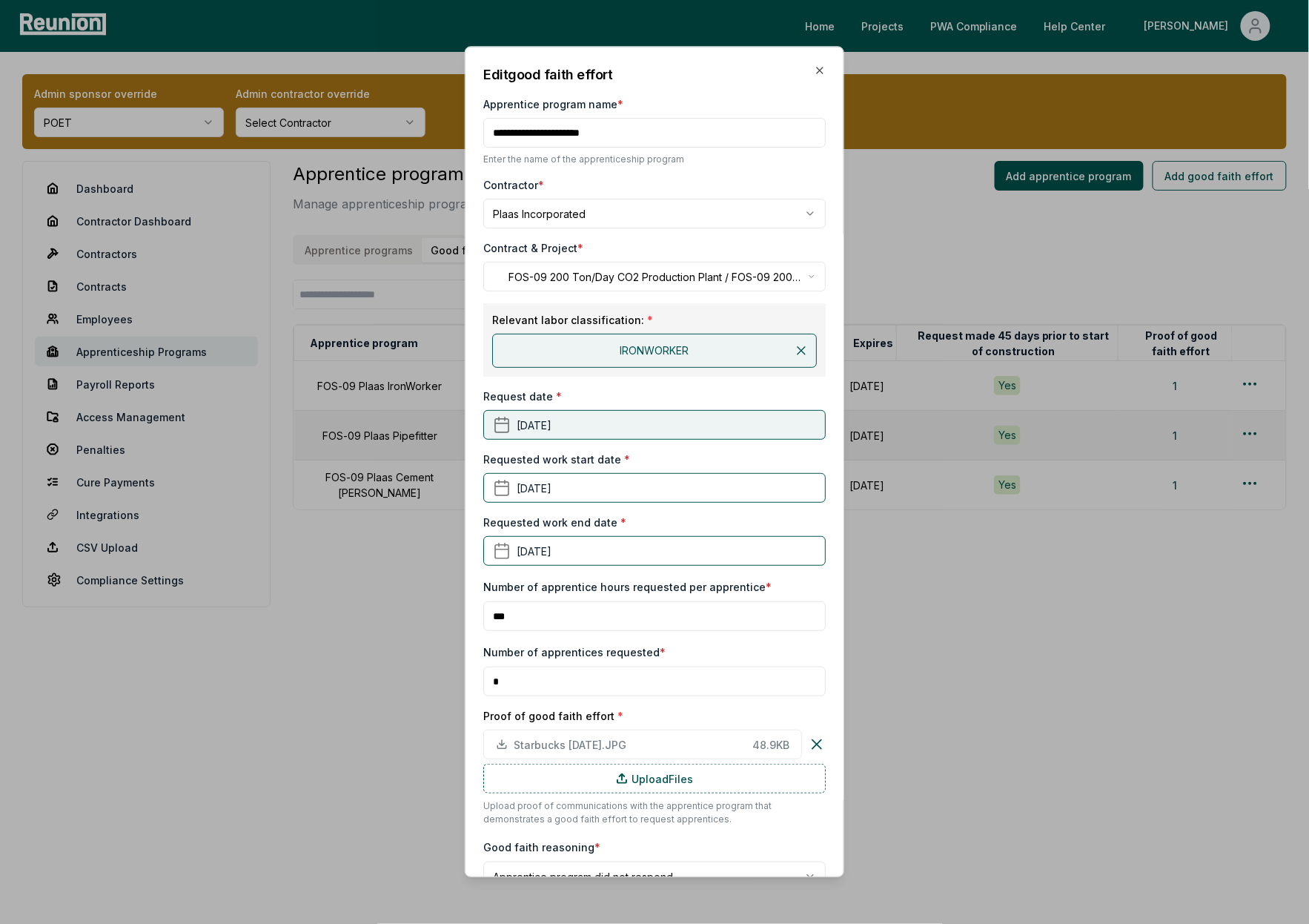
click at [575, 430] on button "January 1st, 2025" at bounding box center [654, 424] width 342 height 30
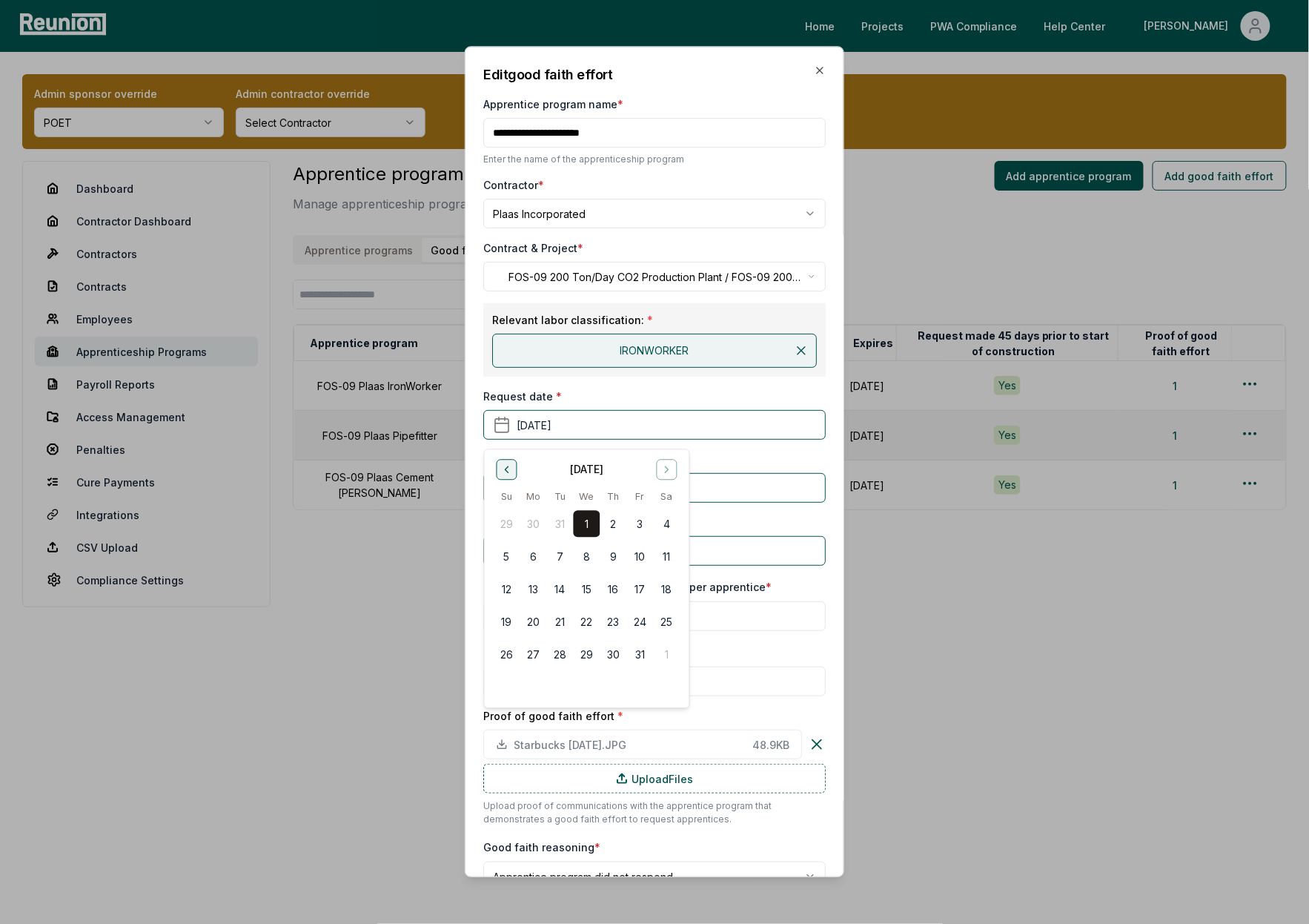
click at [508, 470] on icon "Go to previous month" at bounding box center [506, 469] width 12 height 12
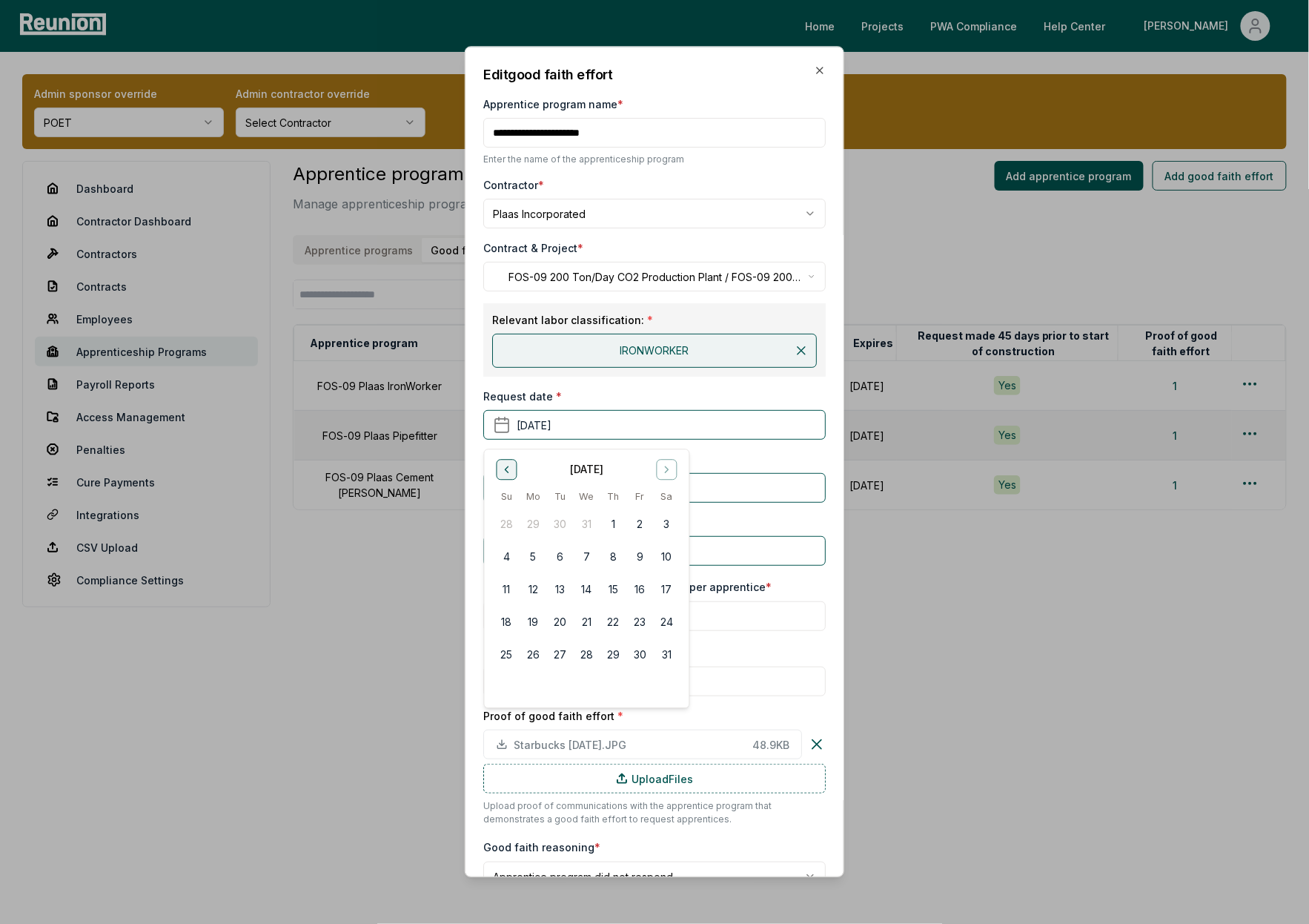
click at [508, 470] on icon "Go to previous month" at bounding box center [506, 469] width 12 height 12
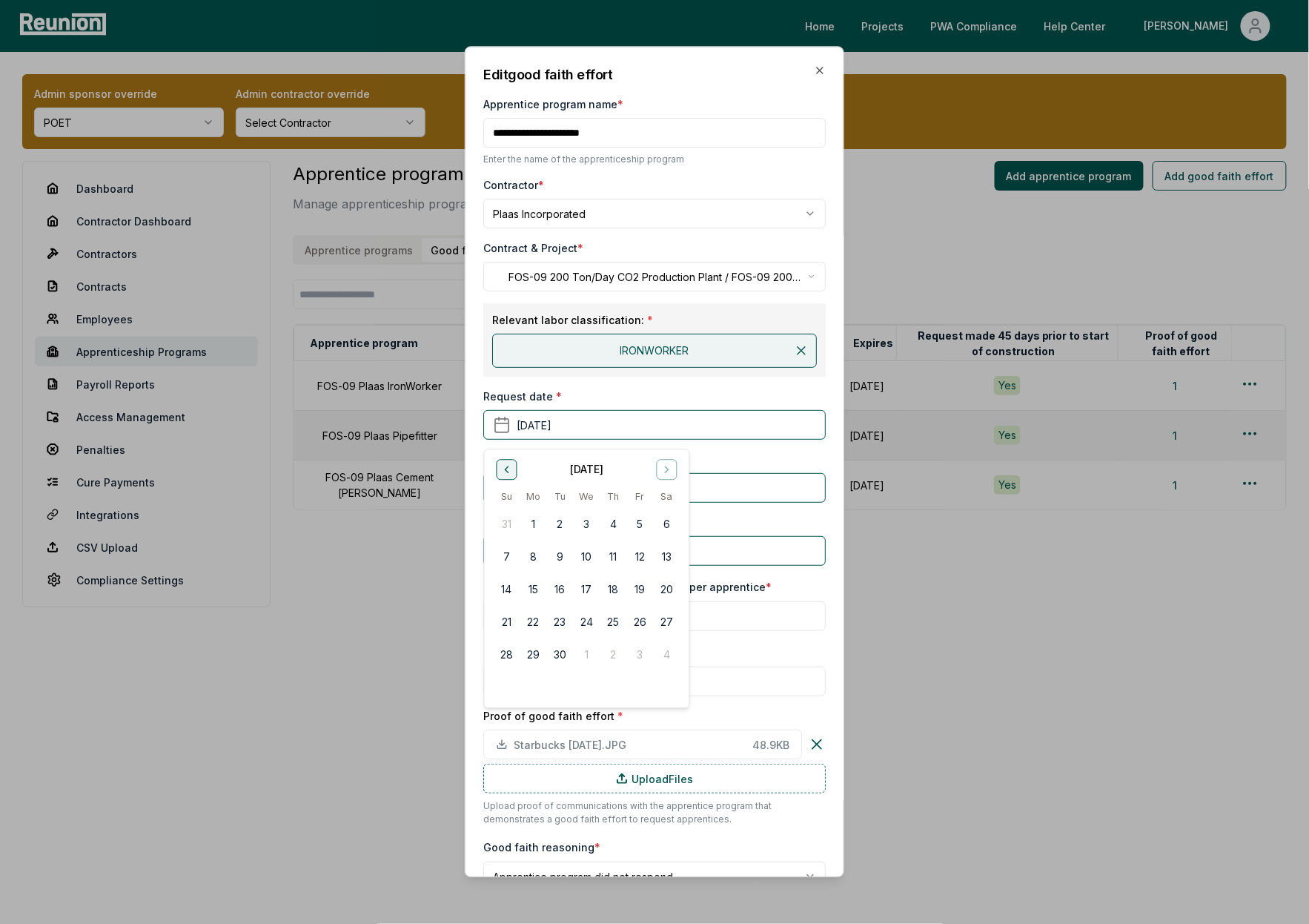
click at [508, 470] on icon "Go to previous month" at bounding box center [506, 469] width 12 height 12
click at [670, 472] on icon "Go to next month" at bounding box center [666, 469] width 12 height 12
click at [534, 525] on button "1" at bounding box center [533, 524] width 27 height 27
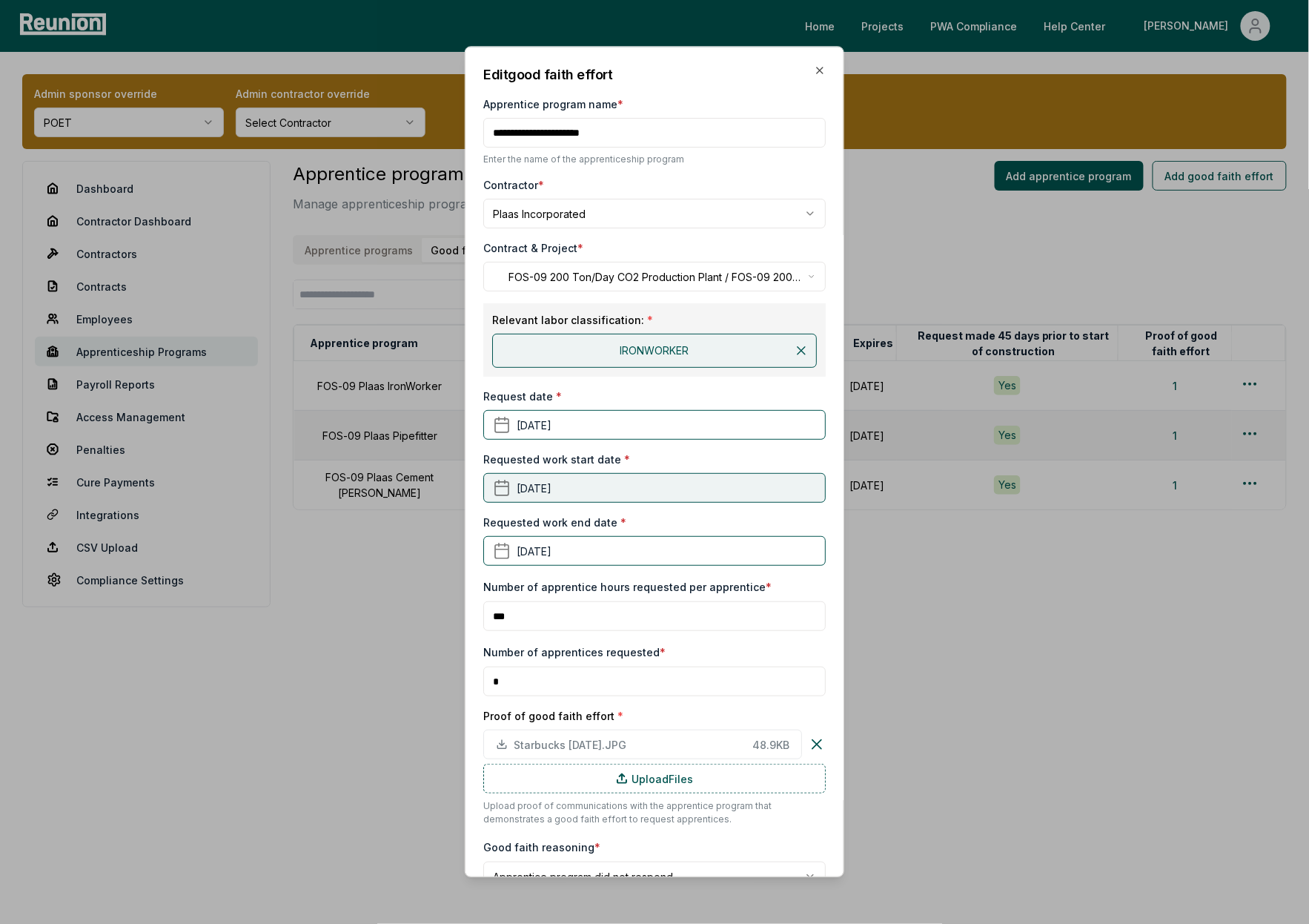
click at [568, 492] on button "April 1st, 2025" at bounding box center [654, 488] width 342 height 30
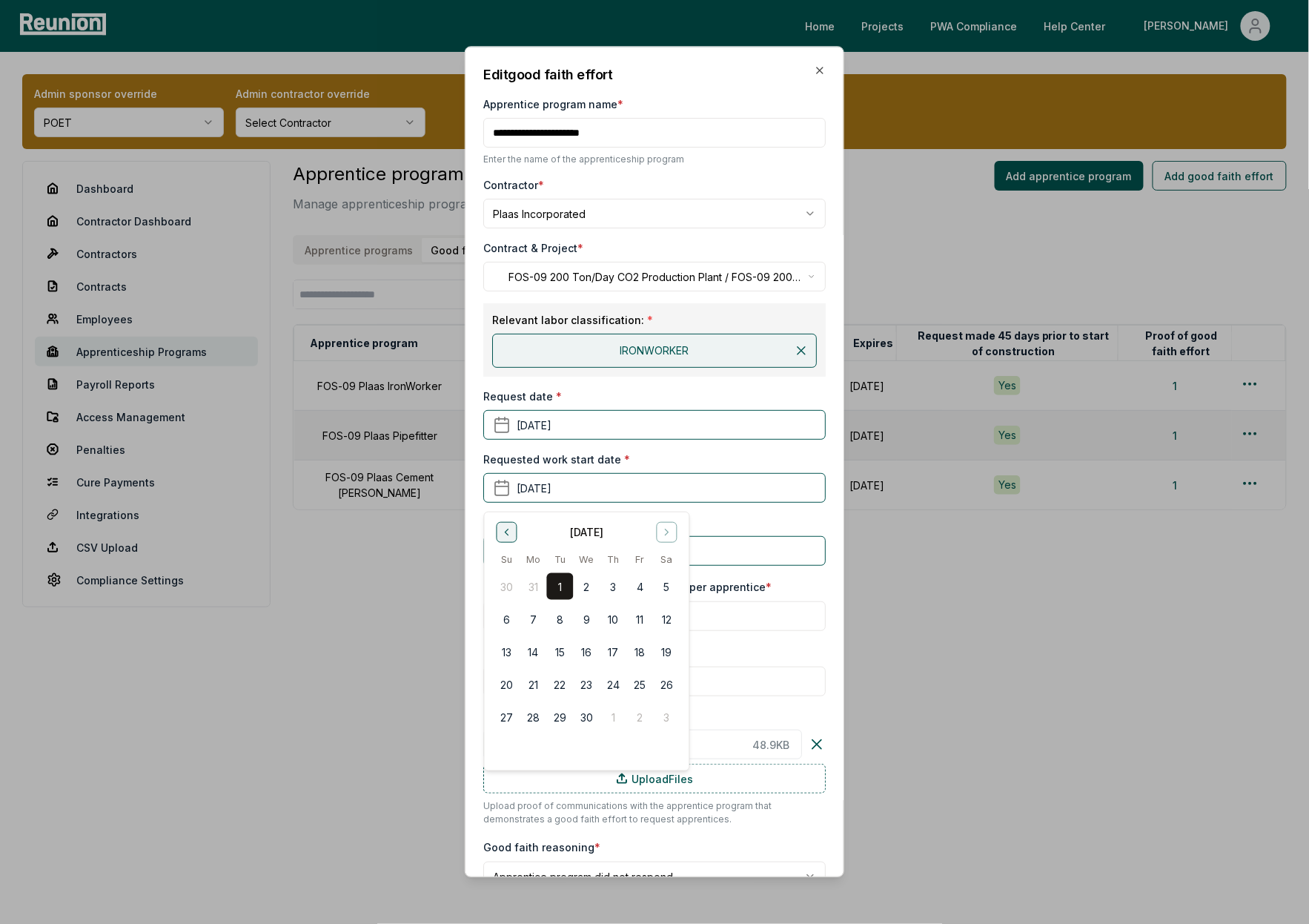
click at [502, 534] on icon "Go to previous month" at bounding box center [506, 533] width 12 height 12
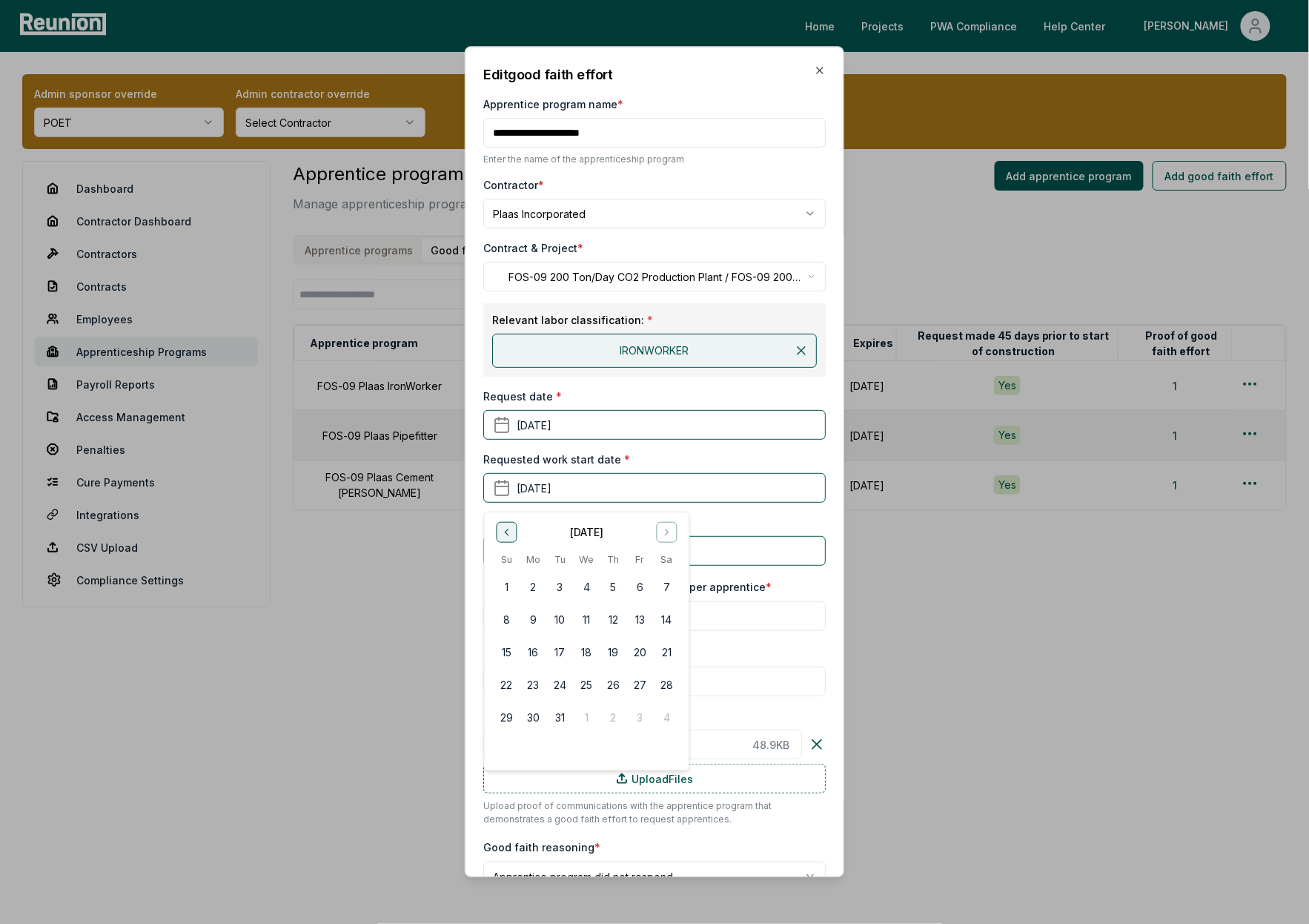
click at [502, 534] on icon "Go to previous month" at bounding box center [506, 533] width 12 height 12
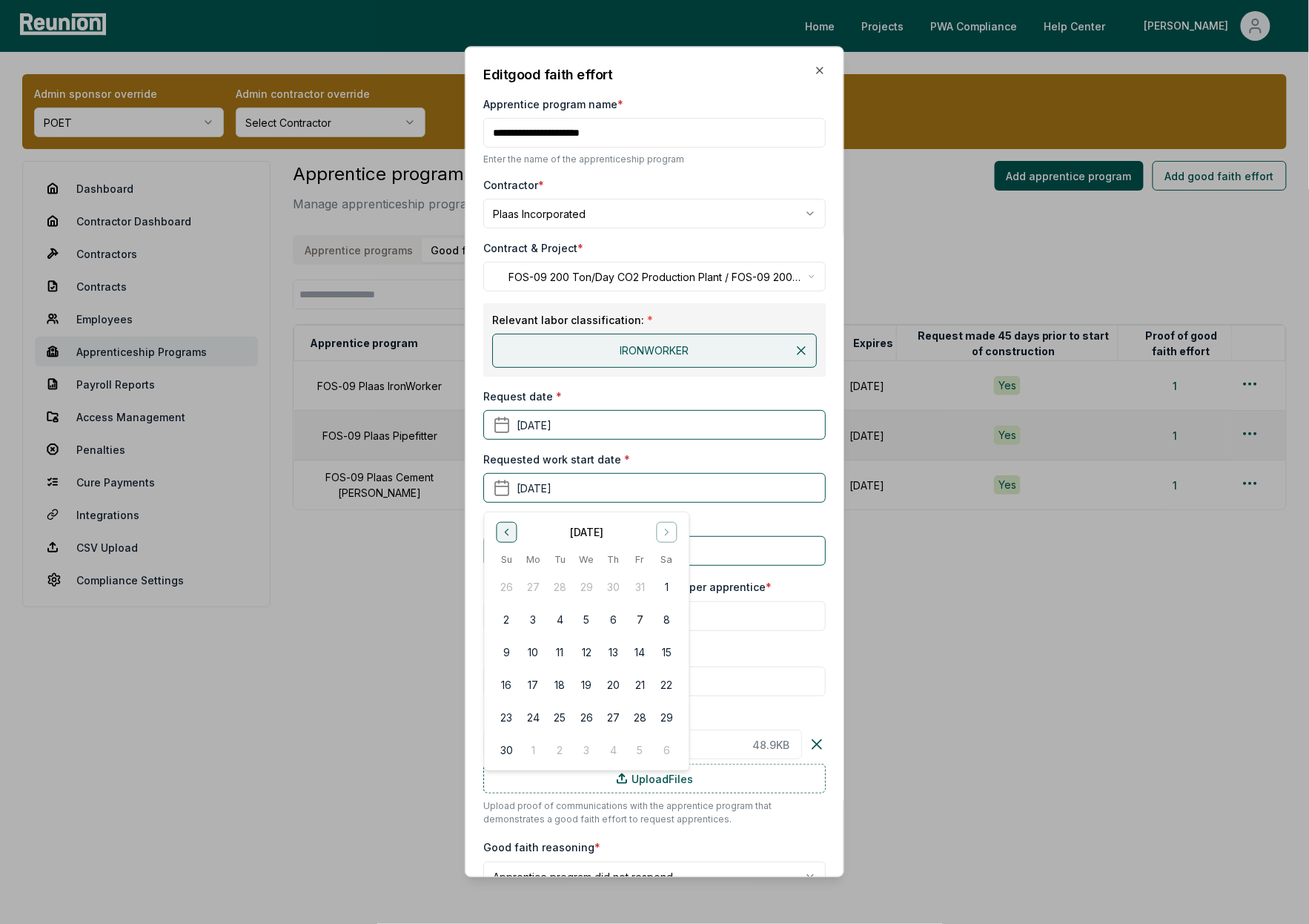
click at [502, 534] on icon "Go to previous month" at bounding box center [506, 533] width 12 height 12
click at [534, 588] on button "1" at bounding box center [533, 586] width 27 height 27
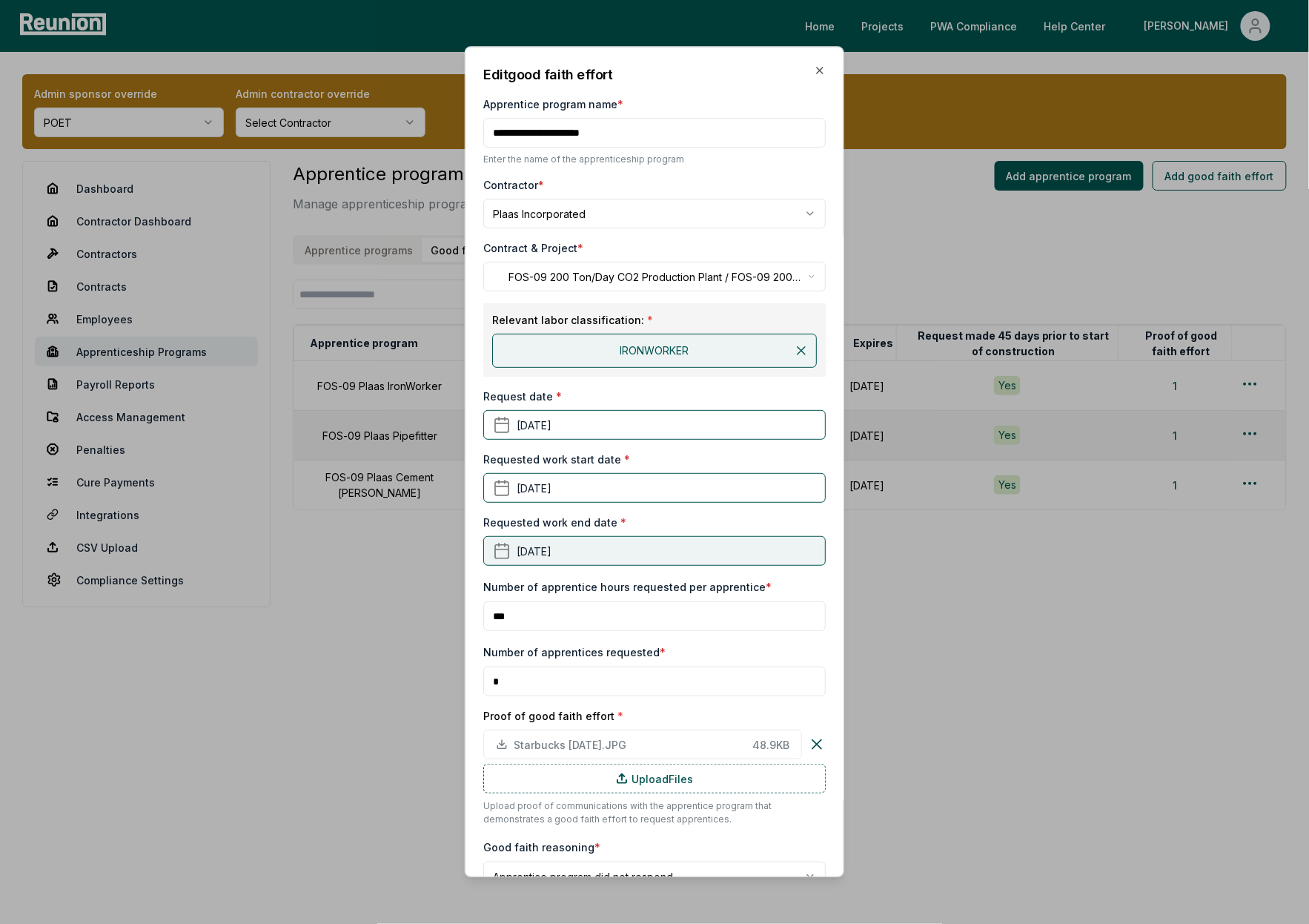
click at [569, 555] on button "July 31st, 2025" at bounding box center [654, 551] width 342 height 30
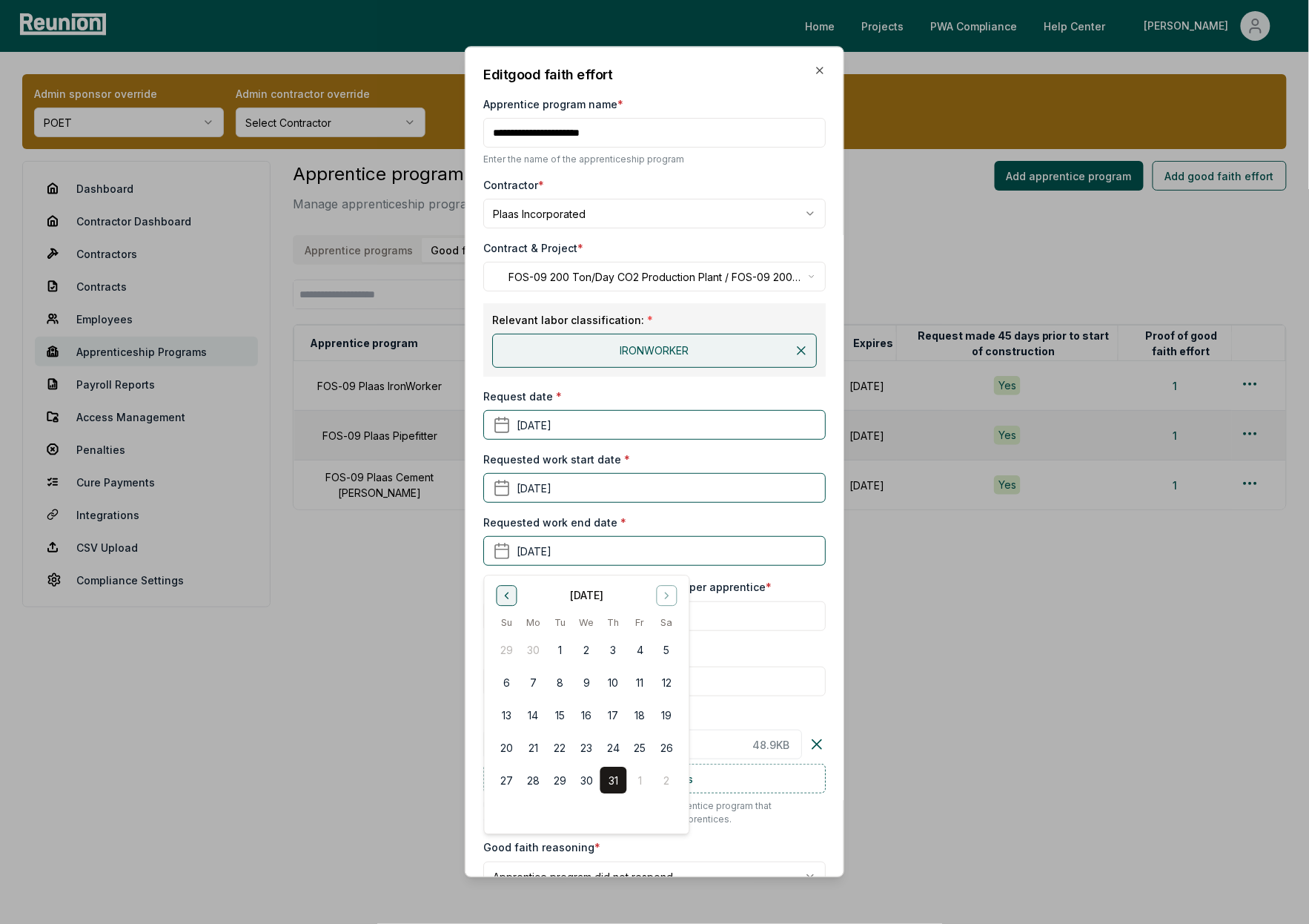
click at [508, 596] on icon "Go to previous month" at bounding box center [506, 596] width 12 height 12
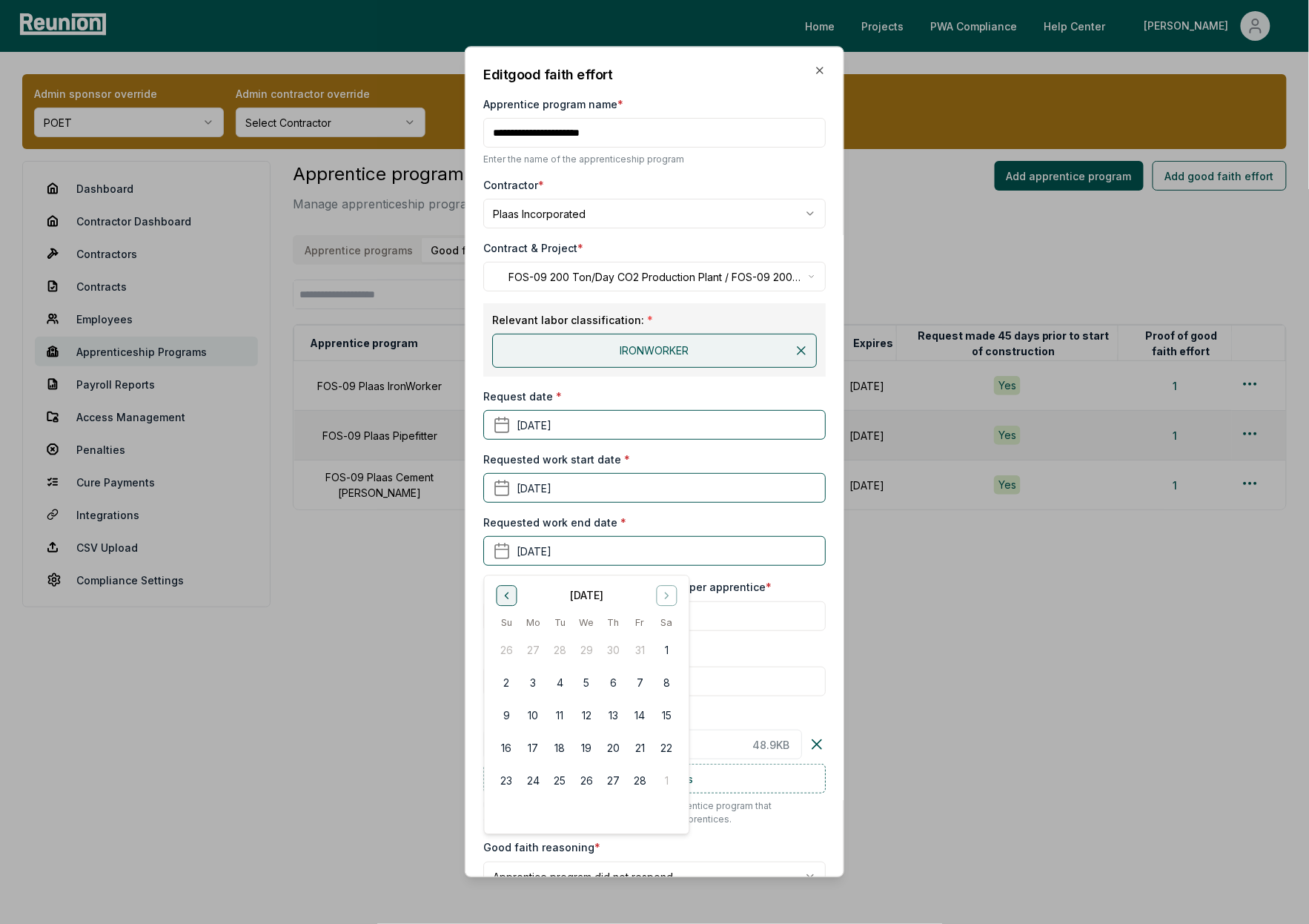
click at [508, 596] on icon "Go to previous month" at bounding box center [506, 596] width 12 height 12
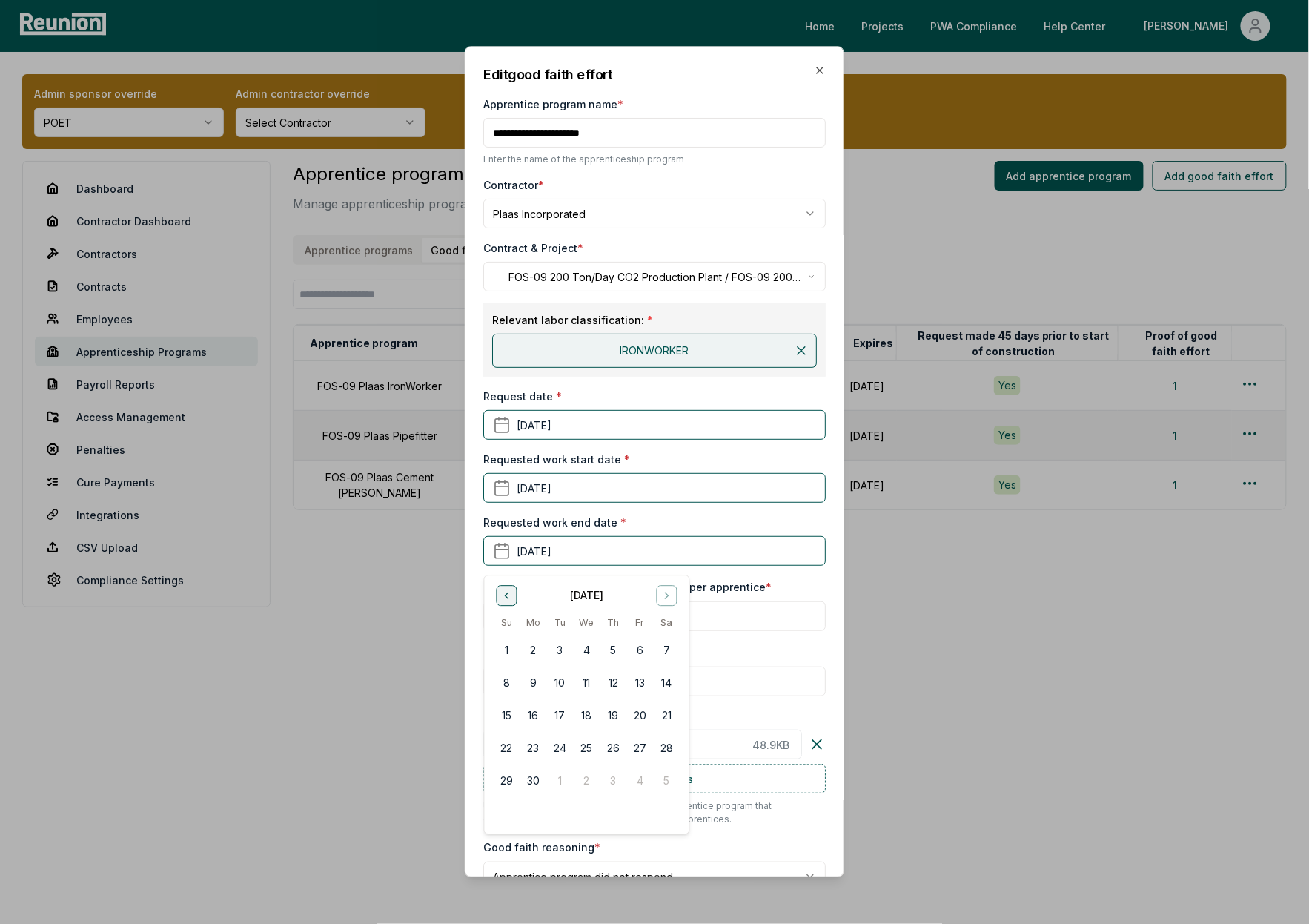
click at [508, 596] on icon "Go to previous month" at bounding box center [506, 596] width 12 height 12
click at [666, 595] on icon "Go to next month" at bounding box center [666, 596] width 12 height 12
click at [586, 782] on button "31" at bounding box center [586, 780] width 27 height 27
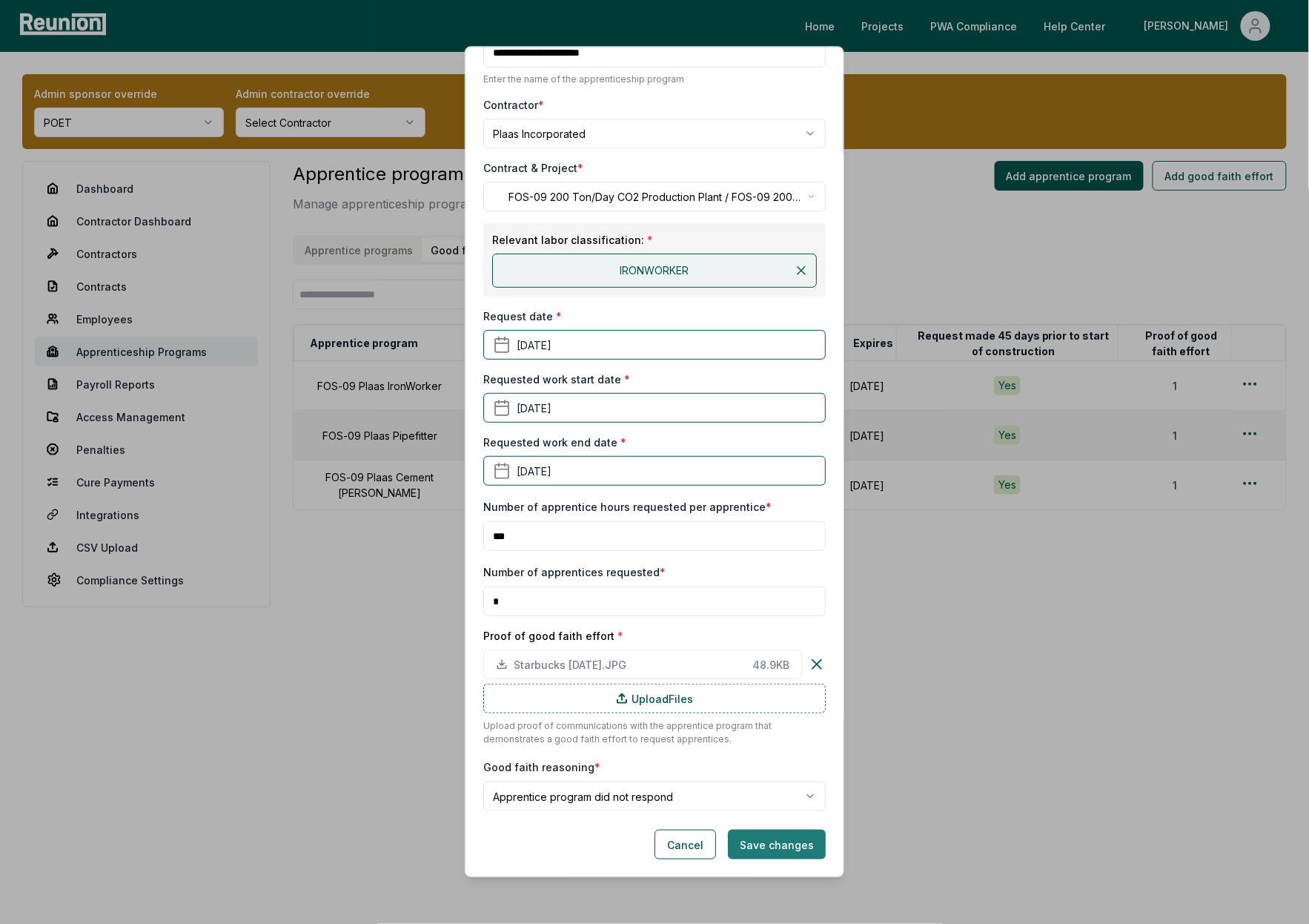
click at [785, 847] on button "Save changes" at bounding box center [777, 845] width 98 height 30
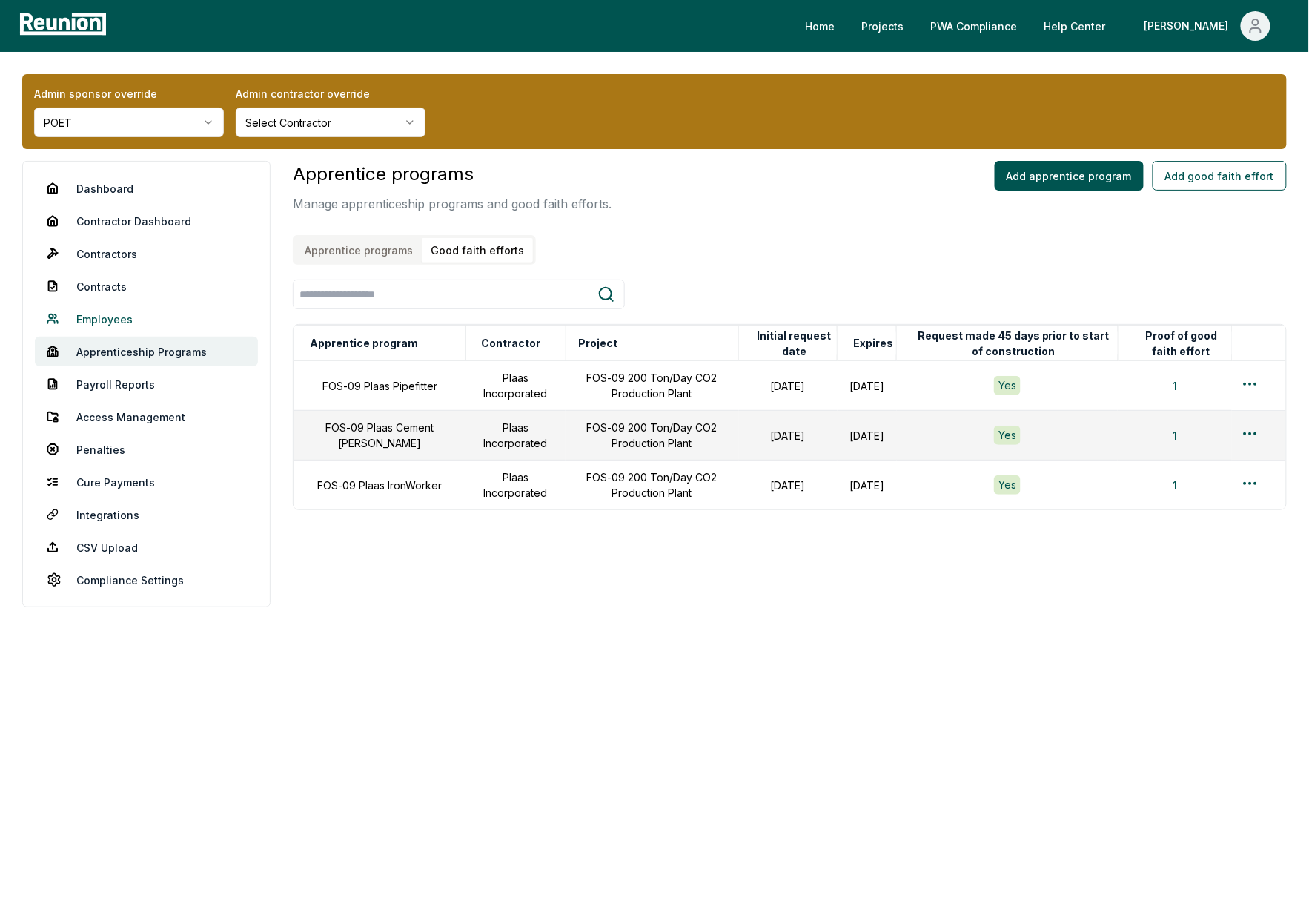
click at [108, 316] on link "Employees" at bounding box center [146, 319] width 223 height 30
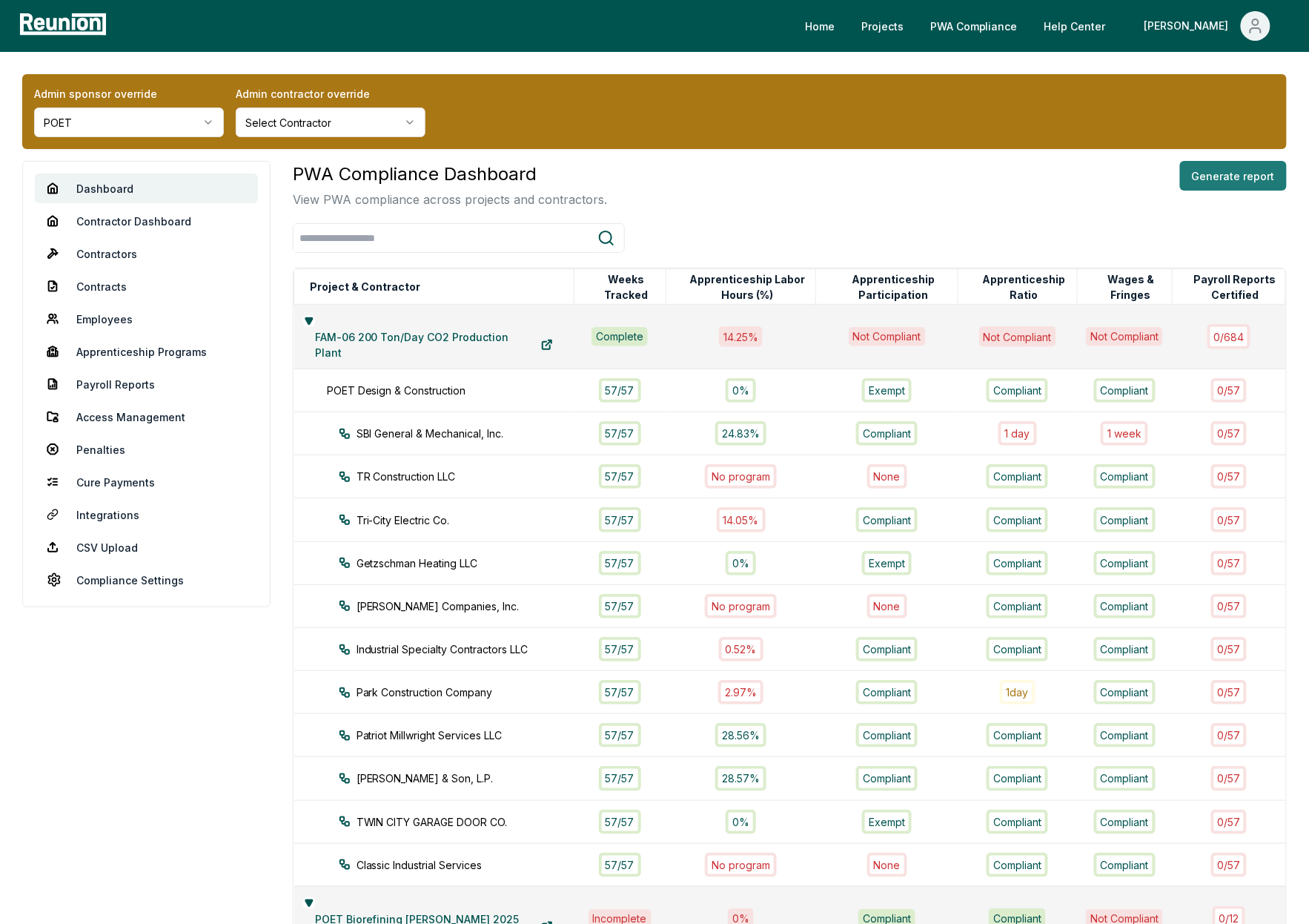
click at [1223, 183] on button "Generate report" at bounding box center [1233, 176] width 107 height 30
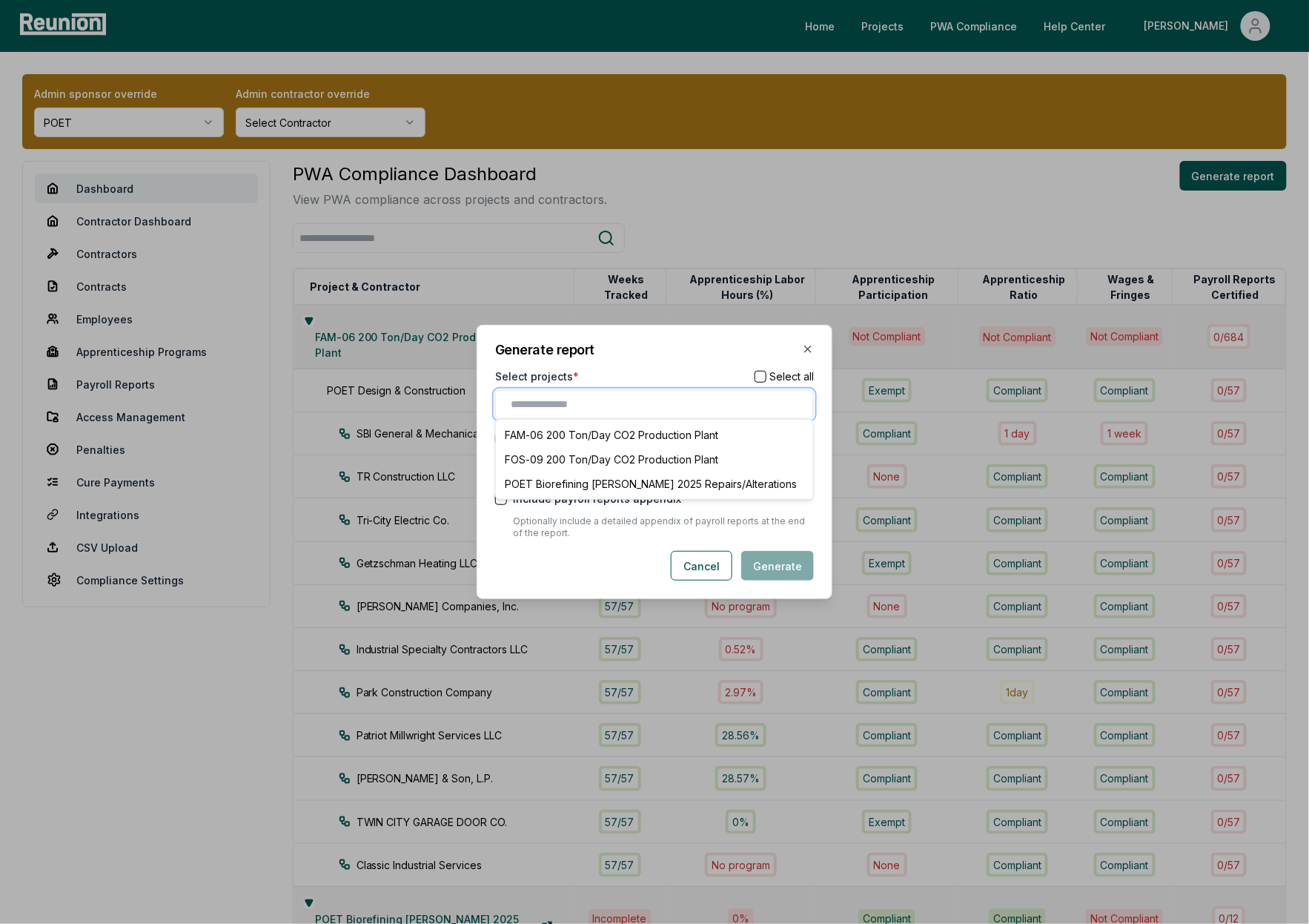
click at [622, 403] on input "text" at bounding box center [658, 404] width 293 height 16
click at [604, 465] on div "FOS-09 200 Ton/Day CO2 Production Plant" at bounding box center [654, 459] width 311 height 24
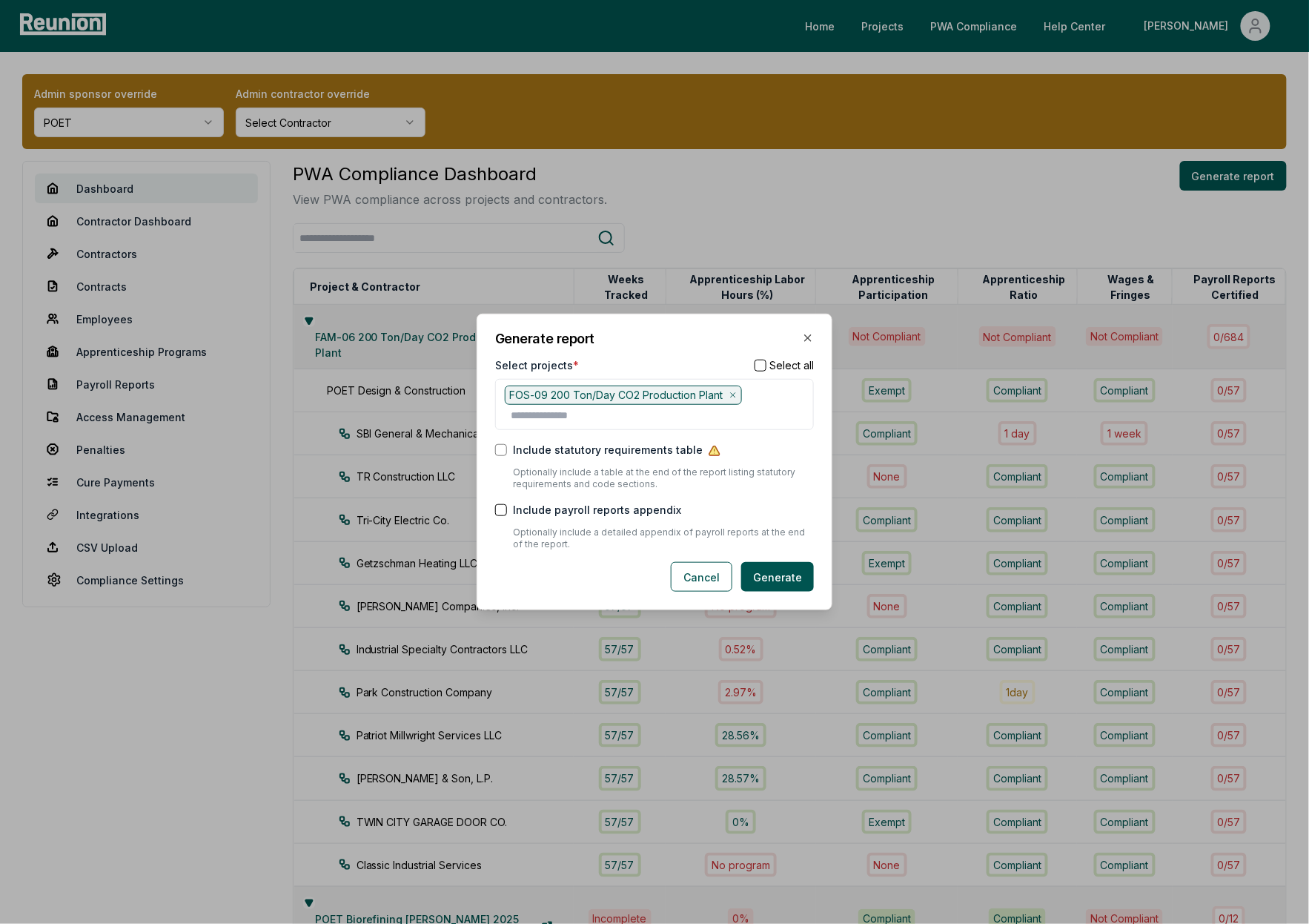
click at [650, 567] on div "Cancel Generate" at bounding box center [654, 576] width 319 height 30
click at [770, 584] on button "Generate" at bounding box center [777, 576] width 72 height 30
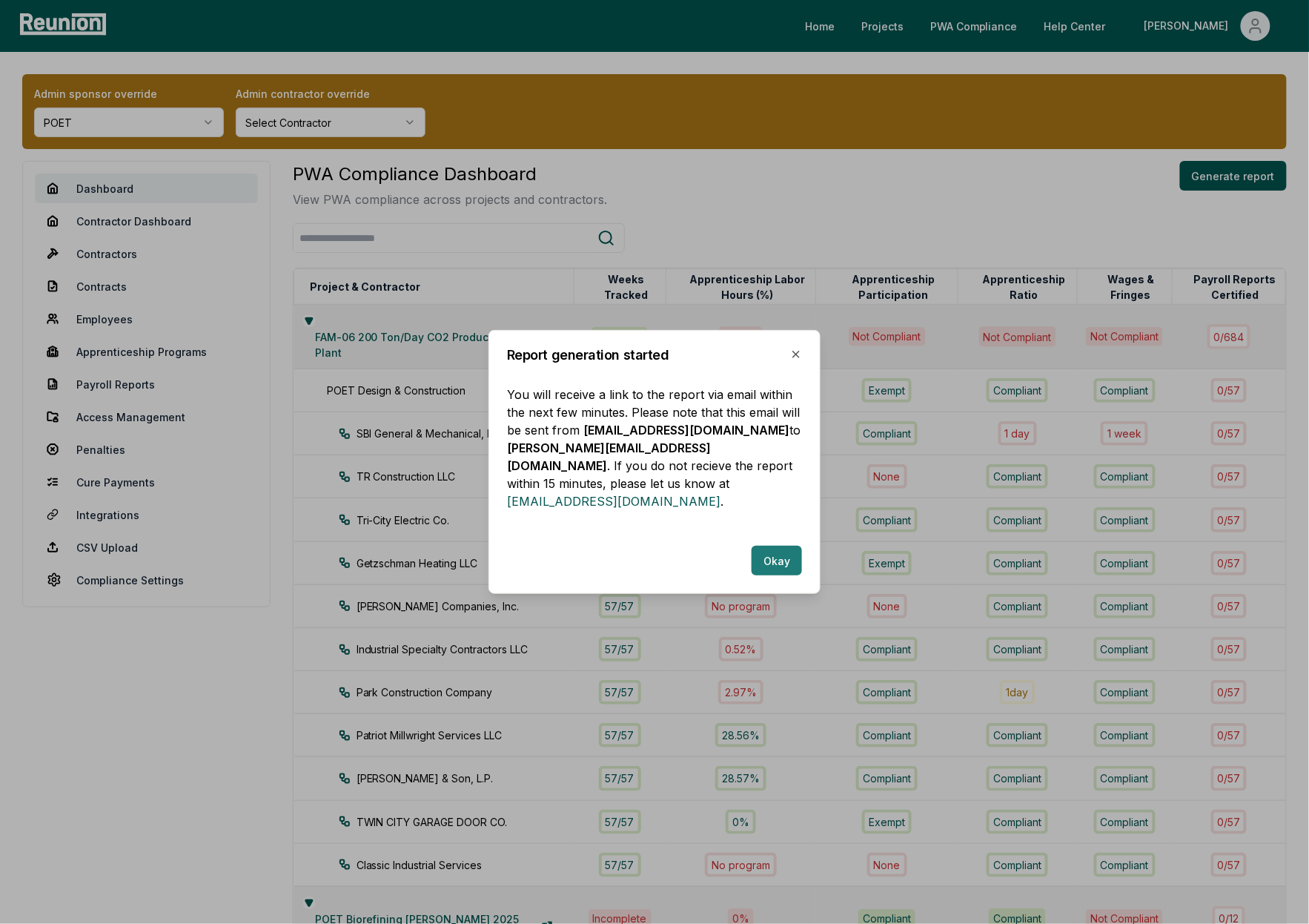
click at [782, 546] on button "Okay" at bounding box center [777, 561] width 51 height 30
